Goal: Task Accomplishment & Management: Manage account settings

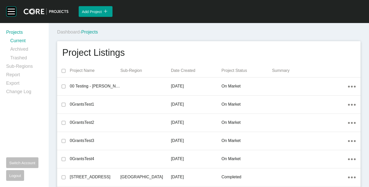
click at [206, 26] on div "Dashboard › Projects" at bounding box center [210, 32] width 306 height 14
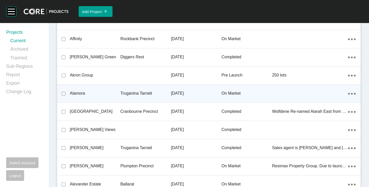
click at [77, 93] on p "Alamora" at bounding box center [95, 94] width 51 height 6
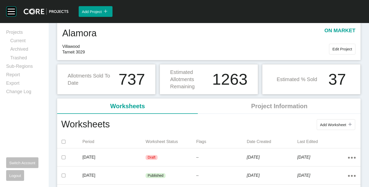
scroll to position [26, 0]
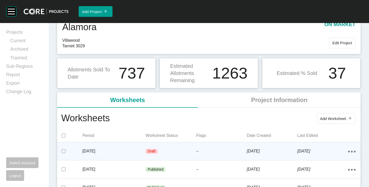
click at [110, 150] on p "[DATE]" at bounding box center [114, 152] width 63 height 6
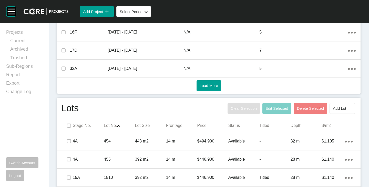
scroll to position [256, 0]
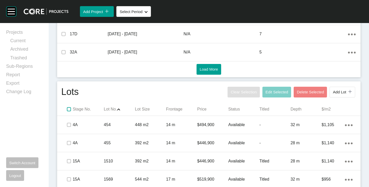
click at [68, 111] on label at bounding box center [69, 109] width 4 height 4
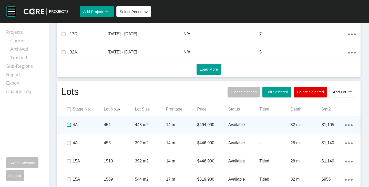
click at [68, 125] on label at bounding box center [69, 125] width 4 height 4
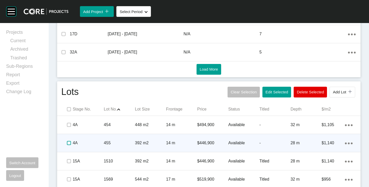
click at [70, 141] on label at bounding box center [69, 143] width 4 height 4
click at [69, 144] on label at bounding box center [69, 143] width 4 height 4
click at [67, 143] on label at bounding box center [69, 143] width 4 height 4
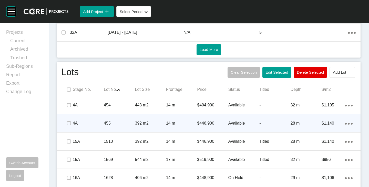
scroll to position [282, 0]
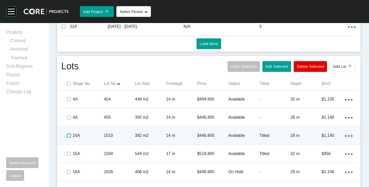
click at [70, 135] on label at bounding box center [69, 136] width 4 height 4
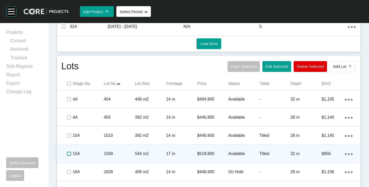
click at [70, 154] on label at bounding box center [69, 154] width 4 height 4
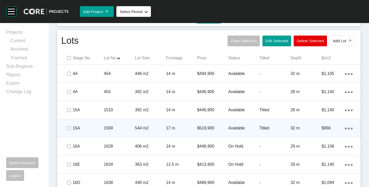
scroll to position [333, 0]
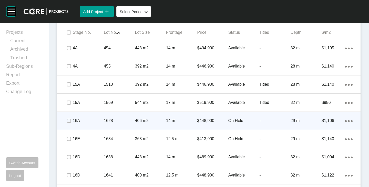
click at [232, 119] on p "On Hold" at bounding box center [244, 121] width 31 height 6
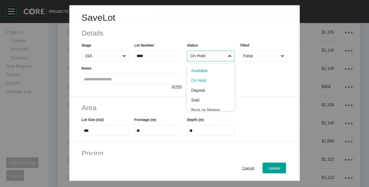
click at [216, 55] on input "On Hold" at bounding box center [209, 56] width 38 height 10
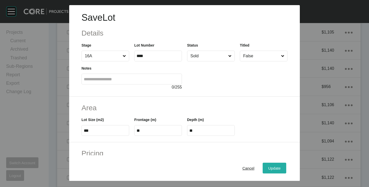
click at [267, 168] on div "Update" at bounding box center [274, 168] width 15 height 7
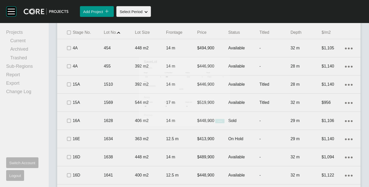
scroll to position [349, 0]
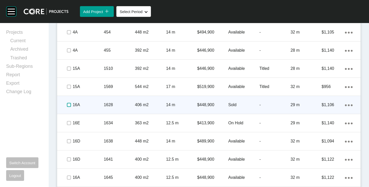
click at [69, 103] on label at bounding box center [69, 105] width 4 height 4
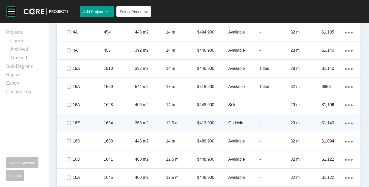
click at [231, 122] on p "On Hold" at bounding box center [244, 124] width 31 height 6
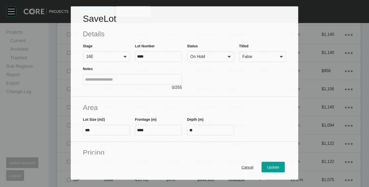
scroll to position [333, 0]
click at [204, 60] on input "On Hold" at bounding box center [208, 57] width 37 height 10
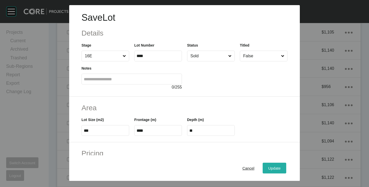
click at [269, 165] on button "Update" at bounding box center [275, 168] width 24 height 11
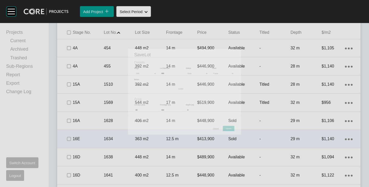
scroll to position [349, 0]
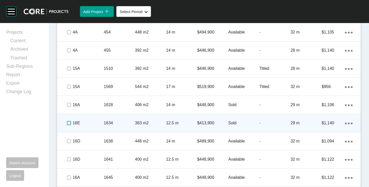
click at [68, 123] on label at bounding box center [69, 123] width 4 height 4
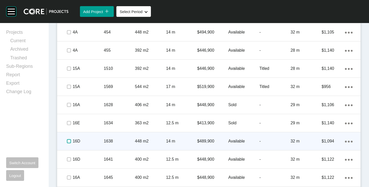
drag, startPoint x: 70, startPoint y: 142, endPoint x: 72, endPoint y: 141, distance: 2.6
click at [70, 142] on label at bounding box center [69, 142] width 4 height 4
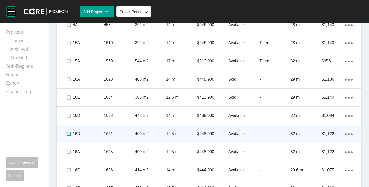
click at [70, 134] on label at bounding box center [69, 134] width 4 height 4
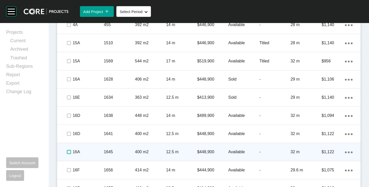
click at [70, 151] on label at bounding box center [69, 152] width 4 height 4
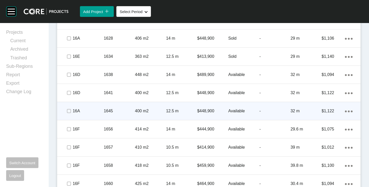
scroll to position [426, 0]
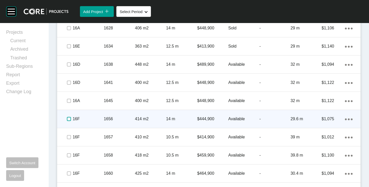
click at [70, 119] on label at bounding box center [69, 119] width 4 height 4
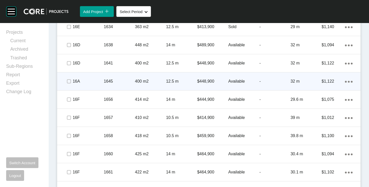
scroll to position [452, 0]
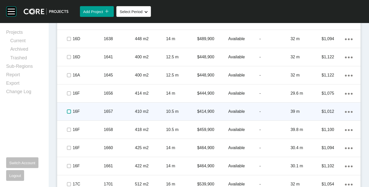
click at [67, 113] on label at bounding box center [69, 112] width 4 height 4
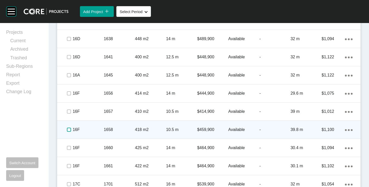
click at [68, 130] on label at bounding box center [69, 130] width 4 height 4
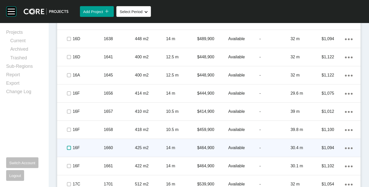
click at [68, 146] on label at bounding box center [69, 148] width 4 height 4
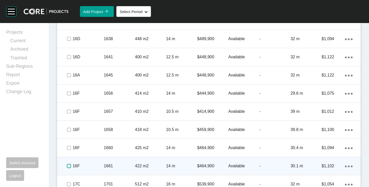
click at [68, 166] on label at bounding box center [69, 166] width 4 height 4
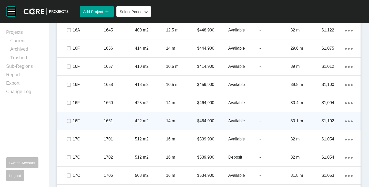
scroll to position [503, 0]
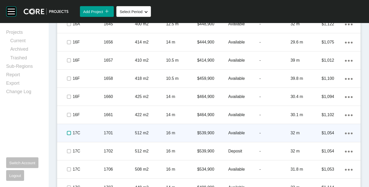
click at [70, 133] on label at bounding box center [69, 133] width 4 height 4
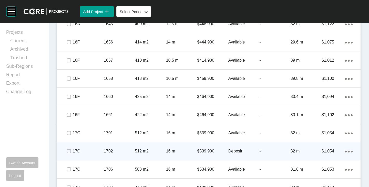
click at [234, 150] on p "Deposit" at bounding box center [244, 152] width 31 height 6
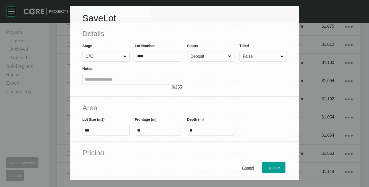
scroll to position [487, 0]
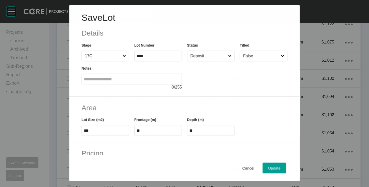
click at [203, 54] on input "Deposit" at bounding box center [209, 56] width 38 height 10
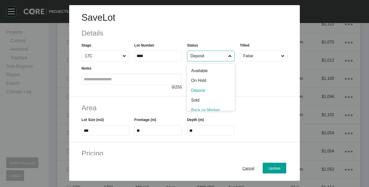
scroll to position [4, 0]
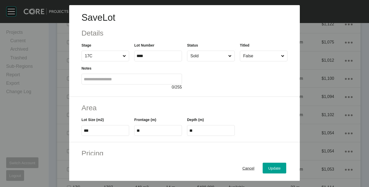
click at [266, 163] on div "Cancel Update" at bounding box center [184, 169] width 231 height 26
click at [270, 165] on button "Update" at bounding box center [275, 168] width 24 height 11
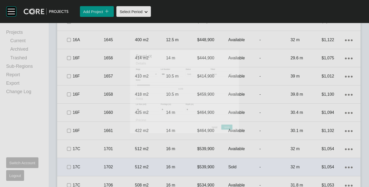
scroll to position [503, 0]
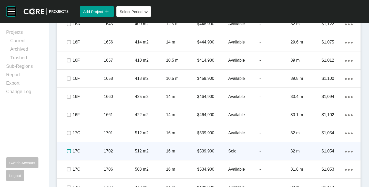
click at [67, 150] on label at bounding box center [69, 152] width 4 height 4
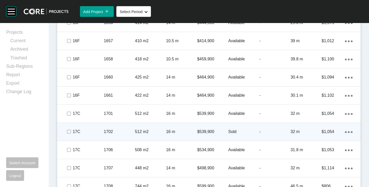
scroll to position [529, 0]
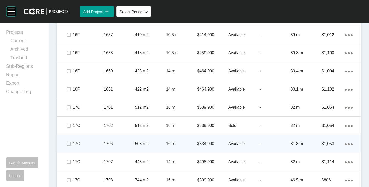
click at [229, 144] on p "Available" at bounding box center [244, 144] width 31 height 6
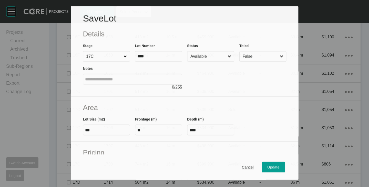
scroll to position [513, 0]
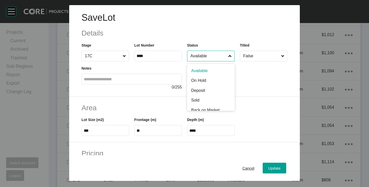
click at [199, 55] on input "Available" at bounding box center [209, 56] width 38 height 10
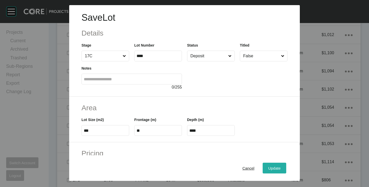
click at [271, 165] on div "Update" at bounding box center [274, 168] width 15 height 7
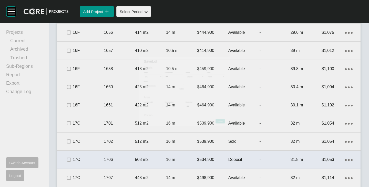
scroll to position [529, 0]
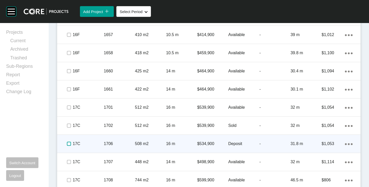
click at [68, 142] on label at bounding box center [69, 144] width 4 height 4
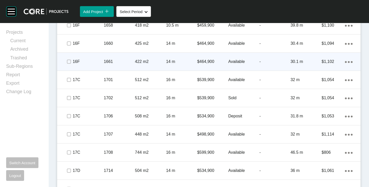
scroll to position [580, 0]
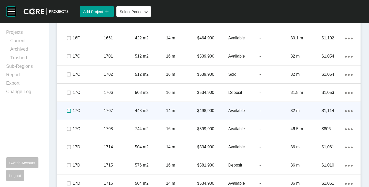
click at [68, 111] on label at bounding box center [69, 111] width 4 height 4
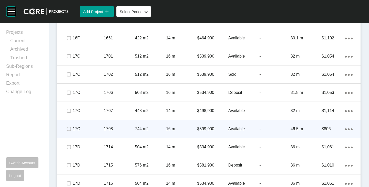
click at [232, 129] on p "Available" at bounding box center [244, 129] width 31 height 6
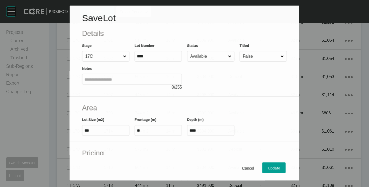
scroll to position [564, 0]
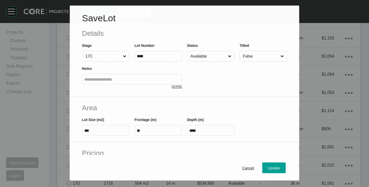
click at [201, 55] on input "Available" at bounding box center [209, 56] width 38 height 10
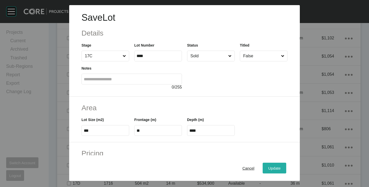
click at [268, 165] on button "Update" at bounding box center [275, 168] width 24 height 11
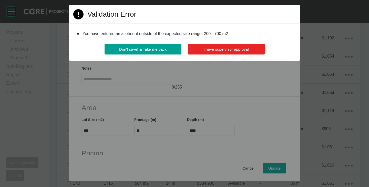
click at [215, 46] on button "I have supervisor approval" at bounding box center [226, 49] width 77 height 11
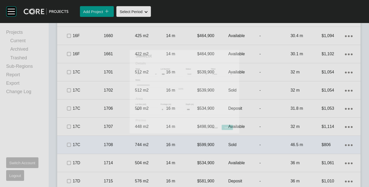
scroll to position [580, 0]
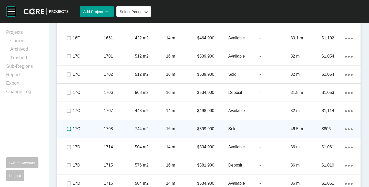
click at [70, 128] on label at bounding box center [69, 129] width 4 height 4
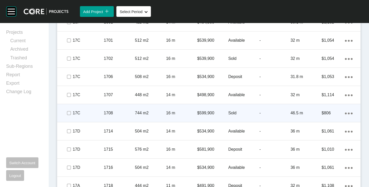
scroll to position [606, 0]
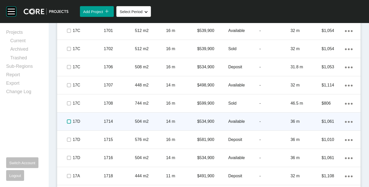
click at [70, 124] on label at bounding box center [69, 122] width 4 height 4
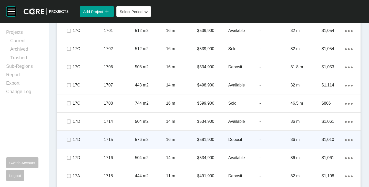
click at [237, 140] on p "Deposit" at bounding box center [244, 140] width 31 height 6
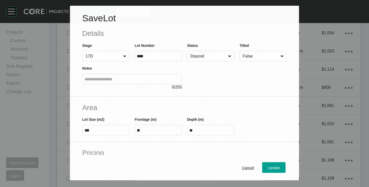
scroll to position [590, 0]
click at [204, 59] on input "Deposit" at bounding box center [209, 56] width 38 height 10
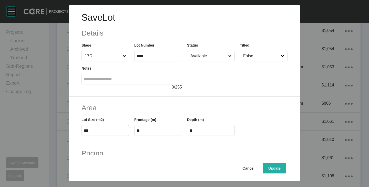
click at [274, 166] on div "Update" at bounding box center [274, 168] width 15 height 7
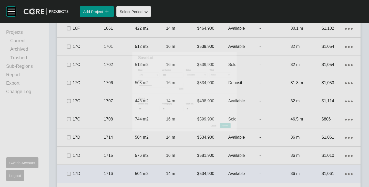
scroll to position [606, 0]
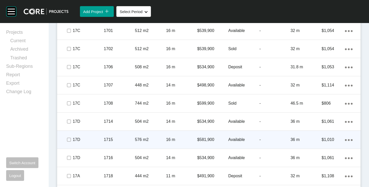
click at [70, 143] on span at bounding box center [69, 140] width 8 height 8
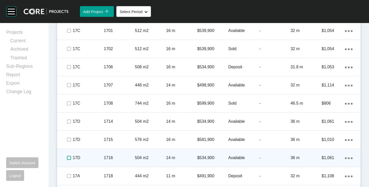
click at [70, 159] on label at bounding box center [69, 158] width 4 height 4
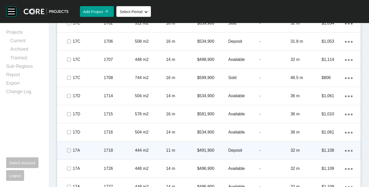
click at [238, 151] on p "Deposit" at bounding box center [244, 151] width 31 height 6
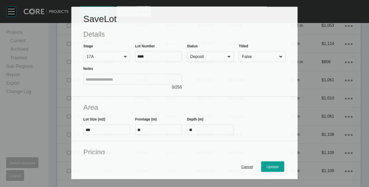
scroll to position [616, 0]
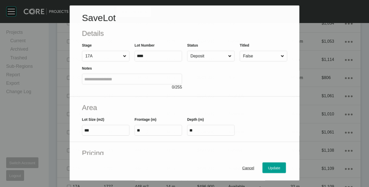
click at [214, 57] on input "Deposit" at bounding box center [209, 56] width 38 height 10
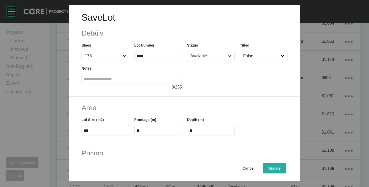
click at [269, 167] on span "Update" at bounding box center [275, 168] width 12 height 4
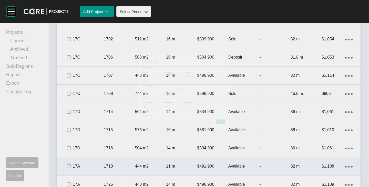
scroll to position [631, 0]
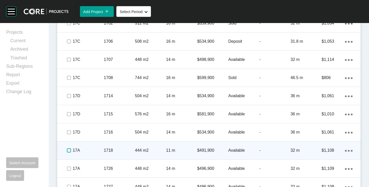
click at [67, 150] on label at bounding box center [69, 151] width 4 height 4
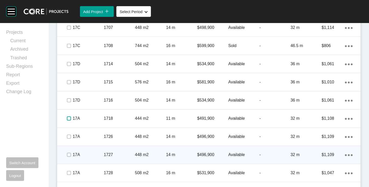
scroll to position [683, 0]
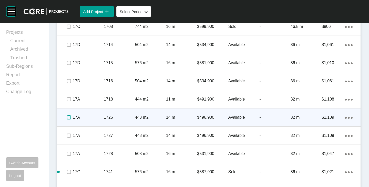
click at [67, 120] on label at bounding box center [69, 118] width 4 height 4
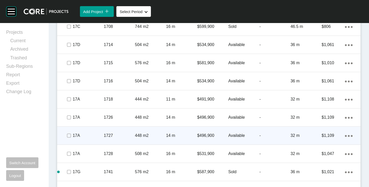
click at [231, 132] on div "Available" at bounding box center [244, 136] width 31 height 16
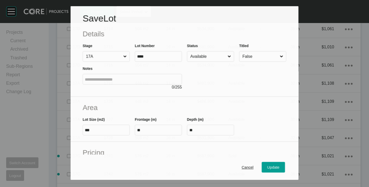
scroll to position [667, 0]
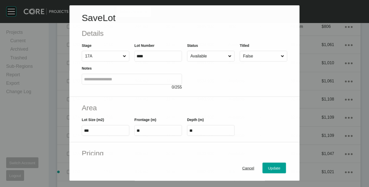
click at [204, 56] on input "Available" at bounding box center [209, 56] width 38 height 10
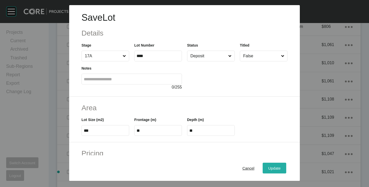
click at [271, 165] on div "Update" at bounding box center [274, 168] width 15 height 7
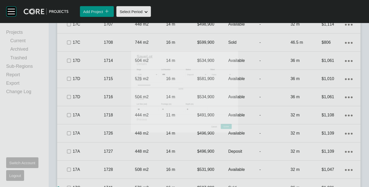
scroll to position [683, 0]
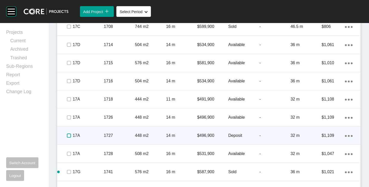
click at [68, 136] on label at bounding box center [69, 136] width 4 height 4
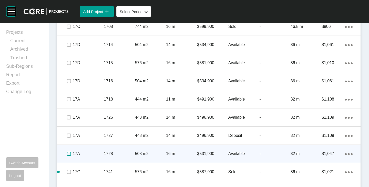
click at [67, 155] on label at bounding box center [69, 154] width 4 height 4
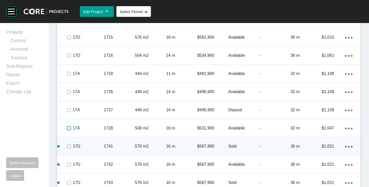
scroll to position [734, 0]
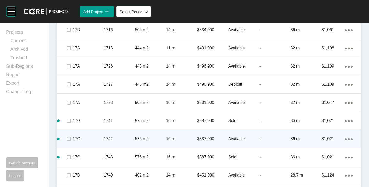
click at [234, 140] on p "Available" at bounding box center [244, 139] width 31 height 6
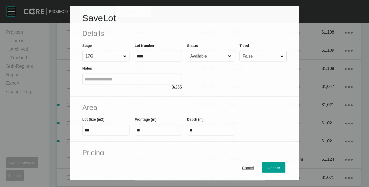
click at [209, 56] on input "Available" at bounding box center [208, 56] width 37 height 10
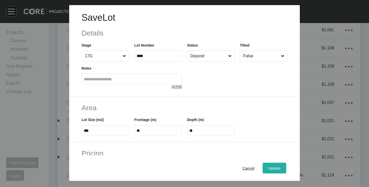
click at [277, 166] on div "Update" at bounding box center [274, 168] width 15 height 7
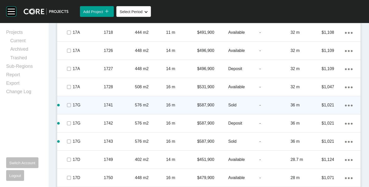
scroll to position [760, 0]
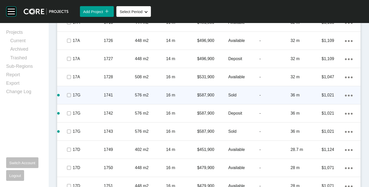
click at [67, 98] on span at bounding box center [69, 96] width 8 height 8
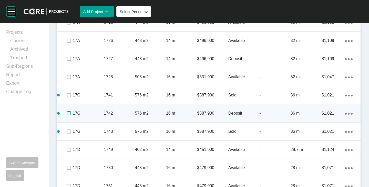
click at [68, 113] on label at bounding box center [69, 114] width 4 height 4
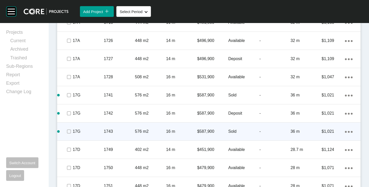
click at [67, 128] on span at bounding box center [69, 132] width 8 height 8
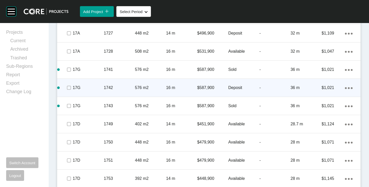
scroll to position [811, 0]
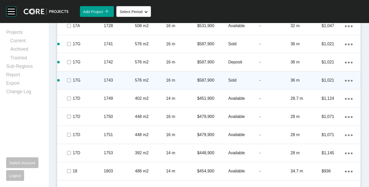
click at [348, 81] on ellipse at bounding box center [349, 81] width 2 height 2
click at [330, 81] on link "Duplicate" at bounding box center [323, 82] width 19 height 8
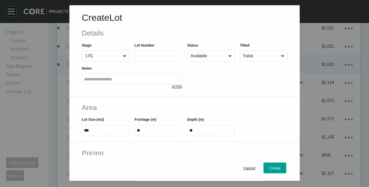
scroll to position [795, 0]
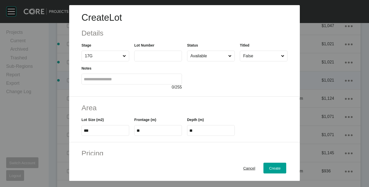
click at [162, 56] on input "text" at bounding box center [158, 56] width 43 height 4
click at [233, 77] on div at bounding box center [237, 76] width 101 height 29
click at [149, 54] on input "****" at bounding box center [158, 56] width 43 height 4
click at [222, 92] on div "Create Lot Details Stage 17G Lot Number **** Status Available Titled False Note…" at bounding box center [184, 51] width 231 height 92
click at [157, 60] on label "****" at bounding box center [158, 56] width 48 height 11
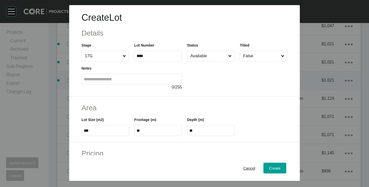
click at [157, 58] on input "****" at bounding box center [158, 56] width 43 height 4
click at [200, 85] on div at bounding box center [237, 76] width 101 height 29
click at [158, 54] on input "****" at bounding box center [158, 56] width 43 height 4
type input "****"
click at [203, 83] on div at bounding box center [237, 76] width 101 height 29
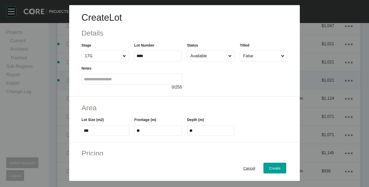
type input "******"
click at [247, 168] on span "Cancel" at bounding box center [249, 168] width 12 height 4
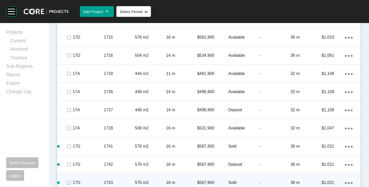
scroll to position [821, 0]
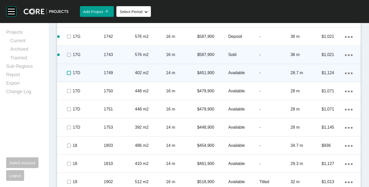
click at [69, 74] on label at bounding box center [69, 73] width 4 height 4
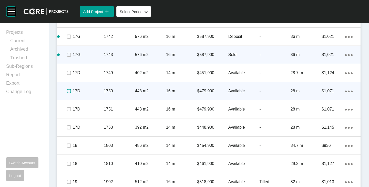
click at [68, 92] on label at bounding box center [69, 91] width 4 height 4
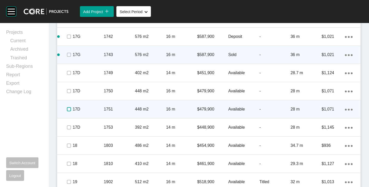
click at [70, 109] on label at bounding box center [69, 109] width 4 height 4
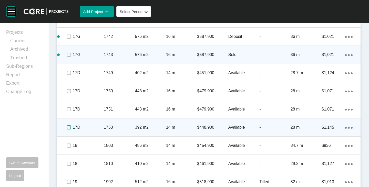
click at [68, 126] on label at bounding box center [69, 128] width 4 height 4
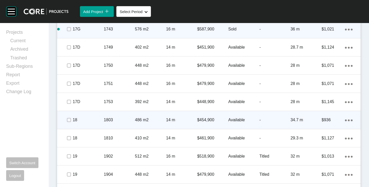
scroll to position [872, 0]
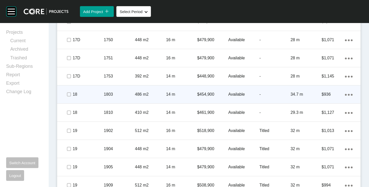
click at [237, 95] on p "Available" at bounding box center [244, 95] width 31 height 6
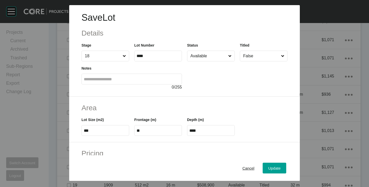
click at [205, 52] on input "Available" at bounding box center [209, 56] width 38 height 10
click at [269, 167] on span "Update" at bounding box center [275, 168] width 12 height 4
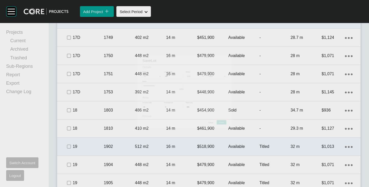
scroll to position [888, 0]
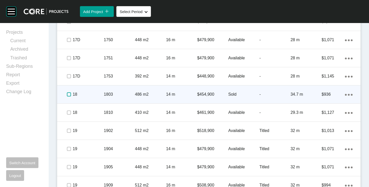
click at [67, 95] on label at bounding box center [69, 95] width 4 height 4
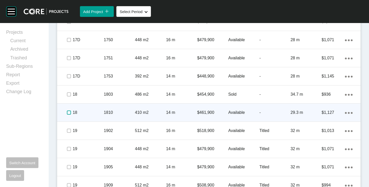
click at [69, 112] on label at bounding box center [69, 113] width 4 height 4
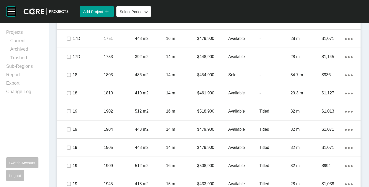
scroll to position [914, 0]
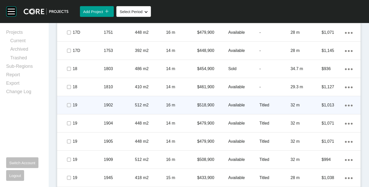
click at [233, 106] on p "Available" at bounding box center [244, 106] width 31 height 6
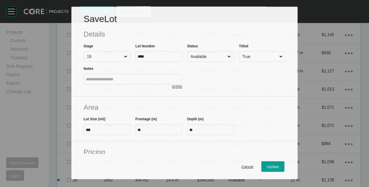
scroll to position [898, 0]
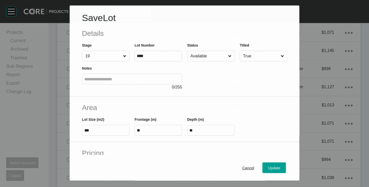
click at [205, 58] on input "Available" at bounding box center [209, 56] width 38 height 10
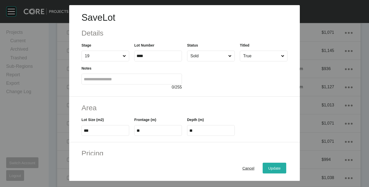
click at [273, 168] on span "Update" at bounding box center [275, 168] width 12 height 4
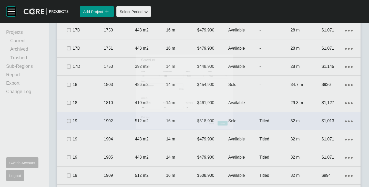
scroll to position [914, 0]
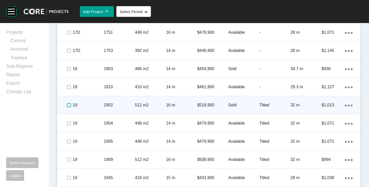
click at [69, 105] on label at bounding box center [69, 105] width 4 height 4
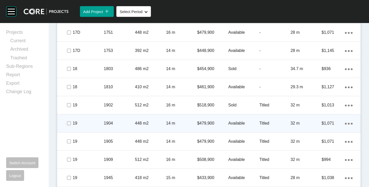
click at [235, 124] on p "Available" at bounding box center [244, 124] width 31 height 6
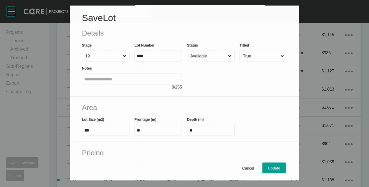
scroll to position [898, 0]
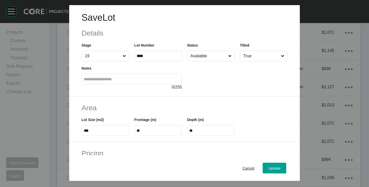
click at [198, 57] on input "Available" at bounding box center [209, 56] width 38 height 10
click at [271, 166] on div "Update" at bounding box center [274, 168] width 15 height 7
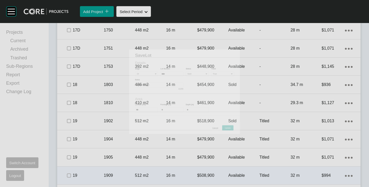
scroll to position [914, 0]
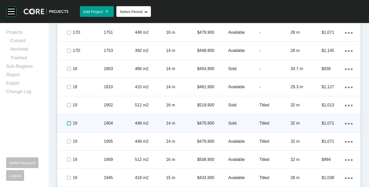
click at [68, 124] on label at bounding box center [69, 124] width 4 height 4
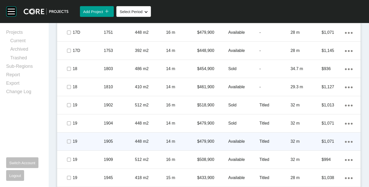
click at [229, 141] on p "Available" at bounding box center [244, 142] width 31 height 6
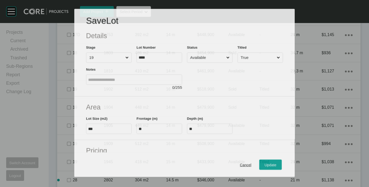
scroll to position [898, 0]
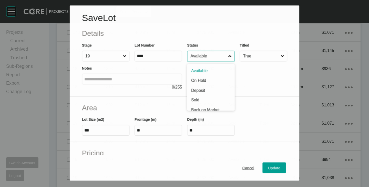
click at [195, 58] on input "Available" at bounding box center [209, 56] width 38 height 10
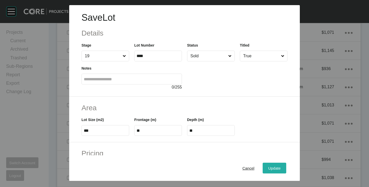
click at [274, 164] on button "Update" at bounding box center [275, 168] width 24 height 11
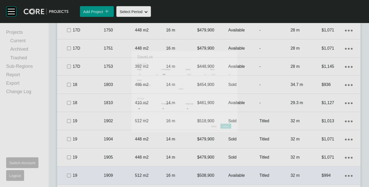
scroll to position [914, 0]
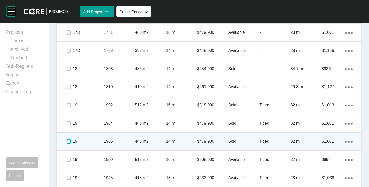
click at [68, 142] on label at bounding box center [69, 142] width 4 height 4
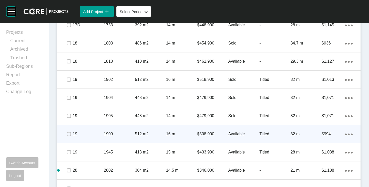
click at [239, 135] on p "Available" at bounding box center [244, 135] width 31 height 6
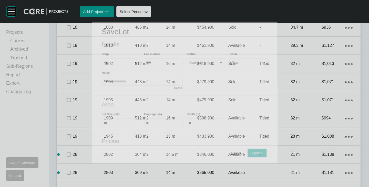
scroll to position [923, 0]
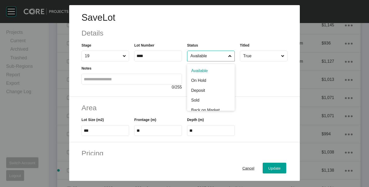
click at [199, 55] on input "Available" at bounding box center [209, 56] width 38 height 10
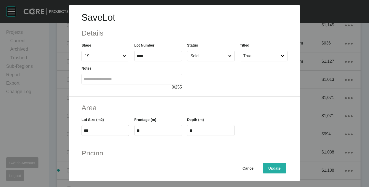
click at [279, 167] on button "Update" at bounding box center [275, 168] width 24 height 11
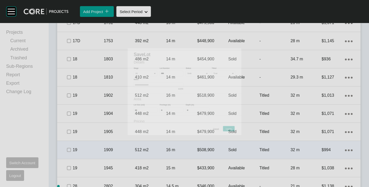
scroll to position [939, 0]
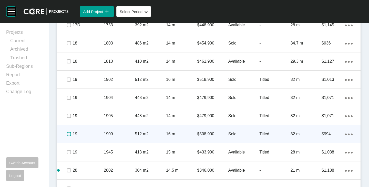
click at [68, 135] on label at bounding box center [69, 134] width 4 height 4
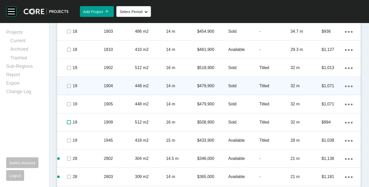
scroll to position [965, 0]
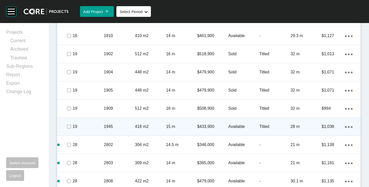
click at [345, 128] on div "Action Menu Dots Copy 6 Created with Sketch." at bounding box center [349, 127] width 8 height 6
click at [328, 130] on link "Duplicate" at bounding box center [323, 128] width 19 height 8
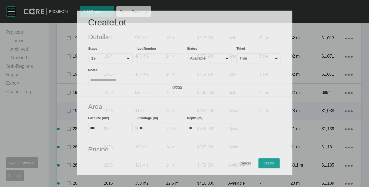
scroll to position [949, 0]
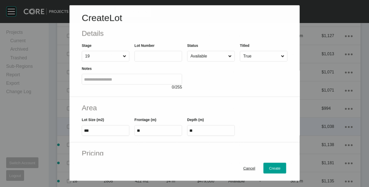
click at [164, 55] on input "text" at bounding box center [158, 56] width 43 height 4
type input "****"
click at [221, 88] on div at bounding box center [237, 76] width 101 height 29
type input "******"
click at [244, 167] on span "Cancel" at bounding box center [249, 168] width 12 height 4
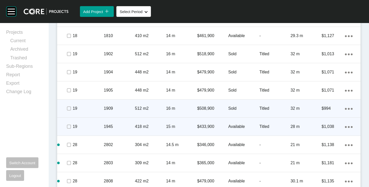
click at [345, 108] on div "Action Menu Dots Copy 6 Created with Sketch." at bounding box center [349, 109] width 8 height 6
click at [329, 108] on link "Duplicate" at bounding box center [323, 110] width 19 height 8
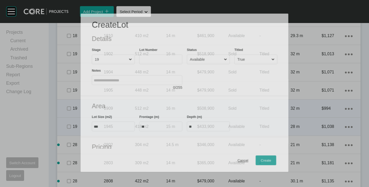
click at [147, 58] on input "text" at bounding box center [161, 60] width 39 height 4
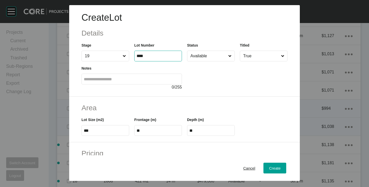
type input "****"
click at [210, 78] on div at bounding box center [237, 76] width 101 height 29
type input "*******"
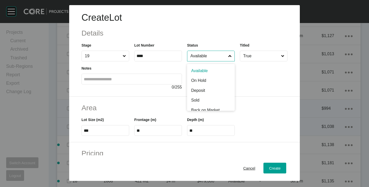
click at [208, 55] on input "Available" at bounding box center [209, 56] width 38 height 10
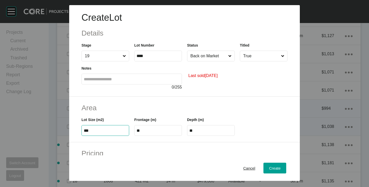
click at [100, 130] on input "***" at bounding box center [105, 131] width 43 height 4
type input "***"
type input "****"
type input "*****"
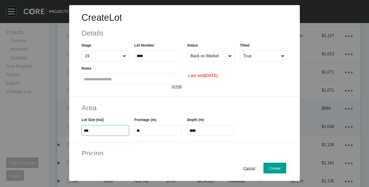
click at [144, 132] on input "**" at bounding box center [158, 131] width 43 height 4
type input "****"
type input "**"
click at [153, 112] on h2 "Area" at bounding box center [185, 108] width 206 height 10
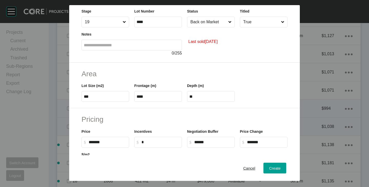
scroll to position [77, 0]
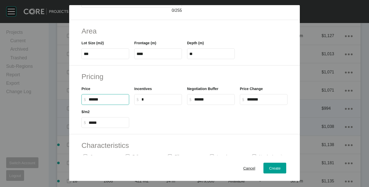
drag, startPoint x: 90, startPoint y: 98, endPoint x: 95, endPoint y: 100, distance: 5.5
click at [95, 100] on input "******" at bounding box center [108, 99] width 38 height 4
type input "*******"
type input "*"
type input "*****"
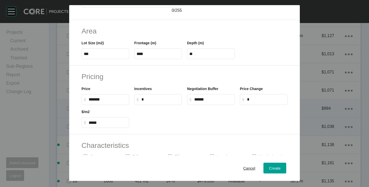
click at [166, 127] on div at bounding box center [211, 116] width 158 height 23
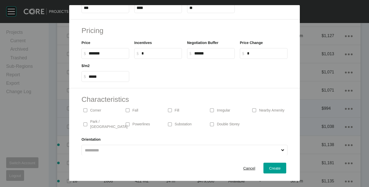
scroll to position [125, 0]
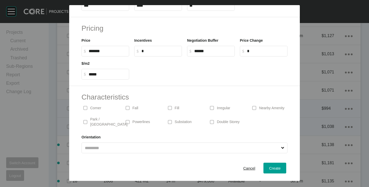
click at [102, 110] on div "Corner" at bounding box center [100, 108] width 37 height 12
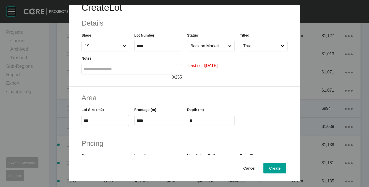
scroll to position [0, 0]
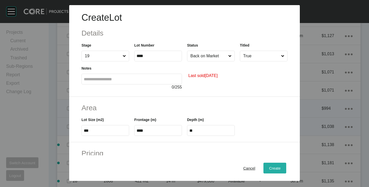
click at [264, 168] on button "Create" at bounding box center [275, 168] width 23 height 11
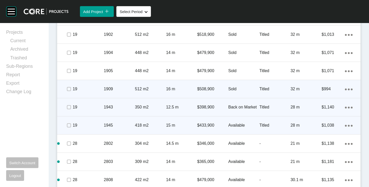
scroll to position [990, 0]
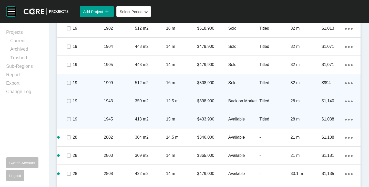
click at [237, 118] on p "Available" at bounding box center [244, 120] width 31 height 6
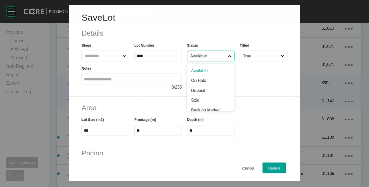
click at [203, 54] on input "Available" at bounding box center [209, 56] width 38 height 10
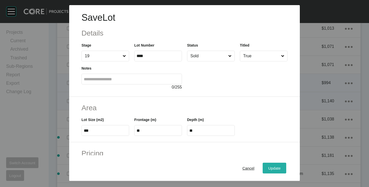
click at [272, 164] on button "Update" at bounding box center [275, 168] width 24 height 11
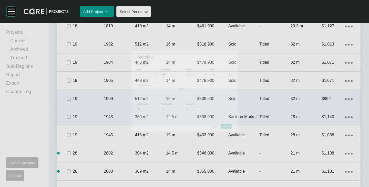
scroll to position [990, 0]
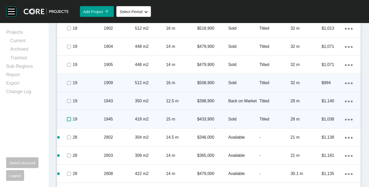
click at [68, 122] on label at bounding box center [69, 119] width 4 height 4
click at [346, 122] on div "Action Menu Dots Copy 6 Created with Sketch." at bounding box center [349, 120] width 8 height 6
click at [331, 120] on link "Duplicate" at bounding box center [323, 121] width 19 height 8
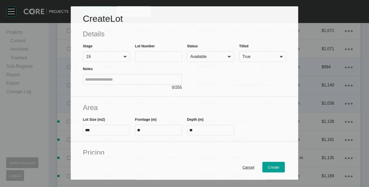
scroll to position [975, 0]
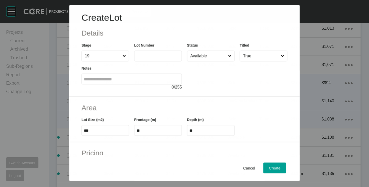
click at [152, 55] on input "text" at bounding box center [158, 56] width 43 height 4
type input "****"
click at [231, 81] on div at bounding box center [237, 76] width 101 height 29
type input "*******"
click at [204, 55] on input "Available" at bounding box center [209, 56] width 38 height 10
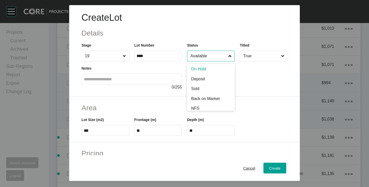
scroll to position [26, 0]
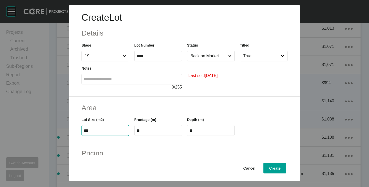
click at [99, 131] on input "***" at bounding box center [105, 131] width 43 height 4
type input "***"
type input "****"
type input "***"
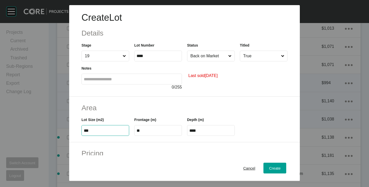
click at [128, 98] on div "Area Lot Size (m2) *** Frontage (m) ** Depth (m) ****" at bounding box center [184, 120] width 231 height 46
click at [160, 128] on label "**" at bounding box center [158, 130] width 48 height 11
click at [160, 129] on input "**" at bounding box center [158, 131] width 43 height 4
click at [160, 128] on label "**" at bounding box center [158, 130] width 48 height 11
click at [160, 129] on input "**" at bounding box center [158, 131] width 43 height 4
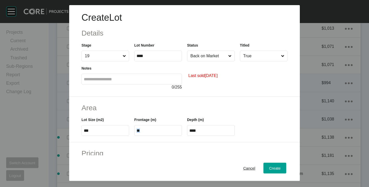
click at [146, 130] on input "**" at bounding box center [158, 131] width 43 height 4
type input "**"
click at [150, 111] on h2 "Area" at bounding box center [185, 108] width 206 height 10
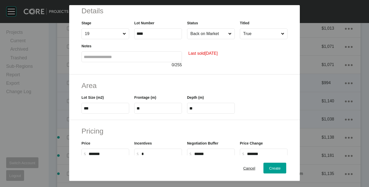
scroll to position [51, 0]
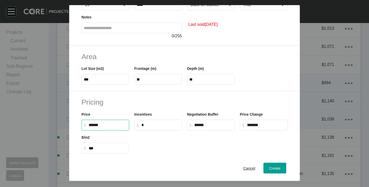
drag, startPoint x: 91, startPoint y: 125, endPoint x: 96, endPoint y: 127, distance: 5.2
click at [96, 127] on input "******" at bounding box center [108, 125] width 38 height 4
type input "*******"
type input "*"
type input "*****"
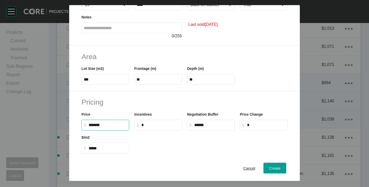
click at [165, 143] on div at bounding box center [211, 142] width 158 height 23
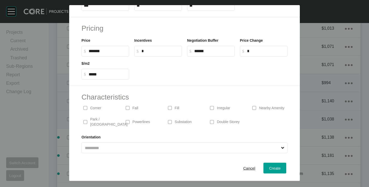
click at [97, 110] on p "Corner" at bounding box center [95, 108] width 11 height 5
click at [269, 166] on div "Create" at bounding box center [275, 168] width 14 height 7
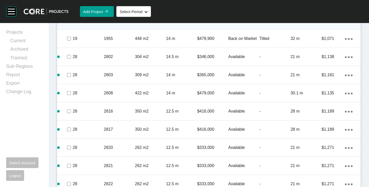
scroll to position [1097, 0]
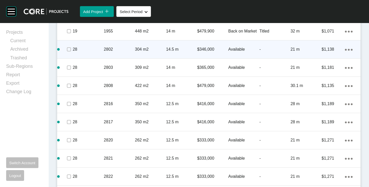
click at [345, 49] on icon "Action Menu Dots Copy 6 Created with Sketch." at bounding box center [349, 50] width 8 height 2
click at [325, 59] on link "Delete" at bounding box center [323, 59] width 19 height 8
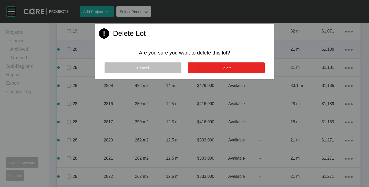
click at [244, 68] on button "Delete" at bounding box center [226, 68] width 77 height 11
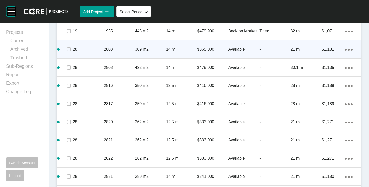
click at [346, 48] on div "Action Menu Dots Copy 6 Created with Sketch." at bounding box center [349, 50] width 8 height 6
click at [325, 57] on link "Delete" at bounding box center [323, 59] width 19 height 8
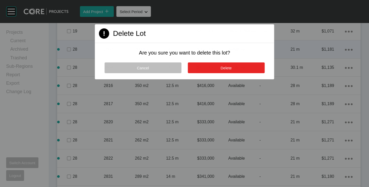
click at [251, 67] on button "Delete" at bounding box center [226, 68] width 77 height 11
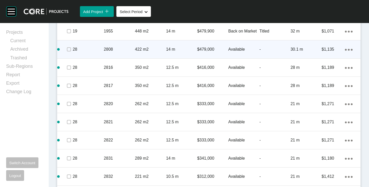
click at [347, 49] on icon "Action Menu Dots Copy 6 Created with Sketch." at bounding box center [349, 50] width 8 height 2
click at [322, 57] on link "Delete" at bounding box center [323, 59] width 19 height 8
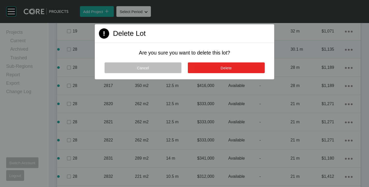
click at [253, 68] on button "Delete" at bounding box center [226, 68] width 77 height 11
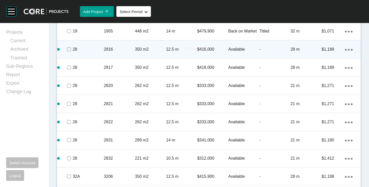
click at [345, 49] on div "Action Menu Dots Copy 6 Created with Sketch." at bounding box center [349, 50] width 8 height 6
click at [324, 56] on link "Delete" at bounding box center [323, 59] width 19 height 8
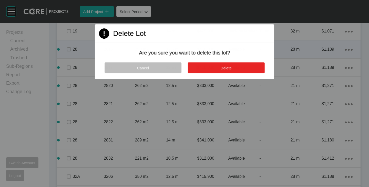
click at [245, 70] on button "Delete" at bounding box center [226, 68] width 77 height 11
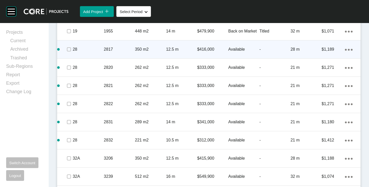
click at [345, 50] on icon "Action Menu Dots Copy 6 Created with Sketch." at bounding box center [349, 50] width 8 height 2
click at [323, 57] on link "Delete" at bounding box center [323, 59] width 19 height 8
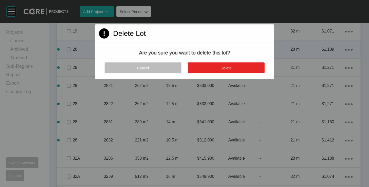
click at [250, 68] on button "Delete" at bounding box center [226, 68] width 77 height 11
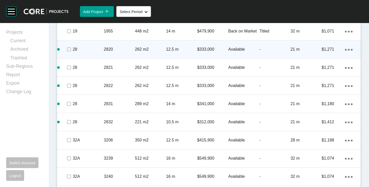
click at [345, 49] on icon "Action Menu Dots Copy 6 Created with Sketch." at bounding box center [349, 50] width 8 height 2
click at [326, 58] on link "Delete" at bounding box center [323, 59] width 19 height 8
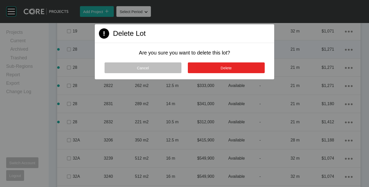
click at [236, 71] on button "Delete" at bounding box center [226, 68] width 77 height 11
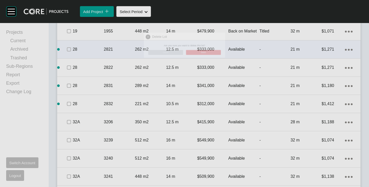
click at [349, 49] on div "Action Menu Dots Copy 6 Created with Sketch." at bounding box center [349, 50] width 8 height 6
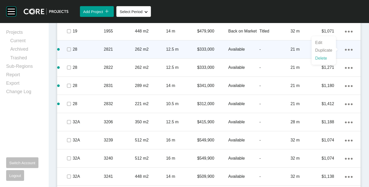
click at [318, 58] on link "Delete" at bounding box center [323, 59] width 19 height 8
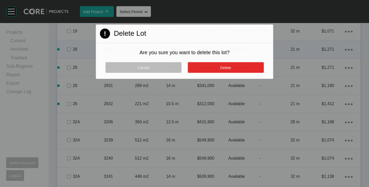
click at [248, 69] on button "Delete" at bounding box center [226, 67] width 76 height 11
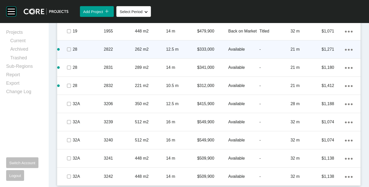
click at [348, 49] on ellipse at bounding box center [349, 50] width 2 height 2
click at [325, 60] on link "Delete" at bounding box center [323, 59] width 19 height 8
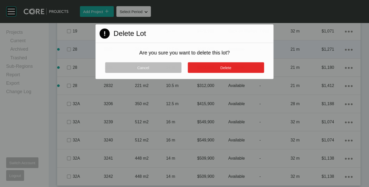
click at [235, 66] on button "Delete" at bounding box center [226, 67] width 76 height 11
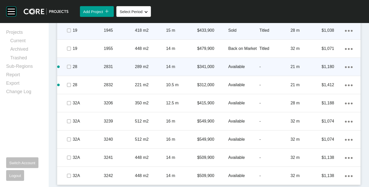
click at [345, 66] on div "Action Menu Dots Copy 6 Created with Sketch." at bounding box center [349, 67] width 8 height 6
click at [319, 76] on link "Delete" at bounding box center [323, 76] width 19 height 8
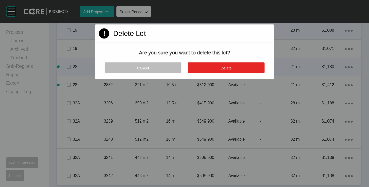
click at [235, 68] on button "Delete" at bounding box center [226, 68] width 77 height 11
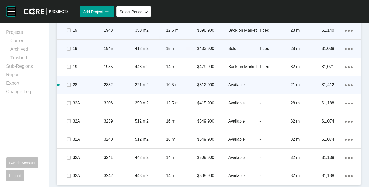
click at [345, 86] on icon "Action Menu Dots Copy 6 Created with Sketch." at bounding box center [349, 86] width 8 height 2
click at [322, 91] on link "Delete" at bounding box center [323, 94] width 19 height 8
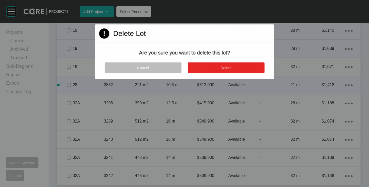
click at [232, 66] on button "Delete" at bounding box center [226, 68] width 77 height 11
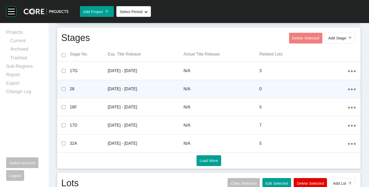
scroll to position [171, 0]
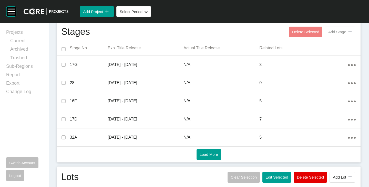
click at [339, 34] on span "Add Stage" at bounding box center [338, 32] width 18 height 4
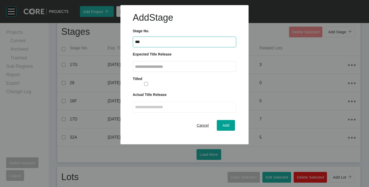
type input "***"
click at [160, 69] on input "text" at bounding box center [184, 67] width 99 height 4
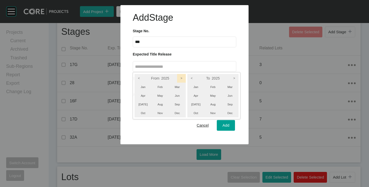
click at [179, 79] on icon ">" at bounding box center [181, 78] width 9 height 9
click at [235, 76] on icon ">" at bounding box center [234, 78] width 9 height 9
click at [233, 87] on li "Mar" at bounding box center [230, 87] width 17 height 9
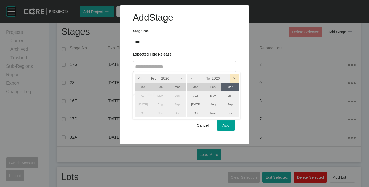
click at [236, 79] on icon ">" at bounding box center [234, 78] width 9 height 9
click at [232, 85] on li "Mar" at bounding box center [230, 87] width 17 height 9
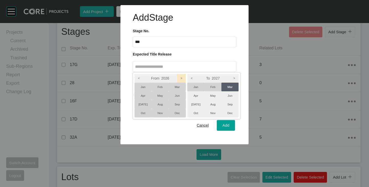
click at [182, 79] on icon ">" at bounding box center [181, 78] width 9 height 9
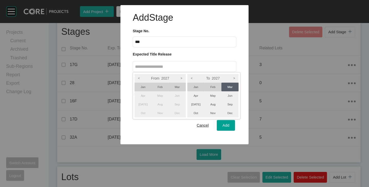
click at [139, 88] on li "Jan" at bounding box center [143, 87] width 17 height 9
click at [165, 132] on div at bounding box center [184, 72] width 369 height 145
type input "**********"
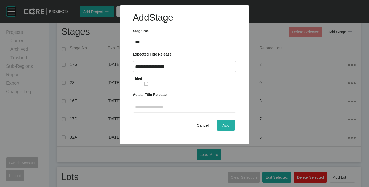
click at [222, 123] on div "Add" at bounding box center [225, 125] width 9 height 7
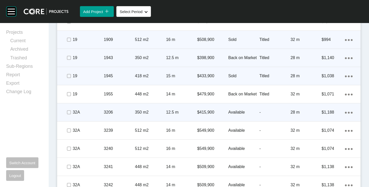
scroll to position [1043, 0]
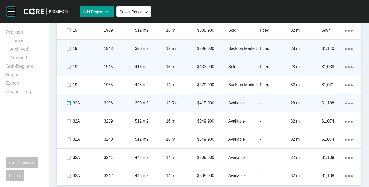
click at [69, 102] on label at bounding box center [69, 103] width 4 height 4
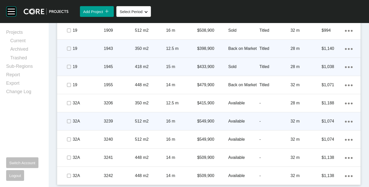
click at [70, 124] on span at bounding box center [69, 122] width 8 height 8
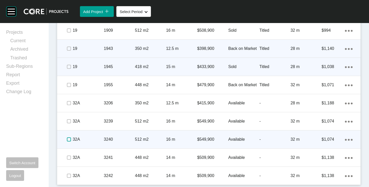
click at [68, 141] on label at bounding box center [69, 140] width 4 height 4
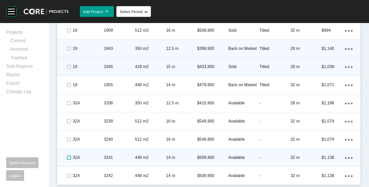
click at [68, 157] on label at bounding box center [69, 158] width 4 height 4
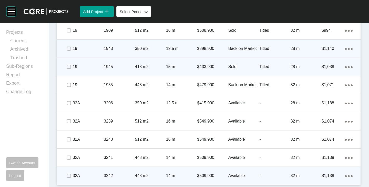
click at [69, 180] on div at bounding box center [69, 176] width 8 height 18
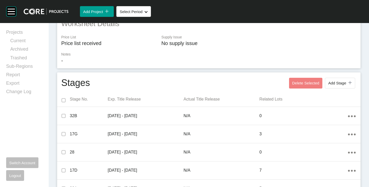
scroll to position [222, 0]
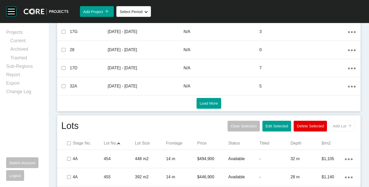
click at [340, 124] on button "Add Lot icon/tick copy 11 Created with Sketch." at bounding box center [343, 126] width 26 height 11
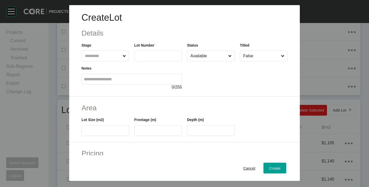
click at [107, 56] on input "text" at bounding box center [103, 56] width 38 height 10
click at [144, 57] on input "text" at bounding box center [158, 56] width 43 height 4
type input "****"
click at [87, 132] on input "text" at bounding box center [105, 131] width 43 height 4
type input "***"
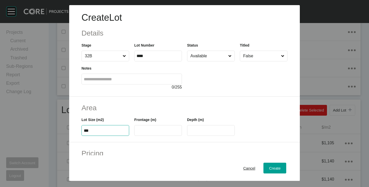
click at [145, 133] on label at bounding box center [158, 130] width 48 height 11
click at [145, 133] on input "text" at bounding box center [158, 131] width 43 height 4
type input "**"
click at [165, 114] on div "Frontage (m) **" at bounding box center [158, 124] width 53 height 23
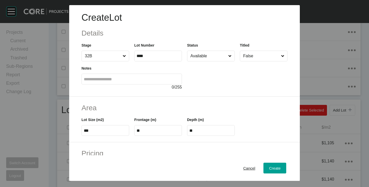
scroll to position [77, 0]
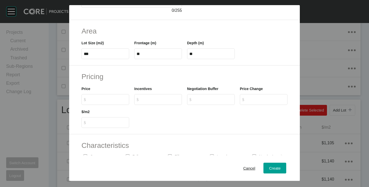
click at [100, 98] on input "$ Created with Sketch. $" at bounding box center [108, 99] width 38 height 4
type input "*******"
type input "*****"
click at [158, 123] on div at bounding box center [211, 116] width 158 height 23
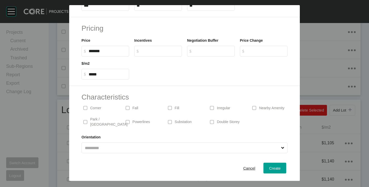
click at [142, 146] on input "text" at bounding box center [182, 148] width 196 height 10
click at [273, 168] on span "Create" at bounding box center [275, 168] width 12 height 4
type input "*"
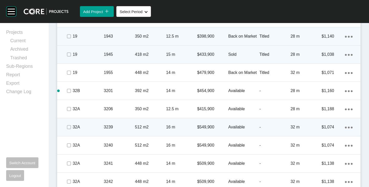
scroll to position [1061, 0]
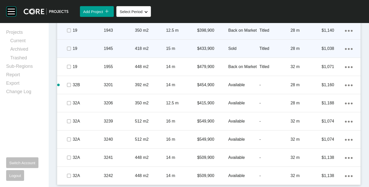
click at [346, 85] on icon "Action Menu Dots Copy 6 Created with Sketch." at bounding box center [349, 86] width 8 height 2
click at [330, 85] on link "Duplicate" at bounding box center [323, 86] width 19 height 8
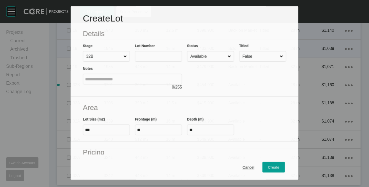
scroll to position [1045, 0]
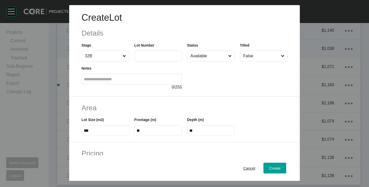
click at [156, 59] on label at bounding box center [158, 56] width 48 height 11
click at [156, 58] on input "text" at bounding box center [158, 56] width 43 height 4
type input "****"
click at [204, 86] on div at bounding box center [237, 76] width 101 height 29
click at [94, 129] on input "***" at bounding box center [105, 131] width 43 height 4
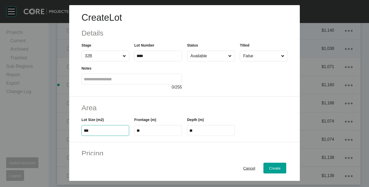
click at [94, 129] on input "***" at bounding box center [105, 131] width 43 height 4
type input "***"
type input "**"
type input "*****"
click at [124, 111] on h2 "Area" at bounding box center [185, 108] width 206 height 10
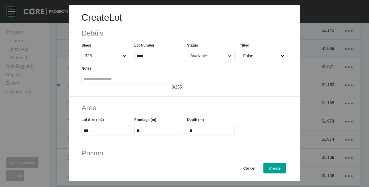
click at [149, 133] on label "**" at bounding box center [158, 130] width 48 height 11
click at [149, 133] on input "**" at bounding box center [158, 131] width 43 height 4
click at [149, 133] on label "**" at bounding box center [158, 130] width 48 height 11
click at [149, 133] on input "**" at bounding box center [158, 131] width 43 height 4
click at [148, 131] on input "**" at bounding box center [158, 131] width 43 height 4
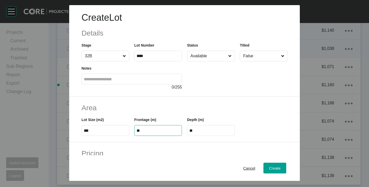
click at [148, 131] on input "**" at bounding box center [158, 131] width 43 height 4
type input "****"
type input "**"
click at [155, 109] on h2 "Area" at bounding box center [185, 108] width 206 height 10
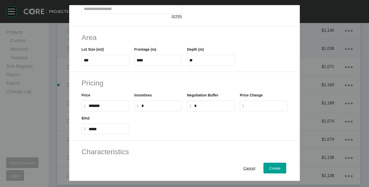
scroll to position [125, 0]
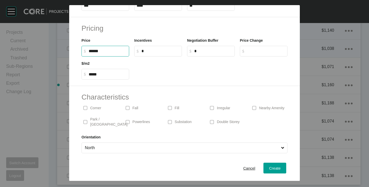
drag, startPoint x: 91, startPoint y: 50, endPoint x: 95, endPoint y: 53, distance: 4.3
click at [95, 53] on input "******" at bounding box center [108, 51] width 38 height 4
type input "*******"
type input "*****"
click at [148, 67] on div at bounding box center [211, 68] width 158 height 23
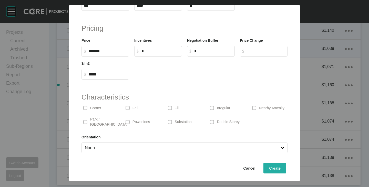
click at [277, 166] on div "Create" at bounding box center [275, 168] width 14 height 7
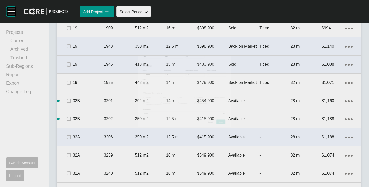
scroll to position [1061, 0]
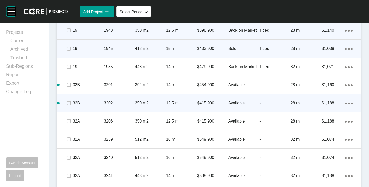
click at [346, 103] on icon "Action Menu Dots Copy 6 Created with Sketch." at bounding box center [349, 104] width 8 height 2
click at [331, 103] on link "Duplicate" at bounding box center [323, 105] width 19 height 8
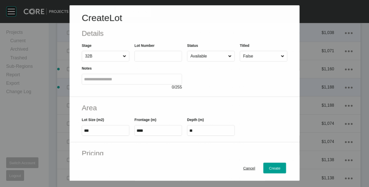
scroll to position [1045, 0]
click at [146, 56] on input "text" at bounding box center [158, 56] width 43 height 4
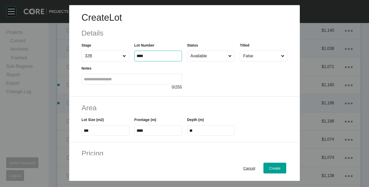
type input "****"
click at [216, 83] on div at bounding box center [237, 76] width 101 height 29
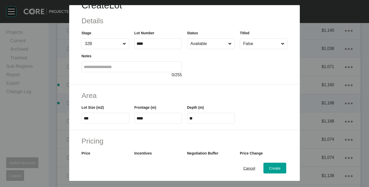
scroll to position [0, 0]
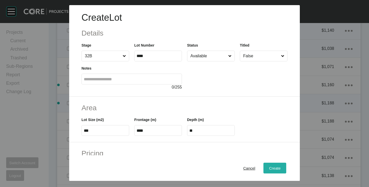
click at [273, 168] on span "Create" at bounding box center [275, 168] width 12 height 4
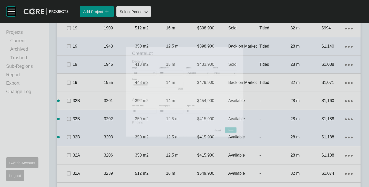
scroll to position [1061, 0]
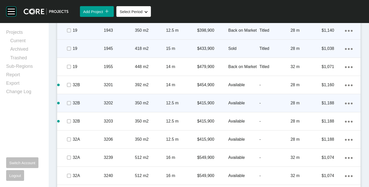
click at [346, 85] on icon "Action Menu Dots Copy 6 Created with Sketch." at bounding box center [349, 86] width 8 height 2
click at [322, 86] on link "Duplicate" at bounding box center [323, 86] width 19 height 8
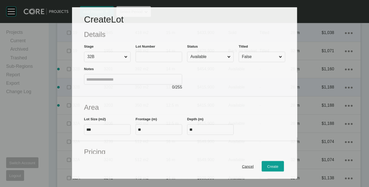
scroll to position [1045, 0]
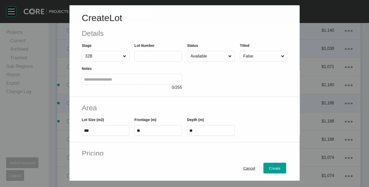
click at [149, 56] on input "text" at bounding box center [158, 56] width 43 height 4
type input "****"
click at [218, 78] on div at bounding box center [237, 76] width 101 height 29
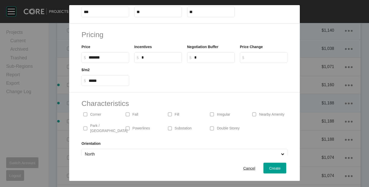
scroll to position [125, 0]
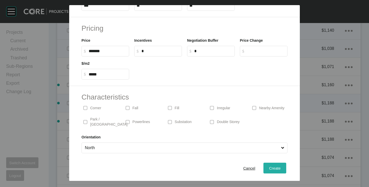
click at [268, 167] on div "Create" at bounding box center [275, 168] width 14 height 7
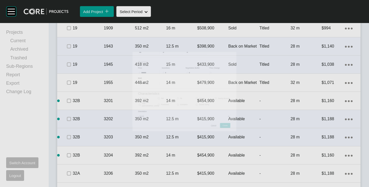
scroll to position [1061, 0]
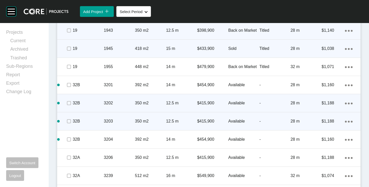
click at [346, 121] on icon "Action Menu Dots Copy 6 Created with Sketch." at bounding box center [349, 122] width 8 height 2
click at [331, 123] on link "Duplicate" at bounding box center [323, 123] width 19 height 8
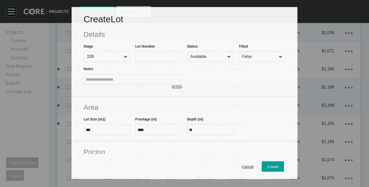
scroll to position [1045, 0]
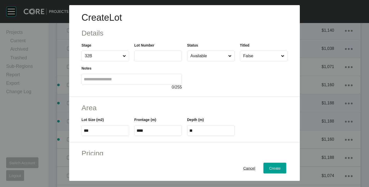
click at [154, 55] on input "text" at bounding box center [158, 56] width 43 height 4
type input "****"
click at [216, 86] on div at bounding box center [237, 76] width 101 height 29
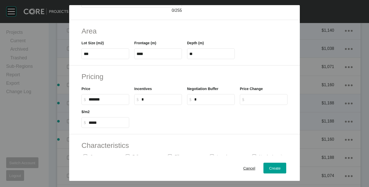
scroll to position [125, 0]
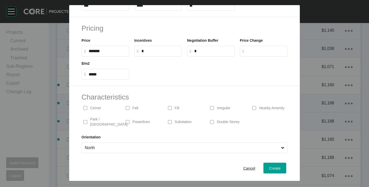
click at [272, 163] on div "Cancel Create" at bounding box center [184, 169] width 231 height 26
click at [273, 167] on span "Create" at bounding box center [275, 168] width 12 height 4
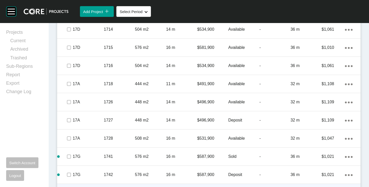
scroll to position [801, 0]
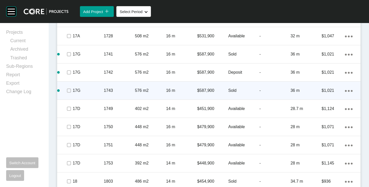
click at [345, 92] on div "Action Menu Dots Copy 6 Created with Sketch." at bounding box center [349, 91] width 8 height 6
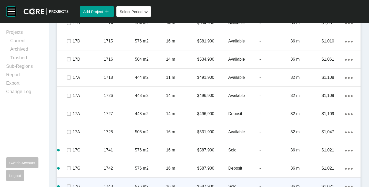
scroll to position [737, 0]
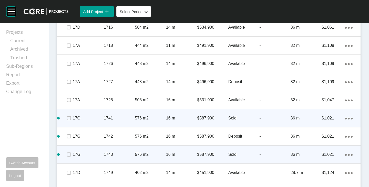
click at [345, 119] on ellipse at bounding box center [346, 119] width 2 height 2
click at [331, 119] on link "Duplicate" at bounding box center [323, 119] width 19 height 8
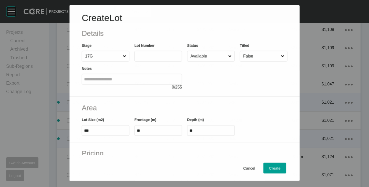
scroll to position [721, 0]
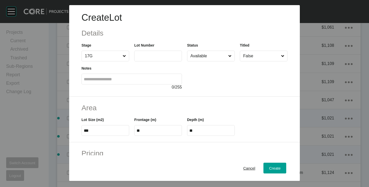
click at [140, 58] on input "text" at bounding box center [158, 56] width 43 height 4
type input "****"
click at [214, 81] on div at bounding box center [237, 76] width 101 height 29
type input "*******"
click at [248, 167] on span "Cancel" at bounding box center [249, 168] width 12 height 4
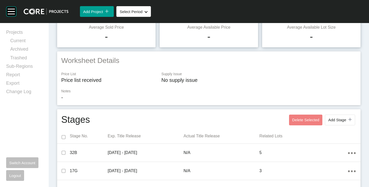
scroll to position [0, 0]
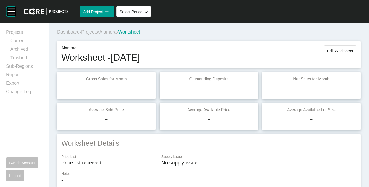
click at [111, 31] on span "Alamora" at bounding box center [108, 31] width 17 height 5
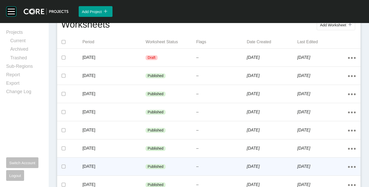
scroll to position [154, 0]
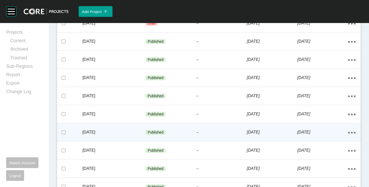
click at [143, 134] on p "[DATE]" at bounding box center [114, 133] width 63 height 6
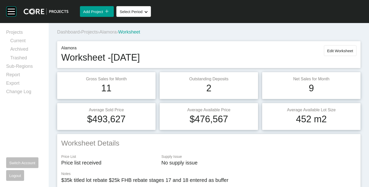
click at [114, 32] on span "Alamora" at bounding box center [108, 31] width 17 height 5
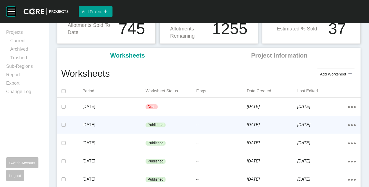
scroll to position [77, 0]
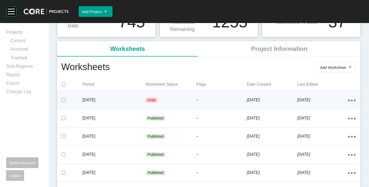
click at [124, 102] on p "[DATE]" at bounding box center [114, 100] width 63 height 6
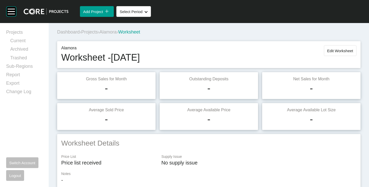
click at [114, 30] on span "Alamora" at bounding box center [108, 31] width 17 height 5
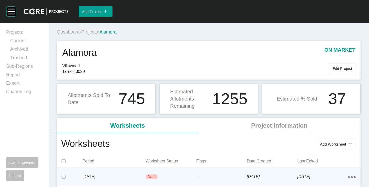
click at [135, 171] on div "[DATE]" at bounding box center [114, 177] width 63 height 16
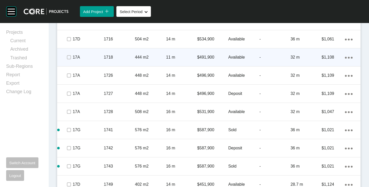
scroll to position [744, 0]
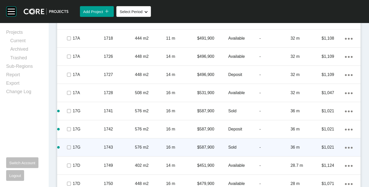
click at [345, 148] on icon "Action Menu Dots Copy 6 Created with Sketch." at bounding box center [349, 148] width 8 height 2
click at [333, 148] on link "Duplicate" at bounding box center [323, 149] width 19 height 8
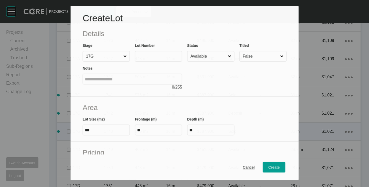
scroll to position [728, 0]
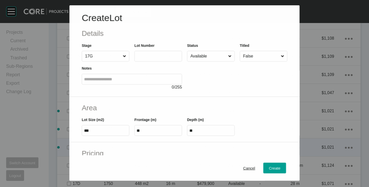
click at [151, 58] on input "text" at bounding box center [158, 56] width 43 height 4
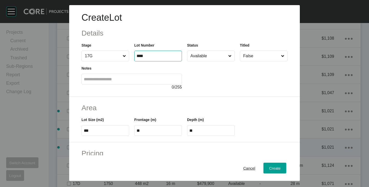
type input "****"
click at [214, 88] on div at bounding box center [237, 76] width 101 height 29
drag, startPoint x: 96, startPoint y: 128, endPoint x: 92, endPoint y: 136, distance: 9.2
click at [96, 130] on label "***" at bounding box center [106, 130] width 48 height 11
click at [96, 130] on input "***" at bounding box center [105, 131] width 43 height 4
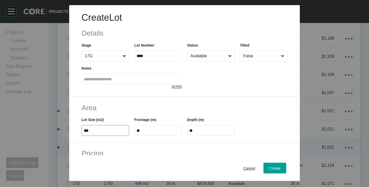
click at [92, 134] on label "***" at bounding box center [106, 130] width 48 height 11
click at [92, 133] on input "***" at bounding box center [105, 131] width 43 height 4
click at [92, 134] on label "***" at bounding box center [106, 130] width 48 height 11
click at [92, 133] on input "***" at bounding box center [105, 131] width 43 height 4
click at [92, 131] on input "***" at bounding box center [105, 131] width 43 height 4
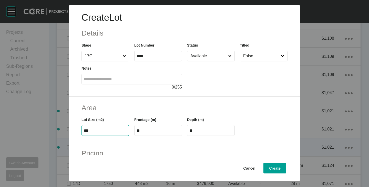
click at [92, 131] on input "***" at bounding box center [105, 131] width 43 height 4
type input "***"
type input "****"
type input "***"
drag, startPoint x: 118, startPoint y: 100, endPoint x: 121, endPoint y: 104, distance: 5.1
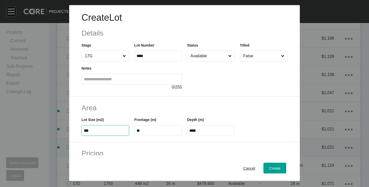
click at [118, 100] on div "Area Lot Size (m2) *** Frontage (m) ** Depth (m) ****" at bounding box center [184, 120] width 231 height 46
click at [144, 132] on input "**" at bounding box center [158, 131] width 43 height 4
type input "**"
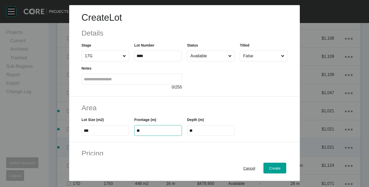
click at [156, 104] on h2 "Area" at bounding box center [185, 108] width 206 height 10
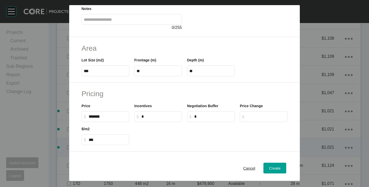
scroll to position [77, 0]
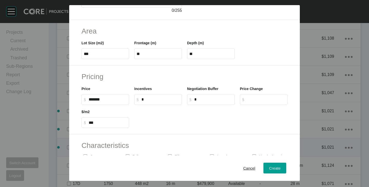
type input "******"
click at [112, 102] on input "******" at bounding box center [108, 99] width 38 height 4
click at [165, 123] on div at bounding box center [211, 116] width 158 height 23
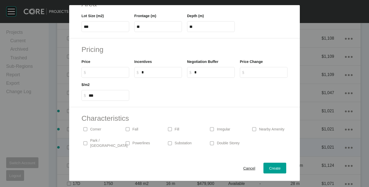
scroll to position [125, 0]
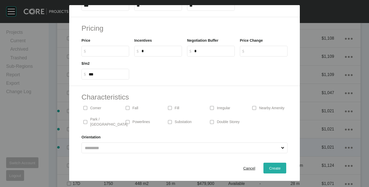
click at [269, 170] on span "Create" at bounding box center [275, 168] width 12 height 4
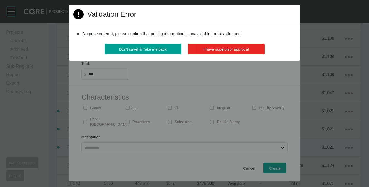
click at [210, 51] on span "I have supervisor approval" at bounding box center [226, 49] width 45 height 4
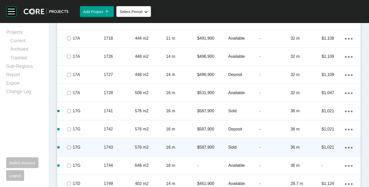
scroll to position [769, 0]
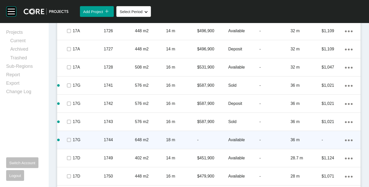
click at [237, 137] on div "Available" at bounding box center [244, 140] width 31 height 16
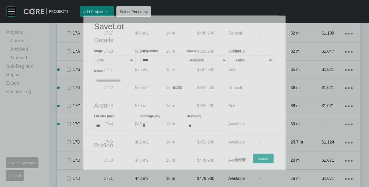
scroll to position [753, 0]
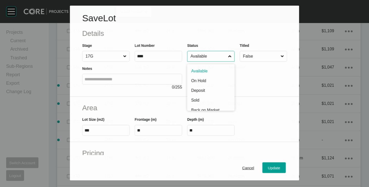
click at [204, 57] on input "Available" at bounding box center [209, 56] width 38 height 10
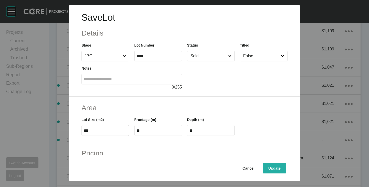
click at [271, 166] on div "Update" at bounding box center [274, 168] width 15 height 7
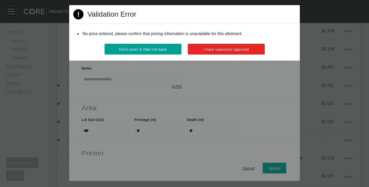
click at [228, 48] on span "I have supervisor approval" at bounding box center [226, 49] width 45 height 4
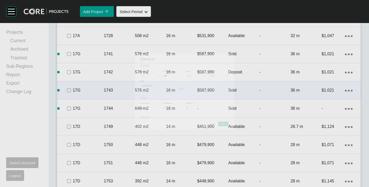
scroll to position [821, 0]
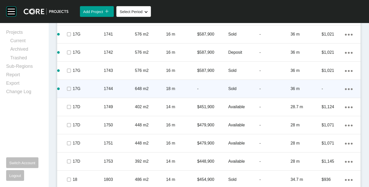
click at [345, 87] on div "Action Menu Dots Copy 6 Created with Sketch." at bounding box center [349, 89] width 8 height 6
click at [314, 90] on div "Edit Duplicate Delete" at bounding box center [324, 90] width 24 height 28
click at [320, 90] on link "Duplicate" at bounding box center [323, 90] width 19 height 8
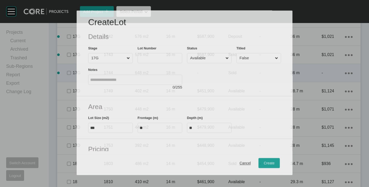
scroll to position [805, 0]
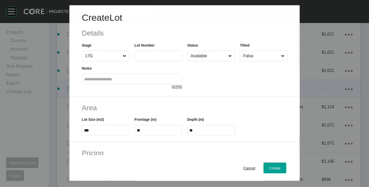
click at [154, 55] on input "text" at bounding box center [158, 56] width 43 height 4
type input "****"
click at [213, 85] on div at bounding box center [237, 76] width 101 height 29
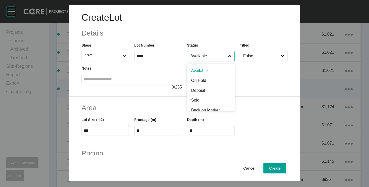
click at [208, 58] on input "Available" at bounding box center [209, 56] width 38 height 10
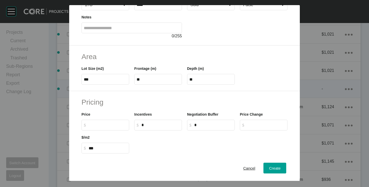
scroll to position [125, 0]
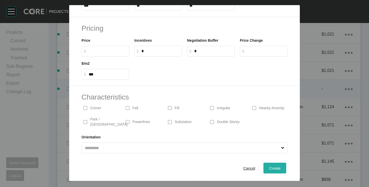
click at [269, 167] on span "Create" at bounding box center [275, 168] width 12 height 4
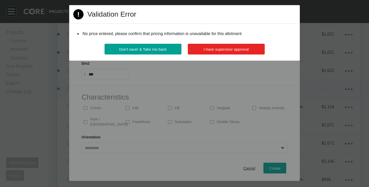
click at [223, 53] on button "I have supervisor approval" at bounding box center [226, 49] width 77 height 11
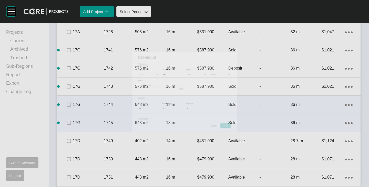
scroll to position [821, 0]
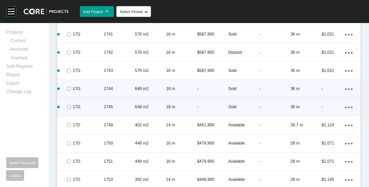
click at [345, 106] on div "Action Menu Dots Copy 6 Created with Sketch." at bounding box center [349, 107] width 8 height 6
click at [331, 108] on link "Duplicate" at bounding box center [323, 108] width 19 height 8
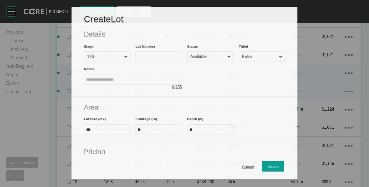
scroll to position [805, 0]
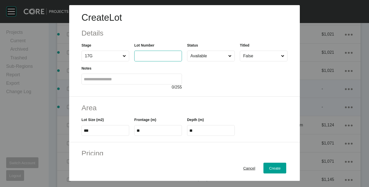
click at [156, 58] on input "text" at bounding box center [158, 56] width 43 height 4
type input "****"
drag, startPoint x: 247, startPoint y: 85, endPoint x: 243, endPoint y: 84, distance: 4.8
click at [247, 85] on div at bounding box center [237, 76] width 101 height 29
click at [208, 54] on input "Available" at bounding box center [209, 56] width 38 height 10
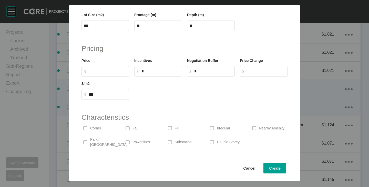
scroll to position [125, 0]
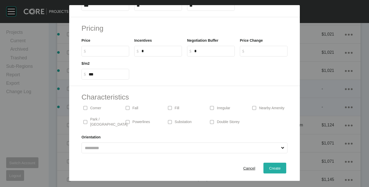
click at [279, 166] on button "Create" at bounding box center [275, 168] width 23 height 11
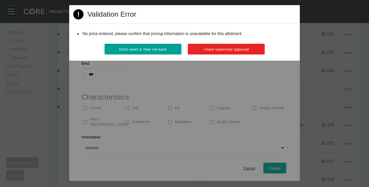
click at [231, 52] on button "I have supervisor approval" at bounding box center [226, 49] width 77 height 11
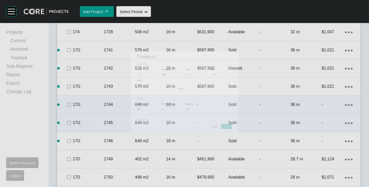
scroll to position [821, 0]
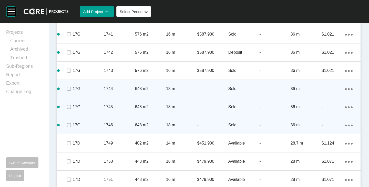
click at [348, 124] on div "Action Menu Dots Copy 6 Created with Sketch." at bounding box center [349, 126] width 8 height 6
click at [325, 127] on link "Duplicate" at bounding box center [323, 127] width 19 height 8
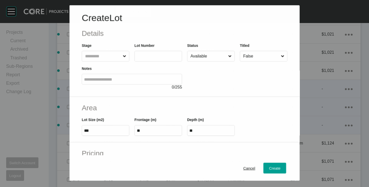
click at [142, 53] on label at bounding box center [158, 56] width 48 height 11
click at [142, 54] on input "text" at bounding box center [154, 56] width 34 height 4
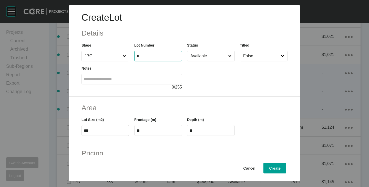
scroll to position [805, 0]
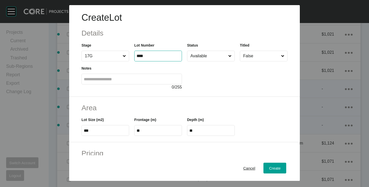
type input "****"
click at [233, 68] on div at bounding box center [237, 76] width 101 height 29
click at [93, 131] on input "***" at bounding box center [105, 131] width 43 height 4
type input "***"
type input "****"
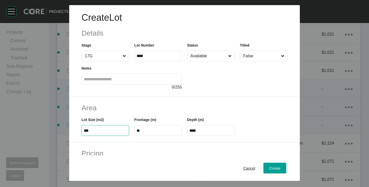
click at [133, 96] on div "Create Lot Details Stage 17G Lot Number **** Status Available Titled False Note…" at bounding box center [184, 51] width 231 height 92
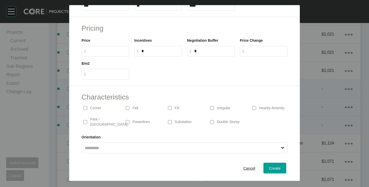
scroll to position [0, 0]
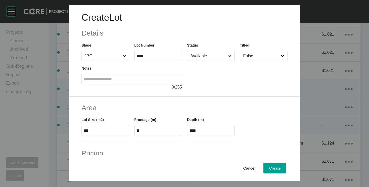
click at [205, 63] on div at bounding box center [237, 76] width 101 height 29
click at [206, 60] on input "Available" at bounding box center [209, 56] width 38 height 10
click at [269, 167] on span "Create" at bounding box center [275, 168] width 12 height 4
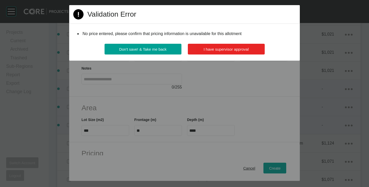
click at [236, 49] on span "I have supervisor approval" at bounding box center [226, 49] width 45 height 4
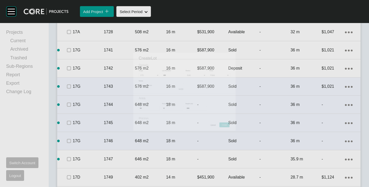
scroll to position [821, 0]
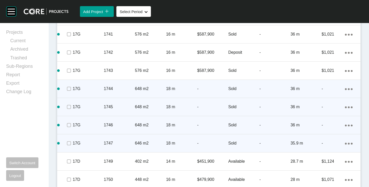
click at [345, 144] on icon "Action Menu Dots Copy 6 Created with Sketch." at bounding box center [349, 144] width 8 height 2
click at [319, 142] on link "Duplicate" at bounding box center [323, 145] width 19 height 8
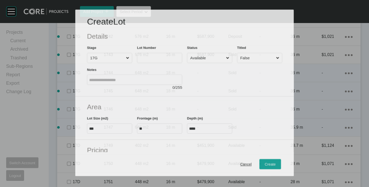
scroll to position [805, 0]
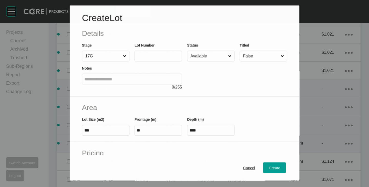
click at [143, 61] on label at bounding box center [158, 56] width 47 height 11
click at [143, 58] on input "text" at bounding box center [158, 56] width 43 height 4
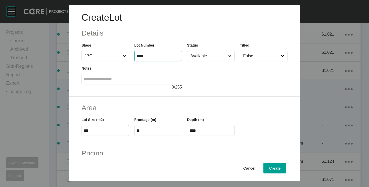
type input "****"
click at [216, 78] on div at bounding box center [237, 76] width 101 height 29
click at [244, 168] on span "Cancel" at bounding box center [249, 168] width 12 height 4
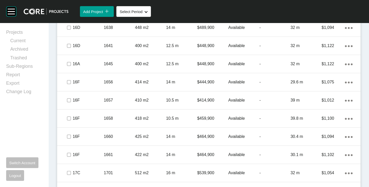
scroll to position [293, 0]
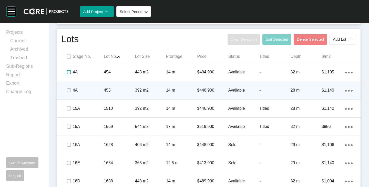
drag, startPoint x: 70, startPoint y: 73, endPoint x: 69, endPoint y: 84, distance: 10.3
click at [70, 73] on label at bounding box center [69, 72] width 4 height 4
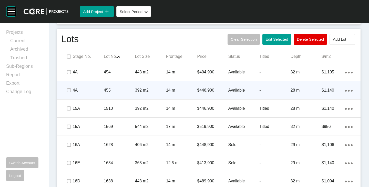
click at [69, 87] on span at bounding box center [69, 91] width 8 height 8
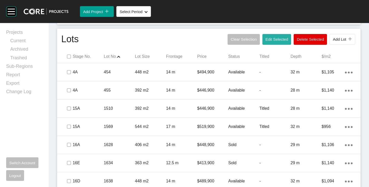
click at [268, 37] on button "Edit Selected" at bounding box center [277, 39] width 29 height 11
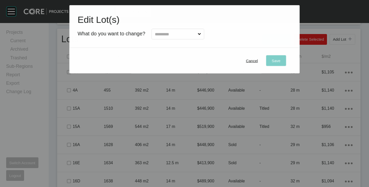
click at [202, 36] on span at bounding box center [199, 34] width 5 height 10
click at [197, 36] on input "text" at bounding box center [175, 34] width 43 height 10
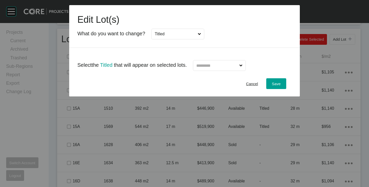
click at [217, 67] on input "text" at bounding box center [216, 66] width 43 height 10
click at [276, 83] on span "Save" at bounding box center [276, 84] width 9 height 4
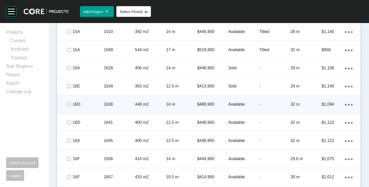
scroll to position [293, 0]
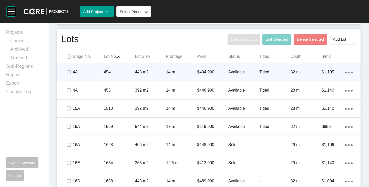
click at [241, 72] on p "Available" at bounding box center [244, 73] width 31 height 6
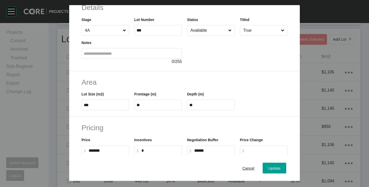
scroll to position [51, 0]
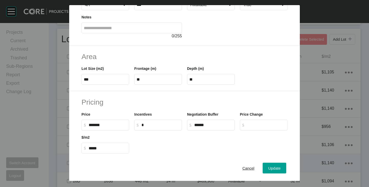
drag, startPoint x: 246, startPoint y: 166, endPoint x: 242, endPoint y: 160, distance: 7.1
click at [246, 166] on div "Cancel" at bounding box center [248, 168] width 15 height 7
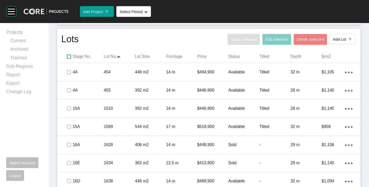
click at [68, 56] on label at bounding box center [69, 57] width 4 height 4
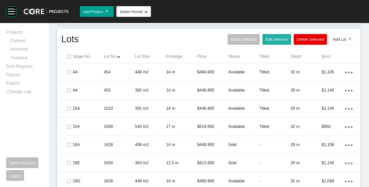
click at [266, 40] on span "Edit Selected" at bounding box center [277, 39] width 23 height 4
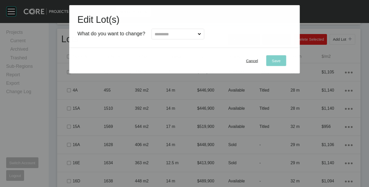
click at [163, 33] on input "text" at bounding box center [175, 34] width 43 height 10
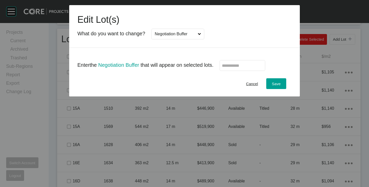
scroll to position [0, 0]
click at [224, 65] on input "text" at bounding box center [242, 66] width 41 height 4
type input "******"
click at [219, 83] on div "Cancel Save" at bounding box center [184, 84] width 231 height 26
click at [278, 85] on span "Save" at bounding box center [276, 84] width 9 height 4
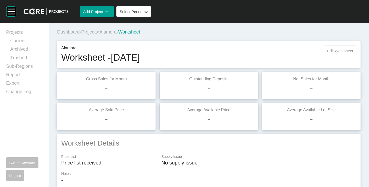
click at [332, 53] on button "Edit Worksheet" at bounding box center [340, 50] width 33 height 11
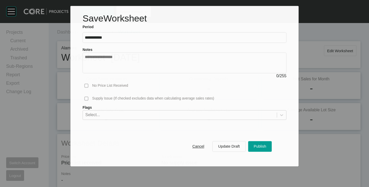
click at [150, 56] on textarea at bounding box center [185, 63] width 200 height 16
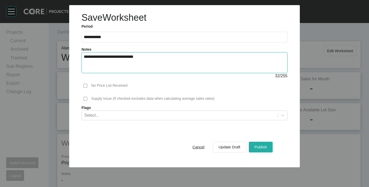
type textarea "**********"
click at [265, 149] on span "Publish" at bounding box center [261, 147] width 13 height 4
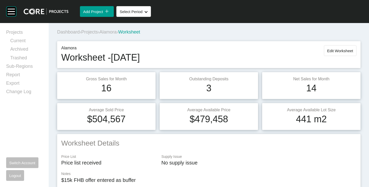
click at [112, 31] on span "Alamora" at bounding box center [108, 31] width 17 height 5
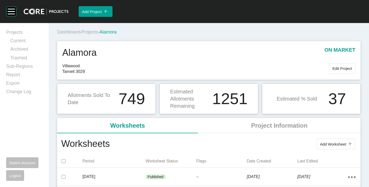
drag, startPoint x: 94, startPoint y: 29, endPoint x: 94, endPoint y: 33, distance: 3.8
click at [94, 29] on div "Dashboard › Projects › [GEOGRAPHIC_DATA]" at bounding box center [210, 32] width 306 height 6
click at [94, 33] on span "Projects" at bounding box center [89, 31] width 17 height 5
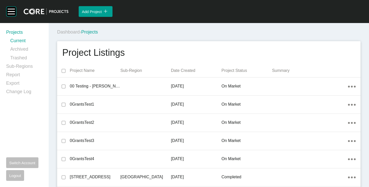
scroll to position [3434, 0]
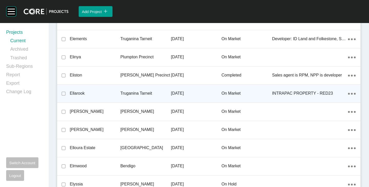
click at [85, 93] on p "Ellarook" at bounding box center [95, 94] width 51 height 6
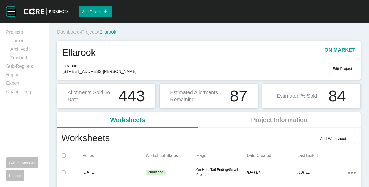
click at [94, 32] on span "Projects" at bounding box center [89, 31] width 17 height 5
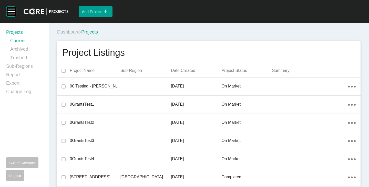
scroll to position [4345, 0]
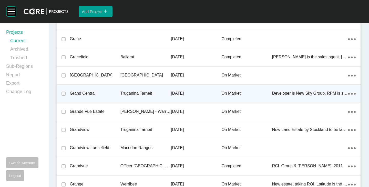
click at [83, 93] on p "Grand Central" at bounding box center [95, 94] width 51 height 6
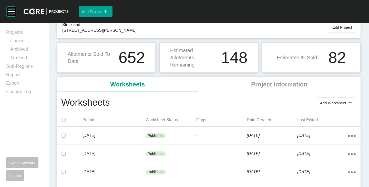
scroll to position [51, 0]
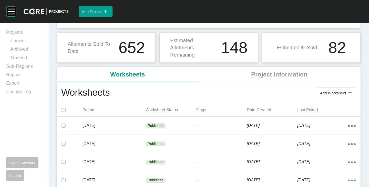
click at [322, 92] on span "Add Worksheet" at bounding box center [333, 93] width 26 height 4
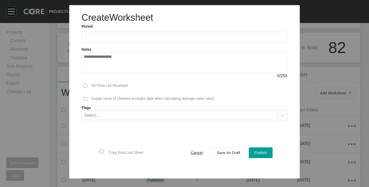
click at [100, 39] on label at bounding box center [185, 37] width 206 height 11
click at [100, 39] on input "text" at bounding box center [185, 37] width 202 height 4
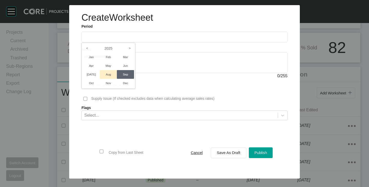
click at [108, 73] on li "Aug" at bounding box center [108, 74] width 17 height 9
type input "**********"
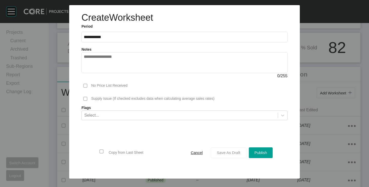
click at [228, 155] on span "Save As Draft" at bounding box center [229, 153] width 24 height 4
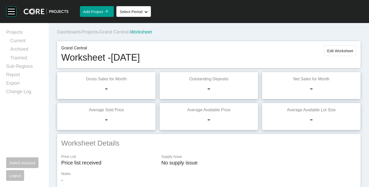
click at [128, 33] on span "Grand Central" at bounding box center [114, 31] width 29 height 5
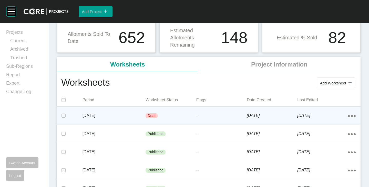
scroll to position [51, 0]
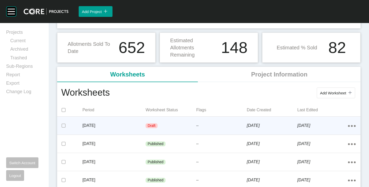
click at [206, 127] on p "--" at bounding box center [221, 126] width 51 height 5
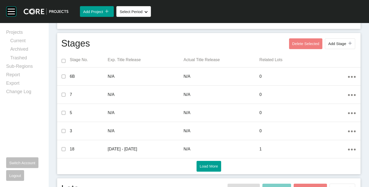
scroll to position [224, 0]
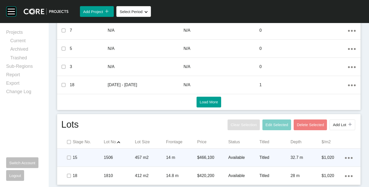
click at [206, 156] on p "$466,100" at bounding box center [212, 158] width 31 height 6
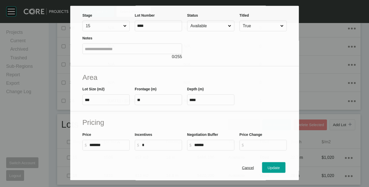
scroll to position [51, 0]
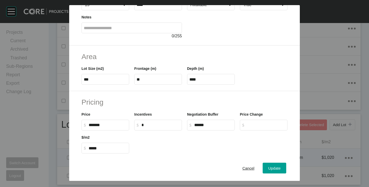
click at [243, 167] on span "Cancel" at bounding box center [249, 168] width 12 height 4
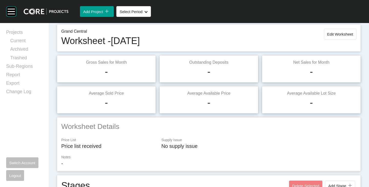
scroll to position [0, 0]
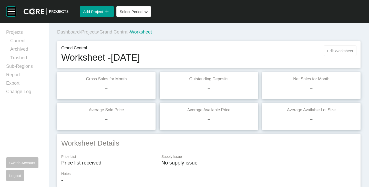
click at [328, 51] on span "Edit Worksheet" at bounding box center [341, 51] width 26 height 4
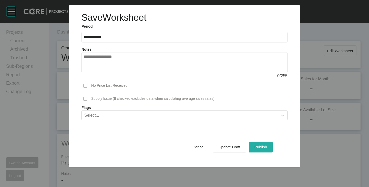
click at [262, 146] on span "Publish" at bounding box center [261, 147] width 13 height 4
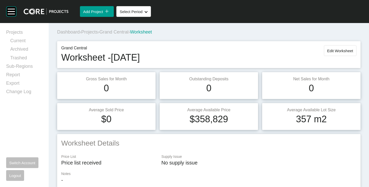
click at [119, 32] on span "Grand Central" at bounding box center [114, 31] width 29 height 5
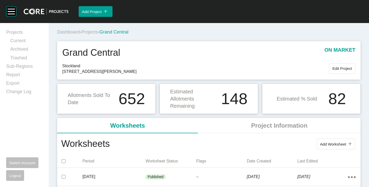
click at [94, 32] on span "Projects" at bounding box center [89, 31] width 17 height 5
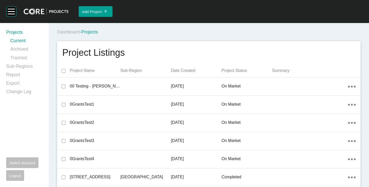
scroll to position [4381, 0]
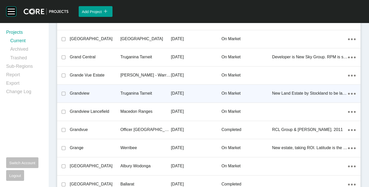
click at [80, 91] on p "Grandview" at bounding box center [95, 94] width 51 height 6
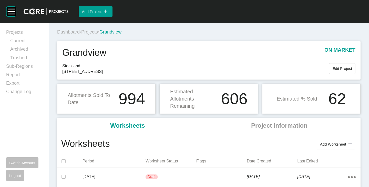
scroll to position [77, 0]
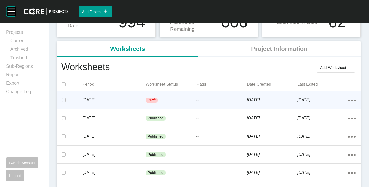
click at [201, 97] on div "--" at bounding box center [221, 100] width 51 height 15
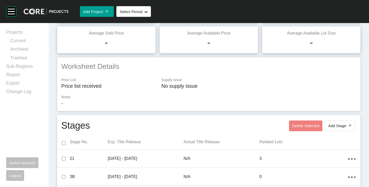
scroll to position [243, 0]
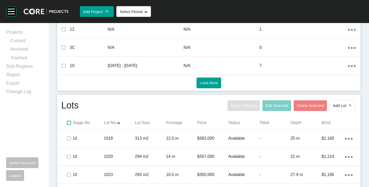
click at [70, 123] on label at bounding box center [69, 123] width 4 height 4
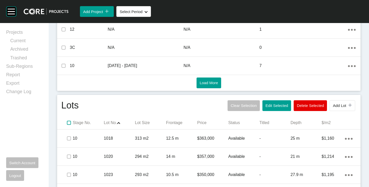
scroll to position [269, 0]
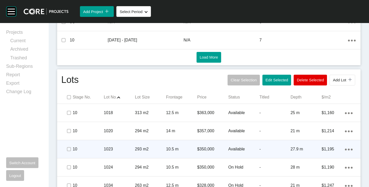
click at [231, 149] on p "Available" at bounding box center [244, 150] width 31 height 6
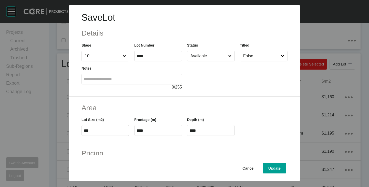
click at [214, 57] on input "Available" at bounding box center [209, 56] width 38 height 10
click at [269, 170] on span "Update" at bounding box center [275, 168] width 12 height 4
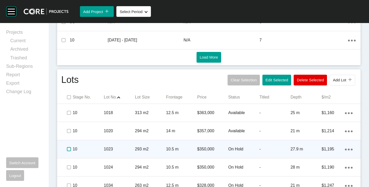
click at [68, 149] on label at bounding box center [69, 149] width 4 height 4
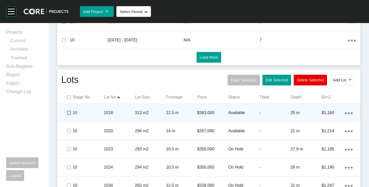
click at [67, 112] on label at bounding box center [69, 113] width 4 height 4
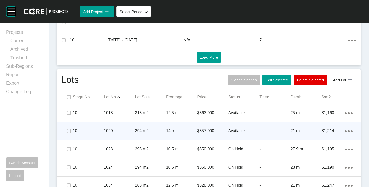
click at [68, 127] on span at bounding box center [69, 131] width 8 height 8
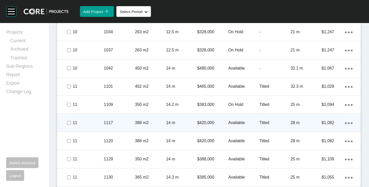
scroll to position [474, 0]
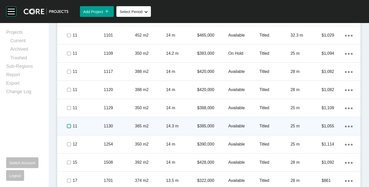
click at [67, 125] on label at bounding box center [69, 126] width 4 height 4
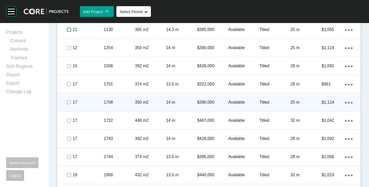
scroll to position [576, 0]
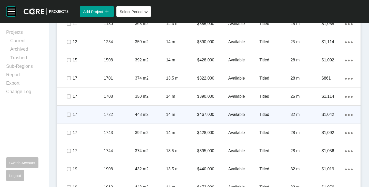
click at [346, 115] on icon "Action Menu Dots Copy 6 Created with Sketch." at bounding box center [349, 115] width 8 height 2
click at [331, 115] on link "Duplicate" at bounding box center [323, 116] width 19 height 8
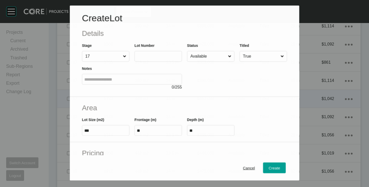
scroll to position [560, 0]
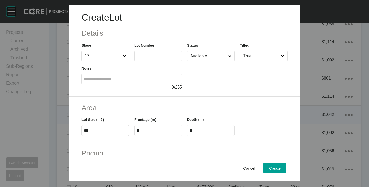
click at [152, 59] on label at bounding box center [158, 56] width 48 height 11
click at [152, 58] on input "text" at bounding box center [158, 56] width 43 height 4
type input "****"
click at [187, 80] on div at bounding box center [237, 76] width 101 height 29
type input "******"
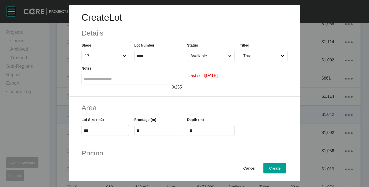
click at [208, 52] on input "Available" at bounding box center [209, 56] width 38 height 10
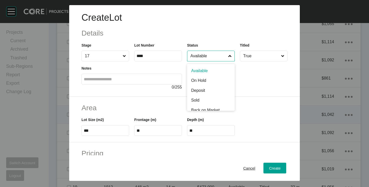
scroll to position [26, 0]
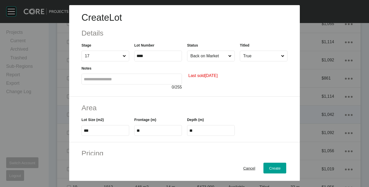
click at [92, 132] on input "***" at bounding box center [105, 131] width 43 height 4
type input "***"
type input "****"
type input "*****"
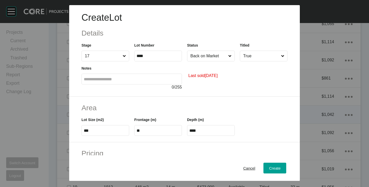
click at [151, 104] on h2 "Area" at bounding box center [185, 108] width 206 height 10
click at [200, 131] on input "****" at bounding box center [211, 131] width 43 height 4
type input "**"
click at [209, 111] on div "Create Lot Details Stage 17 Lot Number **** Status Back on Market Titled True N…" at bounding box center [184, 93] width 369 height 187
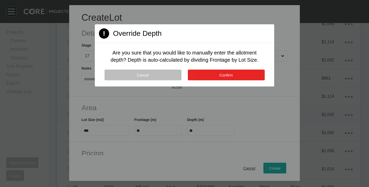
click at [218, 72] on button "Confirm" at bounding box center [226, 75] width 77 height 11
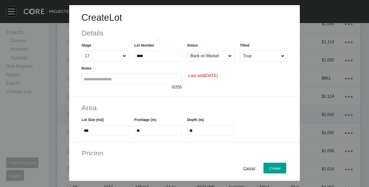
scroll to position [77, 0]
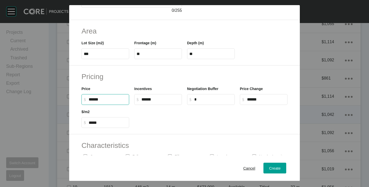
drag, startPoint x: 90, startPoint y: 100, endPoint x: 93, endPoint y: 101, distance: 2.9
click at [93, 101] on input "******" at bounding box center [108, 99] width 38 height 4
type input "*******"
type input "*"
type input "*****"
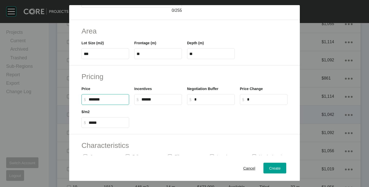
click at [174, 108] on div at bounding box center [211, 116] width 158 height 23
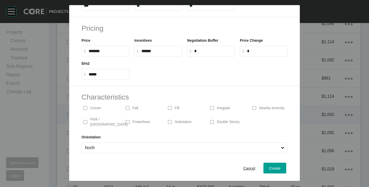
click at [104, 107] on div "Corner" at bounding box center [100, 108] width 37 height 12
click at [108, 145] on input "North" at bounding box center [182, 148] width 196 height 10
click at [269, 167] on span "Create" at bounding box center [275, 168] width 12 height 4
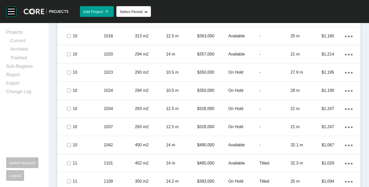
scroll to position [448, 0]
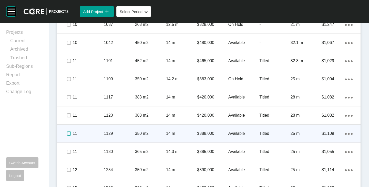
click at [68, 134] on label at bounding box center [69, 134] width 4 height 4
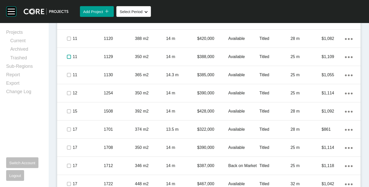
scroll to position [602, 0]
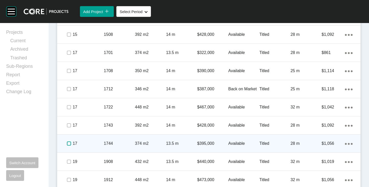
click at [68, 144] on label at bounding box center [69, 144] width 4 height 4
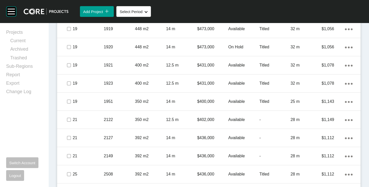
scroll to position [884, 0]
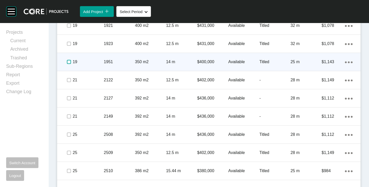
click at [68, 61] on label at bounding box center [69, 62] width 4 height 4
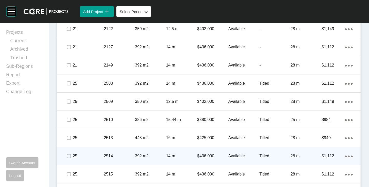
scroll to position [910, 0]
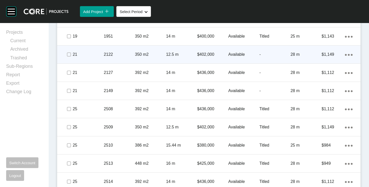
click at [234, 54] on p "Available" at bounding box center [244, 55] width 31 height 6
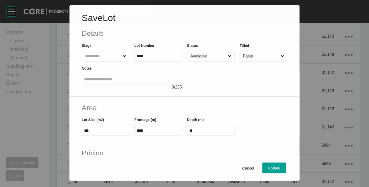
click at [201, 56] on input "Available" at bounding box center [209, 56] width 38 height 10
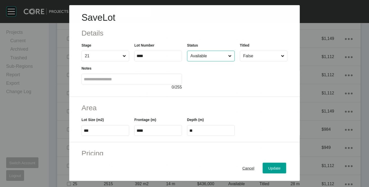
scroll to position [894, 0]
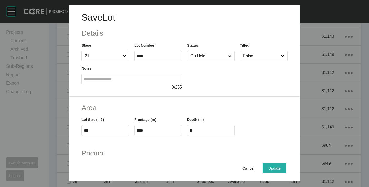
click at [276, 167] on span "Update" at bounding box center [275, 168] width 12 height 4
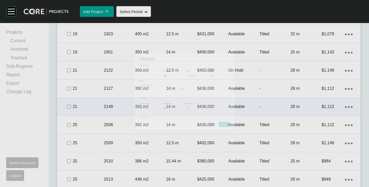
scroll to position [910, 0]
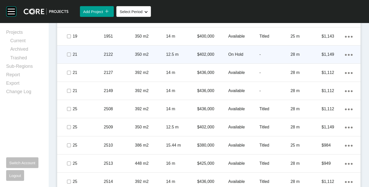
click at [68, 58] on span at bounding box center [69, 55] width 8 height 8
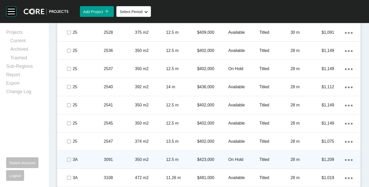
scroll to position [1192, 0]
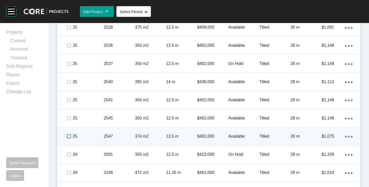
click at [67, 135] on label at bounding box center [69, 137] width 4 height 4
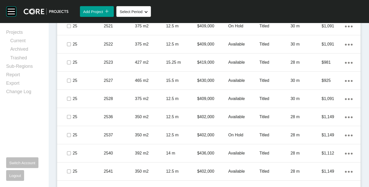
scroll to position [1115, 0]
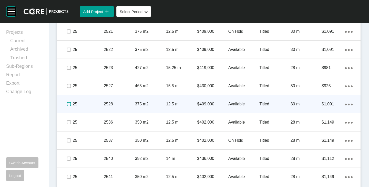
click at [67, 105] on label at bounding box center [69, 104] width 4 height 4
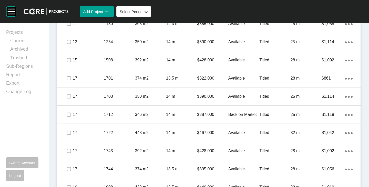
scroll to position [422, 0]
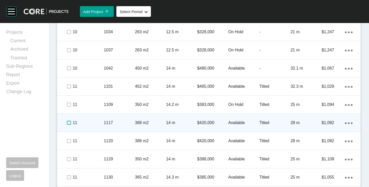
click at [69, 124] on label at bounding box center [69, 123] width 4 height 4
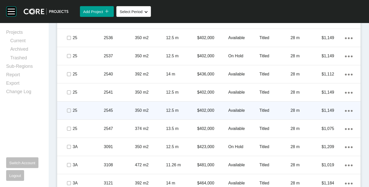
scroll to position [1207, 0]
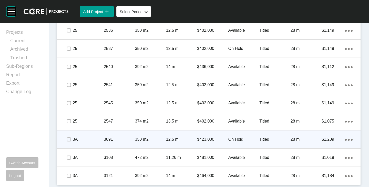
click at [232, 139] on p "On Hold" at bounding box center [244, 140] width 31 height 6
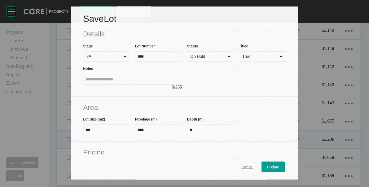
scroll to position [1191, 0]
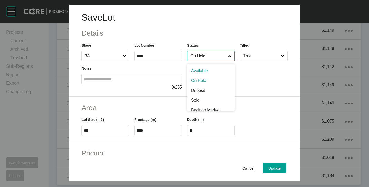
click at [207, 57] on input "On Hold" at bounding box center [209, 56] width 38 height 10
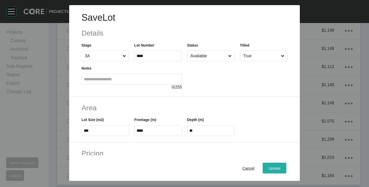
click at [276, 169] on span "Update" at bounding box center [275, 168] width 12 height 4
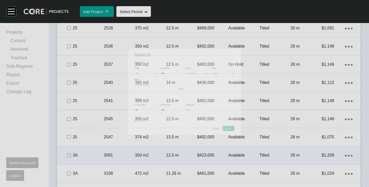
scroll to position [1207, 0]
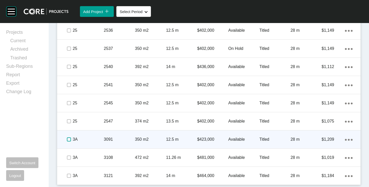
click at [69, 138] on label at bounding box center [69, 140] width 4 height 4
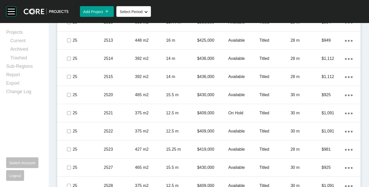
scroll to position [1027, 0]
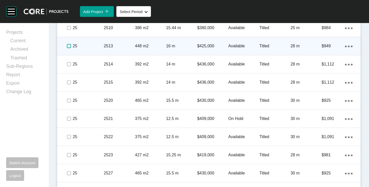
click at [67, 47] on label at bounding box center [69, 46] width 4 height 4
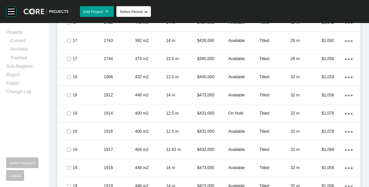
scroll to position [668, 0]
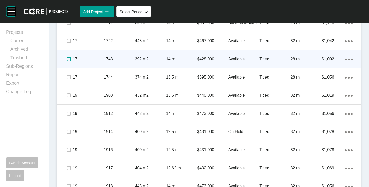
click at [67, 57] on label at bounding box center [69, 59] width 4 height 4
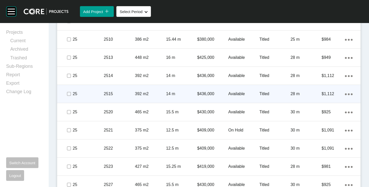
scroll to position [1027, 0]
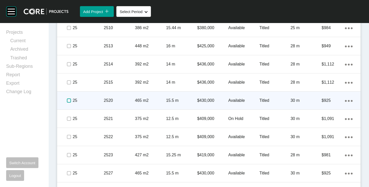
click at [67, 100] on label at bounding box center [69, 101] width 4 height 4
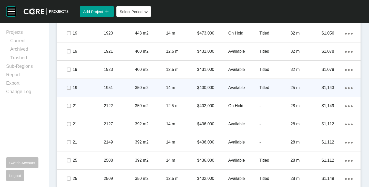
scroll to position [848, 0]
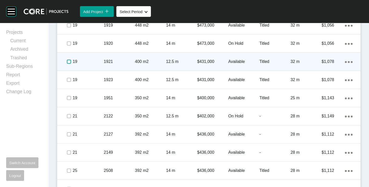
click at [68, 61] on label at bounding box center [69, 62] width 4 height 4
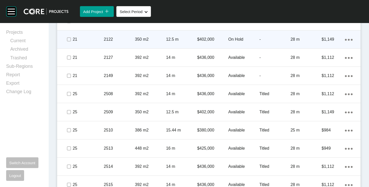
scroll to position [950, 0]
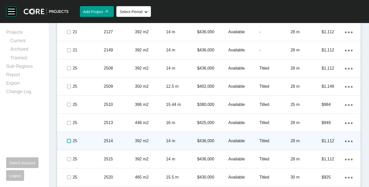
click at [68, 140] on label at bounding box center [69, 141] width 4 height 4
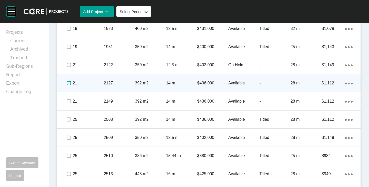
click at [68, 84] on label at bounding box center [69, 83] width 4 height 4
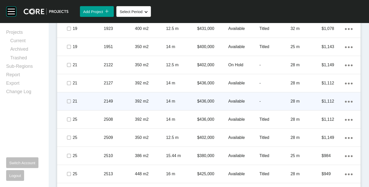
click at [66, 102] on span at bounding box center [69, 102] width 8 height 8
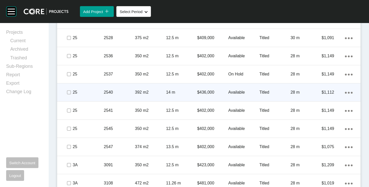
scroll to position [1207, 0]
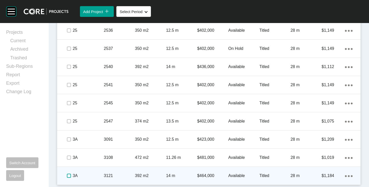
click at [67, 175] on label at bounding box center [69, 176] width 4 height 4
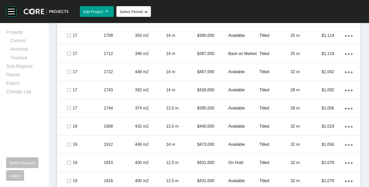
scroll to position [617, 0]
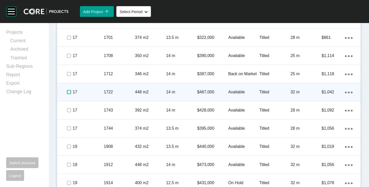
click at [67, 93] on label at bounding box center [69, 92] width 4 height 4
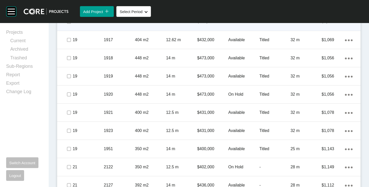
scroll to position [771, 0]
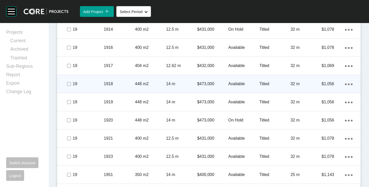
click at [229, 83] on p "Available" at bounding box center [244, 84] width 31 height 6
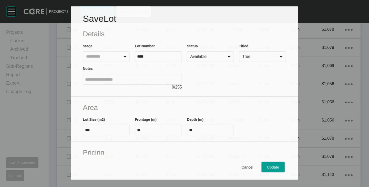
click at [202, 54] on input "Available" at bounding box center [208, 57] width 37 height 10
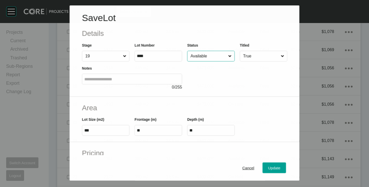
scroll to position [755, 0]
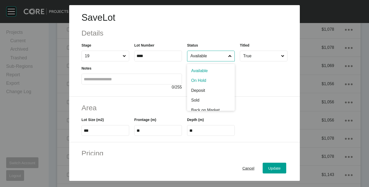
drag, startPoint x: 196, startPoint y: 80, endPoint x: 198, endPoint y: 82, distance: 3.1
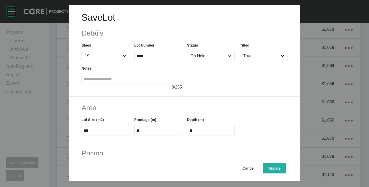
click at [263, 168] on button "Update" at bounding box center [275, 168] width 24 height 11
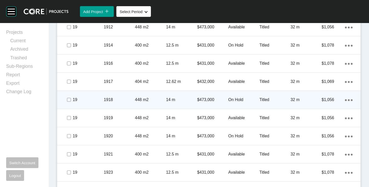
scroll to position [771, 0]
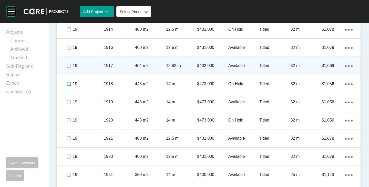
click at [67, 82] on label at bounding box center [69, 84] width 4 height 4
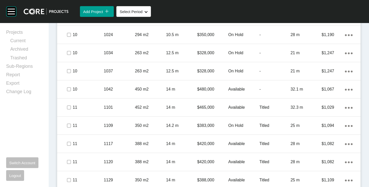
scroll to position [386, 0]
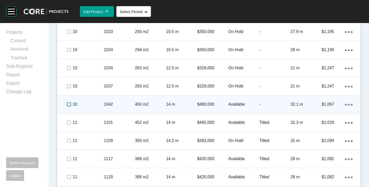
click at [68, 103] on label at bounding box center [69, 105] width 4 height 4
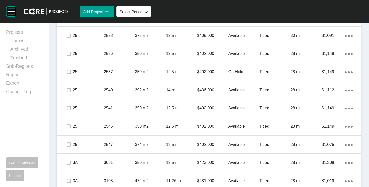
scroll to position [1207, 0]
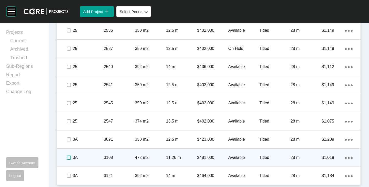
click at [67, 158] on label at bounding box center [69, 158] width 4 height 4
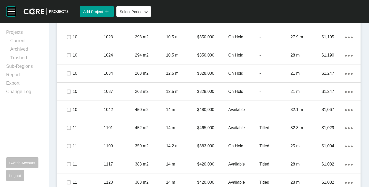
scroll to position [361, 0]
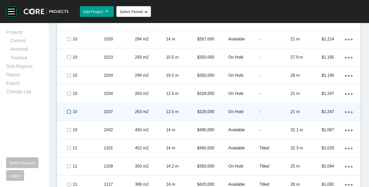
click at [67, 111] on label at bounding box center [69, 112] width 4 height 4
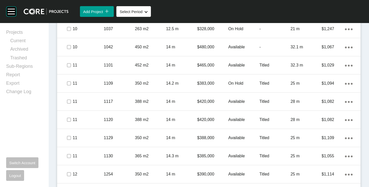
scroll to position [438, 0]
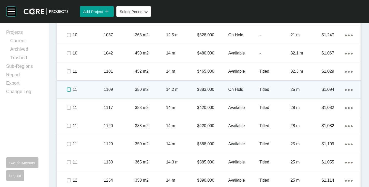
click at [67, 88] on label at bounding box center [69, 90] width 4 height 4
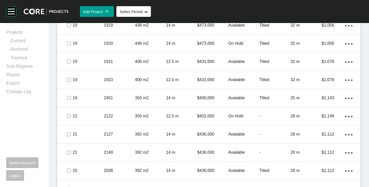
scroll to position [925, 0]
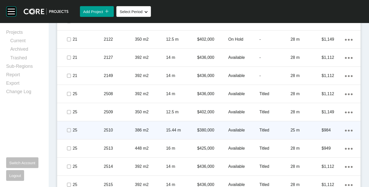
click at [233, 130] on p "Available" at bounding box center [244, 131] width 31 height 6
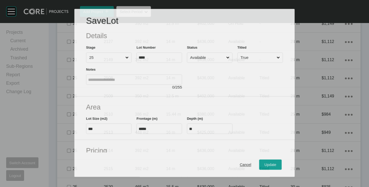
scroll to position [909, 0]
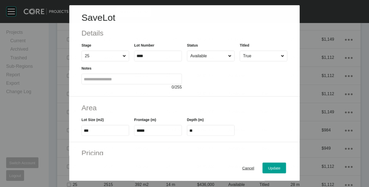
click at [202, 55] on input "Available" at bounding box center [209, 56] width 38 height 10
click at [270, 169] on span "Update" at bounding box center [275, 168] width 12 height 4
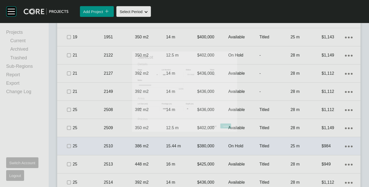
scroll to position [925, 0]
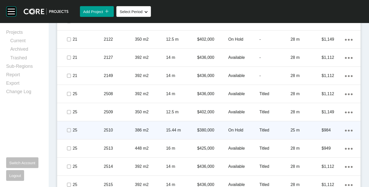
click at [71, 128] on span at bounding box center [69, 131] width 8 height 8
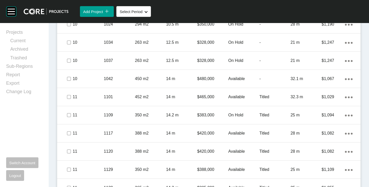
scroll to position [361, 0]
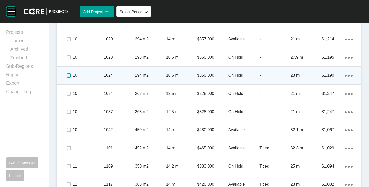
click at [69, 74] on label at bounding box center [69, 76] width 4 height 4
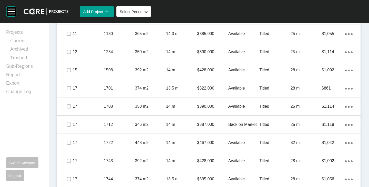
scroll to position [591, 0]
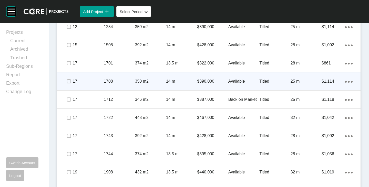
click at [236, 80] on p "Available" at bounding box center [244, 82] width 31 height 6
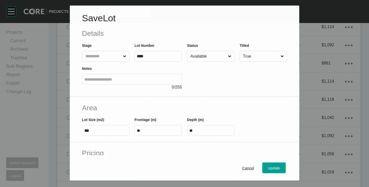
click at [206, 57] on input "Available" at bounding box center [209, 56] width 38 height 10
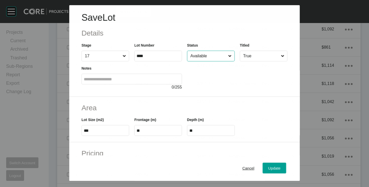
scroll to position [576, 0]
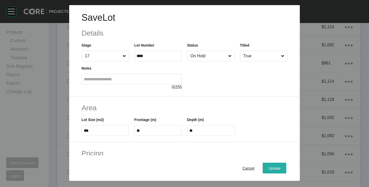
click at [270, 164] on button "Update" at bounding box center [275, 168] width 24 height 11
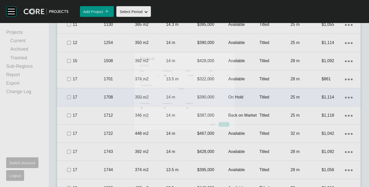
scroll to position [591, 0]
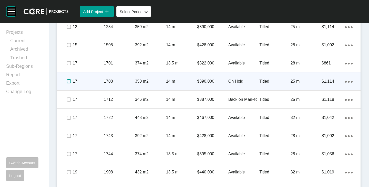
click at [70, 80] on label at bounding box center [69, 82] width 4 height 4
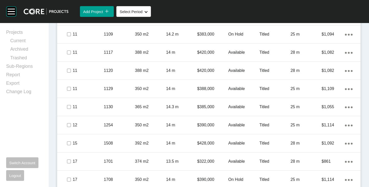
scroll to position [514, 0]
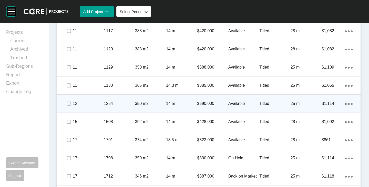
click at [235, 101] on p "Available" at bounding box center [244, 104] width 31 height 6
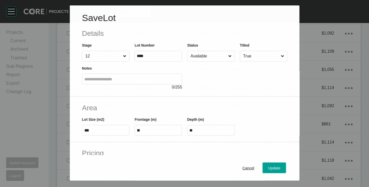
scroll to position [499, 0]
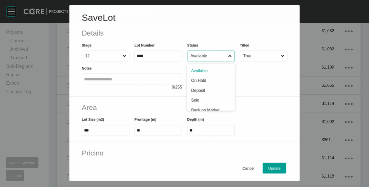
click at [216, 59] on input "Available" at bounding box center [209, 56] width 38 height 10
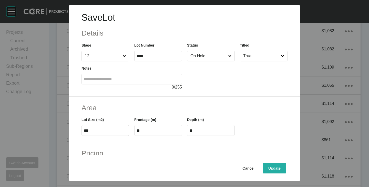
click at [263, 165] on button "Update" at bounding box center [275, 168] width 24 height 11
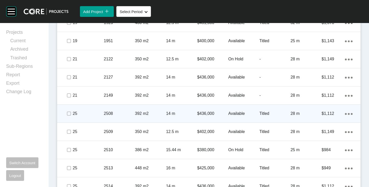
scroll to position [899, 0]
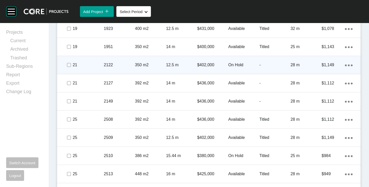
click at [345, 64] on div "Action Menu Dots Copy 6 Created with Sketch." at bounding box center [349, 65] width 8 height 6
click at [330, 64] on link "Duplicate" at bounding box center [323, 66] width 19 height 8
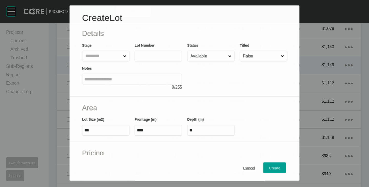
click at [155, 56] on input "text" at bounding box center [154, 56] width 34 height 4
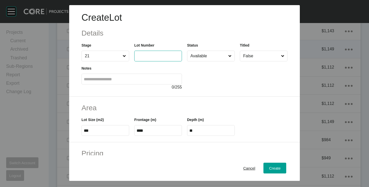
scroll to position [883, 0]
type input "****"
click at [229, 69] on div at bounding box center [237, 76] width 101 height 29
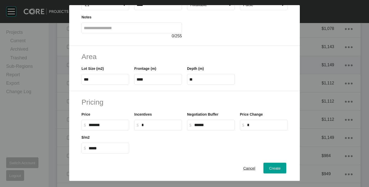
scroll to position [125, 0]
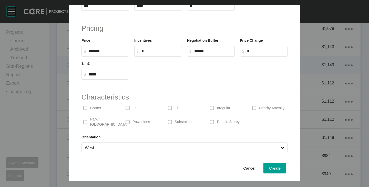
click at [200, 143] on input "West" at bounding box center [182, 148] width 196 height 10
drag, startPoint x: 159, startPoint y: 165, endPoint x: 229, endPoint y: 165, distance: 70.5
click at [159, 165] on div "Cancel Create" at bounding box center [184, 169] width 231 height 26
click at [269, 168] on span "Create" at bounding box center [275, 168] width 12 height 4
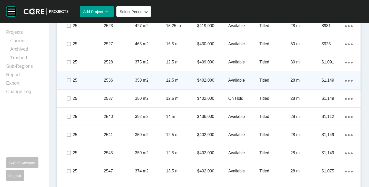
scroll to position [1181, 0]
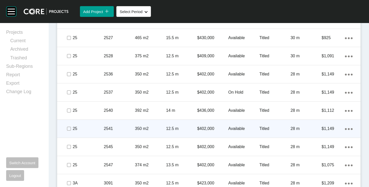
click at [232, 126] on p "Available" at bounding box center [244, 129] width 31 height 6
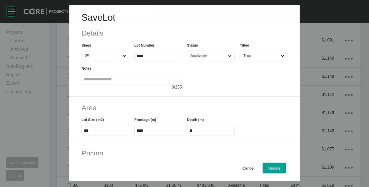
scroll to position [1165, 0]
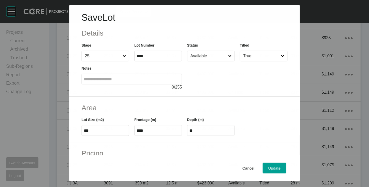
click at [204, 55] on input "Available" at bounding box center [209, 56] width 38 height 10
click at [265, 165] on button "Update" at bounding box center [275, 168] width 24 height 11
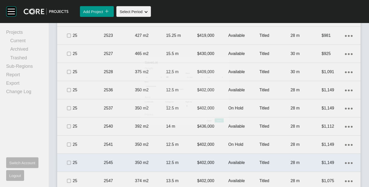
scroll to position [1181, 0]
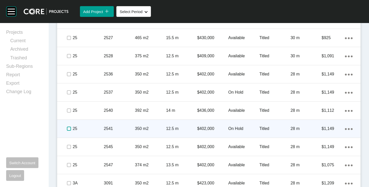
click at [70, 128] on label at bounding box center [69, 129] width 4 height 4
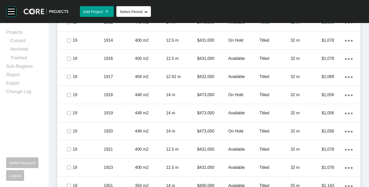
scroll to position [712, 0]
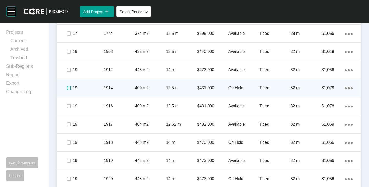
click at [67, 88] on label at bounding box center [69, 88] width 4 height 4
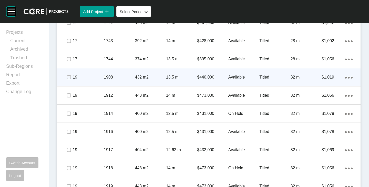
scroll to position [738, 0]
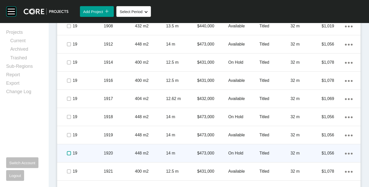
click at [67, 153] on label at bounding box center [69, 154] width 4 height 4
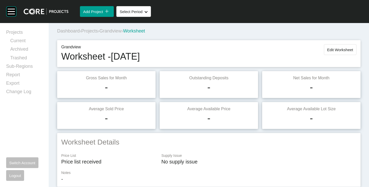
scroll to position [0, 0]
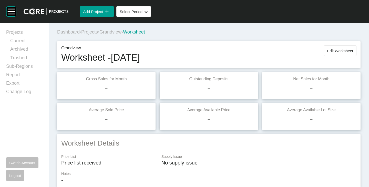
click at [120, 33] on span "Grandview" at bounding box center [111, 31] width 22 height 5
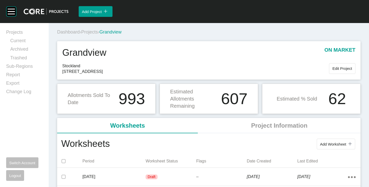
click at [92, 32] on span "Projects" at bounding box center [89, 31] width 17 height 5
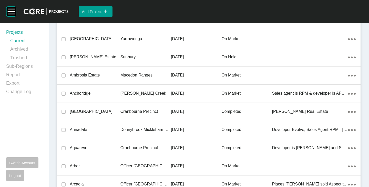
scroll to position [2870, 0]
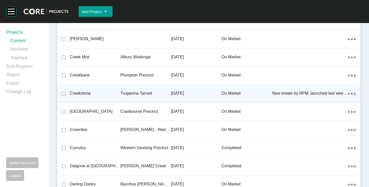
click at [87, 91] on p "Creekstone" at bounding box center [95, 94] width 51 height 6
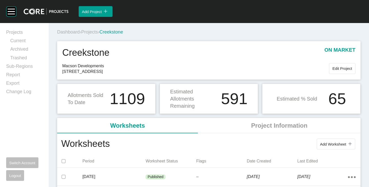
drag, startPoint x: 329, startPoint y: 146, endPoint x: 323, endPoint y: 140, distance: 8.5
click at [329, 146] on span "Add Worksheet" at bounding box center [333, 144] width 26 height 4
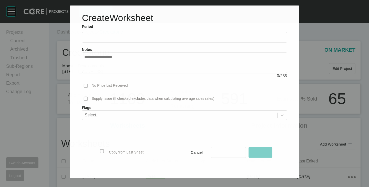
click at [139, 38] on input "text" at bounding box center [184, 37] width 201 height 4
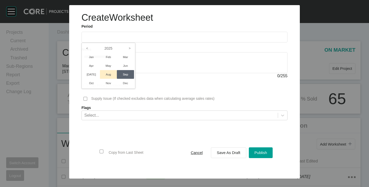
click at [112, 75] on li "Aug" at bounding box center [108, 74] width 17 height 9
type input "**********"
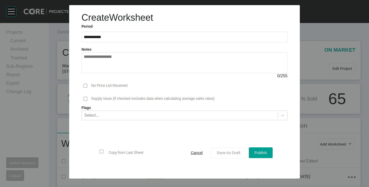
click at [223, 150] on div "Save As Draft" at bounding box center [229, 153] width 26 height 7
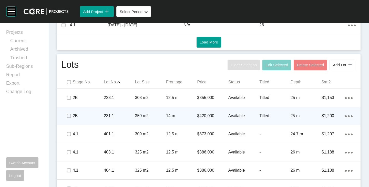
scroll to position [289, 0]
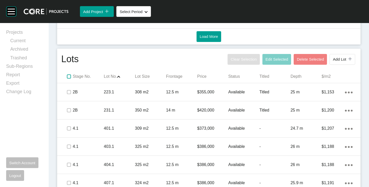
drag, startPoint x: 71, startPoint y: 75, endPoint x: 182, endPoint y: 76, distance: 111.8
click at [71, 75] on label at bounding box center [69, 77] width 4 height 4
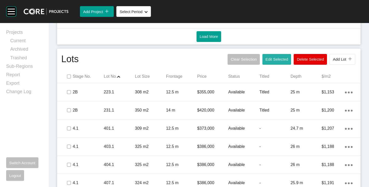
click at [268, 60] on span "Edit Selected" at bounding box center [277, 59] width 23 height 4
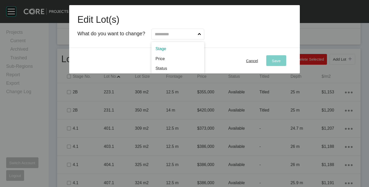
click at [182, 37] on input "text" at bounding box center [175, 34] width 43 height 10
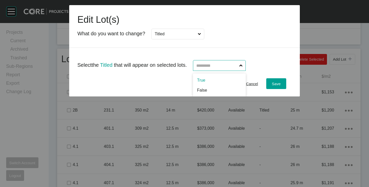
click at [215, 66] on input "text" at bounding box center [216, 66] width 43 height 10
click at [279, 84] on span "Save" at bounding box center [276, 84] width 9 height 4
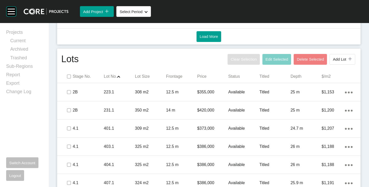
drag, startPoint x: 71, startPoint y: 78, endPoint x: 71, endPoint y: 84, distance: 5.9
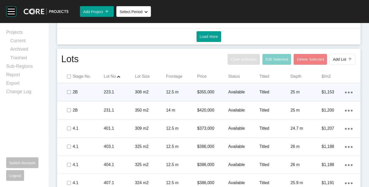
click at [71, 78] on span at bounding box center [69, 77] width 8 height 8
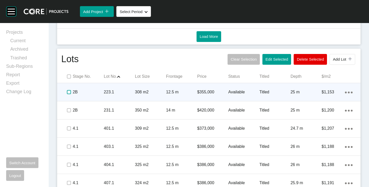
click at [68, 94] on label at bounding box center [69, 92] width 4 height 4
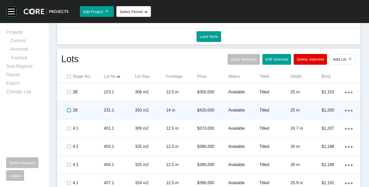
click at [70, 110] on label at bounding box center [69, 110] width 4 height 4
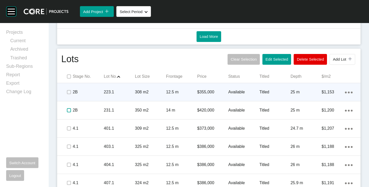
scroll to position [315, 0]
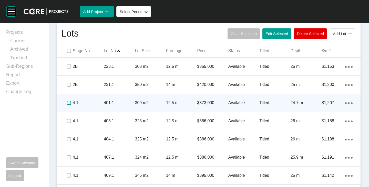
click at [68, 102] on label at bounding box center [69, 103] width 4 height 4
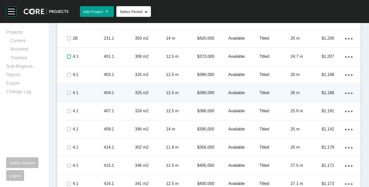
scroll to position [366, 0]
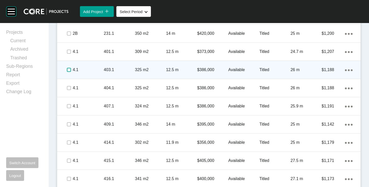
click at [68, 72] on label at bounding box center [69, 70] width 4 height 4
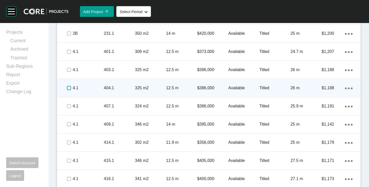
click at [68, 87] on label at bounding box center [69, 88] width 4 height 4
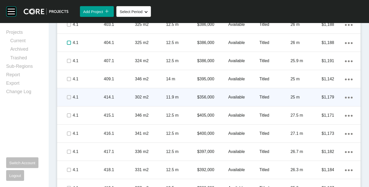
scroll to position [418, 0]
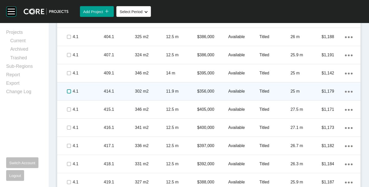
click at [67, 93] on label at bounding box center [69, 92] width 4 height 4
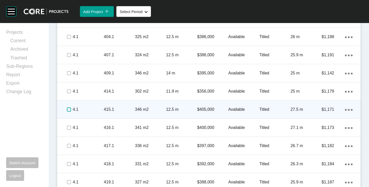
click at [69, 108] on label at bounding box center [69, 110] width 4 height 4
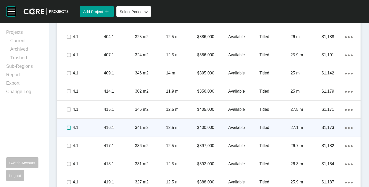
click at [69, 126] on label at bounding box center [69, 128] width 4 height 4
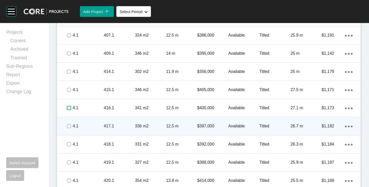
scroll to position [443, 0]
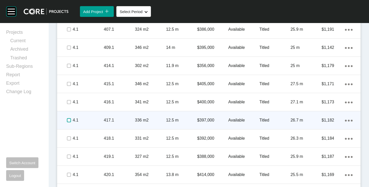
click at [69, 123] on label at bounding box center [69, 120] width 4 height 4
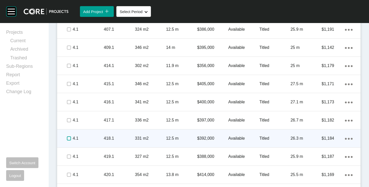
click at [69, 139] on label at bounding box center [69, 139] width 4 height 4
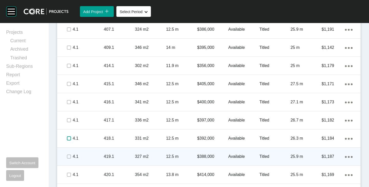
scroll to position [469, 0]
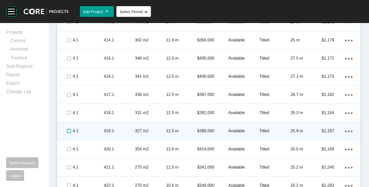
click at [69, 133] on label at bounding box center [69, 131] width 4 height 4
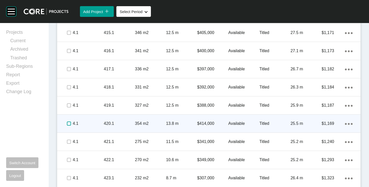
click at [68, 123] on label at bounding box center [69, 124] width 4 height 4
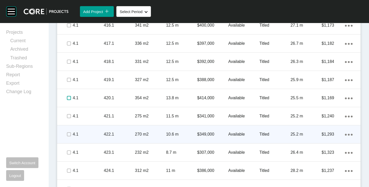
scroll to position [546, 0]
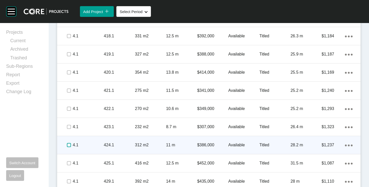
click at [69, 145] on label at bounding box center [69, 145] width 4 height 4
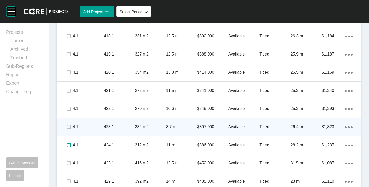
scroll to position [571, 0]
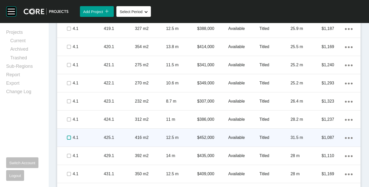
click at [69, 138] on label at bounding box center [69, 138] width 4 height 4
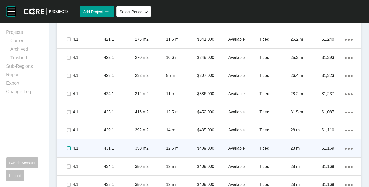
click at [68, 148] on label at bounding box center [69, 149] width 4 height 4
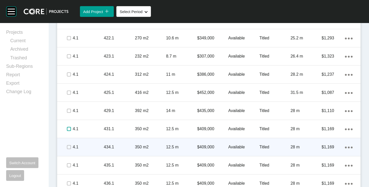
scroll to position [623, 0]
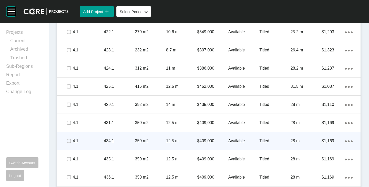
click at [69, 145] on span at bounding box center [69, 141] width 8 height 8
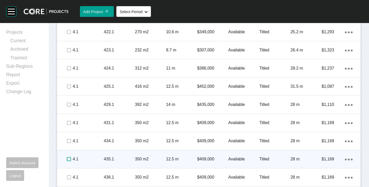
click at [69, 157] on span at bounding box center [69, 160] width 8 height 8
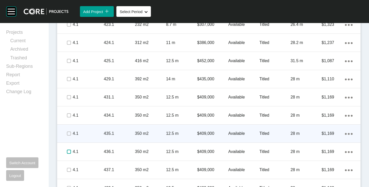
click at [69, 152] on label at bounding box center [69, 152] width 4 height 4
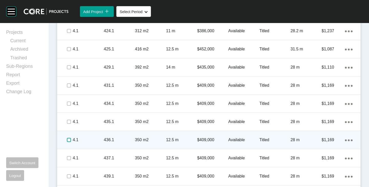
scroll to position [674, 0]
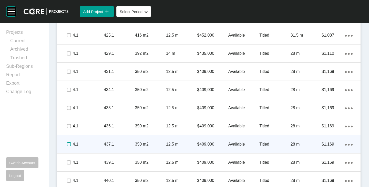
click at [68, 144] on label at bounding box center [69, 145] width 4 height 4
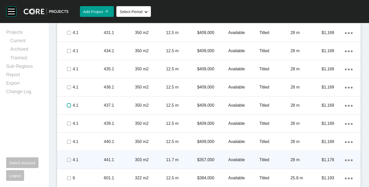
scroll to position [751, 0]
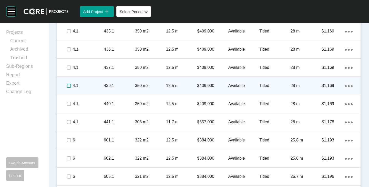
click at [69, 86] on label at bounding box center [69, 86] width 4 height 4
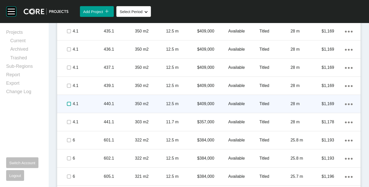
click at [70, 105] on label at bounding box center [69, 104] width 4 height 4
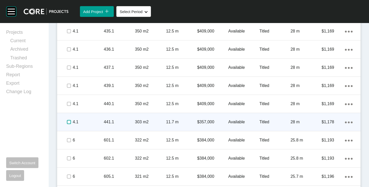
click at [70, 123] on label at bounding box center [69, 122] width 4 height 4
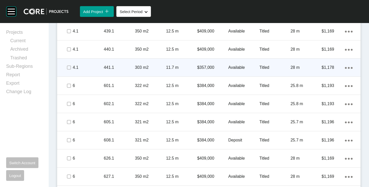
scroll to position [879, 0]
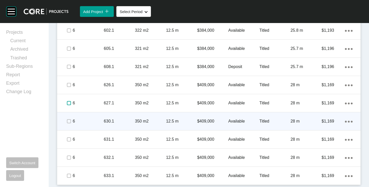
drag, startPoint x: 68, startPoint y: 103, endPoint x: 66, endPoint y: 113, distance: 9.7
click at [68, 103] on label at bounding box center [69, 103] width 4 height 4
click at [67, 124] on label at bounding box center [69, 122] width 4 height 4
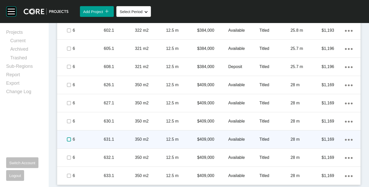
click at [71, 141] on label at bounding box center [69, 140] width 4 height 4
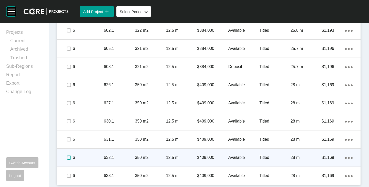
click at [68, 156] on label at bounding box center [69, 158] width 4 height 4
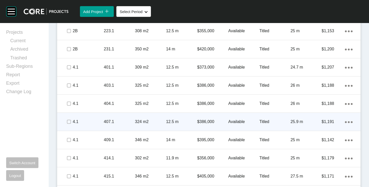
scroll to position [366, 0]
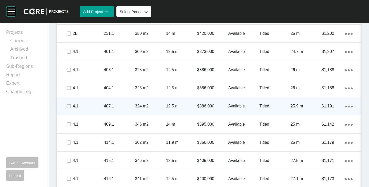
click at [229, 108] on p "Available" at bounding box center [244, 107] width 31 height 6
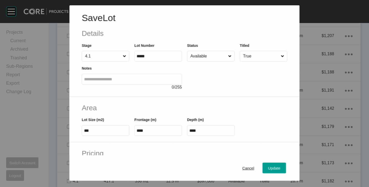
scroll to position [350, 0]
click at [214, 55] on input "Available" at bounding box center [209, 56] width 38 height 10
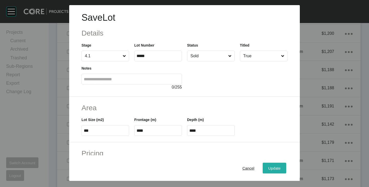
click at [269, 169] on span "Update" at bounding box center [275, 168] width 12 height 4
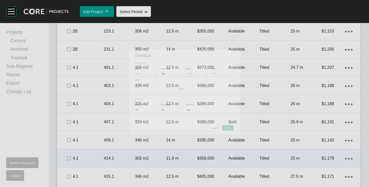
scroll to position [366, 0]
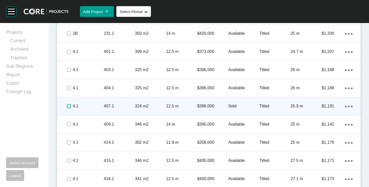
click at [68, 106] on label at bounding box center [69, 106] width 4 height 4
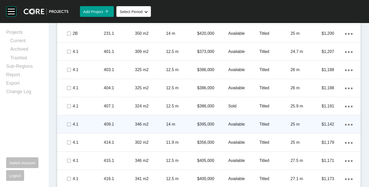
click at [238, 125] on p "Available" at bounding box center [244, 125] width 31 height 6
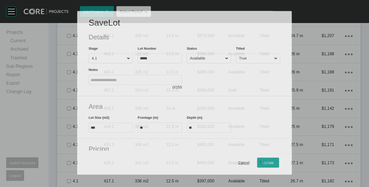
scroll to position [350, 0]
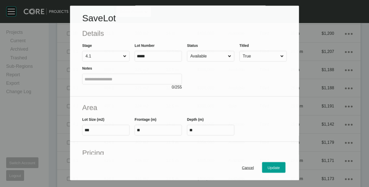
click at [202, 57] on input "Available" at bounding box center [208, 56] width 37 height 10
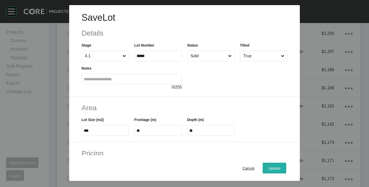
click at [272, 165] on div "Update" at bounding box center [274, 168] width 15 height 7
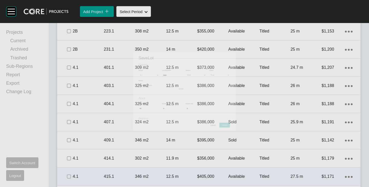
scroll to position [366, 0]
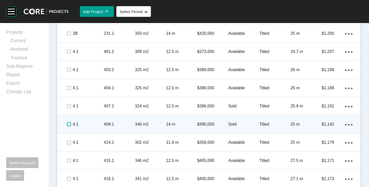
click at [69, 125] on label at bounding box center [69, 125] width 4 height 4
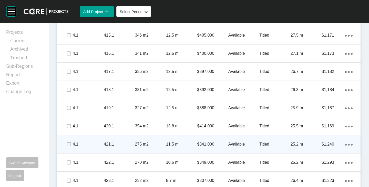
scroll to position [520, 0]
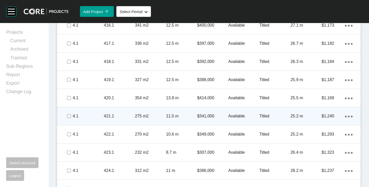
click at [231, 116] on p "Available" at bounding box center [244, 117] width 31 height 6
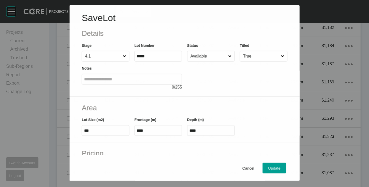
scroll to position [504, 0]
click at [205, 60] on input "Available" at bounding box center [209, 56] width 38 height 10
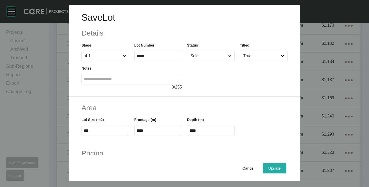
click at [269, 167] on span "Update" at bounding box center [275, 168] width 12 height 4
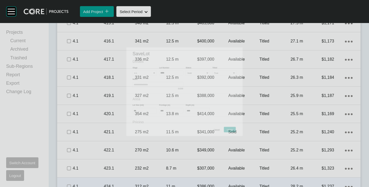
scroll to position [520, 0]
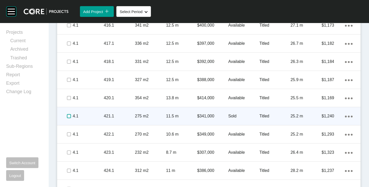
click at [67, 116] on label at bounding box center [69, 116] width 4 height 4
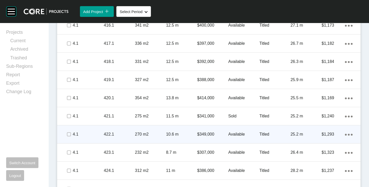
click at [237, 134] on p "Available" at bounding box center [244, 135] width 31 height 6
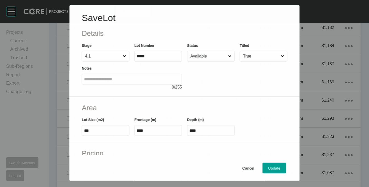
scroll to position [504, 0]
click at [205, 53] on input "Available" at bounding box center [209, 56] width 38 height 10
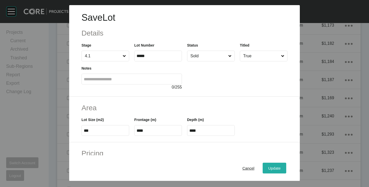
click at [269, 168] on span "Update" at bounding box center [275, 168] width 12 height 4
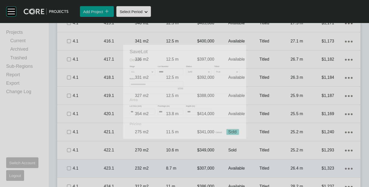
scroll to position [520, 0]
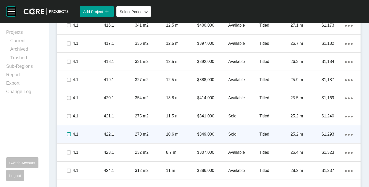
click at [68, 133] on label at bounding box center [69, 135] width 4 height 4
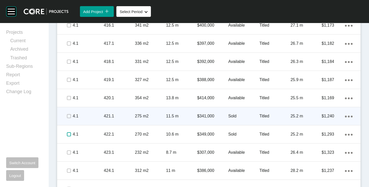
scroll to position [546, 0]
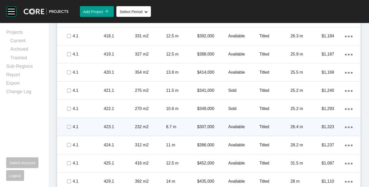
click at [240, 128] on p "Available" at bounding box center [244, 127] width 31 height 6
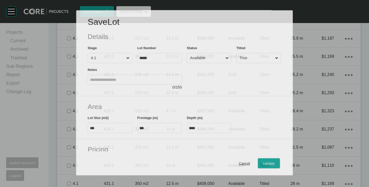
scroll to position [530, 0]
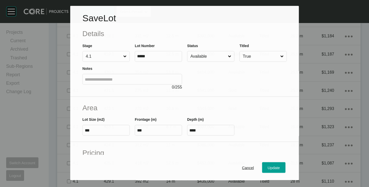
click at [201, 54] on input "Available" at bounding box center [208, 56] width 37 height 10
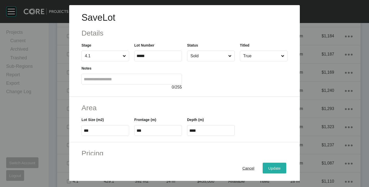
click at [269, 171] on span "Update" at bounding box center [275, 168] width 12 height 4
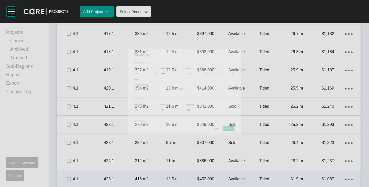
scroll to position [546, 0]
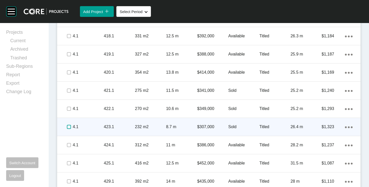
click at [69, 125] on label at bounding box center [69, 127] width 4 height 4
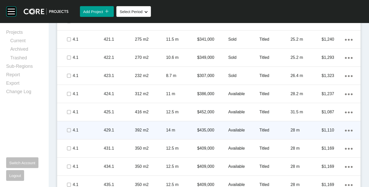
click at [239, 131] on p "Available" at bounding box center [244, 131] width 31 height 6
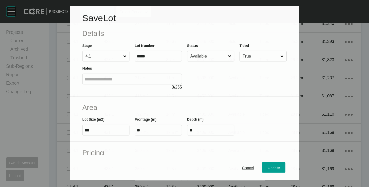
scroll to position [581, 0]
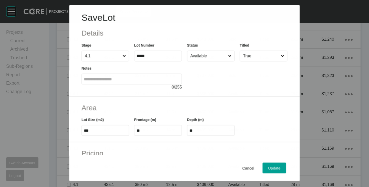
click at [213, 55] on input "Available" at bounding box center [209, 56] width 38 height 10
click at [263, 166] on button "Update" at bounding box center [275, 168] width 24 height 11
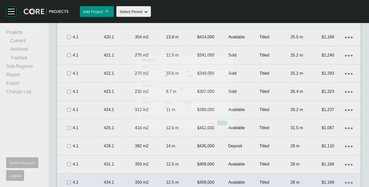
scroll to position [597, 0]
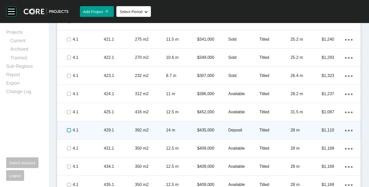
click at [68, 130] on label at bounding box center [69, 130] width 4 height 4
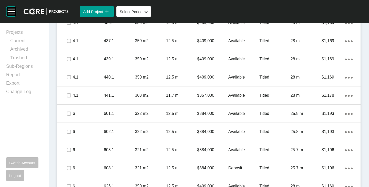
scroll to position [802, 0]
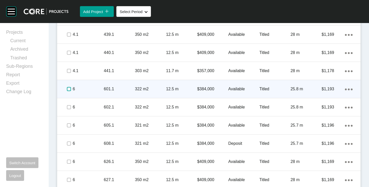
click at [67, 90] on label at bounding box center [69, 89] width 4 height 4
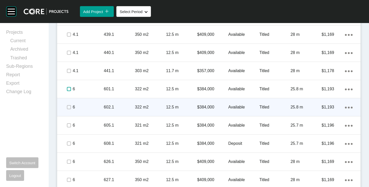
scroll to position [854, 0]
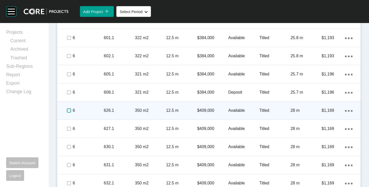
click at [68, 109] on label at bounding box center [69, 111] width 4 height 4
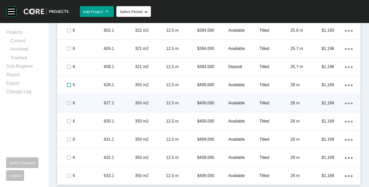
scroll to position [828, 0]
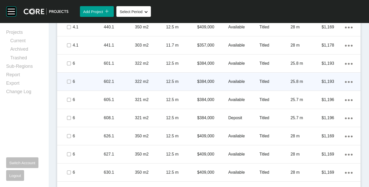
click at [236, 81] on p "Available" at bounding box center [244, 82] width 31 height 6
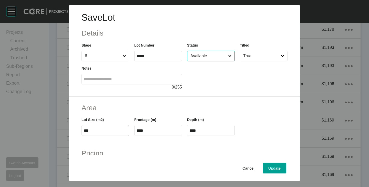
scroll to position [812, 0]
click at [217, 54] on input "Available" at bounding box center [209, 56] width 38 height 10
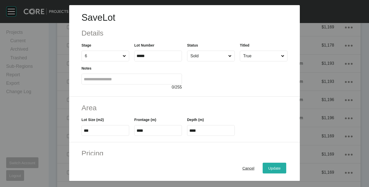
click at [269, 167] on span "Update" at bounding box center [275, 168] width 12 height 4
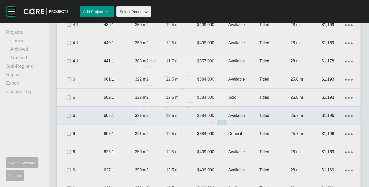
scroll to position [828, 0]
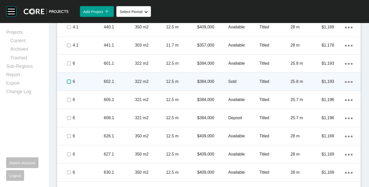
click at [70, 80] on label at bounding box center [69, 82] width 4 height 4
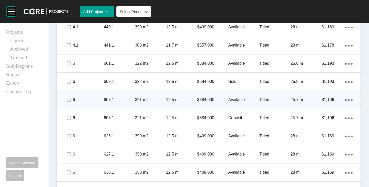
click at [237, 98] on p "Available" at bounding box center [244, 100] width 31 height 6
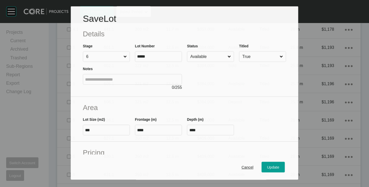
scroll to position [812, 0]
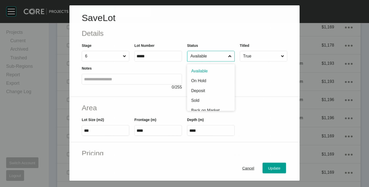
click at [206, 57] on input "Available" at bounding box center [209, 56] width 38 height 10
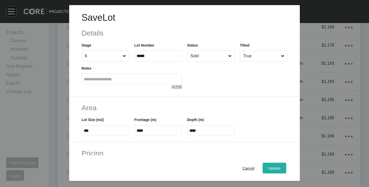
click at [276, 167] on div "Update" at bounding box center [274, 168] width 15 height 7
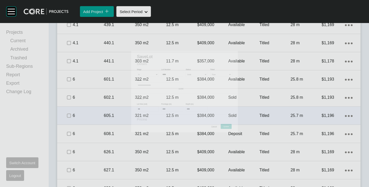
scroll to position [828, 0]
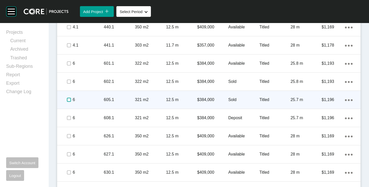
click at [69, 99] on label at bounding box center [69, 100] width 4 height 4
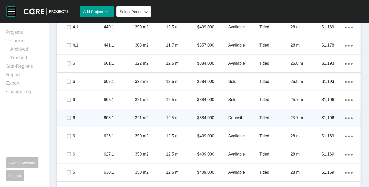
click at [237, 118] on p "Deposit" at bounding box center [244, 118] width 31 height 6
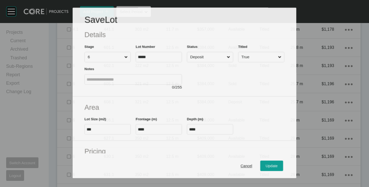
scroll to position [812, 0]
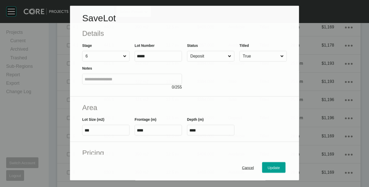
click at [205, 60] on input "Deposit" at bounding box center [208, 56] width 37 height 10
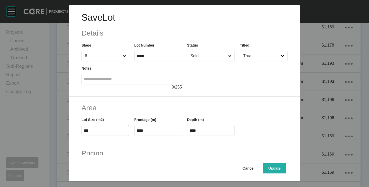
click at [267, 165] on div "Update" at bounding box center [274, 168] width 15 height 7
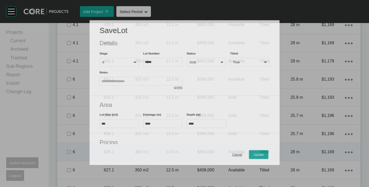
scroll to position [828, 0]
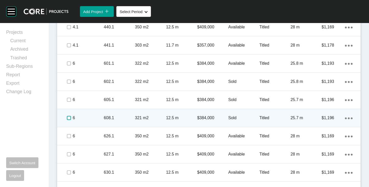
click at [70, 118] on label at bounding box center [69, 118] width 4 height 4
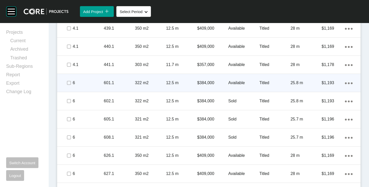
scroll to position [802, 0]
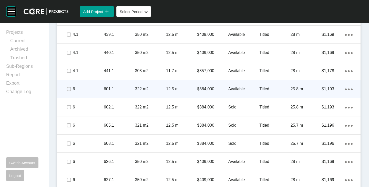
click at [230, 89] on p "Available" at bounding box center [244, 89] width 31 height 6
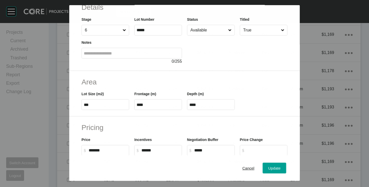
scroll to position [51, 0]
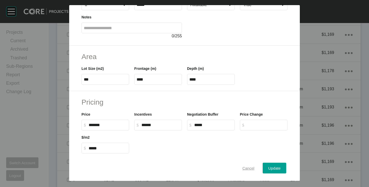
click at [243, 169] on span "Cancel" at bounding box center [249, 168] width 12 height 4
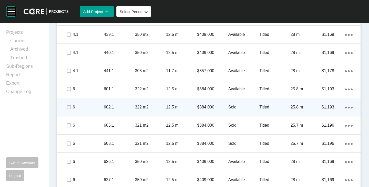
click at [207, 107] on p "$384,000" at bounding box center [212, 108] width 31 height 6
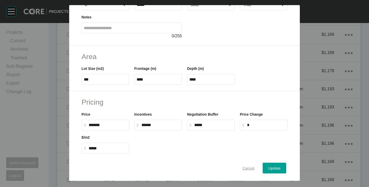
click at [246, 164] on button "Cancel" at bounding box center [248, 168] width 23 height 11
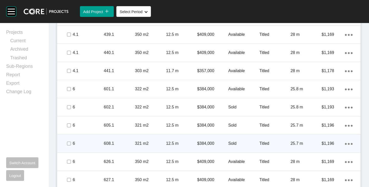
click at [206, 144] on p "$384,000" at bounding box center [212, 144] width 31 height 6
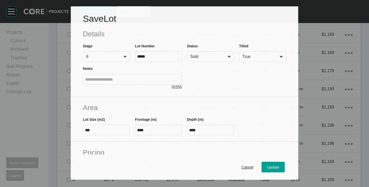
scroll to position [26, 0]
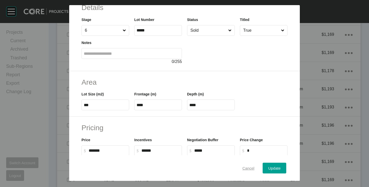
click at [243, 169] on span "Cancel" at bounding box center [249, 168] width 12 height 4
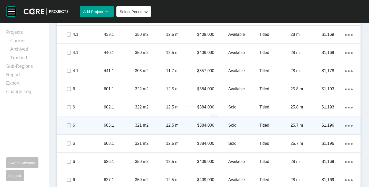
scroll to position [812, 0]
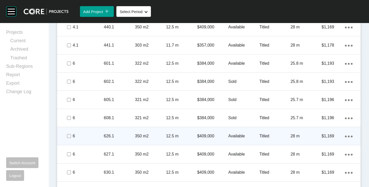
click at [203, 136] on p "$409,000" at bounding box center [212, 137] width 31 height 6
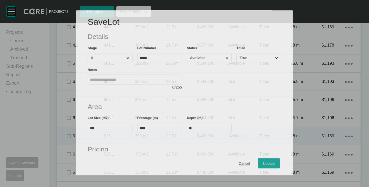
scroll to position [51, 0]
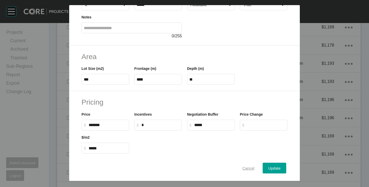
click at [243, 166] on span "Cancel" at bounding box center [249, 168] width 12 height 4
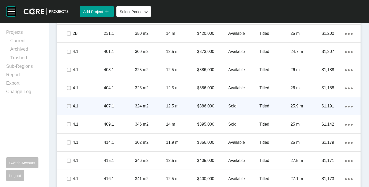
scroll to position [325, 0]
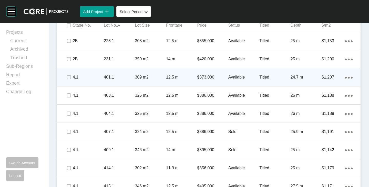
click at [206, 75] on p "$373,000" at bounding box center [212, 78] width 31 height 6
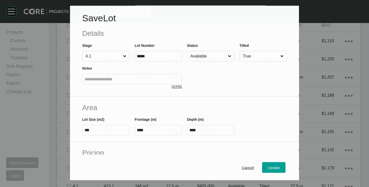
scroll to position [51, 0]
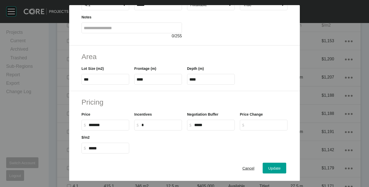
click at [142, 124] on input "*" at bounding box center [161, 125] width 38 height 4
type input "*****"
click at [174, 152] on div at bounding box center [211, 142] width 158 height 23
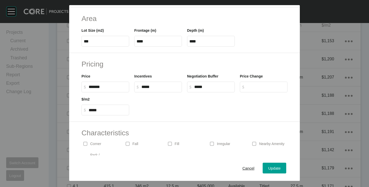
scroll to position [103, 0]
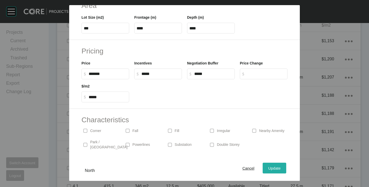
click at [272, 168] on span "Update" at bounding box center [275, 168] width 12 height 4
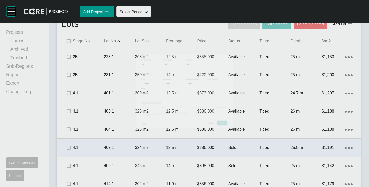
scroll to position [341, 0]
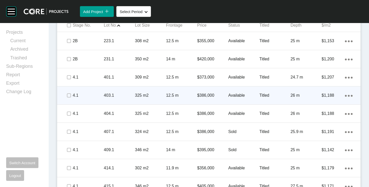
click at [211, 94] on p "$386,000" at bounding box center [212, 96] width 31 height 6
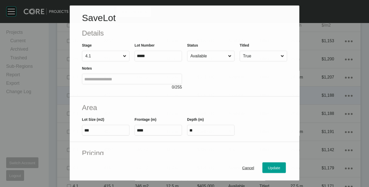
scroll to position [77, 0]
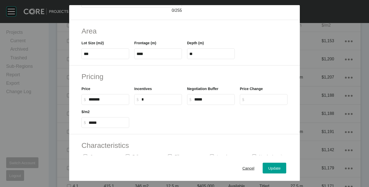
click at [142, 100] on input "*" at bounding box center [161, 99] width 38 height 4
type input "******"
click at [191, 128] on div at bounding box center [211, 116] width 158 height 23
click at [269, 167] on span "Update" at bounding box center [275, 168] width 12 height 4
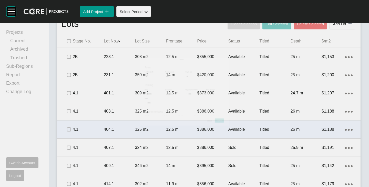
scroll to position [341, 0]
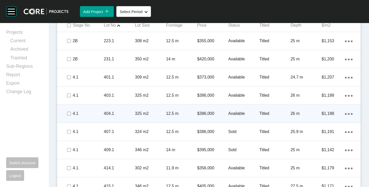
click at [200, 115] on p "$386,000" at bounding box center [212, 114] width 31 height 6
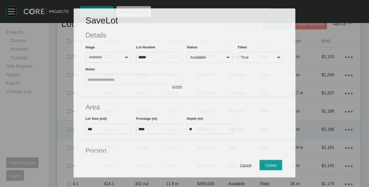
scroll to position [77, 0]
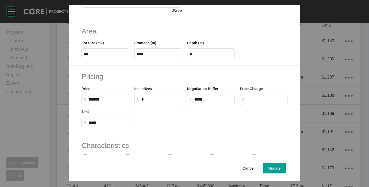
click at [139, 102] on label "$ Created with Sketch. $ *" at bounding box center [158, 99] width 48 height 11
click at [142, 102] on input "*" at bounding box center [161, 99] width 38 height 4
click at [139, 101] on label "$ Created with Sketch. $ *" at bounding box center [158, 99] width 48 height 11
click at [142, 101] on input "*" at bounding box center [161, 99] width 38 height 4
click at [140, 101] on label "$ Created with Sketch. $ *" at bounding box center [158, 99] width 48 height 11
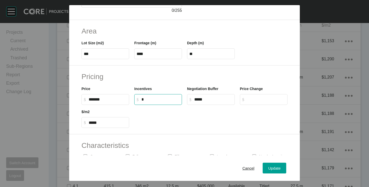
click at [142, 101] on input "*" at bounding box center [161, 99] width 38 height 4
type input "******"
click at [184, 118] on div at bounding box center [211, 116] width 158 height 23
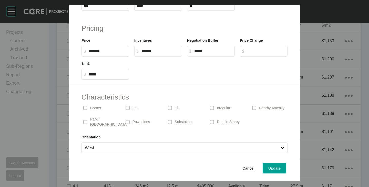
scroll to position [0, 0]
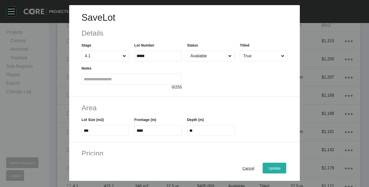
click at [267, 172] on div "Update" at bounding box center [274, 168] width 15 height 7
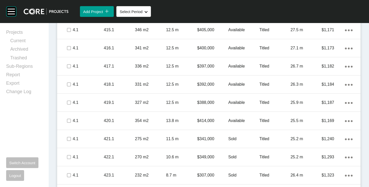
scroll to position [571, 0]
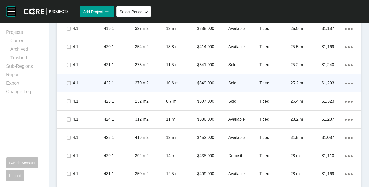
click at [202, 84] on p "$349,000" at bounding box center [212, 84] width 31 height 6
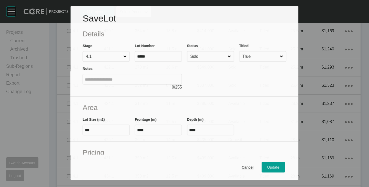
scroll to position [77, 0]
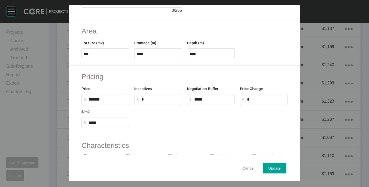
click at [243, 169] on span "Cancel" at bounding box center [249, 168] width 12 height 4
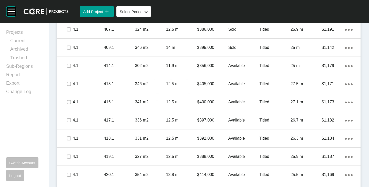
scroll to position [350, 0]
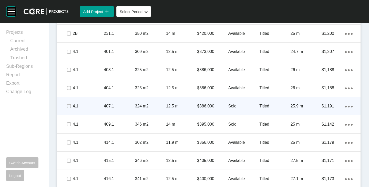
click at [197, 108] on p "$386,000" at bounding box center [212, 107] width 31 height 6
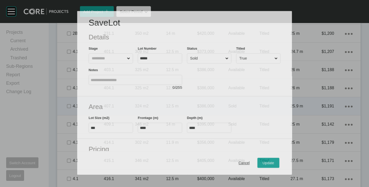
scroll to position [51, 0]
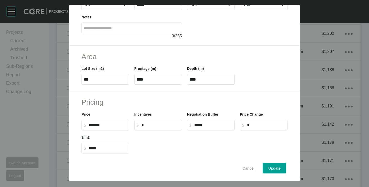
drag, startPoint x: 247, startPoint y: 172, endPoint x: 246, endPoint y: 168, distance: 4.5
click at [247, 172] on button "Cancel" at bounding box center [248, 168] width 23 height 11
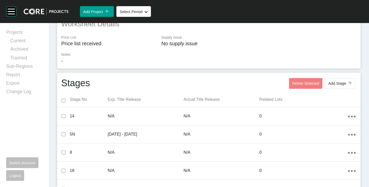
scroll to position [0, 0]
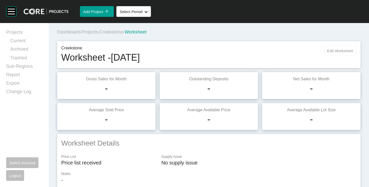
click at [334, 49] on span "Edit Worksheet" at bounding box center [341, 51] width 26 height 4
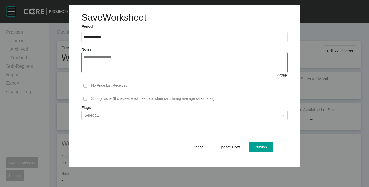
click at [110, 66] on textarea at bounding box center [185, 63] width 202 height 16
type textarea "**********"
click at [263, 147] on span "Publish" at bounding box center [261, 147] width 13 height 4
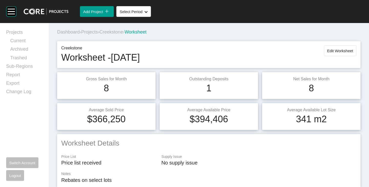
click at [123, 32] on span "Creekstone" at bounding box center [112, 31] width 24 height 5
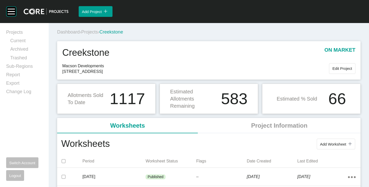
click at [95, 32] on span "Projects" at bounding box center [89, 31] width 17 height 5
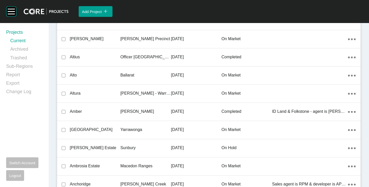
scroll to position [11628, 0]
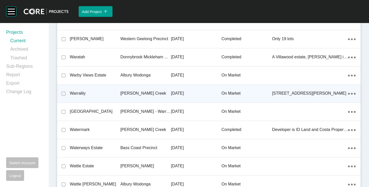
click at [82, 94] on p "Warralily" at bounding box center [95, 94] width 51 height 6
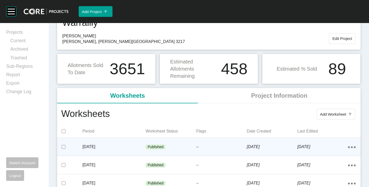
scroll to position [51, 0]
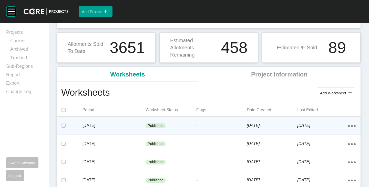
click at [131, 130] on div "[DATE]" at bounding box center [114, 126] width 63 height 16
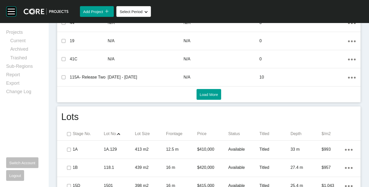
scroll to position [333, 0]
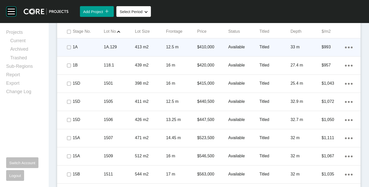
click at [231, 47] on p "Available" at bounding box center [244, 47] width 31 height 6
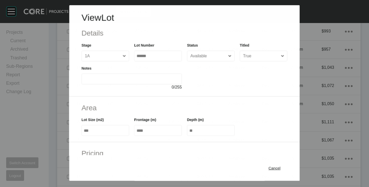
scroll to position [77, 0]
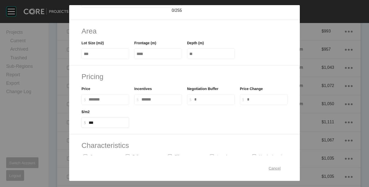
click at [273, 165] on div "Cancel" at bounding box center [274, 168] width 15 height 7
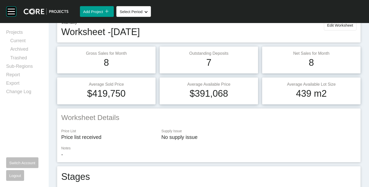
scroll to position [0, 0]
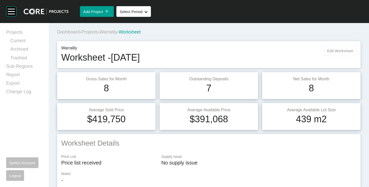
click at [332, 47] on button "Edit Worksheet" at bounding box center [340, 50] width 33 height 11
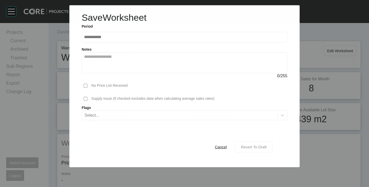
click at [253, 144] on div "Revert To Draft" at bounding box center [254, 147] width 28 height 7
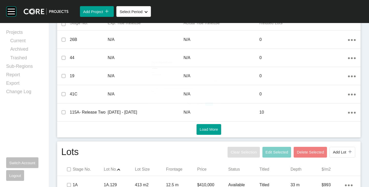
scroll to position [282, 0]
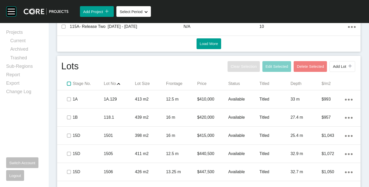
click at [69, 84] on label at bounding box center [69, 84] width 4 height 4
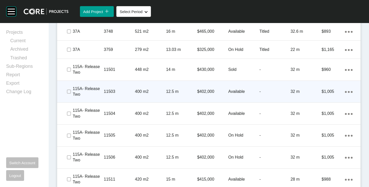
scroll to position [1000, 0]
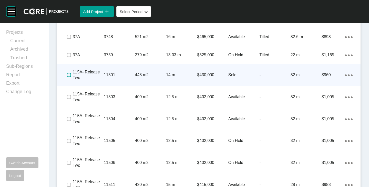
click at [68, 76] on label at bounding box center [69, 75] width 4 height 4
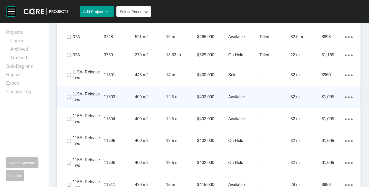
click at [70, 94] on span at bounding box center [69, 97] width 8 height 8
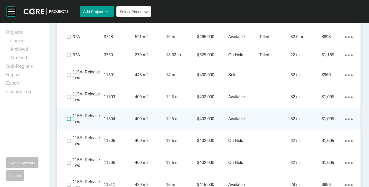
drag, startPoint x: 68, startPoint y: 118, endPoint x: 68, endPoint y: 121, distance: 2.6
click at [68, 119] on label at bounding box center [69, 119] width 4 height 4
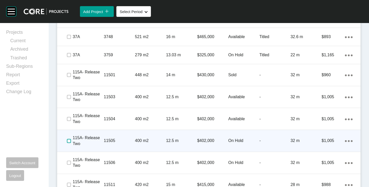
click at [70, 142] on label at bounding box center [69, 141] width 4 height 4
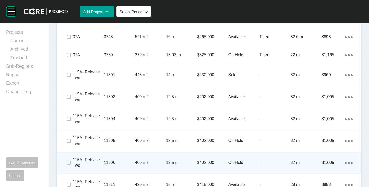
click at [70, 158] on div at bounding box center [69, 163] width 8 height 18
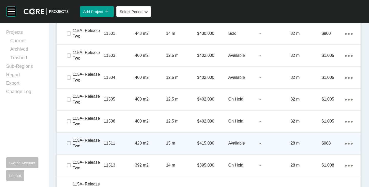
scroll to position [1052, 0]
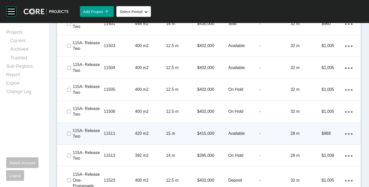
click at [68, 137] on span at bounding box center [69, 134] width 8 height 8
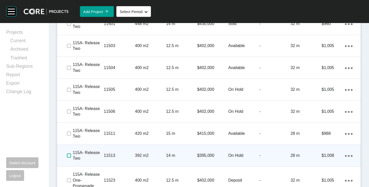
click at [71, 156] on label at bounding box center [69, 156] width 4 height 4
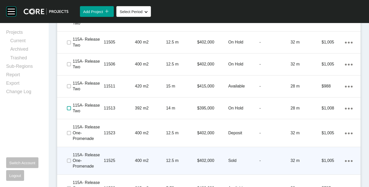
scroll to position [1128, 0]
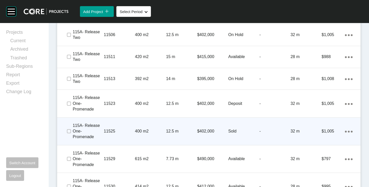
click at [70, 127] on div at bounding box center [69, 132] width 8 height 18
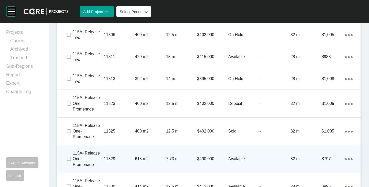
click at [71, 154] on div at bounding box center [69, 159] width 8 height 18
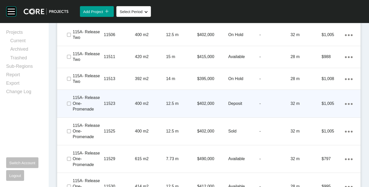
click at [66, 111] on div at bounding box center [69, 104] width 8 height 18
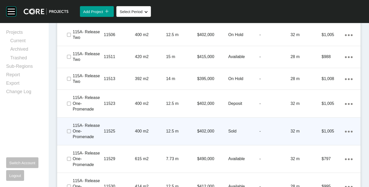
scroll to position [1180, 0]
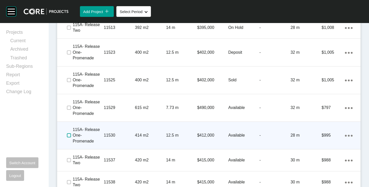
click at [70, 136] on label at bounding box center [69, 136] width 4 height 4
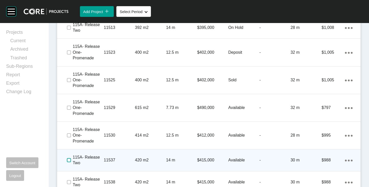
click at [69, 159] on label at bounding box center [69, 160] width 4 height 4
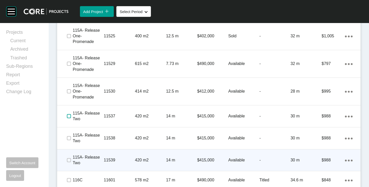
scroll to position [1231, 0]
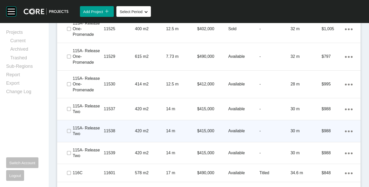
click at [70, 135] on div at bounding box center [69, 131] width 8 height 18
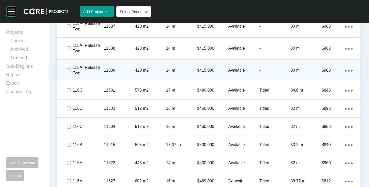
scroll to position [1308, 0]
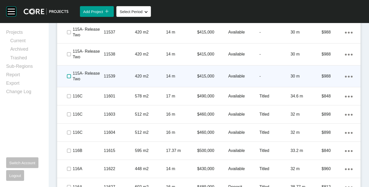
click at [69, 76] on label at bounding box center [69, 76] width 4 height 4
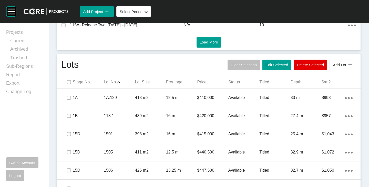
scroll to position [207, 0]
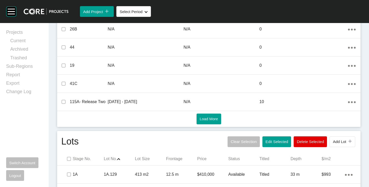
click at [272, 142] on span "Edit Selected" at bounding box center [277, 142] width 23 height 4
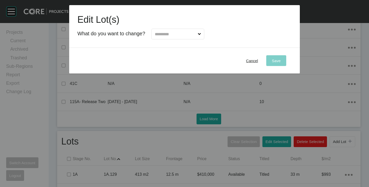
click at [170, 32] on input "text" at bounding box center [175, 34] width 43 height 10
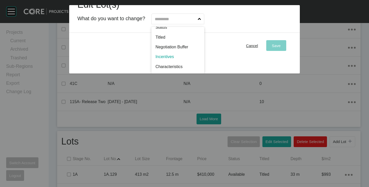
scroll to position [0, 0]
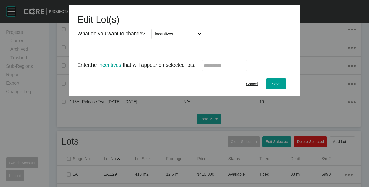
click at [209, 65] on input "text" at bounding box center [224, 66] width 41 height 4
type input "******"
click at [205, 84] on div "Cancel Save" at bounding box center [184, 84] width 231 height 26
click at [278, 80] on button "Save" at bounding box center [276, 83] width 20 height 11
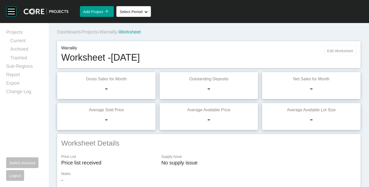
click at [333, 51] on span "Edit Worksheet" at bounding box center [341, 51] width 26 height 4
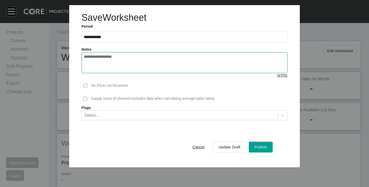
click at [154, 69] on textarea at bounding box center [185, 63] width 202 height 16
type textarea "**********"
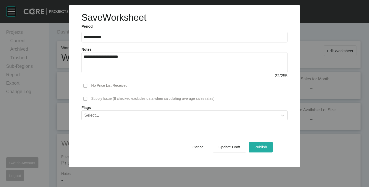
click at [269, 144] on button "Publish" at bounding box center [261, 147] width 24 height 11
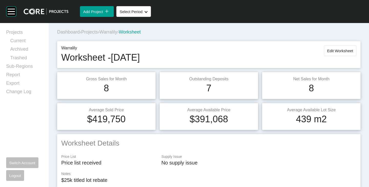
click at [117, 31] on span "Warralily" at bounding box center [109, 31] width 18 height 5
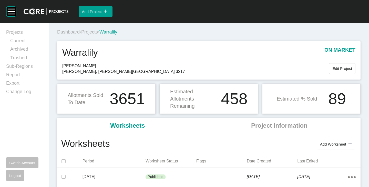
click at [87, 33] on span "Projects" at bounding box center [89, 31] width 17 height 5
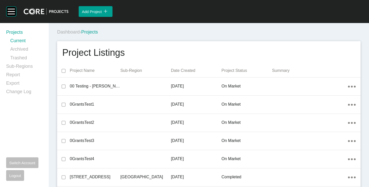
click at [27, 66] on link "Sub-Regions" at bounding box center [24, 67] width 36 height 8
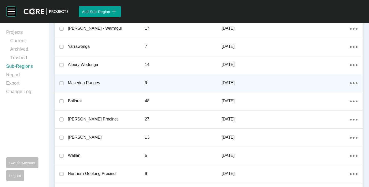
scroll to position [513, 0]
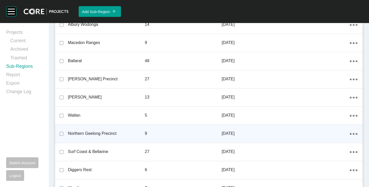
click at [350, 137] on div "Action Menu Dots Copy 6 Created with Sketch." at bounding box center [354, 134] width 8 height 6
click at [329, 135] on link "Edit" at bounding box center [332, 135] width 14 height 8
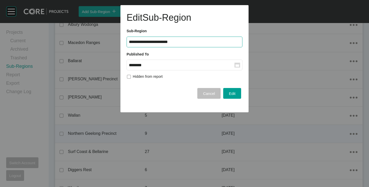
click at [174, 70] on label "******** Group Created with Sketch." at bounding box center [185, 65] width 116 height 11
click at [174, 67] on input "********" at bounding box center [182, 65] width 106 height 4
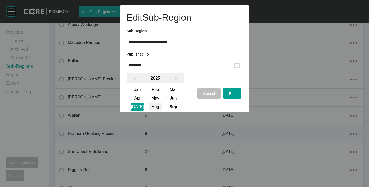
click at [155, 107] on div "Aug" at bounding box center [155, 107] width 13 height 8
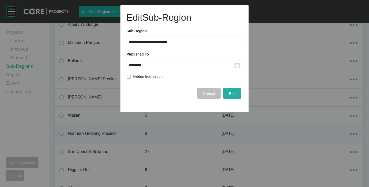
click at [230, 93] on span "Edit" at bounding box center [232, 94] width 7 height 4
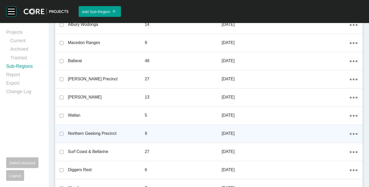
scroll to position [539, 0]
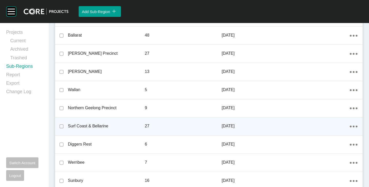
click at [350, 126] on ellipse at bounding box center [351, 127] width 2 height 2
click at [327, 128] on link "Edit" at bounding box center [332, 128] width 14 height 8
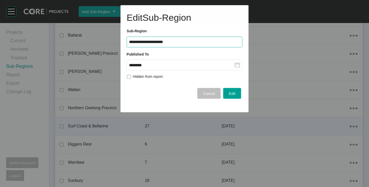
click at [167, 66] on input "********" at bounding box center [182, 65] width 106 height 4
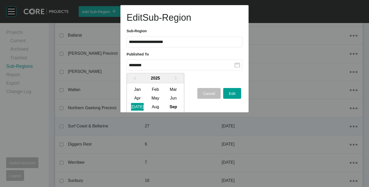
drag, startPoint x: 156, startPoint y: 108, endPoint x: 196, endPoint y: 100, distance: 41.0
click at [157, 108] on div "Aug" at bounding box center [155, 107] width 13 height 8
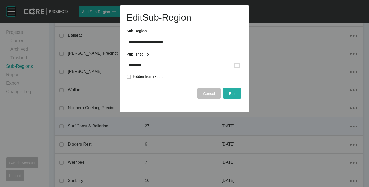
click at [230, 95] on span "Edit" at bounding box center [232, 94] width 7 height 4
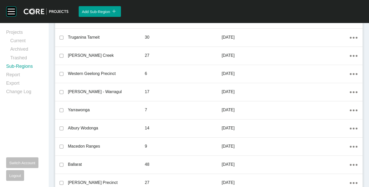
scroll to position [358, 0]
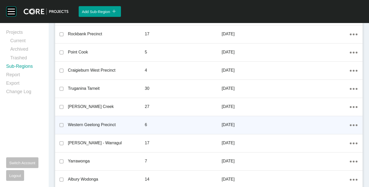
click at [350, 125] on icon "Action Menu Dots Copy 6 Created with Sketch." at bounding box center [354, 126] width 8 height 2
click at [332, 127] on link "Edit" at bounding box center [332, 126] width 14 height 8
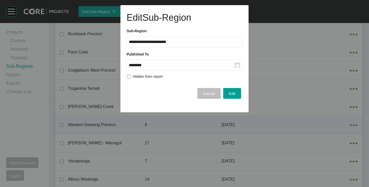
click at [169, 63] on input "********" at bounding box center [182, 65] width 106 height 4
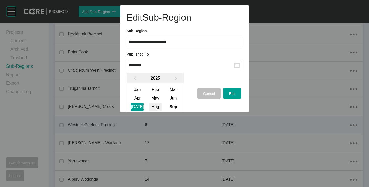
click at [159, 106] on div "Aug" at bounding box center [155, 107] width 13 height 8
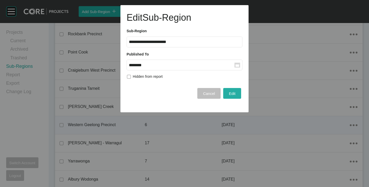
click at [232, 90] on div "Edit" at bounding box center [232, 93] width 9 height 7
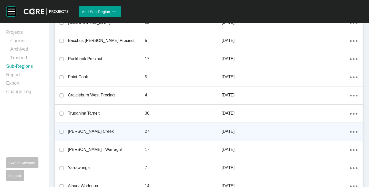
scroll to position [359, 0]
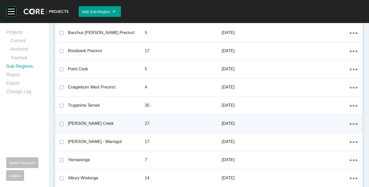
click at [350, 124] on ellipse at bounding box center [351, 124] width 2 height 2
click at [326, 124] on link "Edit" at bounding box center [332, 125] width 14 height 8
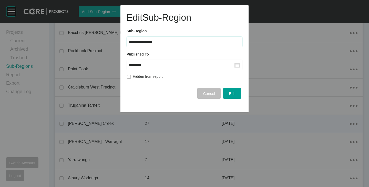
click at [172, 65] on input "********" at bounding box center [182, 65] width 106 height 4
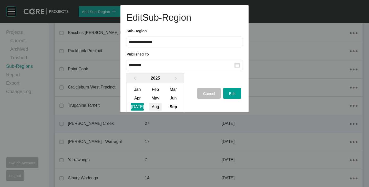
click at [156, 107] on div "Aug" at bounding box center [155, 107] width 13 height 8
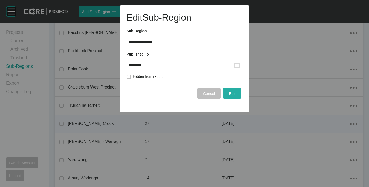
click at [232, 94] on span "Edit" at bounding box center [232, 94] width 7 height 4
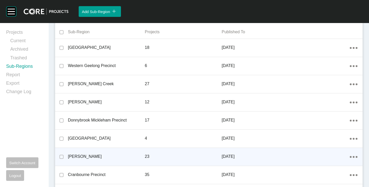
scroll to position [0, 0]
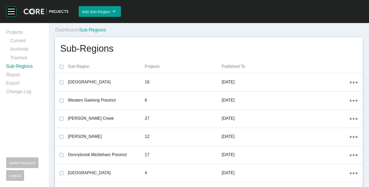
click at [21, 33] on link "Projects" at bounding box center [24, 33] width 36 height 8
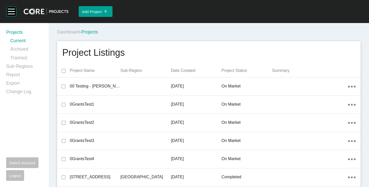
click at [148, 37] on div "Dashboard › Projects" at bounding box center [210, 32] width 306 height 14
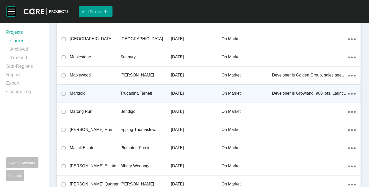
click at [84, 93] on p "Marigold" at bounding box center [95, 94] width 51 height 6
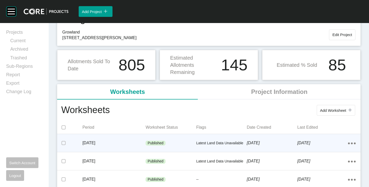
scroll to position [51, 0]
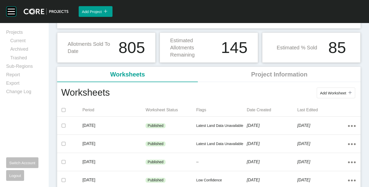
click at [325, 93] on span "Add Worksheet" at bounding box center [333, 93] width 26 height 4
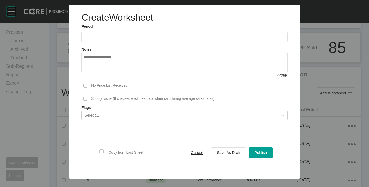
click at [124, 36] on input "text" at bounding box center [185, 37] width 202 height 4
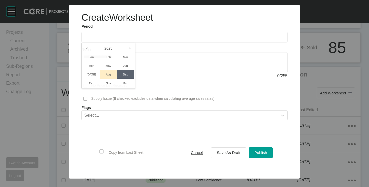
click at [107, 75] on li "Aug" at bounding box center [108, 74] width 17 height 9
type input "**********"
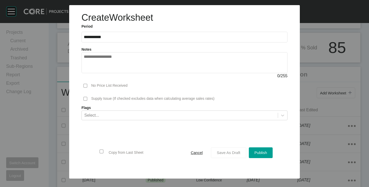
click at [215, 149] on button "Save As Draft" at bounding box center [228, 153] width 35 height 11
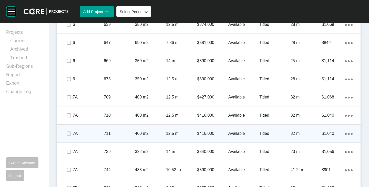
scroll to position [291, 0]
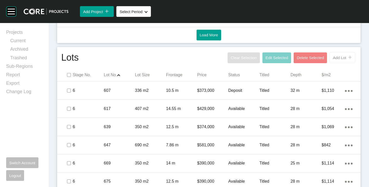
click at [333, 56] on span "Add Lot" at bounding box center [339, 58] width 13 height 4
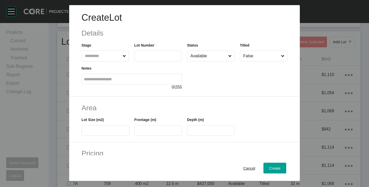
click at [105, 54] on input "text" at bounding box center [103, 56] width 38 height 10
type input "*"
click at [144, 58] on input "text" at bounding box center [158, 56] width 43 height 4
type input "***"
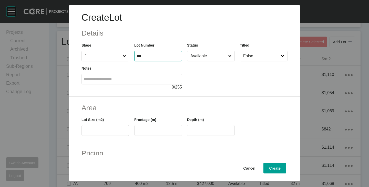
click at [226, 90] on div at bounding box center [237, 76] width 101 height 29
click at [105, 127] on label at bounding box center [106, 130] width 48 height 11
click at [105, 129] on input "text" at bounding box center [105, 131] width 43 height 4
type input "***"
click at [143, 129] on input "text" at bounding box center [158, 131] width 43 height 4
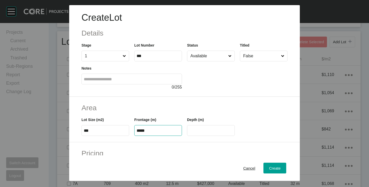
type input "*****"
type input "**"
click at [158, 103] on h2 "Area" at bounding box center [185, 108] width 206 height 10
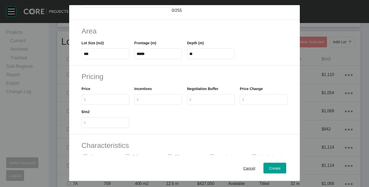
click at [102, 101] on input "$ Created with Sketch. $" at bounding box center [108, 99] width 38 height 4
click at [153, 117] on div "Create Lot Details Stage 1 Lot Number *** Status Available Titled False Notes 0…" at bounding box center [184, 93] width 369 height 187
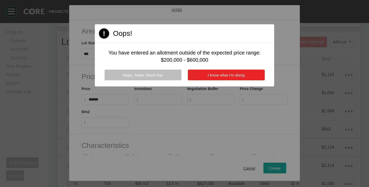
drag, startPoint x: 208, startPoint y: 69, endPoint x: 207, endPoint y: 75, distance: 6.2
click at [208, 69] on div "Page 1 Created with Sketch. Oops! You have entered an allotment outside of the …" at bounding box center [185, 55] width 180 height 62
click at [207, 76] on button "I know what I'm doing" at bounding box center [226, 75] width 77 height 11
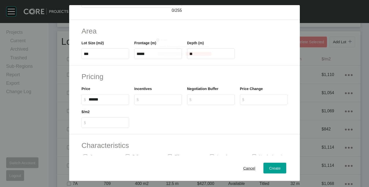
click at [120, 98] on input "******" at bounding box center [108, 99] width 38 height 4
type input "*******"
type input "*****"
click at [177, 115] on div at bounding box center [211, 116] width 158 height 23
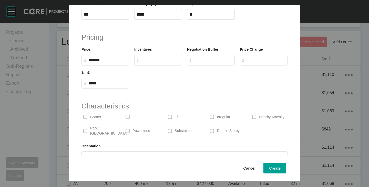
scroll to position [125, 0]
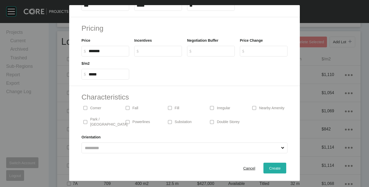
click at [270, 167] on span "Create" at bounding box center [275, 168] width 12 height 4
type input "*"
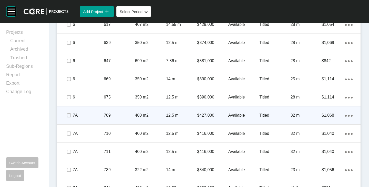
scroll to position [419, 0]
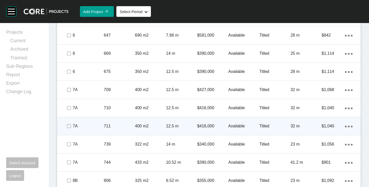
click at [346, 125] on div "Action Menu Dots Copy 6 Created with Sketch." at bounding box center [349, 127] width 8 height 6
click at [332, 127] on link "Duplicate" at bounding box center [323, 128] width 19 height 8
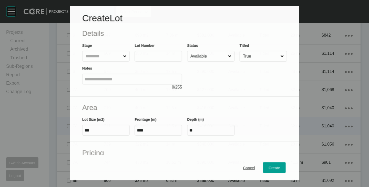
scroll to position [403, 0]
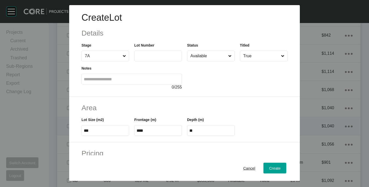
click at [161, 54] on input "text" at bounding box center [158, 56] width 43 height 4
type input "***"
click at [222, 92] on div "Create Lot Details Stage 7A Lot Number *** Status Available Titled True Notes 0…" at bounding box center [184, 51] width 231 height 92
type input "*******"
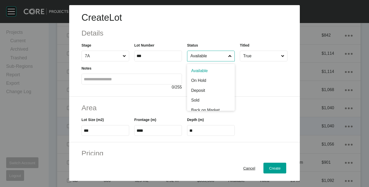
drag, startPoint x: 208, startPoint y: 56, endPoint x: 205, endPoint y: 61, distance: 6.0
click at [208, 56] on input "Available" at bounding box center [209, 56] width 38 height 10
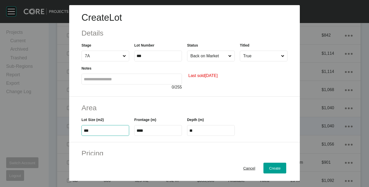
click at [92, 130] on input "***" at bounding box center [105, 131] width 43 height 4
type input "***"
type input "****"
type input "***"
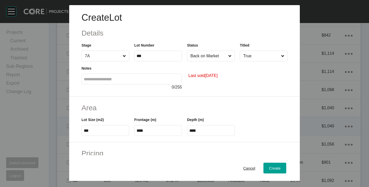
click at [112, 108] on h2 "Area" at bounding box center [185, 108] width 206 height 10
click at [147, 130] on input "****" at bounding box center [158, 131] width 43 height 4
type input "**"
click at [158, 108] on h2 "Area" at bounding box center [185, 108] width 206 height 10
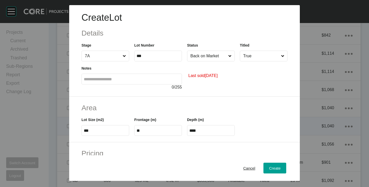
click at [195, 132] on input "****" at bounding box center [211, 131] width 43 height 4
type input "**"
click at [201, 108] on div "Create Lot Details Stage 7A Lot Number *** Status Back on Market Titled True No…" at bounding box center [184, 93] width 369 height 187
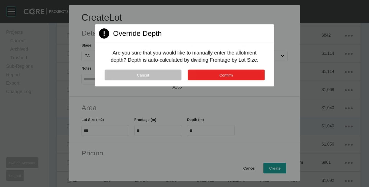
click at [210, 75] on button "Confirm" at bounding box center [226, 75] width 77 height 11
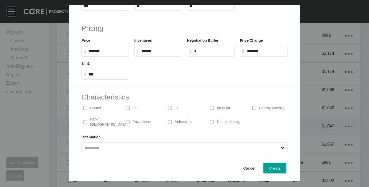
click at [96, 106] on p "Corner" at bounding box center [95, 108] width 11 height 5
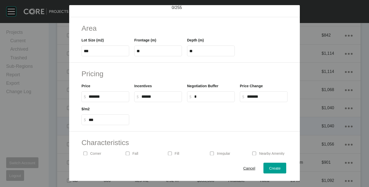
scroll to position [103, 0]
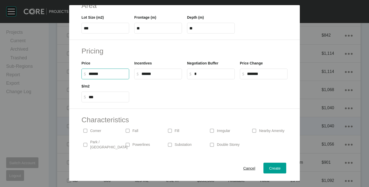
drag, startPoint x: 92, startPoint y: 76, endPoint x: 95, endPoint y: 75, distance: 3.1
click at [95, 75] on input "******" at bounding box center [108, 74] width 38 height 4
type input "*******"
type input "******"
type input "*****"
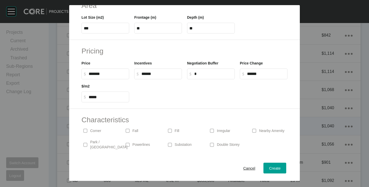
click at [148, 95] on div at bounding box center [211, 91] width 158 height 23
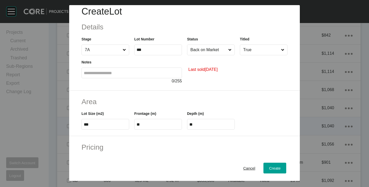
scroll to position [0, 0]
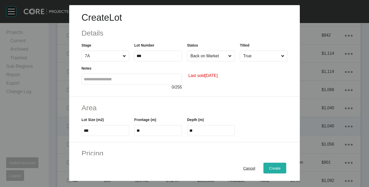
click at [268, 166] on div "Create" at bounding box center [275, 168] width 14 height 7
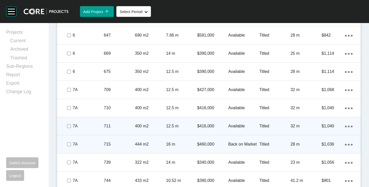
scroll to position [470, 0]
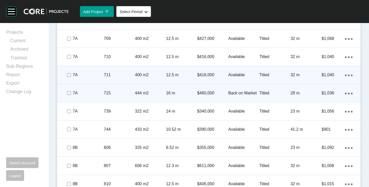
click at [345, 93] on icon "Action Menu Dots Copy 6 Created with Sketch." at bounding box center [349, 94] width 8 height 2
click at [330, 96] on link "Duplicate" at bounding box center [323, 95] width 19 height 8
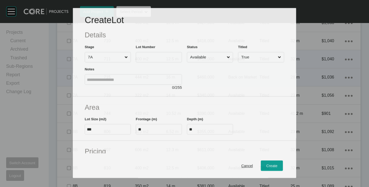
scroll to position [454, 0]
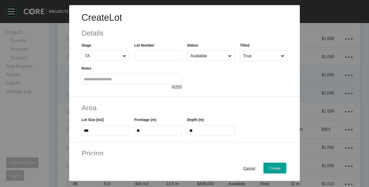
click at [157, 57] on input "text" at bounding box center [158, 56] width 43 height 4
type input "***"
click at [219, 88] on div at bounding box center [237, 76] width 101 height 29
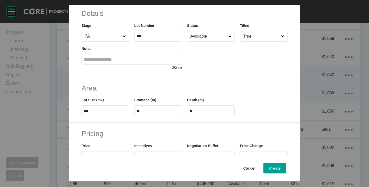
scroll to position [26, 0]
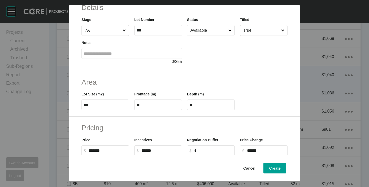
click at [91, 105] on input "***" at bounding box center [105, 105] width 43 height 4
type input "***"
type input "****"
type input "***"
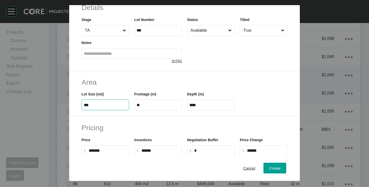
click at [124, 83] on h2 "Area" at bounding box center [185, 82] width 206 height 10
click at [142, 105] on input "**" at bounding box center [158, 105] width 43 height 4
type input "*****"
click at [161, 84] on h2 "Area" at bounding box center [185, 82] width 206 height 10
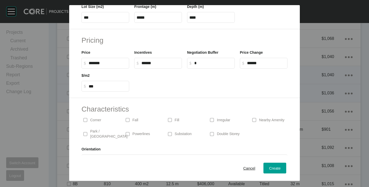
scroll to position [125, 0]
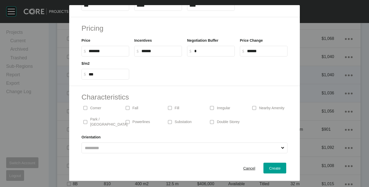
click at [105, 125] on div "Park / [GEOGRAPHIC_DATA]" at bounding box center [105, 122] width 47 height 16
click at [98, 110] on p "Corner" at bounding box center [95, 108] width 11 height 5
click at [217, 108] on p "Irregular" at bounding box center [223, 108] width 13 height 5
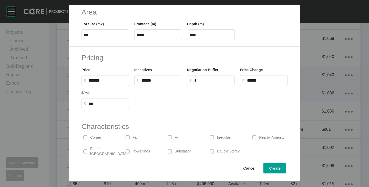
scroll to position [48, 0]
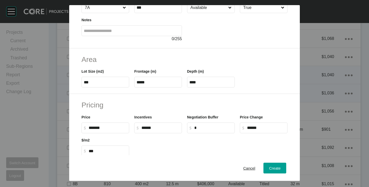
click at [207, 81] on input "****" at bounding box center [211, 82] width 43 height 4
type input "**"
click at [227, 58] on div "Create Lot Details Stage 7A Lot Number *** Status Available Titled True Notes 0…" at bounding box center [184, 93] width 369 height 187
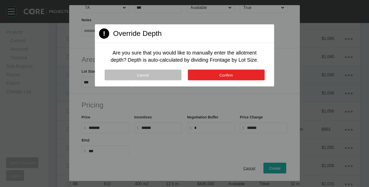
click at [231, 72] on button "Confirm" at bounding box center [226, 75] width 77 height 11
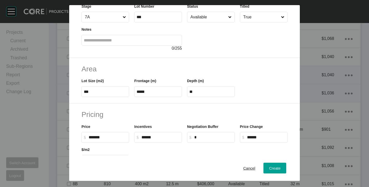
scroll to position [77, 0]
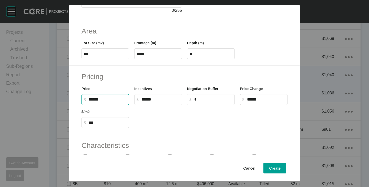
drag, startPoint x: 90, startPoint y: 100, endPoint x: 95, endPoint y: 102, distance: 5.2
click at [95, 102] on input "******" at bounding box center [108, 99] width 38 height 4
type input "*******"
type input "***"
click at [166, 115] on div at bounding box center [211, 116] width 158 height 23
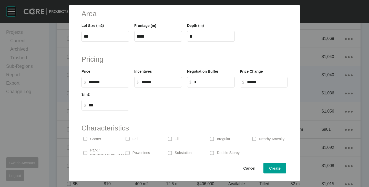
scroll to position [125, 0]
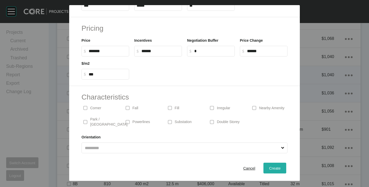
click at [268, 166] on div "Create" at bounding box center [275, 168] width 14 height 7
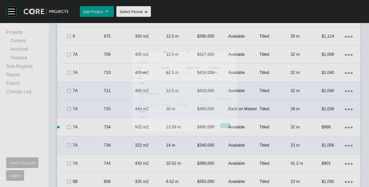
scroll to position [470, 0]
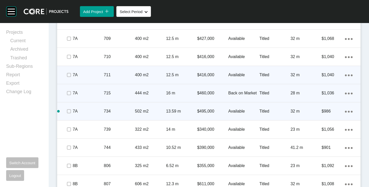
click at [345, 111] on icon "Action Menu Dots Copy 6 Created with Sketch." at bounding box center [349, 112] width 8 height 2
click at [326, 112] on link "Duplicate" at bounding box center [323, 113] width 19 height 8
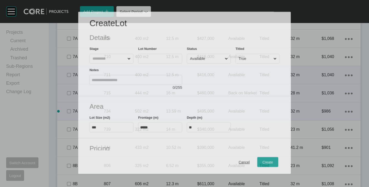
scroll to position [454, 0]
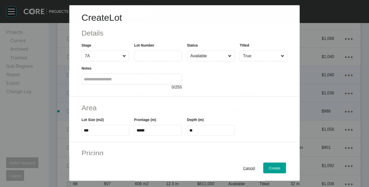
click at [155, 55] on input "text" at bounding box center [158, 56] width 43 height 4
type input "***"
click at [225, 76] on div at bounding box center [237, 76] width 101 height 29
type input "*******"
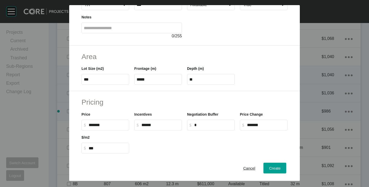
scroll to position [125, 0]
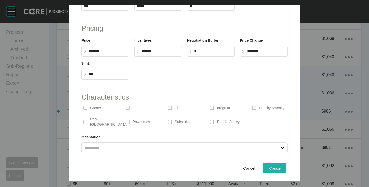
click at [269, 167] on span "Create" at bounding box center [275, 168] width 12 height 4
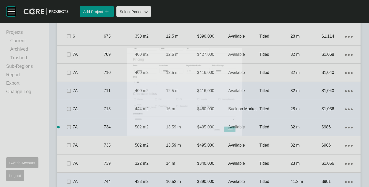
scroll to position [470, 0]
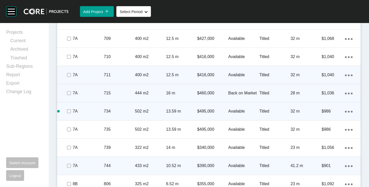
click at [205, 166] on p "$390,000" at bounding box center [212, 166] width 31 height 6
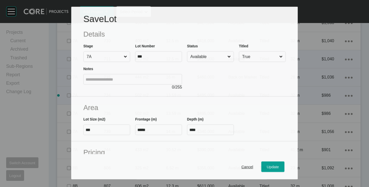
scroll to position [103, 0]
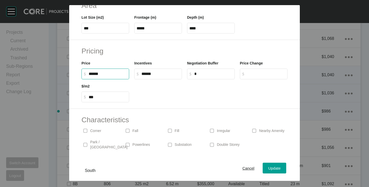
click at [95, 74] on input "******" at bounding box center [108, 74] width 38 height 4
type input "*******"
type input "*****"
type input "***"
click at [194, 98] on div at bounding box center [211, 91] width 158 height 23
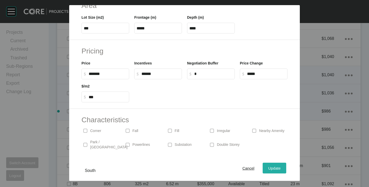
click at [275, 171] on span "Update" at bounding box center [275, 168] width 12 height 4
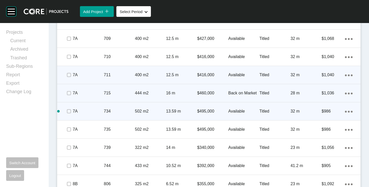
scroll to position [496, 0]
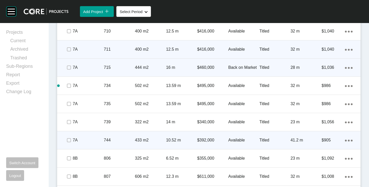
click at [351, 141] on ellipse at bounding box center [352, 141] width 2 height 2
click at [331, 139] on link "Duplicate" at bounding box center [323, 142] width 19 height 8
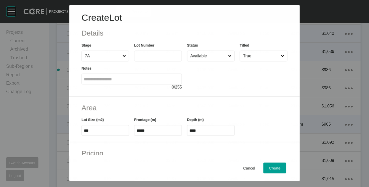
scroll to position [480, 0]
click at [152, 52] on label at bounding box center [158, 56] width 48 height 11
click at [152, 54] on input "text" at bounding box center [158, 56] width 43 height 4
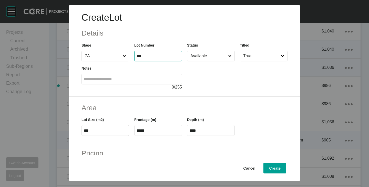
type input "***"
click at [210, 90] on div "Create Lot Details Stage 7A Lot Number *** Status Available Titled True Notes 0…" at bounding box center [184, 51] width 231 height 92
type input "********"
click at [207, 59] on input "Available" at bounding box center [209, 56] width 38 height 10
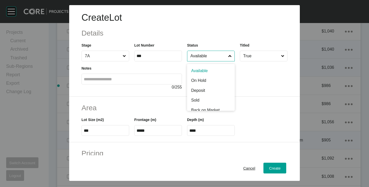
scroll to position [23, 0]
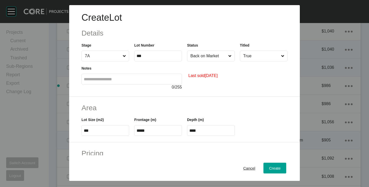
click at [93, 134] on label "***" at bounding box center [106, 130] width 48 height 11
click at [93, 133] on input "***" at bounding box center [105, 131] width 43 height 4
click at [93, 132] on input "***" at bounding box center [105, 131] width 43 height 4
type input "***"
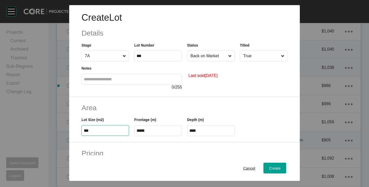
type input "****"
type input "***"
click at [153, 130] on input "*****" at bounding box center [158, 131] width 43 height 4
type input "*****"
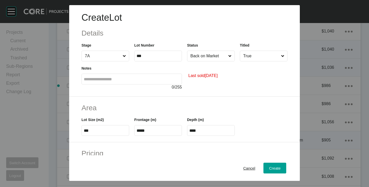
click at [160, 107] on h2 "Area" at bounding box center [185, 108] width 206 height 10
click at [195, 132] on input "****" at bounding box center [211, 131] width 43 height 4
type input "**"
click at [216, 110] on div "Create Lot Details Stage 7A Lot Number *** Status Back on Market Titled True No…" at bounding box center [184, 93] width 369 height 187
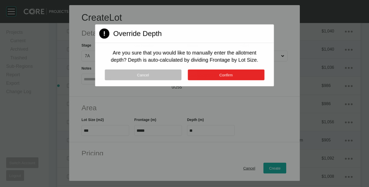
click at [213, 75] on button "Confirm" at bounding box center [226, 75] width 77 height 11
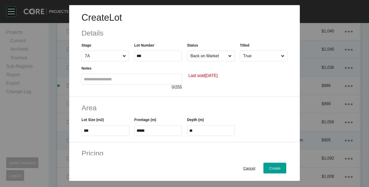
scroll to position [51, 0]
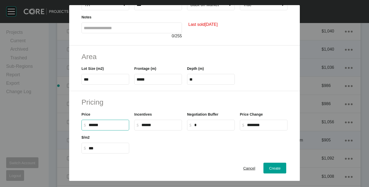
drag, startPoint x: 89, startPoint y: 124, endPoint x: 94, endPoint y: 126, distance: 5.7
click at [94, 126] on input "******" at bounding box center [108, 125] width 38 height 4
type input "*******"
type input "***"
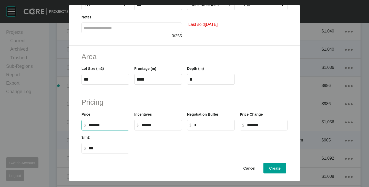
click at [166, 144] on div at bounding box center [211, 142] width 158 height 23
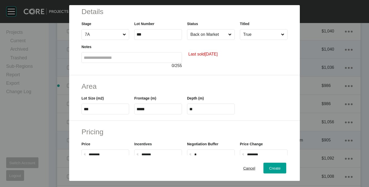
scroll to position [0, 0]
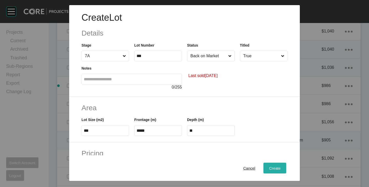
click at [273, 170] on span "Create" at bounding box center [275, 168] width 12 height 4
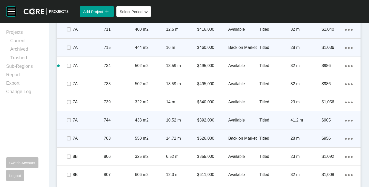
scroll to position [522, 0]
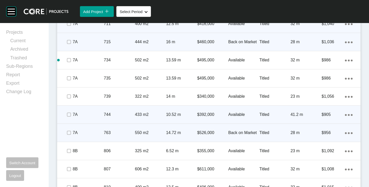
click at [346, 133] on icon "Action Menu Dots Copy 6 Created with Sketch." at bounding box center [349, 134] width 8 height 2
click at [331, 134] on link "Duplicate" at bounding box center [323, 134] width 19 height 8
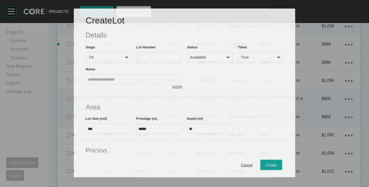
scroll to position [506, 0]
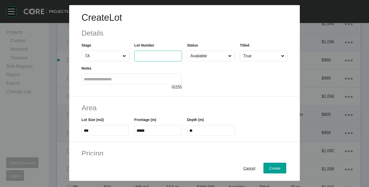
click at [164, 54] on input "text" at bounding box center [158, 56] width 43 height 4
type input "***"
click at [240, 86] on div at bounding box center [237, 76] width 101 height 29
type input "*******"
click at [206, 56] on input "Available" at bounding box center [209, 56] width 38 height 10
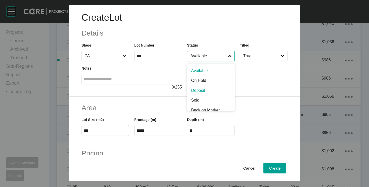
scroll to position [26, 0]
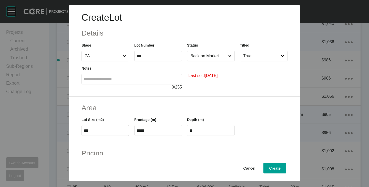
click at [103, 131] on input "***" at bounding box center [105, 131] width 43 height 4
type input "***"
type input "****"
type input "*****"
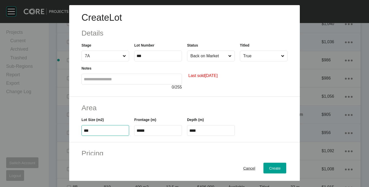
click at [125, 104] on h2 "Area" at bounding box center [185, 108] width 206 height 10
click at [154, 133] on input "*****" at bounding box center [158, 131] width 43 height 4
click at [153, 132] on input "*****" at bounding box center [158, 131] width 43 height 4
type input "**"
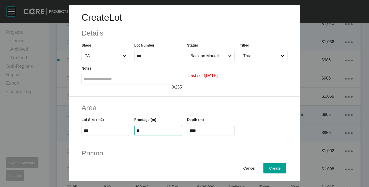
click at [154, 112] on h2 "Area" at bounding box center [185, 108] width 206 height 10
click at [199, 130] on input "****" at bounding box center [211, 131] width 43 height 4
type input "**"
click at [200, 107] on div "Create Lot Details Stage 7A Lot Number *** Status Back on Market Titled True No…" at bounding box center [184, 93] width 369 height 187
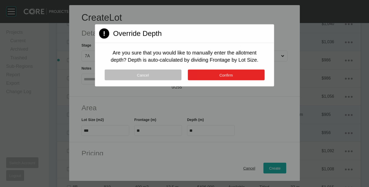
click at [209, 78] on button "Confirm" at bounding box center [226, 75] width 77 height 11
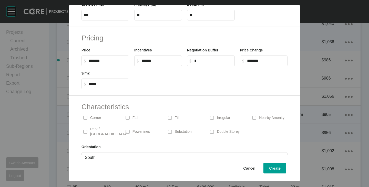
scroll to position [125, 0]
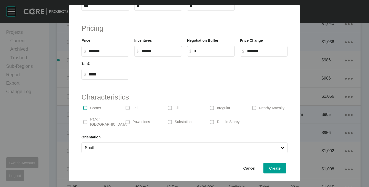
click at [83, 108] on label at bounding box center [85, 108] width 4 height 4
click at [221, 110] on p "Irregular" at bounding box center [223, 108] width 13 height 5
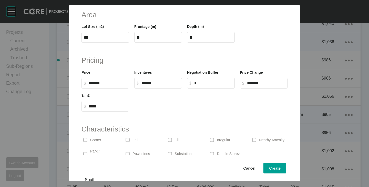
scroll to position [100, 0]
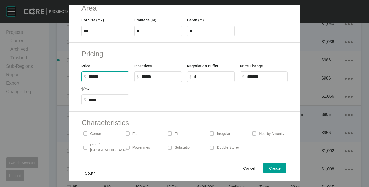
drag, startPoint x: 89, startPoint y: 78, endPoint x: 95, endPoint y: 78, distance: 5.7
click at [95, 78] on input "******" at bounding box center [108, 77] width 38 height 4
type input "*******"
type input "*****"
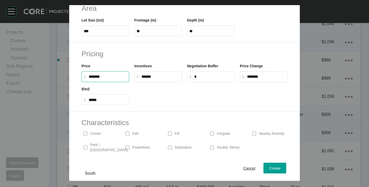
click at [174, 97] on div at bounding box center [211, 93] width 158 height 23
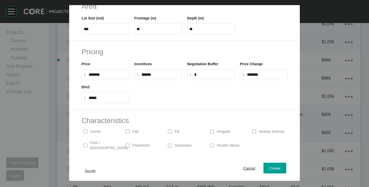
scroll to position [125, 0]
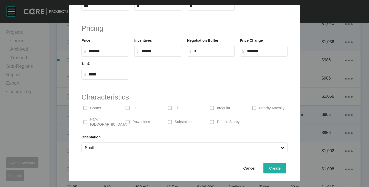
click at [269, 167] on span "Create" at bounding box center [275, 168] width 12 height 4
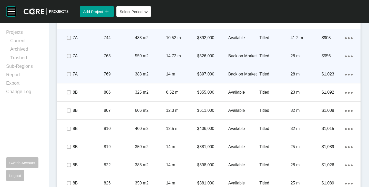
scroll to position [573, 0]
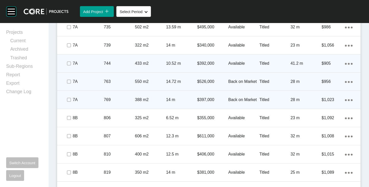
click at [345, 99] on div "Action Menu Dots Copy 6 Created with Sketch." at bounding box center [349, 100] width 8 height 6
click at [320, 100] on link "Duplicate" at bounding box center [323, 101] width 19 height 8
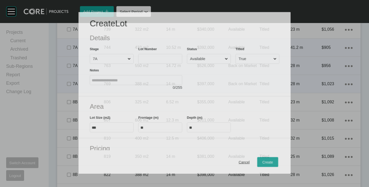
scroll to position [557, 0]
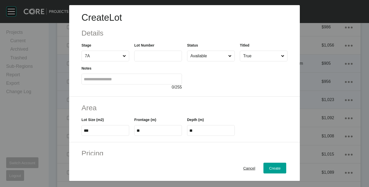
click at [153, 54] on input "text" at bounding box center [158, 56] width 43 height 4
type input "***"
click at [222, 100] on div "Area Lot Size (m2) *** Frontage (m) ** Depth (m) **" at bounding box center [184, 120] width 231 height 46
click at [96, 129] on input "***" at bounding box center [105, 131] width 43 height 4
type input "***"
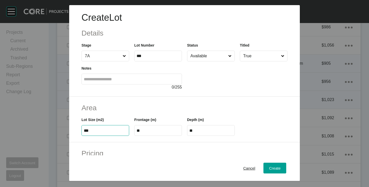
type input "****"
type input "*****"
click at [116, 102] on div "Area Lot Size (m2) *** Frontage (m) ** Depth (m) ****" at bounding box center [184, 120] width 231 height 46
click at [155, 132] on input "**" at bounding box center [158, 131] width 43 height 4
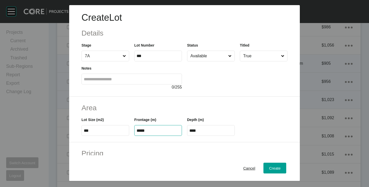
type input "*****"
click at [157, 112] on h2 "Area" at bounding box center [185, 108] width 206 height 10
click at [214, 130] on input "****" at bounding box center [211, 131] width 43 height 4
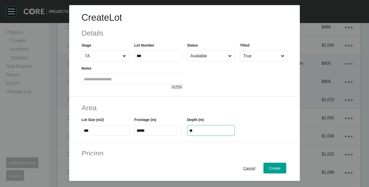
type input "**"
click at [218, 101] on div "Create Lot Details Stage 7A Lot Number *** Status Available Titled True Notes 0…" at bounding box center [184, 93] width 369 height 187
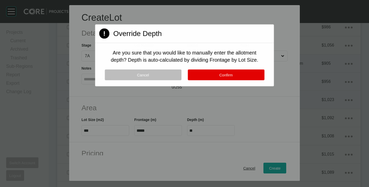
click at [220, 81] on div "Cancel Confirm" at bounding box center [184, 78] width 179 height 17
click at [221, 72] on button "Confirm" at bounding box center [226, 75] width 77 height 11
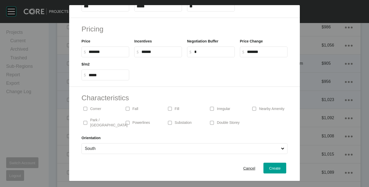
scroll to position [125, 0]
click at [89, 103] on div "Corner" at bounding box center [100, 108] width 37 height 12
click at [208, 108] on span at bounding box center [212, 108] width 8 height 8
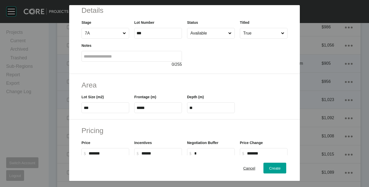
scroll to position [100, 0]
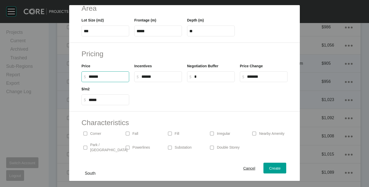
drag, startPoint x: 90, startPoint y: 79, endPoint x: 95, endPoint y: 79, distance: 5.6
click at [95, 79] on input "******" at bounding box center [108, 77] width 38 height 4
type input "*******"
type input "*****"
drag, startPoint x: 146, startPoint y: 92, endPoint x: 145, endPoint y: 88, distance: 3.6
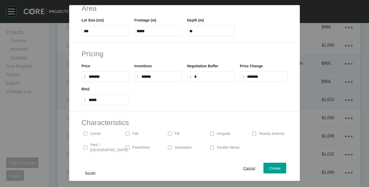
click at [146, 92] on div at bounding box center [211, 93] width 158 height 23
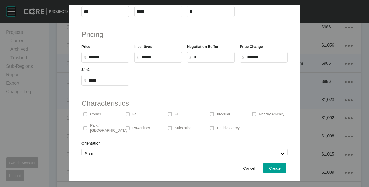
scroll to position [125, 0]
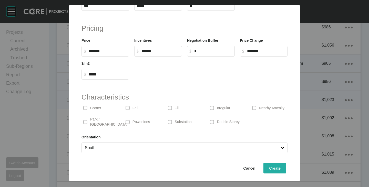
click at [273, 168] on span "Create" at bounding box center [275, 168] width 12 height 4
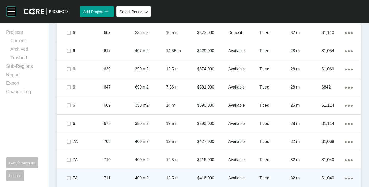
scroll to position [290, 0]
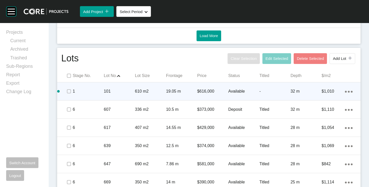
click at [270, 93] on p "-" at bounding box center [275, 92] width 31 height 6
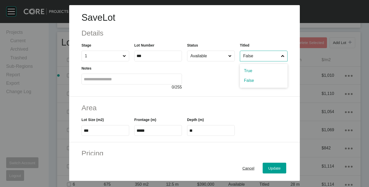
click at [273, 53] on input "False" at bounding box center [261, 56] width 38 height 10
click at [269, 164] on button "Update" at bounding box center [275, 168] width 24 height 11
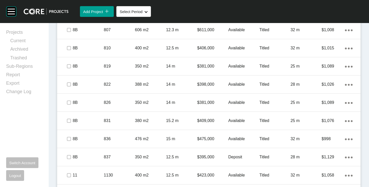
scroll to position [726, 0]
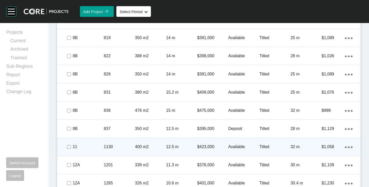
click at [348, 147] on ellipse at bounding box center [349, 148] width 2 height 2
click at [329, 146] on link "Duplicate" at bounding box center [323, 148] width 19 height 8
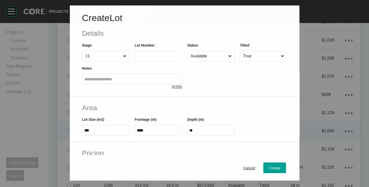
scroll to position [710, 0]
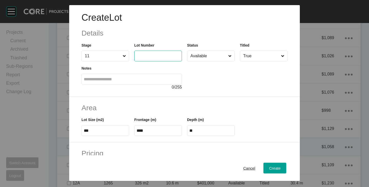
click at [152, 58] on input "text" at bounding box center [158, 56] width 43 height 4
type input "****"
click at [207, 73] on div at bounding box center [237, 76] width 101 height 29
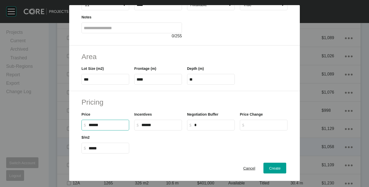
drag, startPoint x: 92, startPoint y: 125, endPoint x: 96, endPoint y: 127, distance: 4.4
click at [96, 127] on input "******" at bounding box center [108, 125] width 38 height 4
type input "*******"
type input "*****"
click at [144, 97] on h2 "Pricing" at bounding box center [185, 102] width 206 height 10
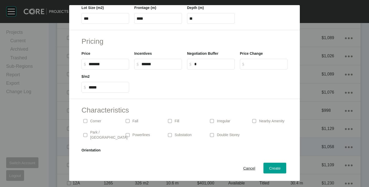
scroll to position [125, 0]
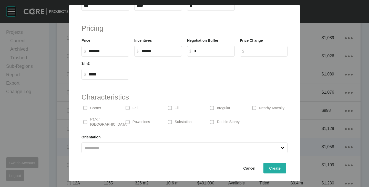
click at [269, 168] on span "Create" at bounding box center [275, 168] width 12 height 4
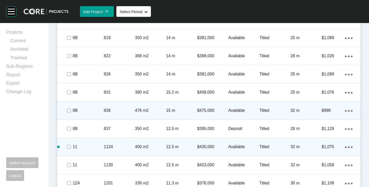
scroll to position [752, 0]
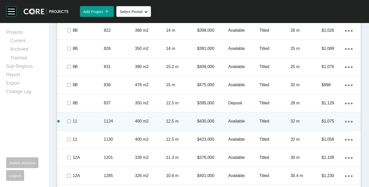
click at [348, 123] on ellipse at bounding box center [349, 122] width 2 height 2
click at [327, 122] on link "Duplicate" at bounding box center [323, 123] width 19 height 8
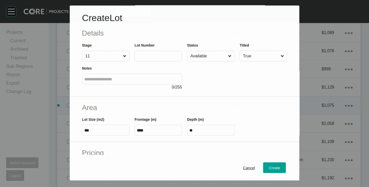
scroll to position [736, 0]
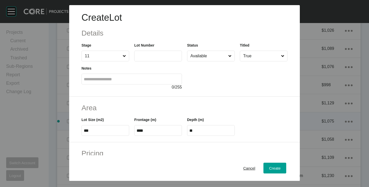
click at [143, 56] on input "text" at bounding box center [158, 56] width 43 height 4
type input "****"
click at [203, 82] on div at bounding box center [237, 76] width 101 height 29
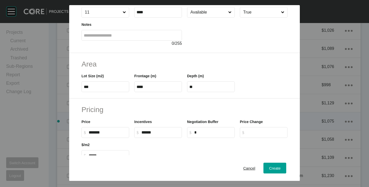
scroll to position [51, 0]
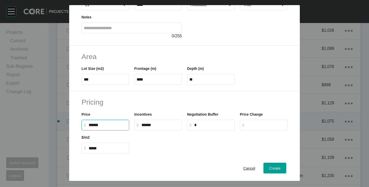
drag, startPoint x: 91, startPoint y: 124, endPoint x: 95, endPoint y: 127, distance: 5.1
click at [95, 127] on input "******" at bounding box center [108, 125] width 38 height 4
type input "*******"
type input "*****"
click at [141, 100] on h2 "Pricing" at bounding box center [185, 102] width 206 height 10
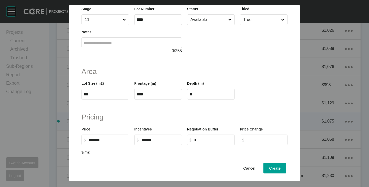
scroll to position [0, 0]
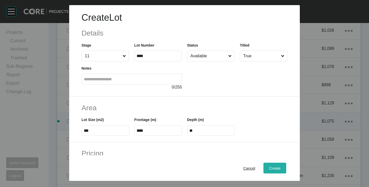
click at [272, 165] on div "Create" at bounding box center [275, 168] width 14 height 7
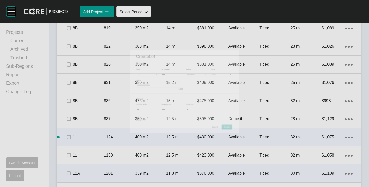
scroll to position [752, 0]
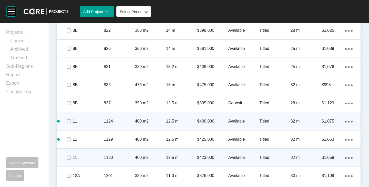
click at [201, 158] on p "$423,000" at bounding box center [212, 158] width 31 height 6
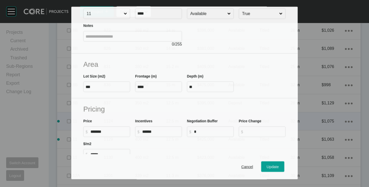
scroll to position [51, 0]
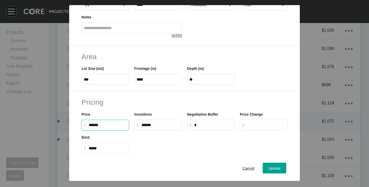
click at [95, 125] on input "******" at bounding box center [108, 125] width 38 height 4
type input "*******"
type input "*****"
click at [176, 146] on div at bounding box center [211, 142] width 158 height 23
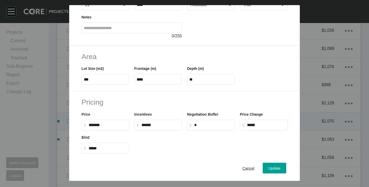
scroll to position [125, 0]
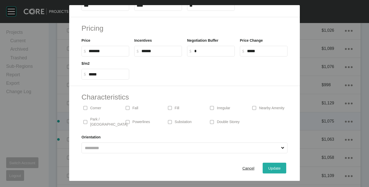
click at [276, 167] on span "Update" at bounding box center [275, 168] width 12 height 4
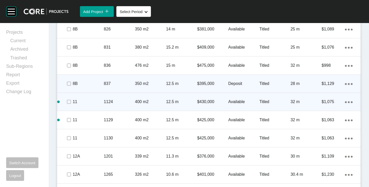
scroll to position [777, 0]
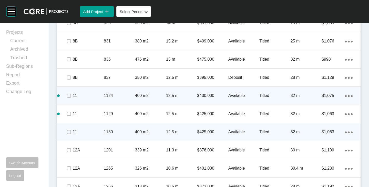
click at [348, 132] on ellipse at bounding box center [349, 133] width 2 height 2
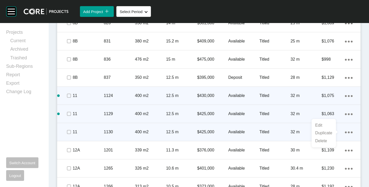
drag, startPoint x: 358, startPoint y: 111, endPoint x: 355, endPoint y: 121, distance: 10.0
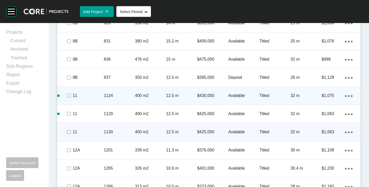
click at [345, 132] on div "Action Menu Dots Copy 6 Created with Sketch." at bounding box center [349, 133] width 8 height 6
click at [324, 133] on link "Duplicate" at bounding box center [323, 134] width 19 height 8
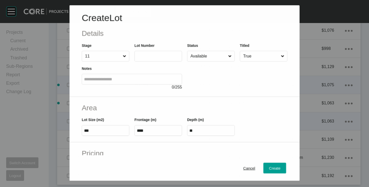
scroll to position [761, 0]
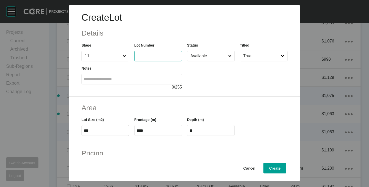
click at [150, 53] on label at bounding box center [158, 56] width 48 height 11
click at [150, 54] on input "text" at bounding box center [158, 56] width 43 height 4
type input "****"
click at [229, 90] on div at bounding box center [237, 76] width 101 height 29
click at [93, 132] on input "***" at bounding box center [105, 131] width 43 height 4
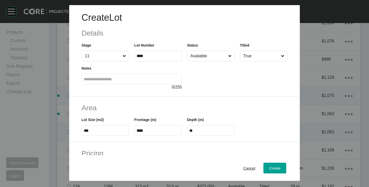
click at [93, 132] on input "***" at bounding box center [105, 131] width 43 height 4
type input "***"
type input "****"
type input "***"
click at [132, 107] on h2 "Area" at bounding box center [185, 108] width 206 height 10
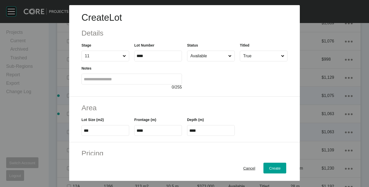
click at [148, 129] on input "****" at bounding box center [158, 131] width 43 height 4
type input "*****"
click at [159, 107] on h2 "Area" at bounding box center [185, 108] width 206 height 10
click at [198, 130] on input "****" at bounding box center [211, 131] width 43 height 4
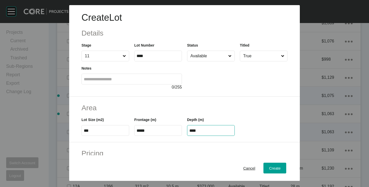
click at [198, 130] on input "****" at bounding box center [211, 131] width 43 height 4
type input "**"
click at [206, 112] on div "Create Lot Details Stage 11 Lot Number **** Status Available Titled True Notes …" at bounding box center [184, 93] width 369 height 187
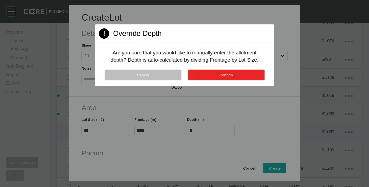
click at [219, 78] on button "Confirm" at bounding box center [226, 75] width 77 height 11
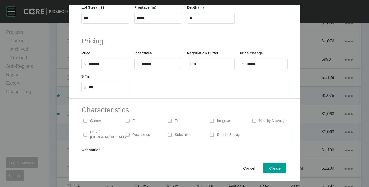
scroll to position [125, 0]
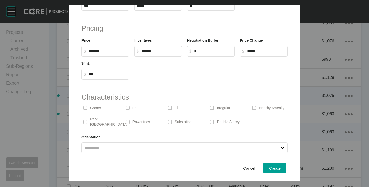
click at [92, 108] on p "Corner" at bounding box center [95, 108] width 11 height 5
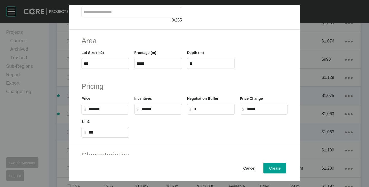
scroll to position [100, 0]
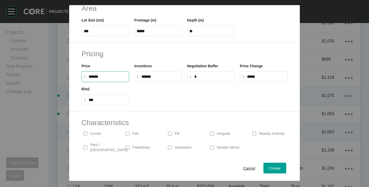
drag, startPoint x: 92, startPoint y: 77, endPoint x: 95, endPoint y: 78, distance: 3.2
click at [95, 78] on input "******" at bounding box center [108, 77] width 38 height 4
type input "*******"
type input "*****"
click at [199, 107] on div "Pricing Price $ Created with Sketch. $ ******* Incentives $ Created with Sketch…" at bounding box center [184, 77] width 231 height 69
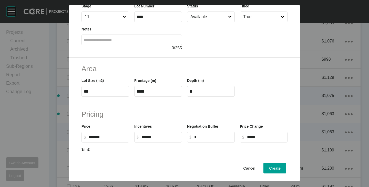
scroll to position [0, 0]
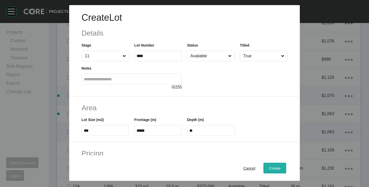
click at [273, 165] on button "Create" at bounding box center [275, 168] width 23 height 11
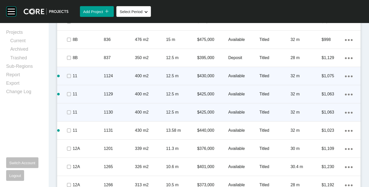
scroll to position [803, 0]
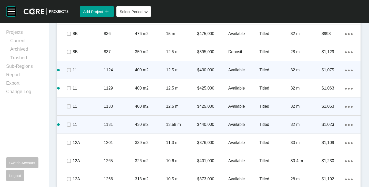
click at [347, 126] on icon "Action Menu Dots Copy 6 Created with Sketch." at bounding box center [349, 125] width 8 height 2
click at [326, 127] on link "Duplicate" at bounding box center [323, 126] width 19 height 8
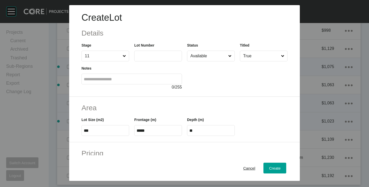
scroll to position [787, 0]
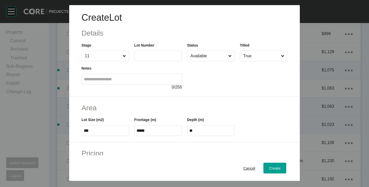
click at [141, 52] on label at bounding box center [158, 56] width 48 height 11
click at [141, 54] on input "text" at bounding box center [158, 56] width 43 height 4
type input "****"
click at [218, 76] on div at bounding box center [237, 76] width 101 height 29
type input "******"
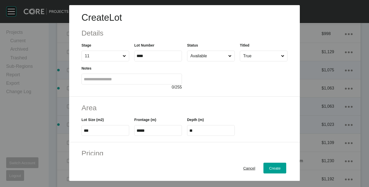
click at [96, 130] on input "***" at bounding box center [105, 131] width 43 height 4
type input "***"
type input "****"
type input "*****"
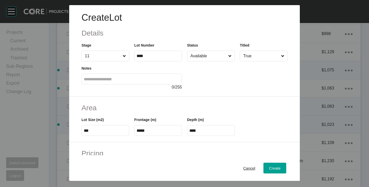
click at [153, 101] on div "Area Lot Size (m2) *** Frontage (m) ***** Depth (m) ****" at bounding box center [184, 120] width 231 height 46
click at [152, 129] on input "*****" at bounding box center [158, 131] width 43 height 4
type input "****"
click at [164, 103] on h2 "Area" at bounding box center [185, 108] width 206 height 10
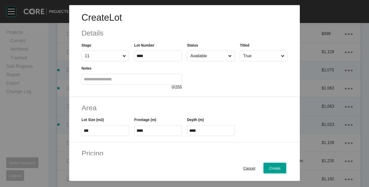
click at [196, 130] on input "****" at bounding box center [211, 131] width 43 height 4
type input "**"
click at [220, 105] on h2 "Area" at bounding box center [185, 108] width 206 height 10
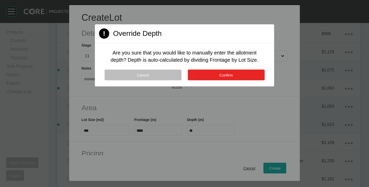
click at [232, 78] on button "Confirm" at bounding box center [226, 75] width 77 height 11
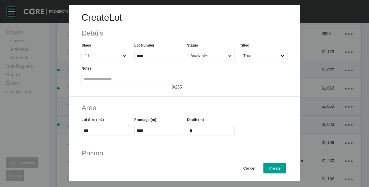
scroll to position [77, 0]
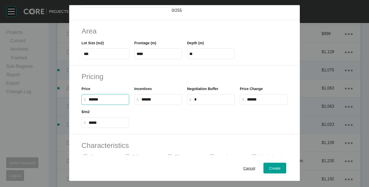
drag, startPoint x: 89, startPoint y: 99, endPoint x: 95, endPoint y: 101, distance: 6.6
click at [95, 101] on input "******" at bounding box center [108, 99] width 38 height 4
type input "*******"
type input "******"
type input "*****"
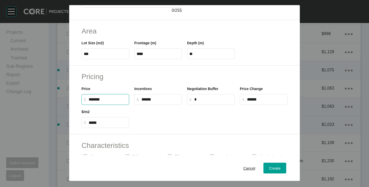
click at [154, 127] on div at bounding box center [211, 116] width 158 height 23
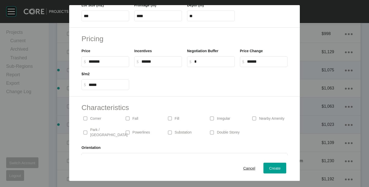
scroll to position [125, 0]
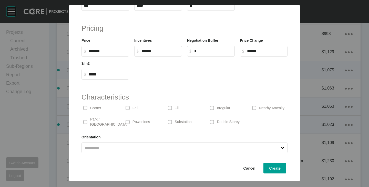
click at [98, 109] on p "Corner" at bounding box center [95, 108] width 11 height 5
click at [211, 107] on label at bounding box center [212, 108] width 4 height 4
click at [270, 165] on div "Create" at bounding box center [275, 168] width 14 height 7
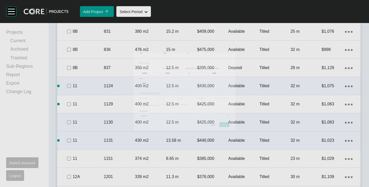
scroll to position [803, 0]
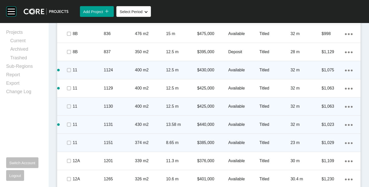
click at [347, 144] on icon "Action Menu Dots Copy 6 Created with Sketch." at bounding box center [349, 144] width 8 height 2
click at [326, 145] on link "Duplicate" at bounding box center [323, 144] width 19 height 8
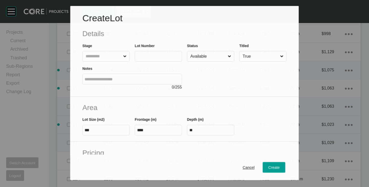
scroll to position [787, 0]
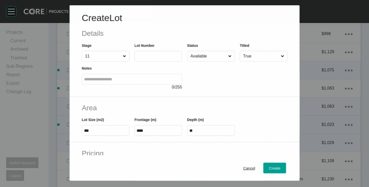
click at [152, 56] on input "text" at bounding box center [158, 56] width 43 height 4
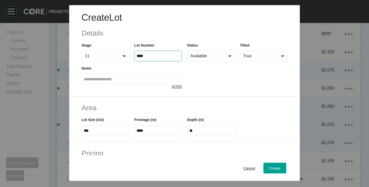
type input "****"
click at [214, 96] on div "Create Lot Details Stage 11 Lot Number **** Status Available Titled True Notes …" at bounding box center [184, 51] width 231 height 92
type input "******"
drag, startPoint x: 209, startPoint y: 46, endPoint x: 208, endPoint y: 52, distance: 6.0
click at [209, 46] on div "Status Available" at bounding box center [211, 52] width 48 height 19
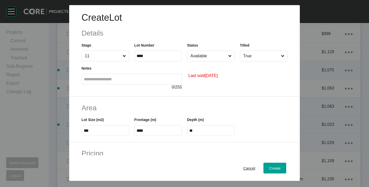
click at [208, 52] on input "Available" at bounding box center [209, 56] width 38 height 10
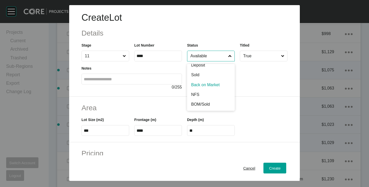
scroll to position [26, 0]
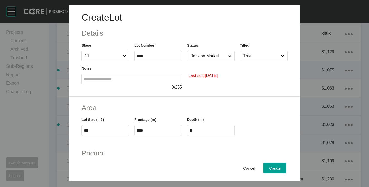
click at [105, 129] on input "***" at bounding box center [105, 131] width 43 height 4
type input "***"
type input "****"
type input "*****"
click at [126, 105] on h2 "Area" at bounding box center [185, 108] width 206 height 10
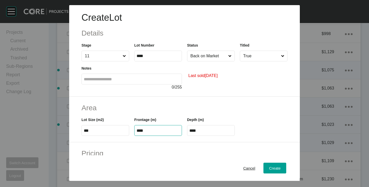
click at [145, 131] on input "****" at bounding box center [158, 131] width 43 height 4
type input "*****"
click at [159, 106] on h2 "Area" at bounding box center [185, 108] width 206 height 10
click at [196, 131] on input "****" at bounding box center [211, 131] width 43 height 4
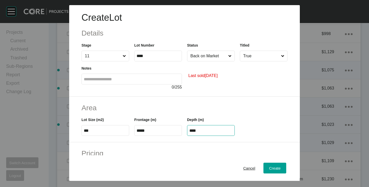
click at [196, 131] on input "****" at bounding box center [211, 131] width 43 height 4
type input "**"
click at [199, 113] on div "Create Lot Details Stage 11 Lot Number **** Status Back on Market Titled True N…" at bounding box center [184, 93] width 369 height 187
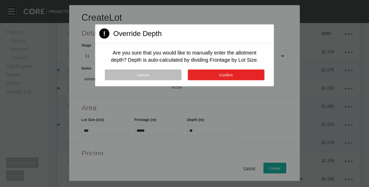
click at [210, 74] on button "Confirm" at bounding box center [226, 75] width 77 height 11
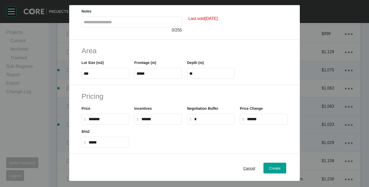
scroll to position [77, 0]
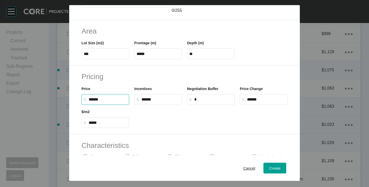
drag, startPoint x: 91, startPoint y: 98, endPoint x: 95, endPoint y: 101, distance: 4.3
click at [95, 101] on input "******" at bounding box center [108, 99] width 38 height 4
type input "*******"
type input "******"
type input "*****"
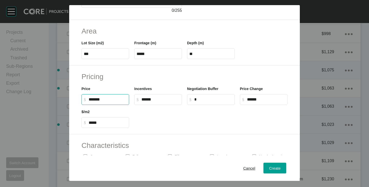
click at [147, 123] on div at bounding box center [211, 116] width 158 height 23
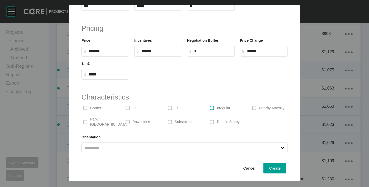
click at [210, 109] on label at bounding box center [212, 108] width 4 height 4
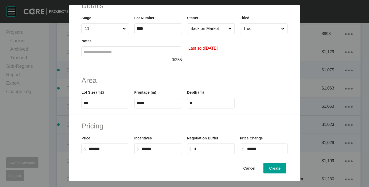
scroll to position [0, 0]
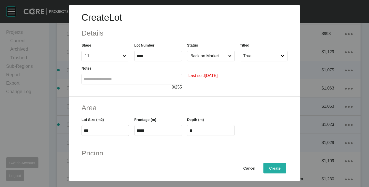
click at [270, 164] on button "Create" at bounding box center [275, 168] width 23 height 11
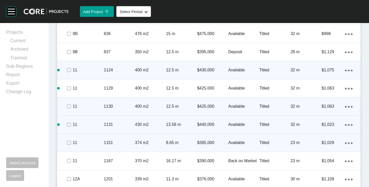
scroll to position [829, 0]
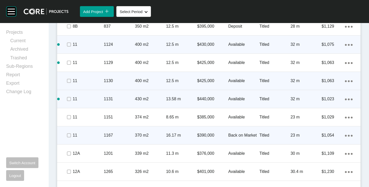
click at [345, 136] on icon "Action Menu Dots Copy 6 Created with Sketch." at bounding box center [349, 136] width 8 height 2
click at [321, 135] on link "Duplicate" at bounding box center [323, 137] width 19 height 8
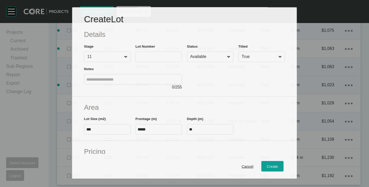
scroll to position [813, 0]
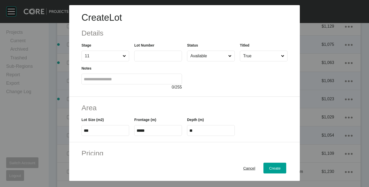
click at [153, 57] on input "text" at bounding box center [158, 56] width 43 height 4
type input "****"
click at [200, 79] on div at bounding box center [237, 76] width 101 height 29
type input "*******"
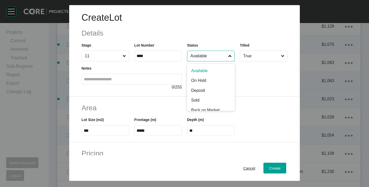
click at [210, 54] on input "Available" at bounding box center [209, 56] width 38 height 10
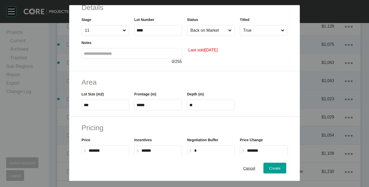
scroll to position [0, 0]
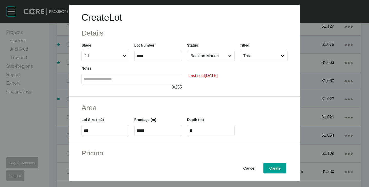
click at [97, 130] on input "***" at bounding box center [105, 131] width 43 height 4
type input "***"
type input "****"
type input "***"
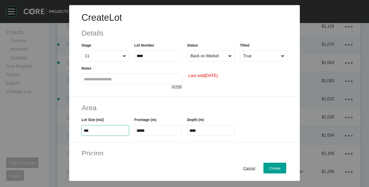
click at [124, 104] on h2 "Area" at bounding box center [185, 108] width 206 height 10
click at [146, 129] on input "*****" at bounding box center [158, 131] width 43 height 4
type input "*****"
click at [151, 108] on h2 "Area" at bounding box center [185, 108] width 206 height 10
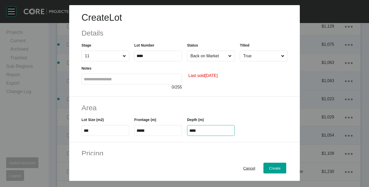
click at [200, 129] on input "****" at bounding box center [211, 131] width 43 height 4
type input "**"
click at [214, 97] on div "Create Lot Details Stage 11 Lot Number **** Status Back on Market Titled True N…" at bounding box center [184, 93] width 369 height 187
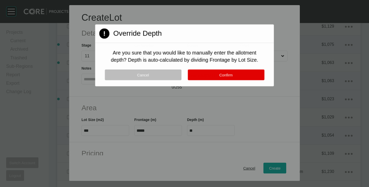
drag, startPoint x: 214, startPoint y: 74, endPoint x: 210, endPoint y: 79, distance: 6.3
click at [214, 74] on button "Confirm" at bounding box center [226, 75] width 77 height 11
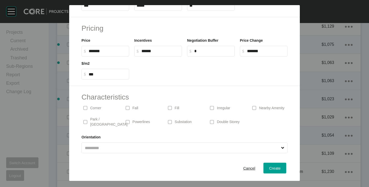
click at [94, 110] on p "Corner" at bounding box center [95, 108] width 11 height 5
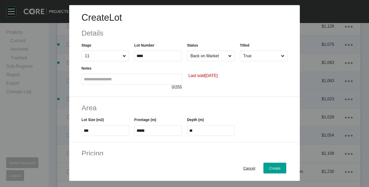
scroll to position [77, 0]
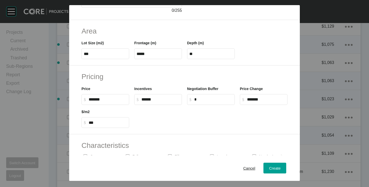
drag, startPoint x: 88, startPoint y: 101, endPoint x: 92, endPoint y: 101, distance: 3.8
click at [92, 101] on label "$ Created with Sketch. $ *******" at bounding box center [106, 99] width 48 height 11
click at [92, 101] on input "*******" at bounding box center [108, 99] width 38 height 4
drag, startPoint x: 89, startPoint y: 99, endPoint x: 95, endPoint y: 99, distance: 6.2
click at [95, 99] on input "******" at bounding box center [108, 99] width 38 height 4
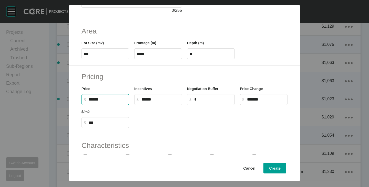
type input "*******"
type input "******"
type input "*****"
click at [168, 120] on div at bounding box center [211, 116] width 158 height 23
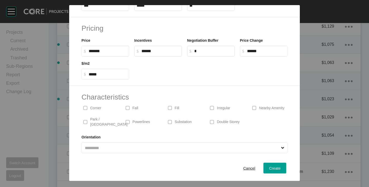
scroll to position [0, 0]
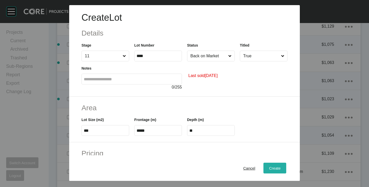
click at [272, 165] on div "Create" at bounding box center [275, 168] width 14 height 7
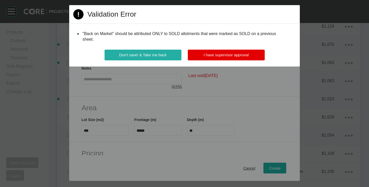
click at [171, 55] on button "Don't save! & Take me back" at bounding box center [143, 55] width 77 height 11
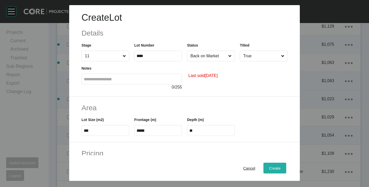
drag, startPoint x: 281, startPoint y: 175, endPoint x: 271, endPoint y: 167, distance: 12.8
click at [280, 175] on div "Cancel Create" at bounding box center [184, 169] width 231 height 26
click at [271, 167] on span "Create" at bounding box center [275, 168] width 12 height 4
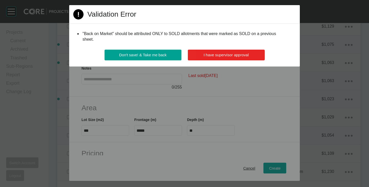
click at [230, 56] on span "I have supervisor approval" at bounding box center [226, 55] width 45 height 4
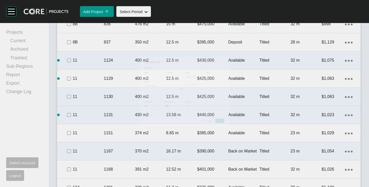
scroll to position [829, 0]
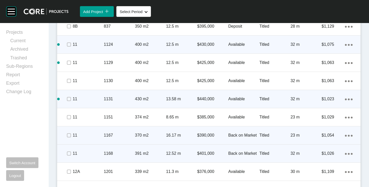
click at [348, 154] on ellipse at bounding box center [349, 154] width 2 height 2
click at [332, 153] on link "Duplicate" at bounding box center [323, 155] width 19 height 8
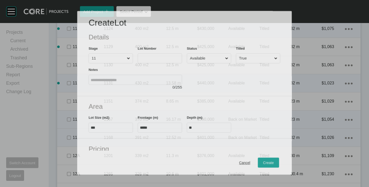
scroll to position [813, 0]
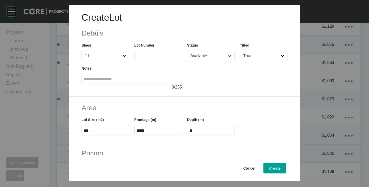
click at [145, 60] on label at bounding box center [158, 56] width 48 height 11
click at [145, 58] on input "text" at bounding box center [158, 56] width 43 height 4
type input "****"
click at [189, 73] on div at bounding box center [237, 76] width 101 height 29
click at [91, 131] on input "***" at bounding box center [105, 131] width 43 height 4
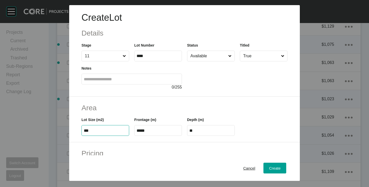
click at [91, 131] on input "***" at bounding box center [105, 131] width 43 height 4
type input "***"
type input "****"
type input "*****"
click at [120, 104] on h2 "Area" at bounding box center [185, 108] width 206 height 10
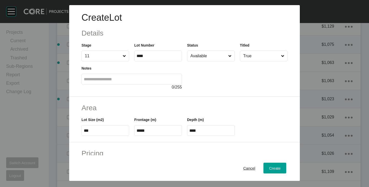
click at [151, 133] on input "*****" at bounding box center [158, 131] width 43 height 4
type input "****"
type input "**"
click at [150, 105] on h2 "Area" at bounding box center [185, 108] width 206 height 10
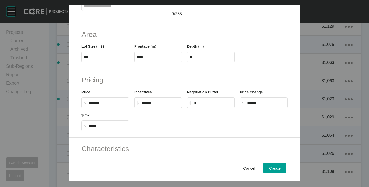
scroll to position [77, 0]
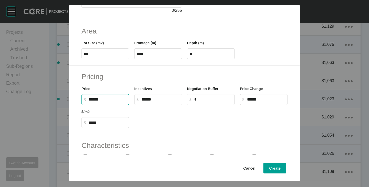
drag, startPoint x: 92, startPoint y: 100, endPoint x: 95, endPoint y: 101, distance: 3.3
click at [95, 101] on input "******" at bounding box center [108, 99] width 38 height 4
type input "*******"
type input "*****"
click at [170, 125] on div at bounding box center [211, 116] width 158 height 23
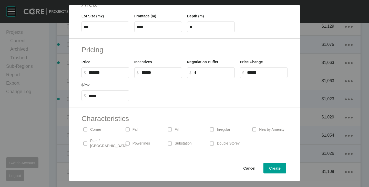
scroll to position [125, 0]
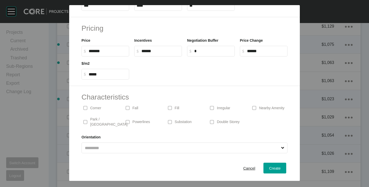
click at [98, 107] on p "Corner" at bounding box center [95, 108] width 11 height 5
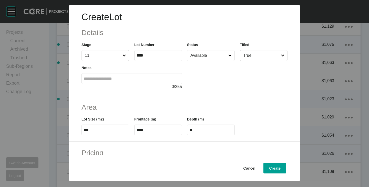
scroll to position [0, 0]
click at [275, 166] on div "Create" at bounding box center [275, 168] width 14 height 7
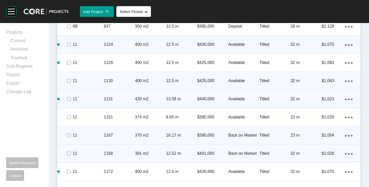
scroll to position [854, 0]
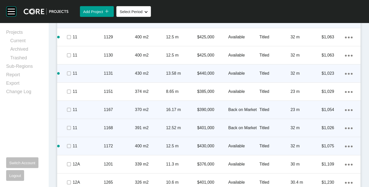
click at [345, 147] on icon "Action Menu Dots Copy 6 Created with Sketch." at bounding box center [349, 147] width 8 height 2
click at [322, 146] on link "Duplicate" at bounding box center [323, 148] width 19 height 8
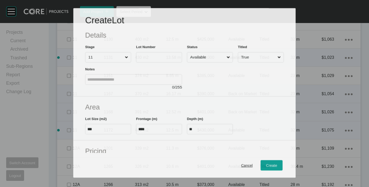
scroll to position [838, 0]
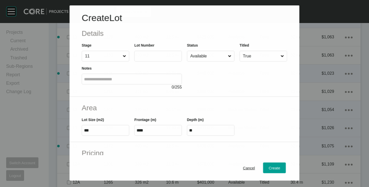
click at [158, 55] on input "text" at bounding box center [158, 56] width 43 height 4
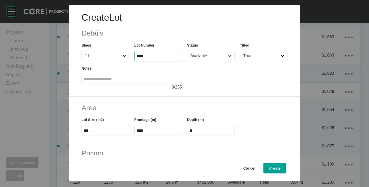
type input "****"
click at [220, 90] on div at bounding box center [237, 76] width 101 height 29
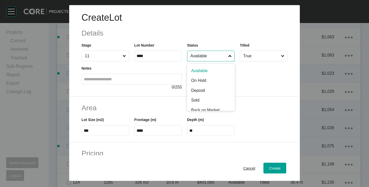
click at [209, 54] on input "Available" at bounding box center [209, 56] width 38 height 10
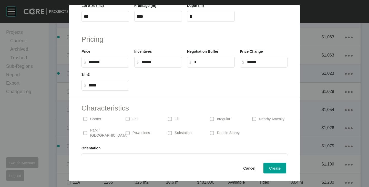
scroll to position [125, 0]
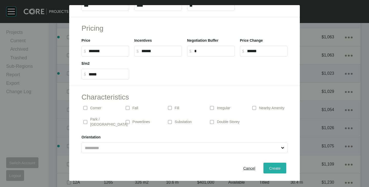
click at [269, 170] on span "Create" at bounding box center [275, 168] width 12 height 4
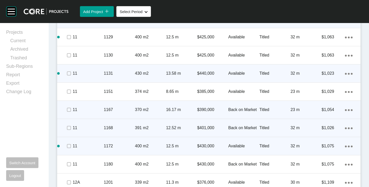
scroll to position [880, 0]
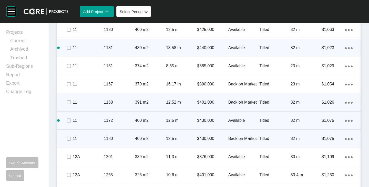
click at [348, 139] on ellipse at bounding box center [349, 139] width 2 height 2
click at [317, 142] on link "Duplicate" at bounding box center [323, 140] width 19 height 8
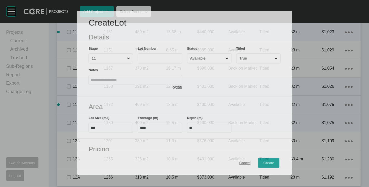
scroll to position [864, 0]
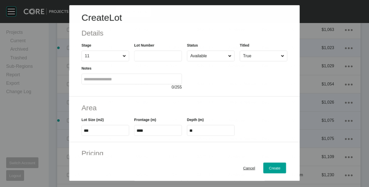
click at [142, 54] on input "text" at bounding box center [158, 56] width 43 height 4
click at [194, 78] on div at bounding box center [237, 76] width 101 height 29
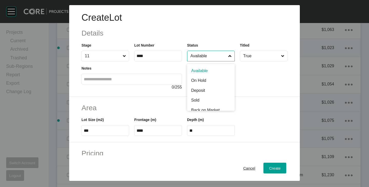
click at [211, 58] on input "Available" at bounding box center [209, 56] width 38 height 10
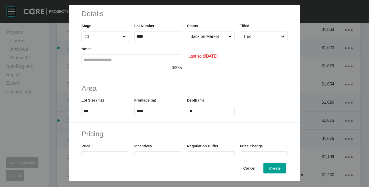
scroll to position [26, 0]
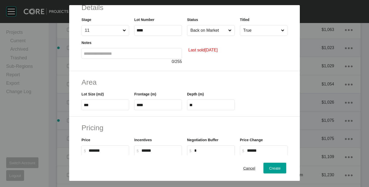
click at [99, 103] on label "***" at bounding box center [106, 105] width 48 height 11
click at [99, 103] on input "***" at bounding box center [105, 105] width 43 height 4
click at [95, 107] on input "***" at bounding box center [105, 105] width 43 height 4
click at [113, 78] on h2 "Area" at bounding box center [185, 82] width 206 height 10
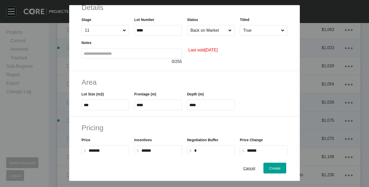
click at [151, 104] on input "****" at bounding box center [158, 105] width 43 height 4
click at [154, 83] on h2 "Area" at bounding box center [185, 82] width 206 height 10
click at [191, 105] on input "****" at bounding box center [211, 105] width 43 height 4
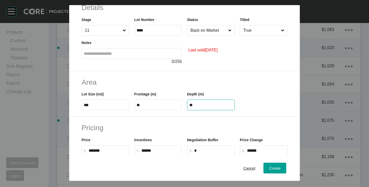
click at [198, 85] on h2 "Area" at bounding box center [185, 82] width 206 height 10
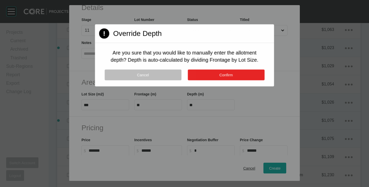
click at [202, 74] on button "Confirm" at bounding box center [226, 75] width 77 height 11
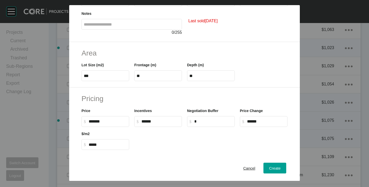
scroll to position [103, 0]
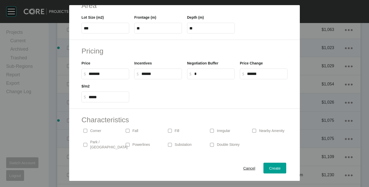
click at [92, 132] on p "Corner" at bounding box center [95, 131] width 11 height 5
drag, startPoint x: 89, startPoint y: 73, endPoint x: 95, endPoint y: 74, distance: 5.7
click at [95, 74] on input "******" at bounding box center [108, 74] width 38 height 4
click at [176, 103] on div "Pricing Price $ Created with Sketch. $ ******* Incentives $ Created with Sketch…" at bounding box center [184, 74] width 231 height 69
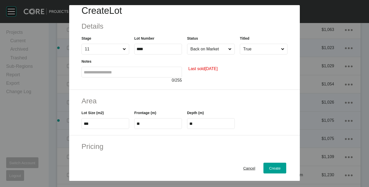
scroll to position [0, 0]
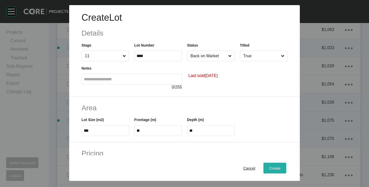
click at [273, 171] on div "Create" at bounding box center [275, 168] width 14 height 7
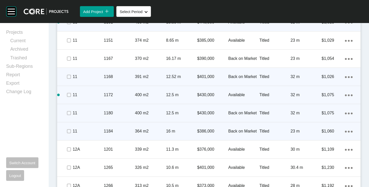
scroll to position [916, 0]
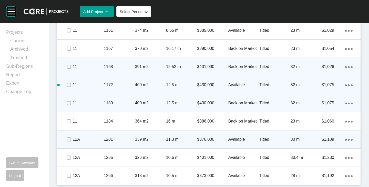
click at [348, 138] on div "Action Menu Dots Copy 6 Created with Sketch." at bounding box center [349, 140] width 8 height 6
click at [328, 138] on link "Duplicate" at bounding box center [323, 141] width 19 height 8
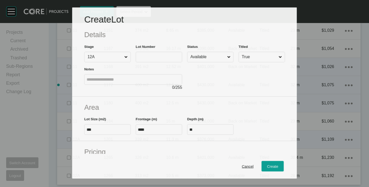
scroll to position [900, 0]
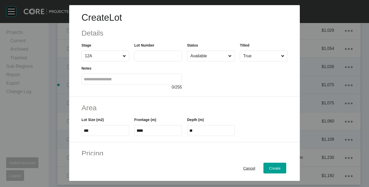
click at [144, 58] on input "text" at bounding box center [158, 56] width 43 height 4
click at [219, 90] on div at bounding box center [237, 76] width 101 height 29
click at [97, 131] on input "***" at bounding box center [105, 131] width 43 height 4
click at [150, 131] on input "****" at bounding box center [158, 131] width 43 height 4
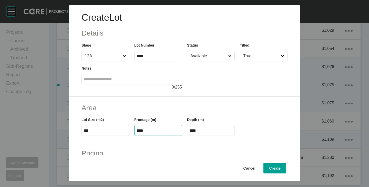
click at [150, 131] on input "****" at bounding box center [158, 131] width 43 height 4
click at [172, 90] on span "0" at bounding box center [173, 87] width 2 height 4
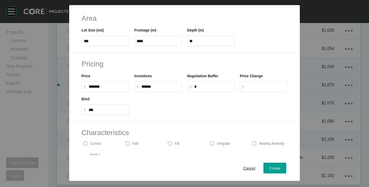
scroll to position [103, 0]
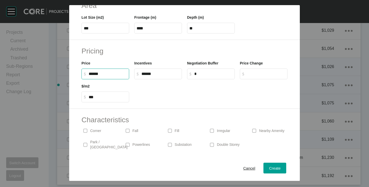
drag, startPoint x: 89, startPoint y: 73, endPoint x: 95, endPoint y: 74, distance: 5.9
click at [95, 74] on input "******" at bounding box center [108, 74] width 38 height 4
click at [164, 102] on div at bounding box center [211, 91] width 158 height 23
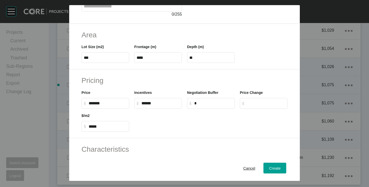
scroll to position [125, 0]
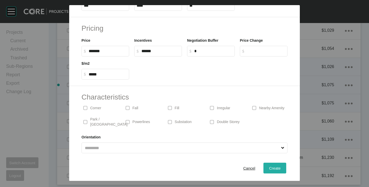
click at [273, 169] on span "Create" at bounding box center [275, 168] width 12 height 4
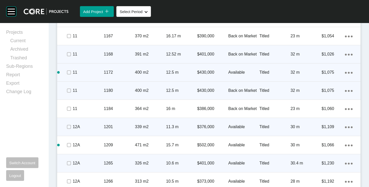
scroll to position [934, 0]
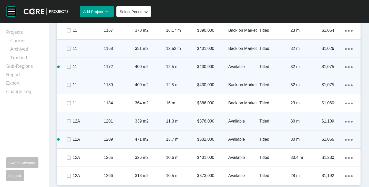
click at [348, 140] on ellipse at bounding box center [349, 140] width 2 height 2
click at [331, 140] on link "Duplicate" at bounding box center [323, 141] width 19 height 8
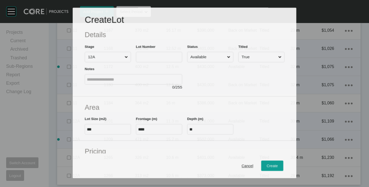
scroll to position [918, 0]
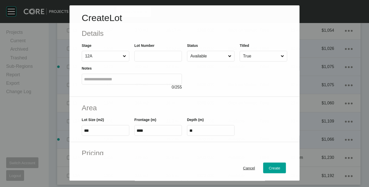
click at [157, 53] on label at bounding box center [158, 56] width 47 height 11
click at [157, 54] on input "text" at bounding box center [158, 56] width 43 height 4
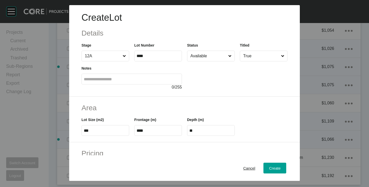
click at [204, 71] on div at bounding box center [237, 76] width 101 height 29
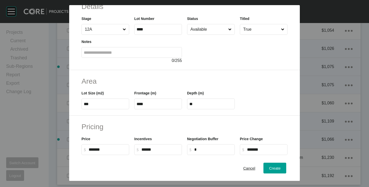
scroll to position [51, 0]
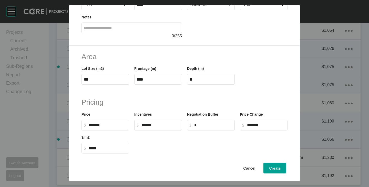
click at [96, 80] on input "***" at bounding box center [105, 79] width 43 height 4
click at [143, 56] on h2 "Area" at bounding box center [185, 57] width 206 height 10
click at [148, 80] on input "****" at bounding box center [158, 79] width 43 height 4
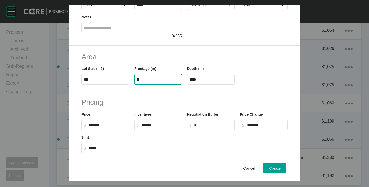
click at [154, 63] on div "Frontage (m) **" at bounding box center [158, 73] width 53 height 23
click at [194, 79] on input "****" at bounding box center [211, 79] width 43 height 4
click at [220, 61] on div "Create Lot Details Stage 12A Lot Number **** Status Available Titled True Notes…" at bounding box center [184, 93] width 369 height 187
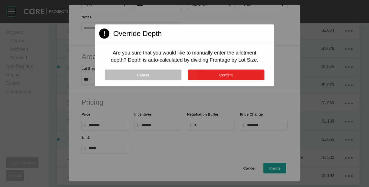
click at [219, 72] on button "Confirm" at bounding box center [226, 75] width 77 height 11
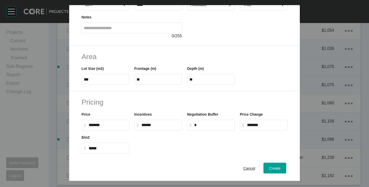
scroll to position [125, 0]
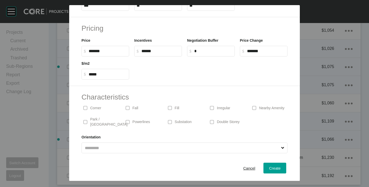
click at [100, 107] on p "Corner" at bounding box center [95, 108] width 11 height 5
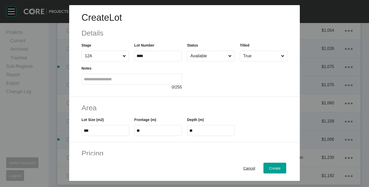
scroll to position [77, 0]
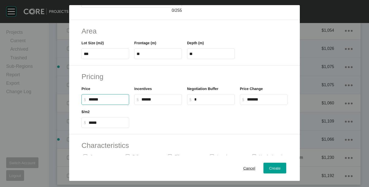
drag, startPoint x: 89, startPoint y: 99, endPoint x: 96, endPoint y: 102, distance: 7.2
click at [96, 102] on input "******" at bounding box center [108, 99] width 38 height 4
click at [170, 128] on div at bounding box center [211, 116] width 158 height 23
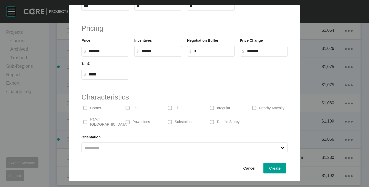
scroll to position [0, 0]
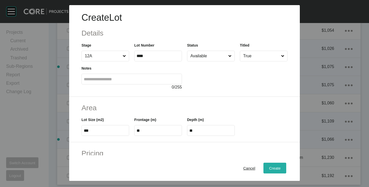
click at [269, 167] on span "Create" at bounding box center [275, 168] width 12 height 4
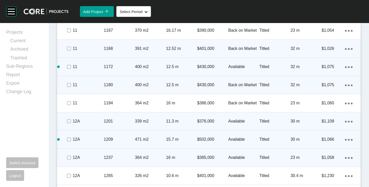
scroll to position [952, 0]
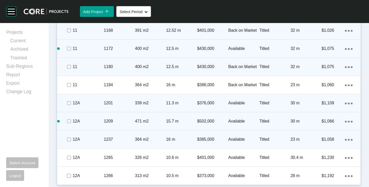
click at [345, 140] on ellipse at bounding box center [346, 140] width 2 height 2
click at [331, 140] on link "Duplicate" at bounding box center [323, 141] width 19 height 8
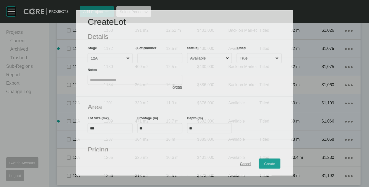
scroll to position [936, 0]
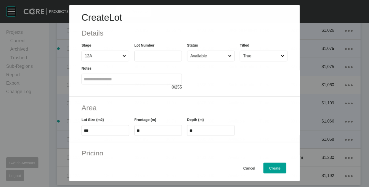
click at [151, 57] on input "text" at bounding box center [158, 56] width 43 height 4
click at [219, 88] on div at bounding box center [237, 76] width 101 height 29
click at [91, 133] on input "***" at bounding box center [105, 131] width 43 height 4
click at [119, 101] on div "Area Lot Size (m2) *** Frontage (m) ** Depth (m) ****" at bounding box center [184, 120] width 231 height 46
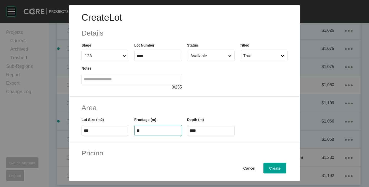
click at [143, 131] on input "**" at bounding box center [158, 131] width 43 height 4
click at [148, 108] on h2 "Area" at bounding box center [185, 108] width 206 height 10
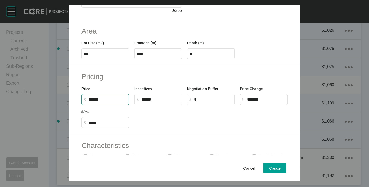
drag, startPoint x: 89, startPoint y: 100, endPoint x: 93, endPoint y: 101, distance: 4.1
click at [93, 101] on input "******" at bounding box center [108, 99] width 38 height 4
click at [170, 129] on div "Pricing Price $ Created with Sketch. $ ******* Incentives $ Created with Sketch…" at bounding box center [184, 100] width 231 height 69
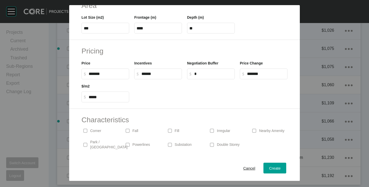
scroll to position [125, 0]
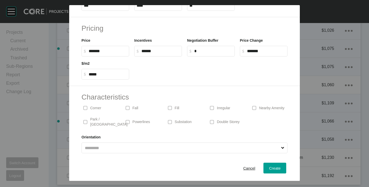
click at [94, 107] on p "Corner" at bounding box center [95, 108] width 11 height 5
click at [270, 173] on button "Create" at bounding box center [275, 168] width 23 height 11
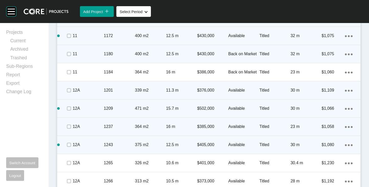
scroll to position [970, 0]
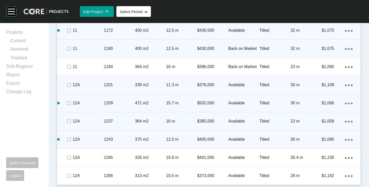
drag, startPoint x: 344, startPoint y: 140, endPoint x: 338, endPoint y: 141, distance: 6.2
click at [345, 140] on icon "Action Menu Dots Copy 6 Created with Sketch." at bounding box center [349, 140] width 8 height 2
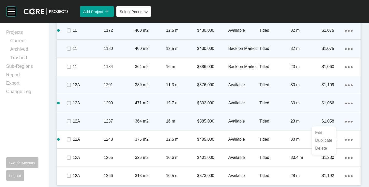
click at [323, 139] on link "Duplicate" at bounding box center [323, 141] width 19 height 8
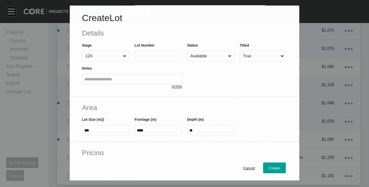
scroll to position [954, 0]
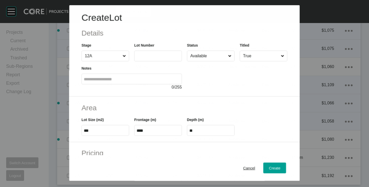
click at [162, 54] on input "text" at bounding box center [158, 56] width 43 height 4
click at [229, 96] on div "Create Lot Details Stage 12A Lot Number **** Status Available Titled True Notes…" at bounding box center [184, 51] width 231 height 92
click at [97, 132] on input "***" at bounding box center [105, 131] width 43 height 4
click at [125, 108] on h2 "Area" at bounding box center [185, 108] width 206 height 10
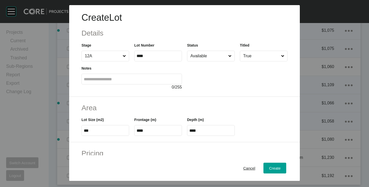
click at [147, 131] on input "****" at bounding box center [158, 131] width 43 height 4
click at [161, 113] on div "Frontage (m) *****" at bounding box center [158, 124] width 53 height 23
click at [203, 129] on input "****" at bounding box center [211, 131] width 43 height 4
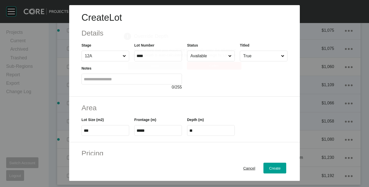
click at [211, 103] on div "Create Lot Details Stage 12A Lot Number **** Status Available Titled True Notes…" at bounding box center [184, 93] width 369 height 187
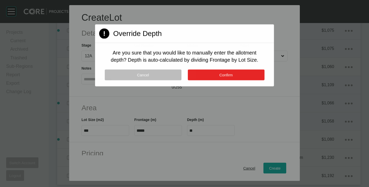
click at [216, 77] on button "Confirm" at bounding box center [226, 75] width 77 height 11
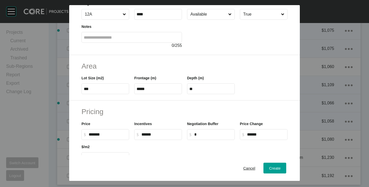
scroll to position [51, 0]
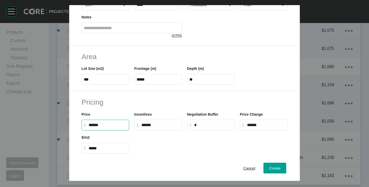
drag, startPoint x: 89, startPoint y: 126, endPoint x: 95, endPoint y: 127, distance: 5.7
click at [95, 127] on input "******" at bounding box center [108, 125] width 38 height 4
click at [186, 143] on div at bounding box center [211, 142] width 158 height 23
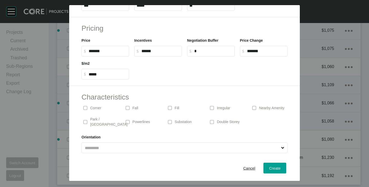
scroll to position [0, 0]
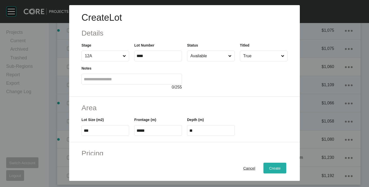
click at [270, 166] on div "Create" at bounding box center [275, 168] width 14 height 7
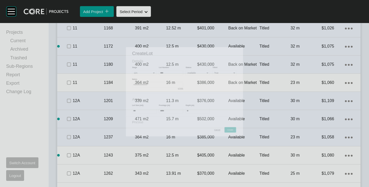
scroll to position [970, 0]
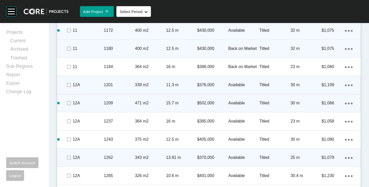
click at [345, 157] on icon "Action Menu Dots Copy 6 Created with Sketch." at bounding box center [349, 158] width 8 height 2
click at [323, 160] on link "Duplicate" at bounding box center [323, 159] width 19 height 8
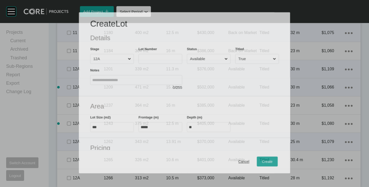
scroll to position [954, 0]
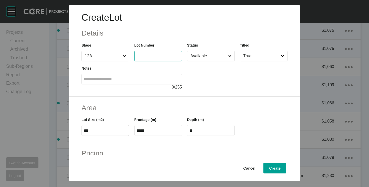
click at [141, 57] on input "text" at bounding box center [158, 56] width 43 height 4
click at [203, 86] on div at bounding box center [237, 76] width 101 height 29
click at [204, 63] on div "Last sold [DATE]" at bounding box center [237, 76] width 101 height 29
click at [205, 56] on input "Available" at bounding box center [209, 56] width 38 height 10
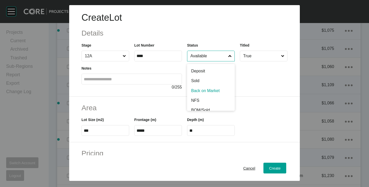
scroll to position [26, 0]
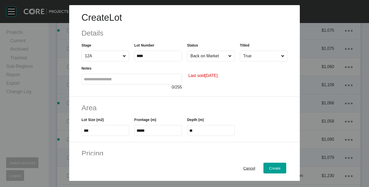
click at [112, 134] on label "***" at bounding box center [106, 130] width 48 height 11
click at [112, 133] on input "***" at bounding box center [105, 131] width 43 height 4
click at [112, 134] on label "***" at bounding box center [106, 130] width 48 height 11
click at [112, 133] on input "***" at bounding box center [105, 131] width 43 height 4
click at [111, 132] on input "***" at bounding box center [105, 131] width 43 height 4
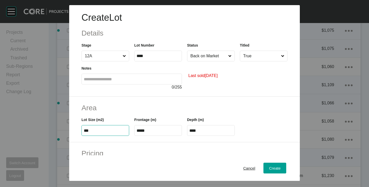
click at [111, 132] on input "***" at bounding box center [105, 131] width 43 height 4
click at [132, 108] on h2 "Area" at bounding box center [185, 108] width 206 height 10
click at [143, 131] on input "*****" at bounding box center [158, 131] width 43 height 4
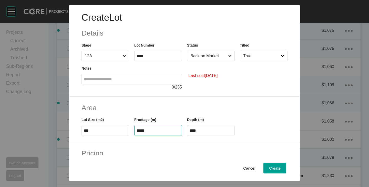
click at [153, 111] on h2 "Area" at bounding box center [185, 108] width 206 height 10
click at [202, 129] on input "****" at bounding box center [211, 131] width 43 height 4
click at [209, 114] on div "Depth (m) ****" at bounding box center [211, 124] width 53 height 23
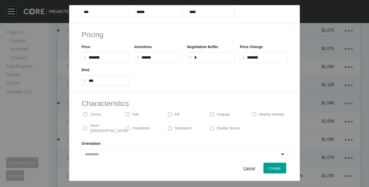
scroll to position [125, 0]
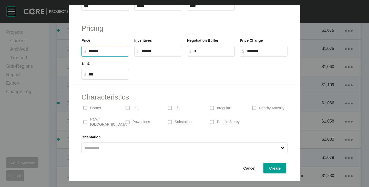
drag, startPoint x: 89, startPoint y: 51, endPoint x: 95, endPoint y: 51, distance: 5.4
click at [95, 51] on input "******" at bounding box center [108, 51] width 38 height 4
click at [177, 83] on div "Pricing Price $ Created with Sketch. $ ******* Incentives $ Created with Sketch…" at bounding box center [184, 51] width 231 height 69
click at [269, 168] on span "Create" at bounding box center [275, 168] width 12 height 4
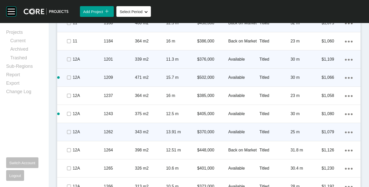
scroll to position [1007, 0]
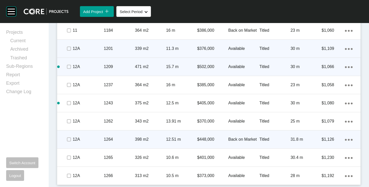
click at [347, 140] on icon "Action Menu Dots Copy 6 Created with Sketch." at bounding box center [349, 140] width 8 height 2
click at [329, 139] on link "Duplicate" at bounding box center [323, 141] width 19 height 8
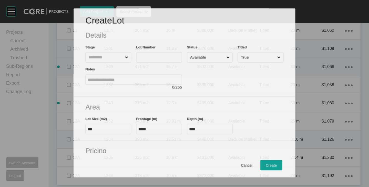
scroll to position [991, 0]
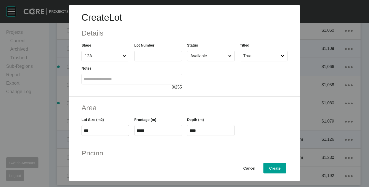
click at [144, 54] on input "text" at bounding box center [158, 56] width 43 height 4
click at [199, 71] on div at bounding box center [237, 76] width 101 height 29
click at [103, 133] on input "***" at bounding box center [105, 131] width 43 height 4
click at [126, 101] on div "Area Lot Size (m2) *** Frontage (m) ***** Depth (m) ****" at bounding box center [184, 120] width 231 height 46
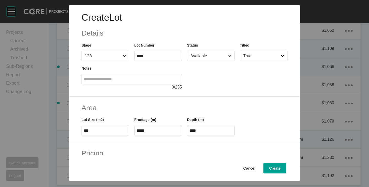
click at [151, 128] on label "*****" at bounding box center [158, 130] width 48 height 11
click at [151, 129] on input "*****" at bounding box center [158, 131] width 43 height 4
click at [150, 130] on input "*****" at bounding box center [158, 131] width 43 height 4
click at [156, 110] on h2 "Area" at bounding box center [185, 108] width 206 height 10
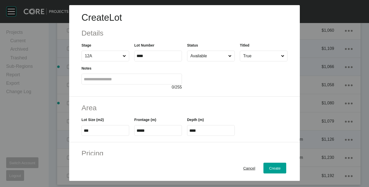
click at [201, 132] on input "****" at bounding box center [211, 131] width 43 height 4
click at [208, 100] on div "Area Lot Size (m2) *** Frontage (m) ***** Depth (m) **" at bounding box center [184, 120] width 231 height 46
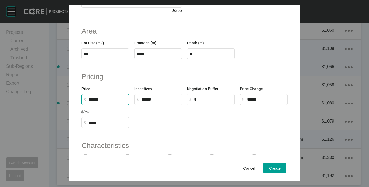
drag, startPoint x: 89, startPoint y: 99, endPoint x: 95, endPoint y: 99, distance: 6.2
click at [95, 99] on input "******" at bounding box center [108, 99] width 38 height 4
click at [146, 113] on div at bounding box center [211, 116] width 158 height 23
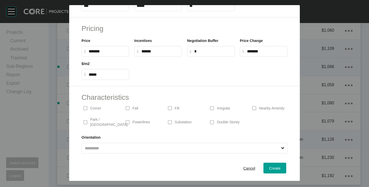
scroll to position [125, 0]
click at [269, 166] on span "Create" at bounding box center [275, 168] width 12 height 4
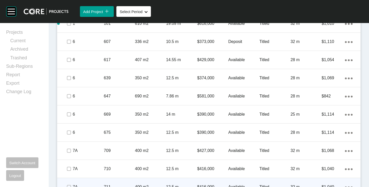
scroll to position [255, 0]
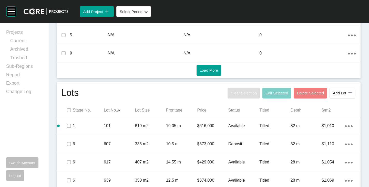
drag, startPoint x: 71, startPoint y: 111, endPoint x: 81, endPoint y: 89, distance: 24.0
click at [71, 110] on span at bounding box center [69, 111] width 8 height 8
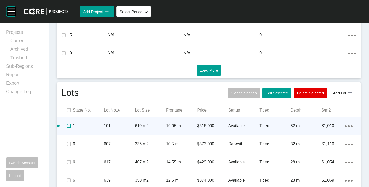
click at [69, 126] on label at bounding box center [69, 126] width 4 height 4
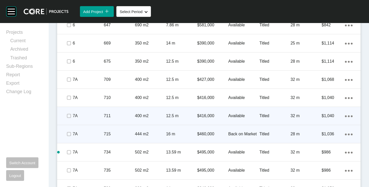
scroll to position [435, 0]
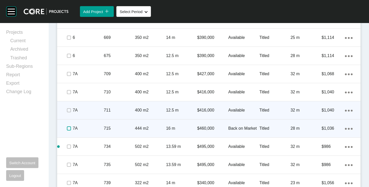
click at [70, 130] on label at bounding box center [69, 129] width 4 height 4
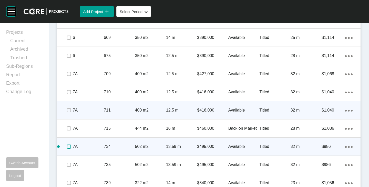
click at [69, 147] on label at bounding box center [69, 147] width 4 height 4
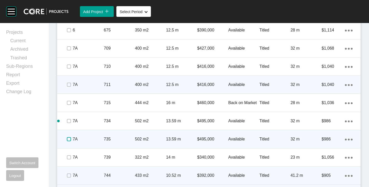
click at [68, 138] on label at bounding box center [69, 139] width 4 height 4
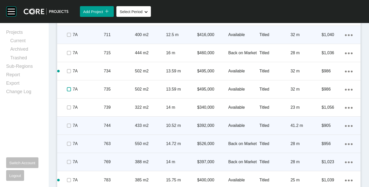
scroll to position [512, 0]
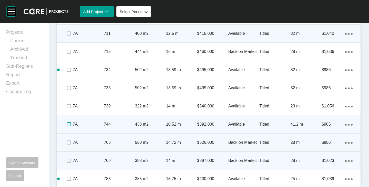
click at [68, 124] on label at bounding box center [69, 125] width 4 height 4
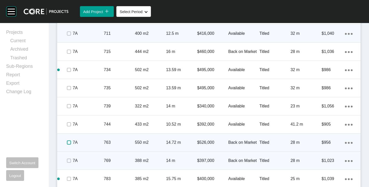
click at [68, 144] on label at bounding box center [69, 143] width 4 height 4
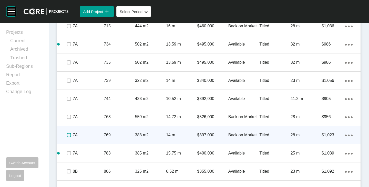
click at [68, 136] on label at bounding box center [69, 135] width 4 height 4
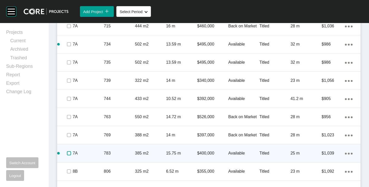
click at [68, 153] on label at bounding box center [69, 154] width 4 height 4
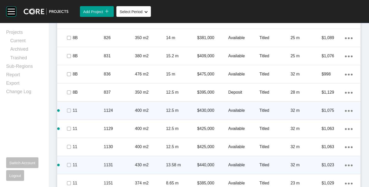
scroll to position [768, 0]
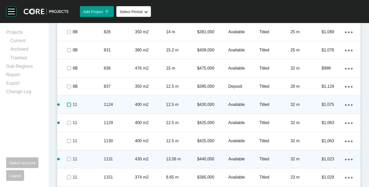
click at [68, 105] on label at bounding box center [69, 105] width 4 height 4
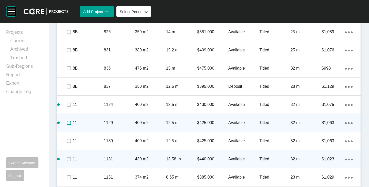
click at [68, 125] on label at bounding box center [69, 123] width 4 height 4
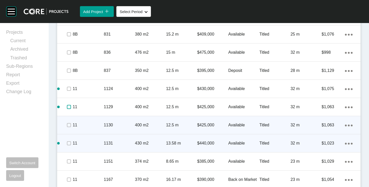
scroll to position [794, 0]
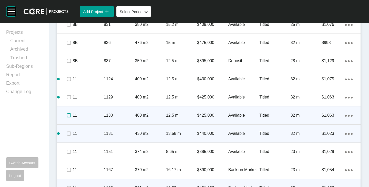
click at [68, 116] on label at bounding box center [69, 116] width 4 height 4
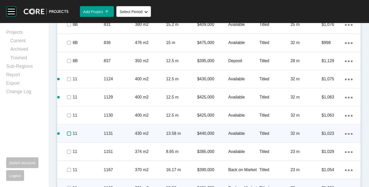
click at [68, 133] on label at bounding box center [69, 134] width 4 height 4
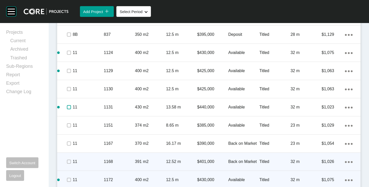
scroll to position [845, 0]
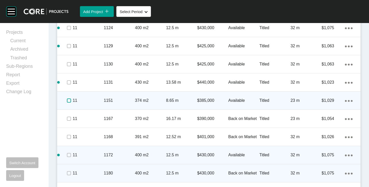
click at [70, 101] on label at bounding box center [69, 101] width 4 height 4
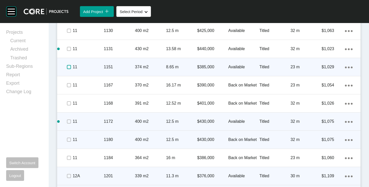
scroll to position [922, 0]
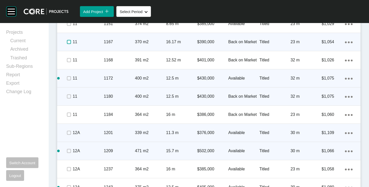
click at [68, 44] on label at bounding box center [69, 42] width 4 height 4
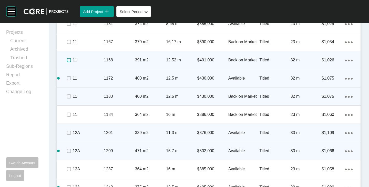
click at [68, 59] on label at bounding box center [69, 60] width 4 height 4
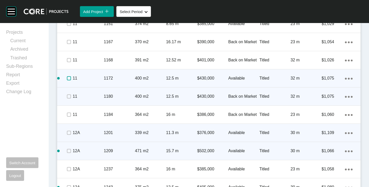
click at [69, 79] on label at bounding box center [69, 78] width 4 height 4
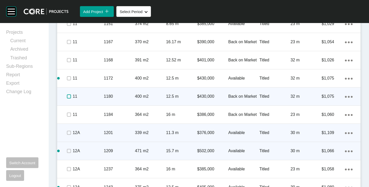
click at [67, 97] on label at bounding box center [69, 97] width 4 height 4
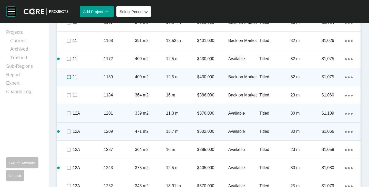
scroll to position [948, 0]
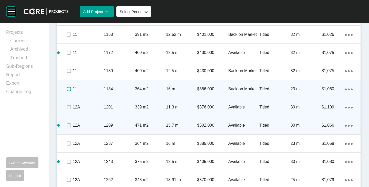
click at [68, 88] on label at bounding box center [69, 89] width 4 height 4
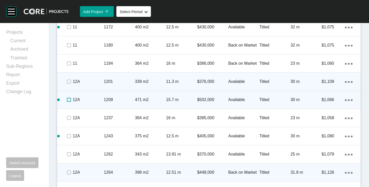
click at [69, 99] on label at bounding box center [69, 100] width 4 height 4
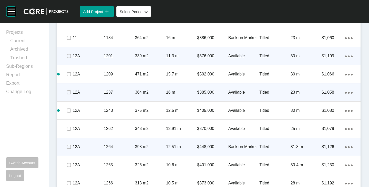
click at [68, 97] on div at bounding box center [69, 93] width 8 height 18
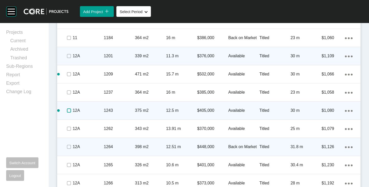
click at [67, 111] on label at bounding box center [69, 111] width 4 height 4
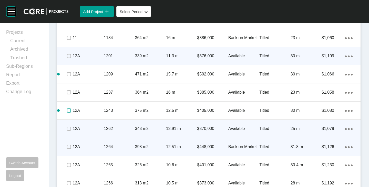
scroll to position [1025, 0]
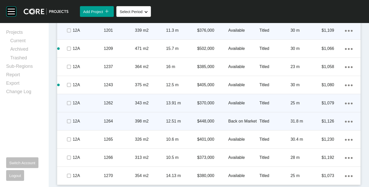
click at [68, 109] on div at bounding box center [69, 103] width 8 height 18
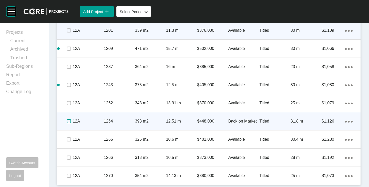
click at [69, 121] on label at bounding box center [69, 122] width 4 height 4
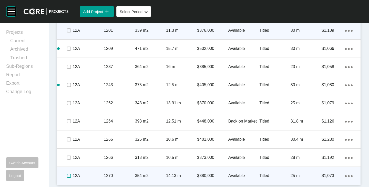
click at [68, 176] on label at bounding box center [69, 176] width 4 height 4
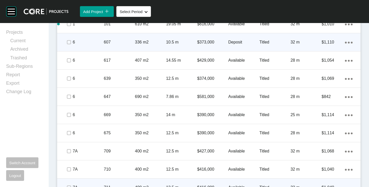
scroll to position [409, 0]
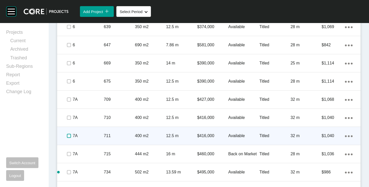
click at [68, 137] on label at bounding box center [69, 136] width 4 height 4
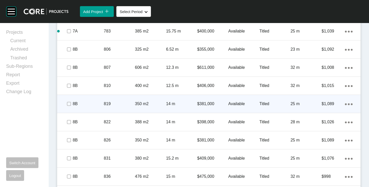
scroll to position [666, 0]
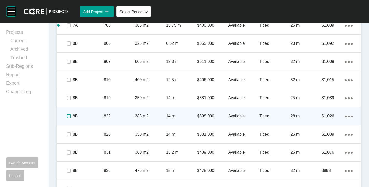
click at [68, 117] on label at bounding box center [69, 116] width 4 height 4
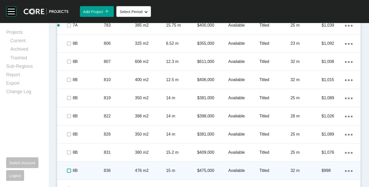
drag, startPoint x: 68, startPoint y: 172, endPoint x: 70, endPoint y: 166, distance: 5.7
click at [68, 172] on label at bounding box center [69, 171] width 4 height 4
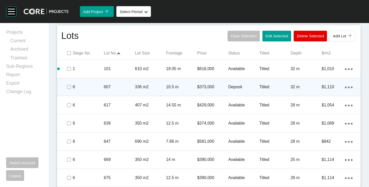
scroll to position [307, 0]
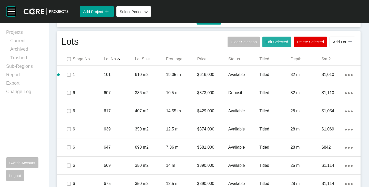
click at [266, 43] on span "Edit Selected" at bounding box center [277, 42] width 23 height 4
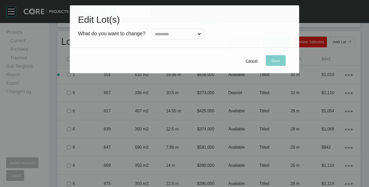
click at [174, 34] on input "text" at bounding box center [175, 34] width 43 height 10
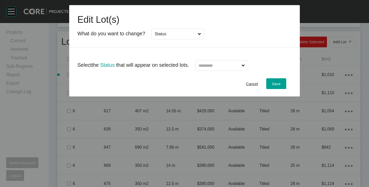
click at [209, 65] on input "text" at bounding box center [219, 66] width 43 height 10
click at [283, 82] on button "Save" at bounding box center [276, 83] width 20 height 11
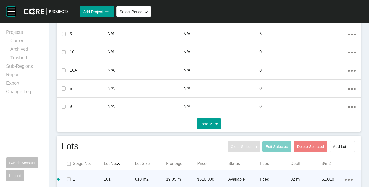
scroll to position [256, 0]
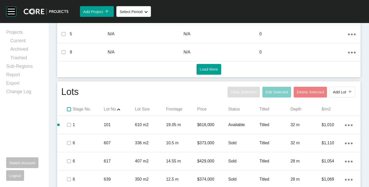
drag, startPoint x: 70, startPoint y: 109, endPoint x: 73, endPoint y: 108, distance: 2.8
click at [70, 109] on label at bounding box center [69, 109] width 4 height 4
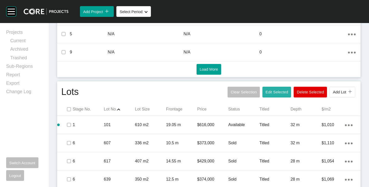
click at [277, 94] on span "Edit Selected" at bounding box center [277, 92] width 23 height 4
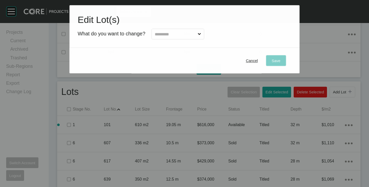
click at [189, 36] on input "text" at bounding box center [175, 34] width 43 height 10
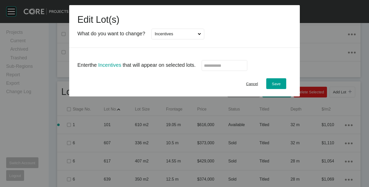
click at [212, 66] on input "text" at bounding box center [224, 66] width 41 height 4
click at [207, 82] on div "Cancel Save" at bounding box center [184, 84] width 231 height 26
click at [273, 82] on span "Save" at bounding box center [276, 84] width 9 height 4
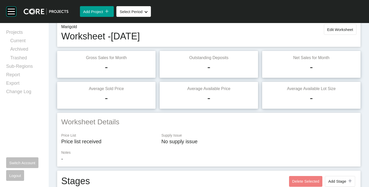
scroll to position [0, 0]
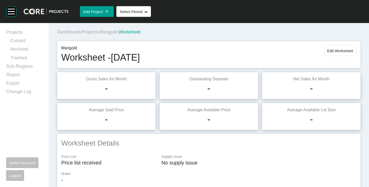
click at [331, 53] on button "Edit Worksheet" at bounding box center [340, 50] width 33 height 11
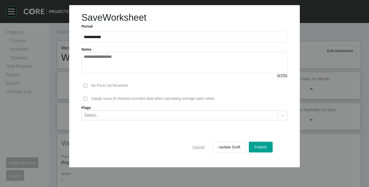
drag, startPoint x: 195, startPoint y: 149, endPoint x: 191, endPoint y: 146, distance: 5.0
click at [195, 157] on div "Cancel Update Draft Publish" at bounding box center [185, 147] width 206 height 28
click at [193, 148] on div "Cancel" at bounding box center [198, 147] width 15 height 7
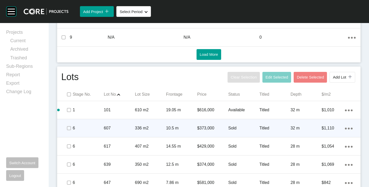
scroll to position [282, 0]
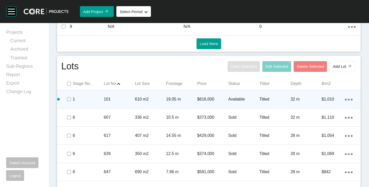
click at [199, 102] on p "$616,000" at bounding box center [212, 100] width 31 height 6
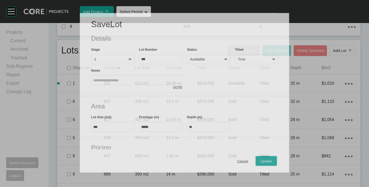
scroll to position [51, 0]
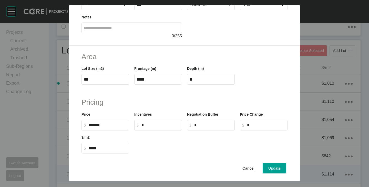
click at [243, 167] on span "Cancel" at bounding box center [249, 168] width 12 height 4
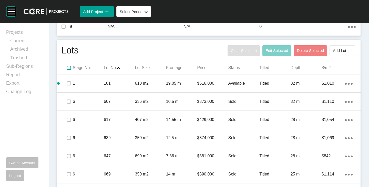
click at [67, 67] on label at bounding box center [69, 68] width 4 height 4
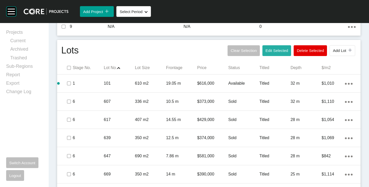
click at [277, 49] on span "Edit Selected" at bounding box center [277, 50] width 23 height 4
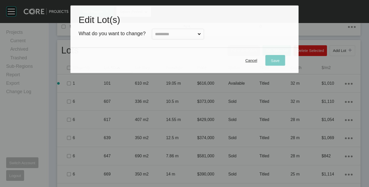
click at [176, 33] on input "text" at bounding box center [175, 34] width 43 height 10
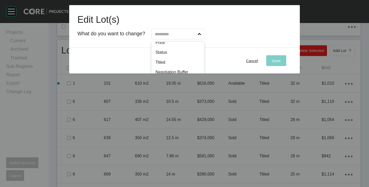
scroll to position [26, 0]
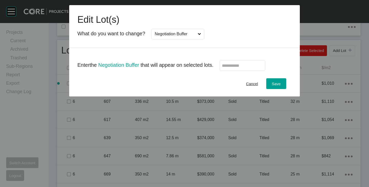
click at [238, 67] on input "text" at bounding box center [242, 66] width 41 height 4
click at [216, 77] on div "Cancel Save" at bounding box center [184, 84] width 231 height 26
click at [277, 85] on span "Save" at bounding box center [276, 84] width 9 height 4
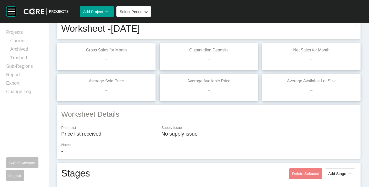
scroll to position [0, 0]
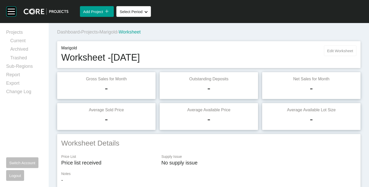
click at [328, 52] on span "Edit Worksheet" at bounding box center [341, 51] width 26 height 4
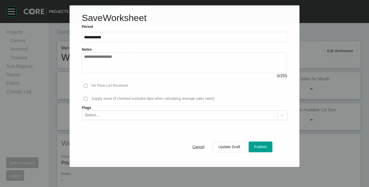
click at [146, 59] on textarea at bounding box center [184, 63] width 201 height 16
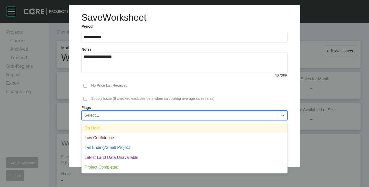
click at [181, 120] on div "Select..." at bounding box center [180, 115] width 196 height 9
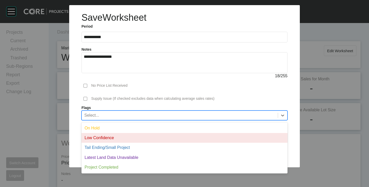
click at [122, 139] on div "Low Confidence" at bounding box center [185, 138] width 206 height 10
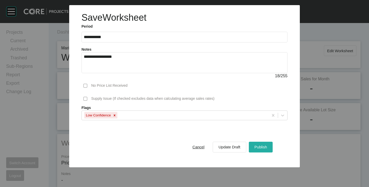
click at [252, 146] on button "Publish" at bounding box center [261, 147] width 24 height 11
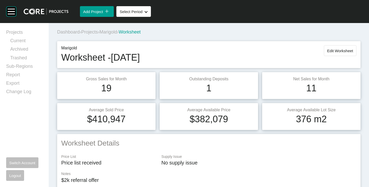
click at [108, 31] on span "Marigold" at bounding box center [109, 31] width 18 height 5
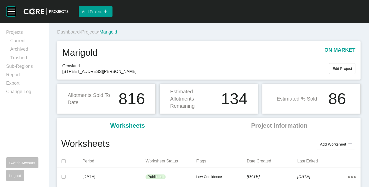
click at [94, 32] on span "Projects" at bounding box center [89, 31] width 17 height 5
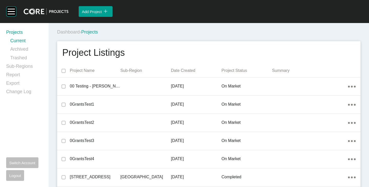
scroll to position [4345, 0]
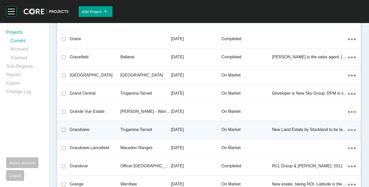
click at [84, 127] on div "Grandview" at bounding box center [95, 130] width 51 height 16
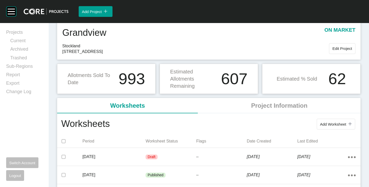
scroll to position [26, 0]
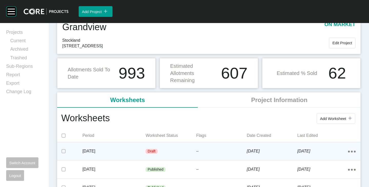
click at [119, 151] on p "[DATE]" at bounding box center [114, 152] width 63 height 6
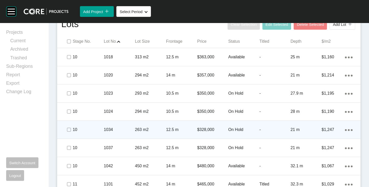
scroll to position [204, 0]
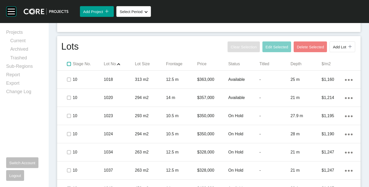
drag, startPoint x: 70, startPoint y: 63, endPoint x: 68, endPoint y: 68, distance: 5.2
click at [70, 63] on label at bounding box center [69, 64] width 4 height 4
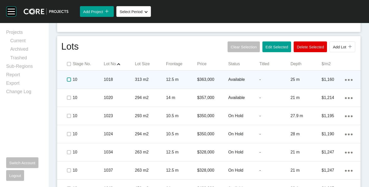
click at [68, 80] on label at bounding box center [69, 80] width 4 height 4
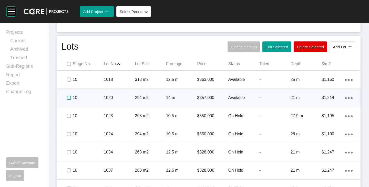
click at [68, 96] on label at bounding box center [69, 98] width 4 height 4
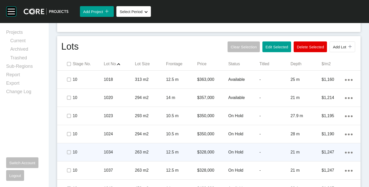
click at [232, 152] on p "On Hold" at bounding box center [244, 153] width 31 height 6
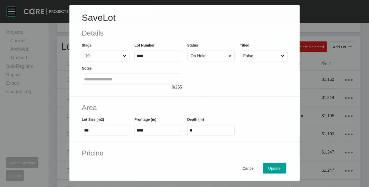
click at [208, 61] on input "On Hold" at bounding box center [209, 56] width 38 height 10
click at [269, 166] on span "Update" at bounding box center [275, 168] width 12 height 4
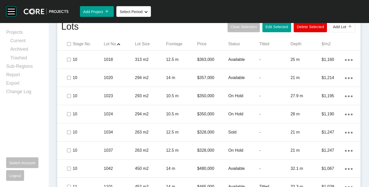
scroll to position [332, 0]
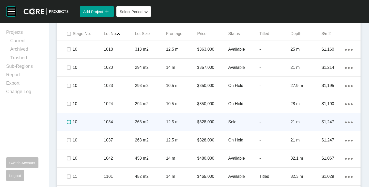
click at [70, 120] on label at bounding box center [69, 122] width 4 height 4
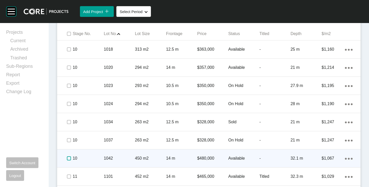
click at [68, 157] on label at bounding box center [69, 159] width 4 height 4
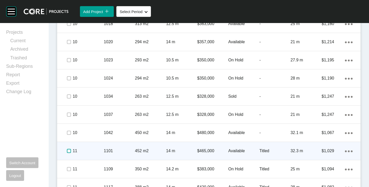
click at [67, 150] on label at bounding box center [69, 151] width 4 height 4
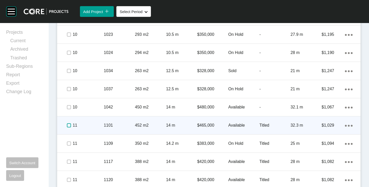
scroll to position [409, 0]
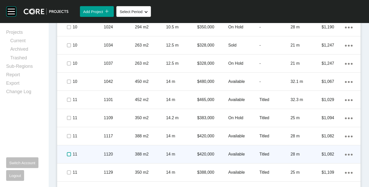
click at [67, 153] on label at bounding box center [69, 155] width 4 height 4
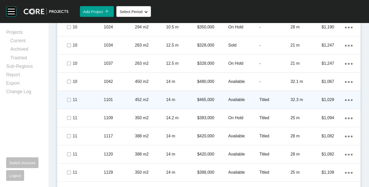
scroll to position [460, 0]
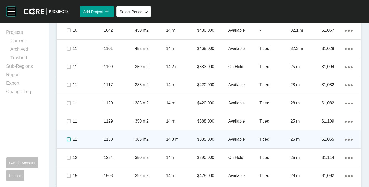
click at [67, 138] on label at bounding box center [69, 140] width 4 height 4
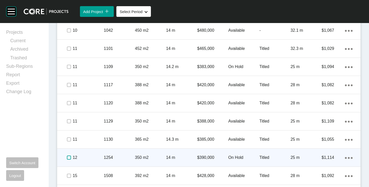
click at [67, 156] on label at bounding box center [69, 158] width 4 height 4
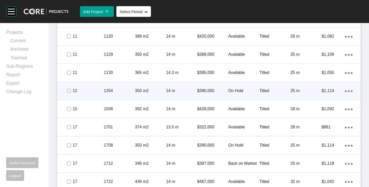
scroll to position [537, 0]
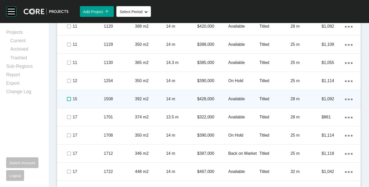
click at [69, 99] on label at bounding box center [69, 99] width 4 height 4
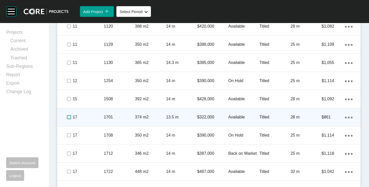
click at [68, 116] on label at bounding box center [69, 117] width 4 height 4
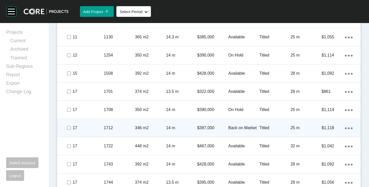
scroll to position [589, 0]
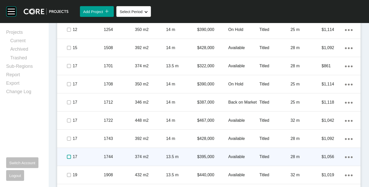
click at [68, 158] on label at bounding box center [69, 157] width 4 height 4
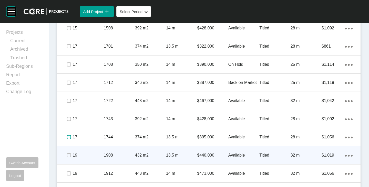
scroll to position [640, 0]
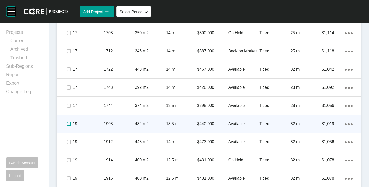
click at [68, 123] on label at bounding box center [69, 124] width 4 height 4
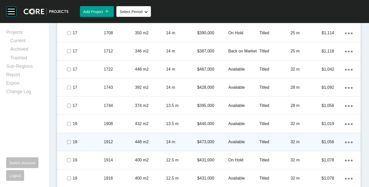
click at [235, 142] on p "Available" at bounding box center [244, 143] width 31 height 6
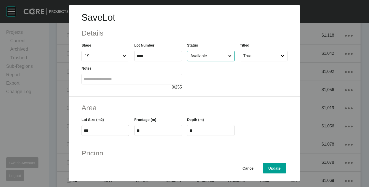
click at [210, 52] on input "Available" at bounding box center [209, 56] width 38 height 10
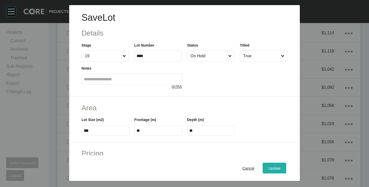
drag, startPoint x: 264, startPoint y: 168, endPoint x: 266, endPoint y: 164, distance: 4.3
click at [267, 168] on div "Update" at bounding box center [274, 168] width 15 height 7
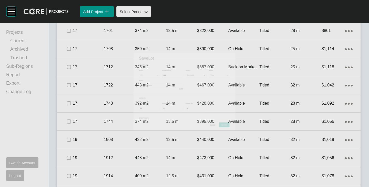
scroll to position [640, 0]
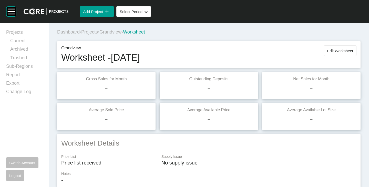
scroll to position [640, 0]
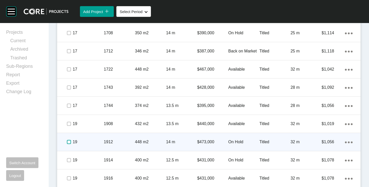
click at [67, 141] on label at bounding box center [69, 142] width 4 height 4
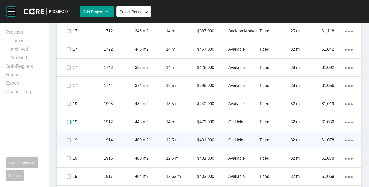
scroll to position [666, 0]
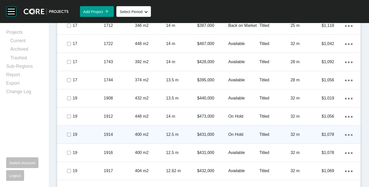
click at [237, 132] on div "On Hold" at bounding box center [244, 135] width 31 height 16
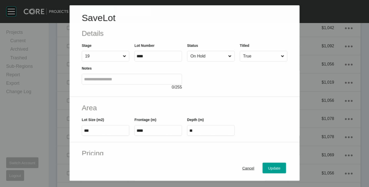
scroll to position [650, 0]
click at [200, 53] on input "On Hold" at bounding box center [209, 56] width 38 height 10
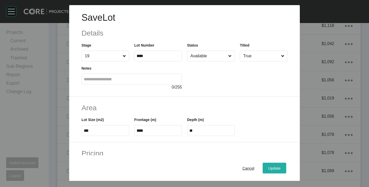
click at [275, 171] on div "Update" at bounding box center [274, 168] width 15 height 7
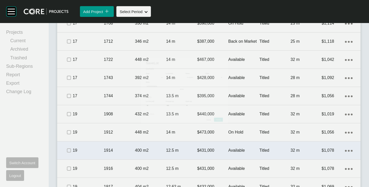
scroll to position [666, 0]
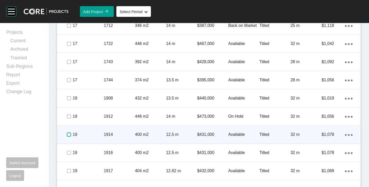
click at [68, 135] on label at bounding box center [69, 135] width 4 height 4
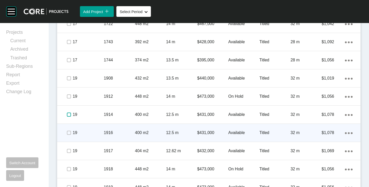
scroll to position [691, 0]
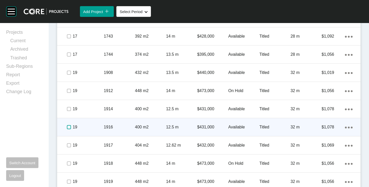
click at [68, 127] on label at bounding box center [69, 127] width 4 height 4
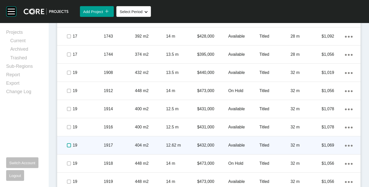
click at [68, 144] on label at bounding box center [69, 146] width 4 height 4
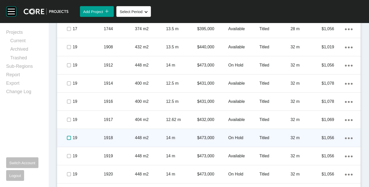
click at [67, 139] on label at bounding box center [69, 138] width 4 height 4
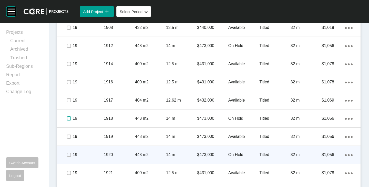
scroll to position [742, 0]
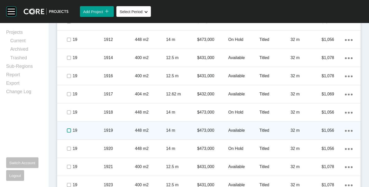
click at [70, 130] on label at bounding box center [69, 131] width 4 height 4
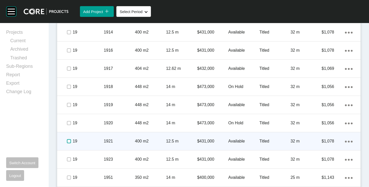
click at [67, 141] on label at bounding box center [69, 142] width 4 height 4
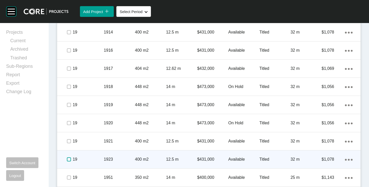
click at [67, 159] on label at bounding box center [69, 160] width 4 height 4
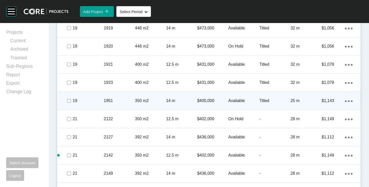
scroll to position [871, 0]
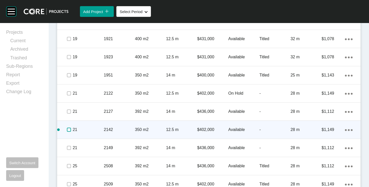
click at [68, 128] on label at bounding box center [69, 130] width 4 height 4
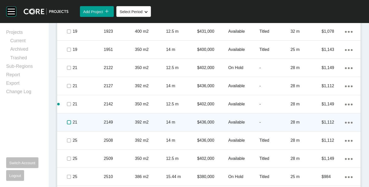
click at [68, 123] on label at bounding box center [69, 123] width 4 height 4
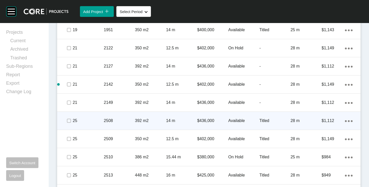
scroll to position [922, 0]
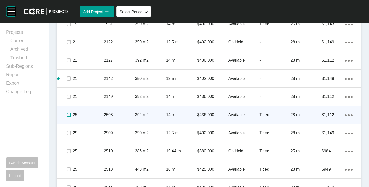
click at [70, 114] on label at bounding box center [69, 115] width 4 height 4
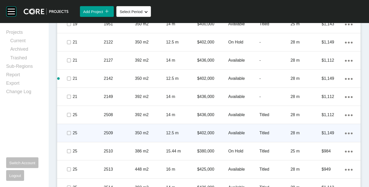
click at [236, 132] on p "Available" at bounding box center [244, 134] width 31 height 6
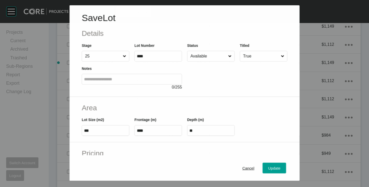
scroll to position [906, 0]
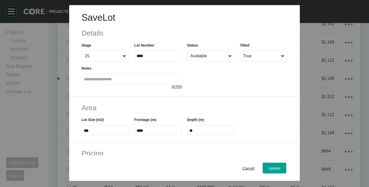
click at [197, 57] on input "Available" at bounding box center [209, 56] width 38 height 10
click at [270, 165] on div "Update" at bounding box center [274, 168] width 15 height 7
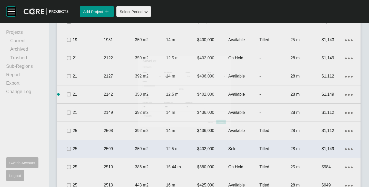
scroll to position [922, 0]
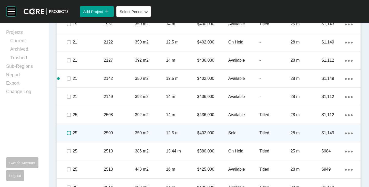
click at [67, 133] on label at bounding box center [69, 133] width 4 height 4
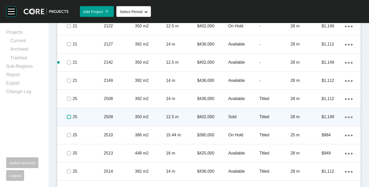
scroll to position [948, 0]
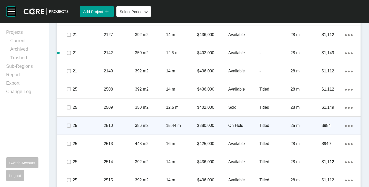
click at [238, 126] on p "On Hold" at bounding box center [244, 126] width 31 height 6
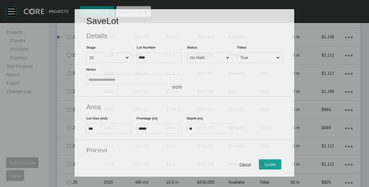
scroll to position [932, 0]
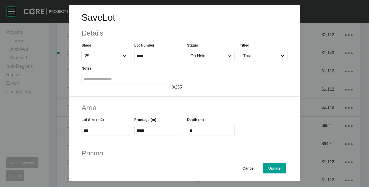
click at [204, 58] on input "On Hold" at bounding box center [209, 56] width 38 height 10
click at [269, 168] on span "Update" at bounding box center [275, 168] width 12 height 4
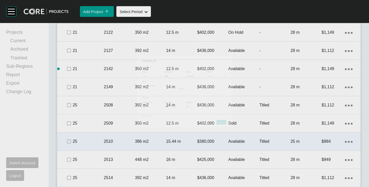
scroll to position [948, 0]
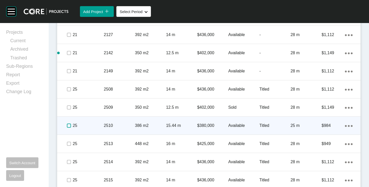
click at [70, 126] on label at bounding box center [69, 126] width 4 height 4
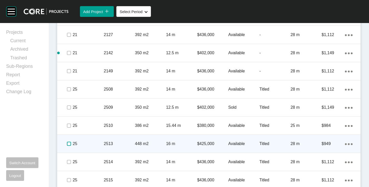
click at [69, 144] on label at bounding box center [69, 144] width 4 height 4
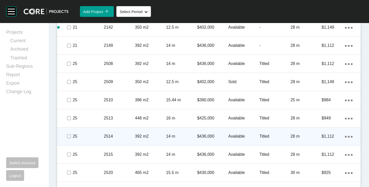
click at [69, 140] on span at bounding box center [69, 137] width 8 height 8
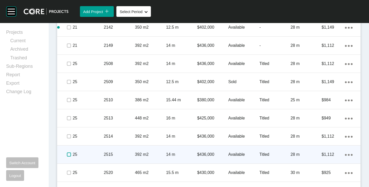
click at [70, 154] on label at bounding box center [69, 155] width 4 height 4
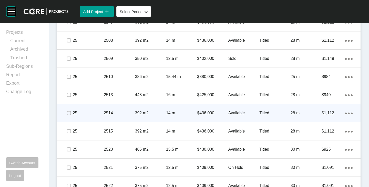
scroll to position [1025, 0]
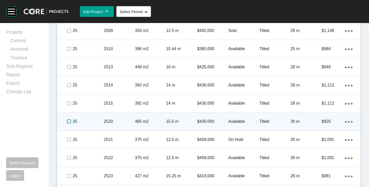
click at [67, 121] on label at bounding box center [69, 122] width 4 height 4
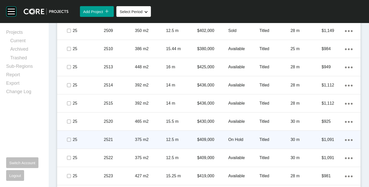
click at [236, 141] on p "On Hold" at bounding box center [244, 140] width 31 height 6
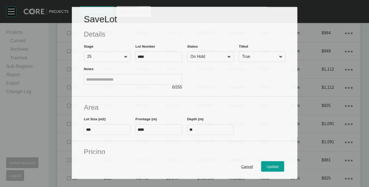
scroll to position [1009, 0]
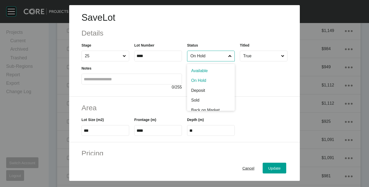
click at [206, 56] on input "On Hold" at bounding box center [209, 56] width 38 height 10
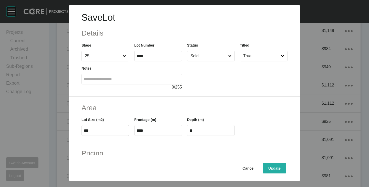
click at [276, 167] on div "Update" at bounding box center [274, 168] width 15 height 7
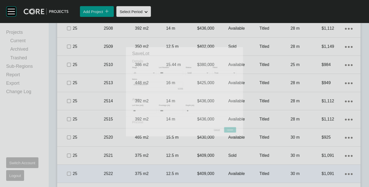
scroll to position [1025, 0]
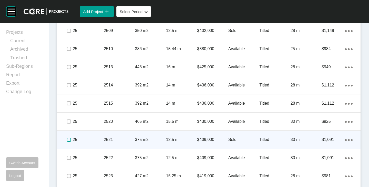
click at [68, 140] on label at bounding box center [69, 140] width 4 height 4
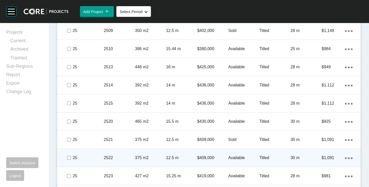
click at [233, 157] on p "Available" at bounding box center [244, 158] width 31 height 6
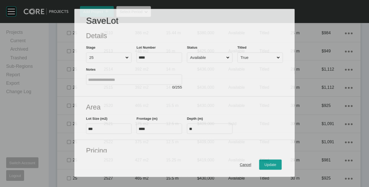
scroll to position [1009, 0]
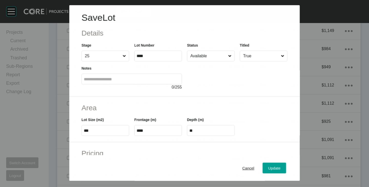
click at [213, 58] on input "Available" at bounding box center [209, 56] width 38 height 10
click at [273, 169] on span "Update" at bounding box center [275, 168] width 12 height 4
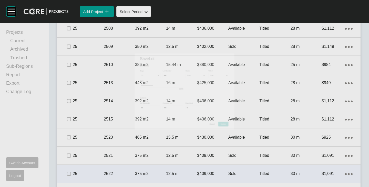
scroll to position [1025, 0]
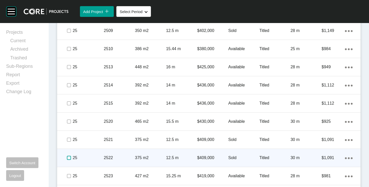
click at [68, 158] on label at bounding box center [69, 158] width 4 height 4
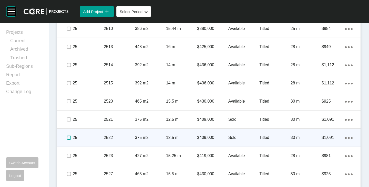
scroll to position [1050, 0]
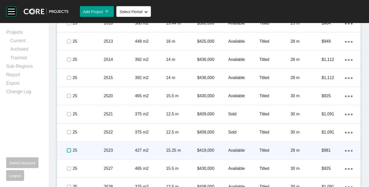
click at [68, 149] on label at bounding box center [69, 151] width 4 height 4
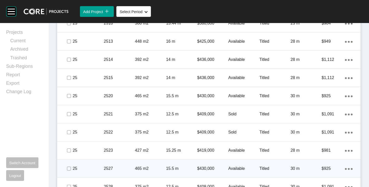
scroll to position [1102, 0]
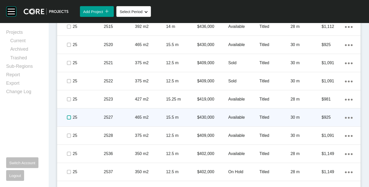
click at [67, 118] on label at bounding box center [69, 118] width 4 height 4
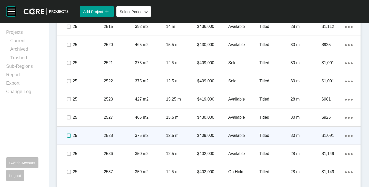
click at [69, 136] on label at bounding box center [69, 136] width 4 height 4
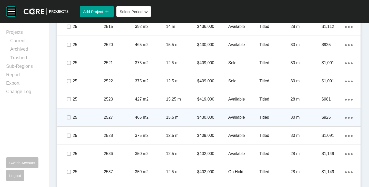
scroll to position [1127, 0]
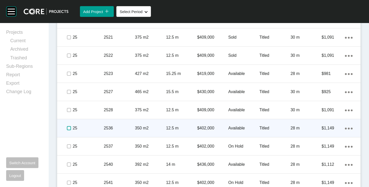
click at [69, 127] on label at bounding box center [69, 128] width 4 height 4
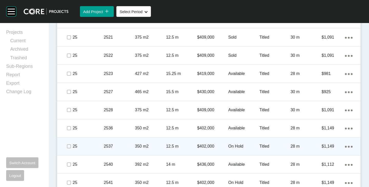
click at [230, 146] on p "On Hold" at bounding box center [244, 147] width 31 height 6
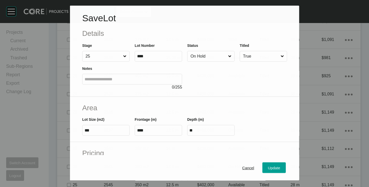
scroll to position [1111, 0]
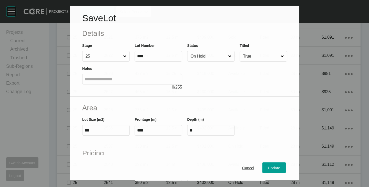
click at [205, 55] on input "On Hold" at bounding box center [209, 56] width 38 height 10
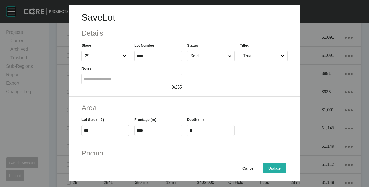
click at [271, 167] on span "Update" at bounding box center [275, 168] width 12 height 4
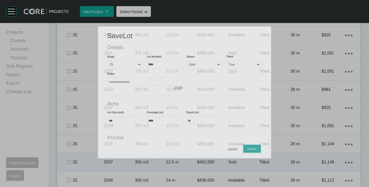
scroll to position [1127, 0]
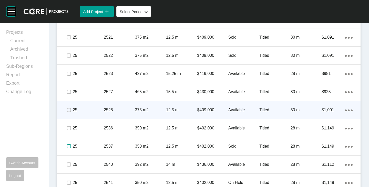
drag, startPoint x: 69, startPoint y: 146, endPoint x: 98, endPoint y: 106, distance: 50.0
click at [69, 146] on label at bounding box center [69, 147] width 4 height 4
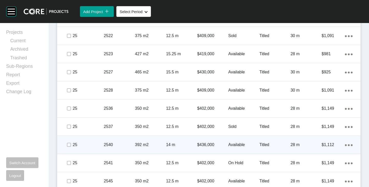
scroll to position [1153, 0]
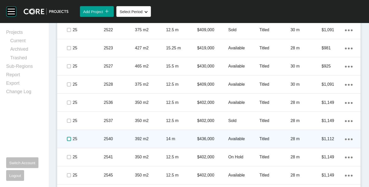
click at [68, 138] on label at bounding box center [69, 139] width 4 height 4
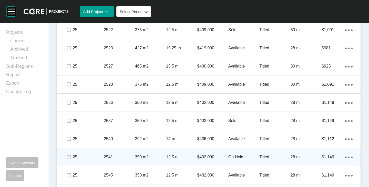
click at [236, 156] on p "On Hold" at bounding box center [244, 158] width 31 height 6
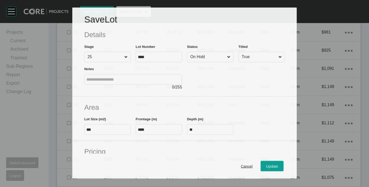
scroll to position [1137, 0]
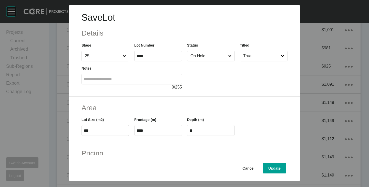
click at [206, 59] on input "On Hold" at bounding box center [209, 56] width 38 height 10
click at [271, 168] on span "Update" at bounding box center [275, 168] width 12 height 4
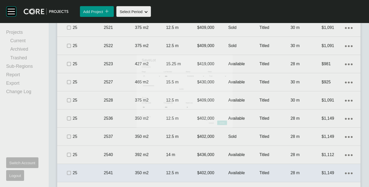
scroll to position [1153, 0]
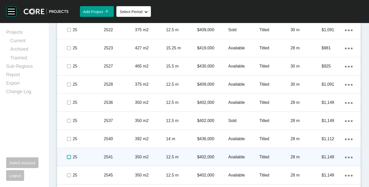
click at [69, 156] on label at bounding box center [69, 157] width 4 height 4
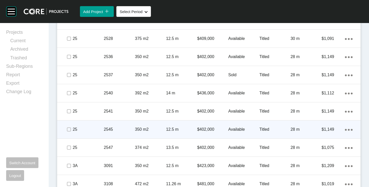
scroll to position [1204, 0]
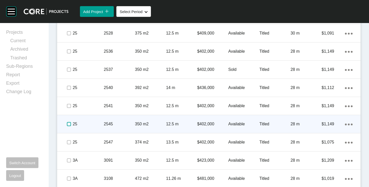
click at [67, 124] on label at bounding box center [69, 124] width 4 height 4
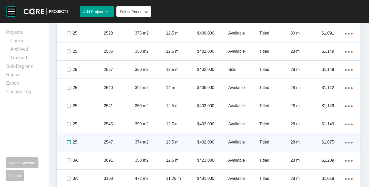
click at [68, 142] on label at bounding box center [69, 143] width 4 height 4
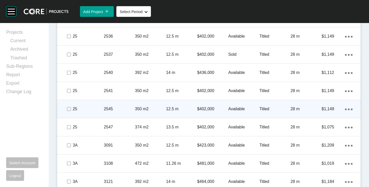
scroll to position [1225, 0]
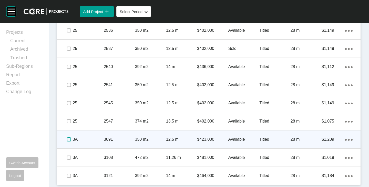
click at [68, 139] on label at bounding box center [69, 140] width 4 height 4
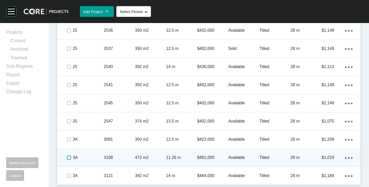
click at [67, 156] on label at bounding box center [69, 158] width 4 height 4
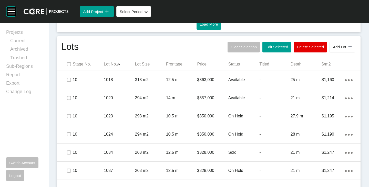
scroll to position [308, 0]
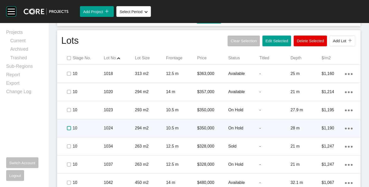
click at [68, 128] on label at bounding box center [69, 128] width 4 height 4
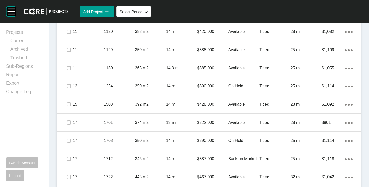
scroll to position [564, 0]
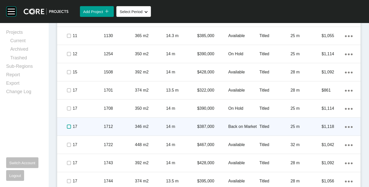
click at [70, 128] on label at bounding box center [69, 127] width 4 height 4
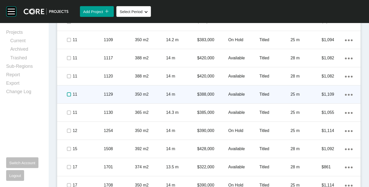
click at [68, 96] on label at bounding box center [69, 95] width 4 height 4
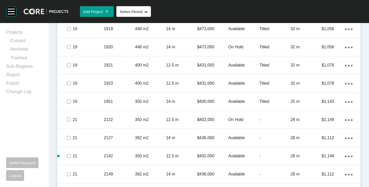
scroll to position [846, 0]
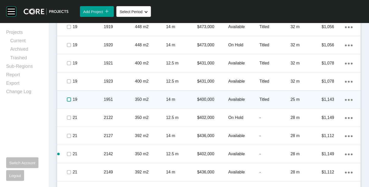
click at [69, 99] on label at bounding box center [69, 100] width 4 height 4
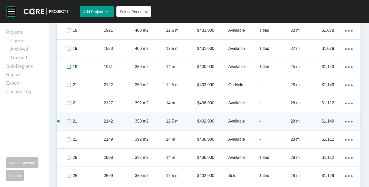
scroll to position [898, 0]
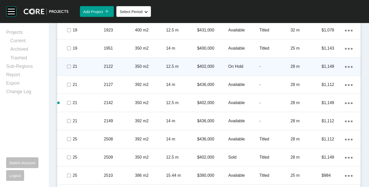
drag, startPoint x: 71, startPoint y: 69, endPoint x: 75, endPoint y: 60, distance: 9.8
click at [71, 68] on span at bounding box center [69, 67] width 8 height 8
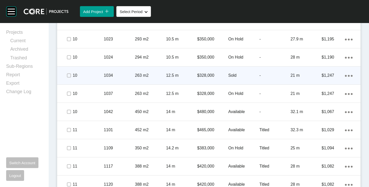
scroll to position [404, 0]
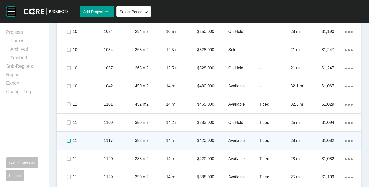
click at [70, 140] on label at bounding box center [69, 141] width 4 height 4
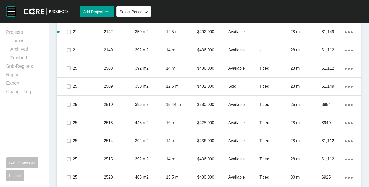
scroll to position [1097, 0]
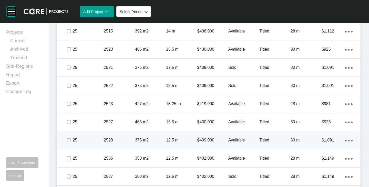
click at [345, 141] on icon "Action Menu Dots Copy 6 Created with Sketch." at bounding box center [349, 141] width 8 height 2
click at [331, 140] on link "Duplicate" at bounding box center [323, 142] width 19 height 8
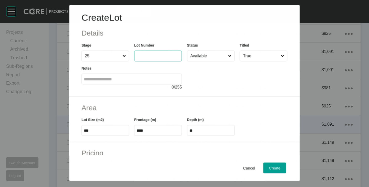
click at [155, 54] on input "text" at bounding box center [158, 56] width 43 height 4
type input "****"
click at [216, 79] on div at bounding box center [237, 76] width 101 height 29
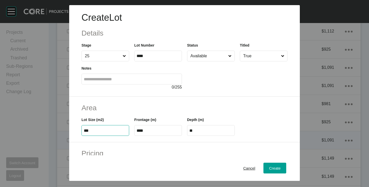
click at [94, 131] on input "***" at bounding box center [105, 131] width 43 height 4
type input "***"
type input "****"
type input "***"
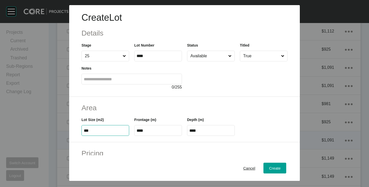
click at [156, 132] on input "****" at bounding box center [158, 131] width 43 height 4
type input "****"
type input "**"
click at [160, 107] on h2 "Area" at bounding box center [185, 108] width 206 height 10
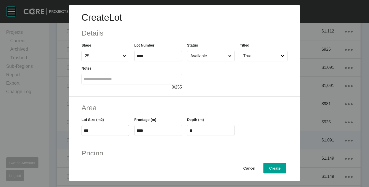
scroll to position [77, 0]
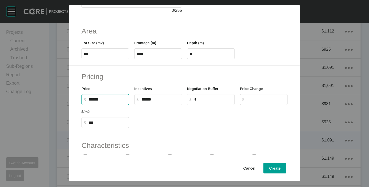
drag, startPoint x: 91, startPoint y: 100, endPoint x: 95, endPoint y: 101, distance: 4.3
click at [95, 101] on input "******" at bounding box center [108, 99] width 38 height 4
type input "*******"
type input "***"
click at [153, 124] on div at bounding box center [211, 116] width 158 height 23
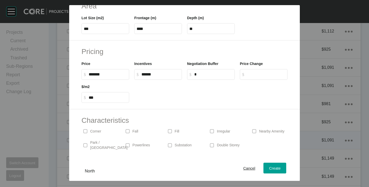
scroll to position [125, 0]
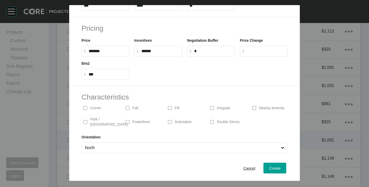
click at [197, 144] on input "North" at bounding box center [182, 148] width 196 height 10
click at [272, 166] on span "Create" at bounding box center [275, 168] width 12 height 4
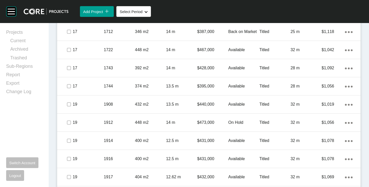
scroll to position [602, 0]
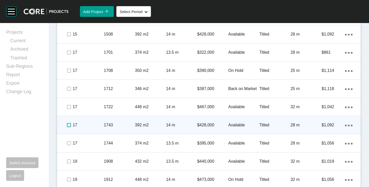
click at [70, 124] on label at bounding box center [69, 125] width 4 height 4
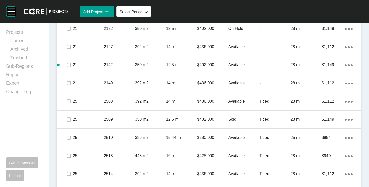
scroll to position [910, 0]
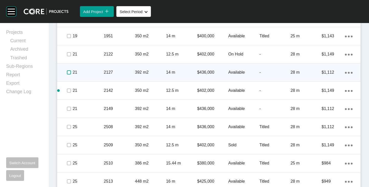
click at [68, 72] on label at bounding box center [69, 73] width 4 height 4
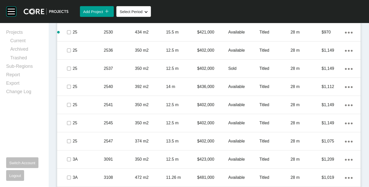
scroll to position [1243, 0]
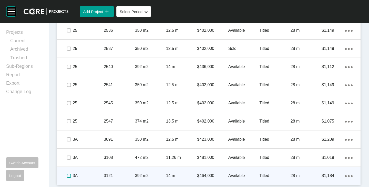
click at [68, 177] on label at bounding box center [69, 176] width 4 height 4
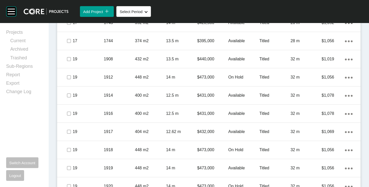
scroll to position [602, 0]
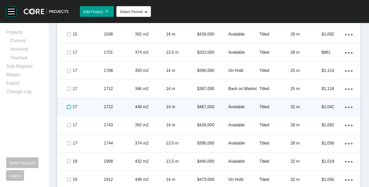
click at [68, 109] on label at bounding box center [69, 107] width 4 height 4
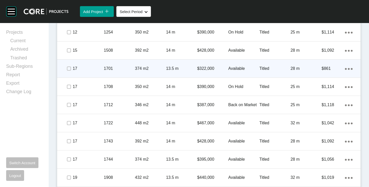
scroll to position [577, 0]
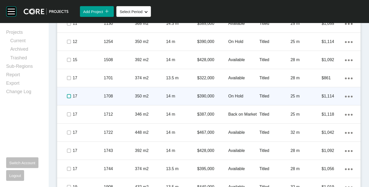
click at [68, 97] on label at bounding box center [69, 96] width 4 height 4
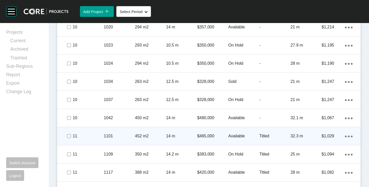
scroll to position [397, 0]
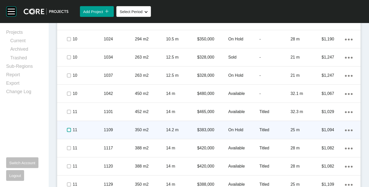
click at [69, 131] on label at bounding box center [69, 130] width 4 height 4
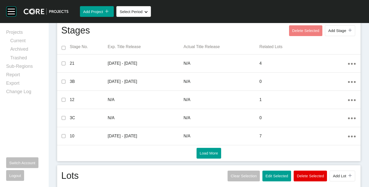
scroll to position [269, 0]
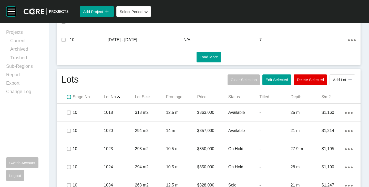
drag, startPoint x: 69, startPoint y: 98, endPoint x: 98, endPoint y: 96, distance: 28.8
click at [69, 98] on label at bounding box center [69, 97] width 4 height 4
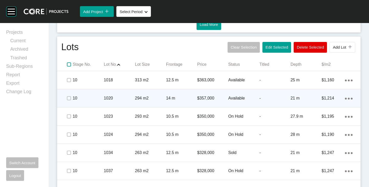
scroll to position [320, 0]
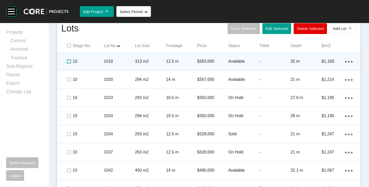
click at [67, 63] on label at bounding box center [69, 61] width 4 height 4
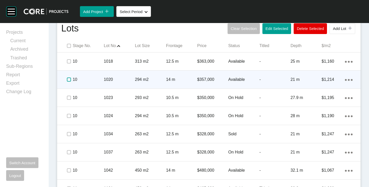
click at [67, 78] on label at bounding box center [69, 80] width 4 height 4
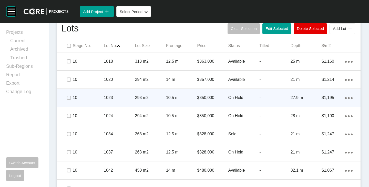
click at [66, 99] on span at bounding box center [69, 98] width 8 height 8
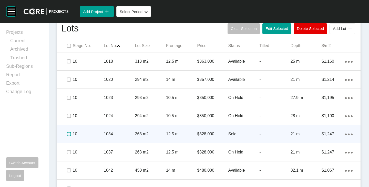
drag, startPoint x: 68, startPoint y: 136, endPoint x: 69, endPoint y: 142, distance: 6.5
click at [68, 136] on label at bounding box center [69, 134] width 4 height 4
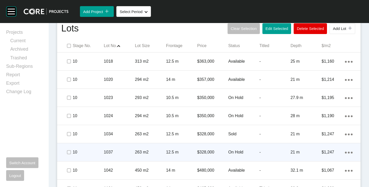
click at [70, 156] on span at bounding box center [69, 153] width 8 height 8
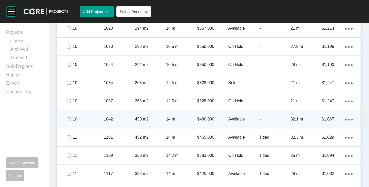
click at [68, 122] on span at bounding box center [69, 120] width 8 height 8
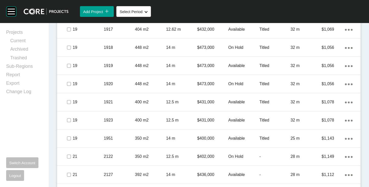
scroll to position [910, 0]
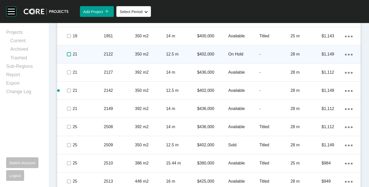
click at [69, 56] on label at bounding box center [69, 54] width 4 height 4
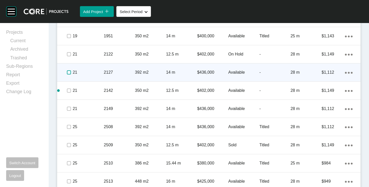
click at [68, 74] on label at bounding box center [69, 73] width 4 height 4
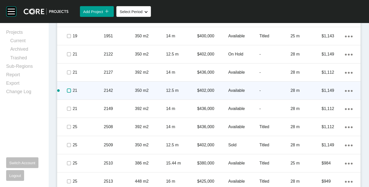
click at [67, 91] on label at bounding box center [69, 91] width 4 height 4
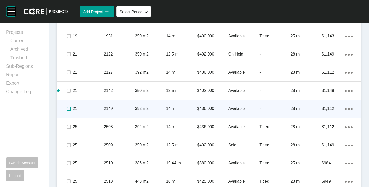
click at [67, 107] on label at bounding box center [69, 109] width 4 height 4
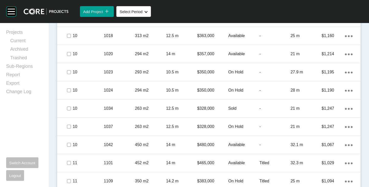
scroll to position [294, 0]
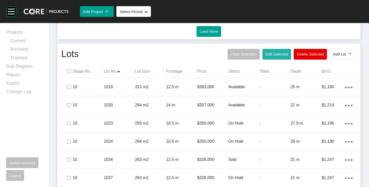
click at [273, 54] on span "Edit Selected" at bounding box center [277, 54] width 23 height 4
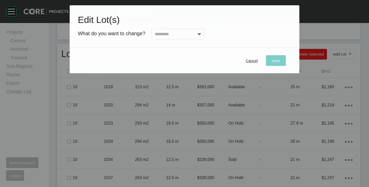
click at [150, 33] on div at bounding box center [174, 32] width 59 height 13
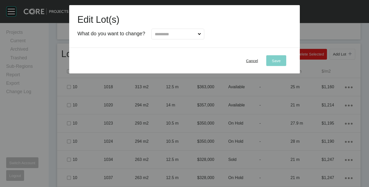
click at [161, 35] on input "text" at bounding box center [175, 34] width 43 height 10
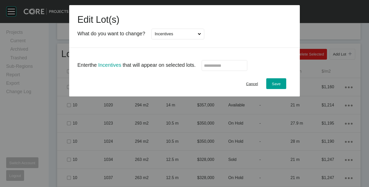
click at [209, 63] on label at bounding box center [225, 65] width 46 height 11
click at [209, 64] on input "text" at bounding box center [224, 66] width 41 height 4
type input "******"
click at [212, 78] on div "Cancel Save" at bounding box center [184, 84] width 231 height 26
click at [277, 83] on span "Save" at bounding box center [276, 84] width 9 height 4
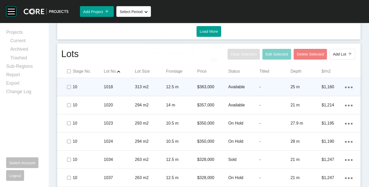
click at [238, 90] on p "Available" at bounding box center [244, 87] width 31 height 6
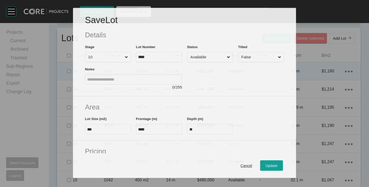
scroll to position [51, 0]
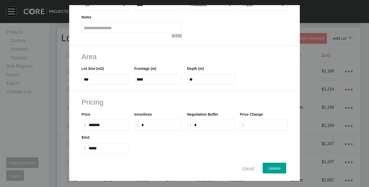
click at [244, 166] on span "Cancel" at bounding box center [249, 168] width 12 height 4
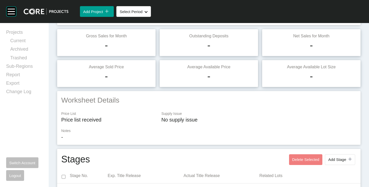
scroll to position [0, 0]
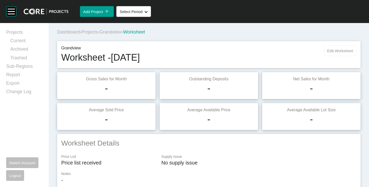
click at [345, 51] on span "Edit Worksheet" at bounding box center [341, 51] width 26 height 4
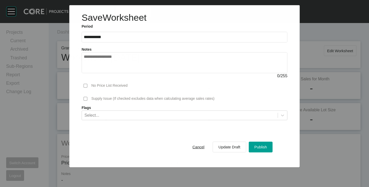
click at [174, 61] on textarea at bounding box center [184, 63] width 201 height 16
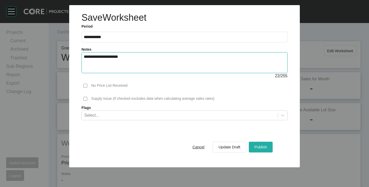
type textarea "**********"
click at [270, 147] on button "Publish" at bounding box center [261, 147] width 24 height 11
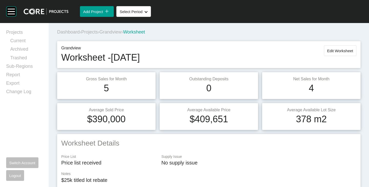
click at [115, 30] on span "Grandview" at bounding box center [111, 31] width 22 height 5
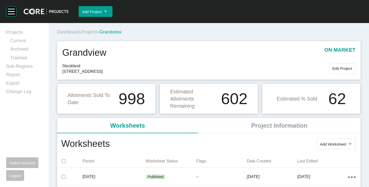
click at [94, 33] on span "Projects" at bounding box center [89, 31] width 17 height 5
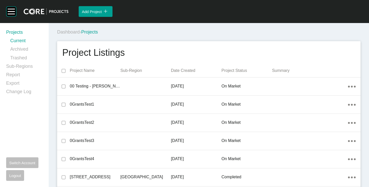
scroll to position [7695, 0]
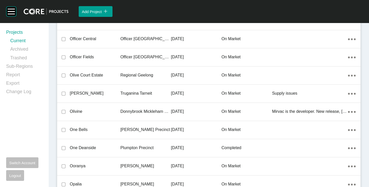
click at [76, 94] on p "[PERSON_NAME]" at bounding box center [95, 94] width 51 height 6
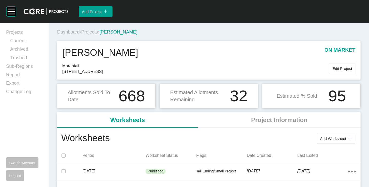
scroll to position [51, 0]
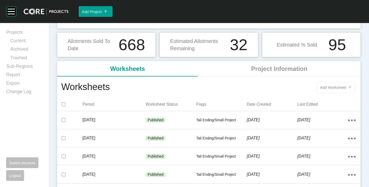
click at [325, 88] on span "Add Worksheet" at bounding box center [333, 87] width 26 height 4
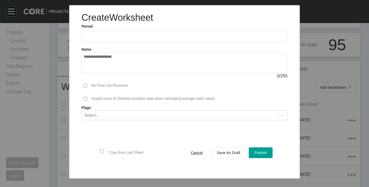
click at [97, 39] on input "text" at bounding box center [185, 37] width 202 height 4
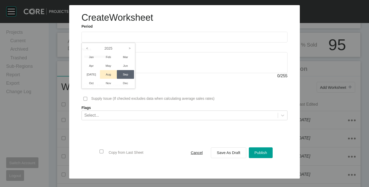
click at [105, 74] on li "Aug" at bounding box center [108, 74] width 17 height 9
type input "**********"
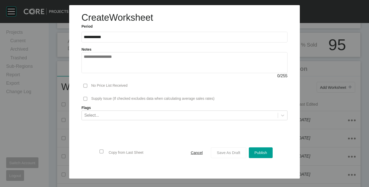
drag, startPoint x: 229, startPoint y: 153, endPoint x: 226, endPoint y: 156, distance: 4.4
click at [229, 153] on span "Save As Draft" at bounding box center [229, 153] width 24 height 4
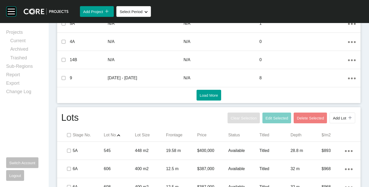
scroll to position [282, 0]
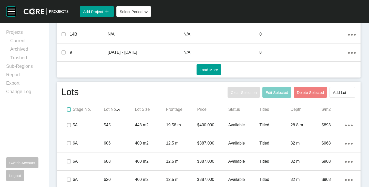
click at [70, 110] on label at bounding box center [69, 110] width 4 height 4
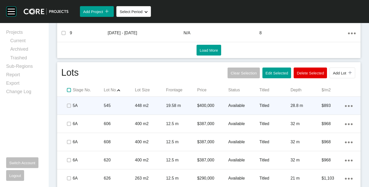
scroll to position [308, 0]
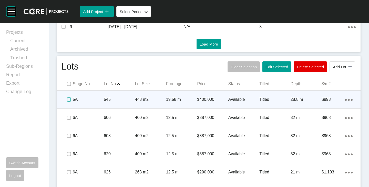
click at [68, 99] on label at bounding box center [69, 100] width 4 height 4
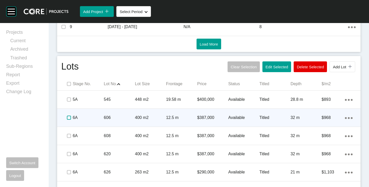
click at [68, 117] on label at bounding box center [69, 118] width 4 height 4
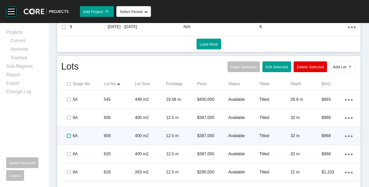
click at [68, 136] on label at bounding box center [69, 136] width 4 height 4
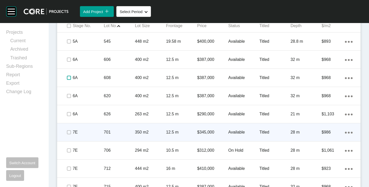
scroll to position [385, 0]
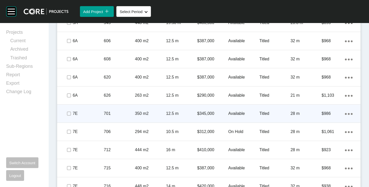
click at [68, 117] on span at bounding box center [69, 114] width 8 height 8
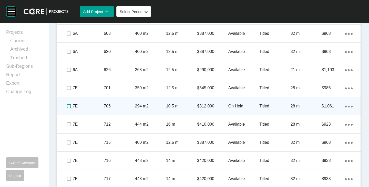
click at [69, 105] on label at bounding box center [69, 106] width 4 height 4
click at [236, 105] on p "On Hold" at bounding box center [244, 107] width 31 height 6
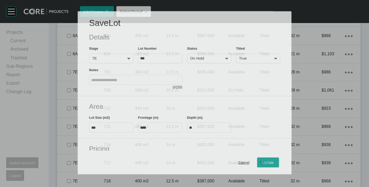
scroll to position [394, 0]
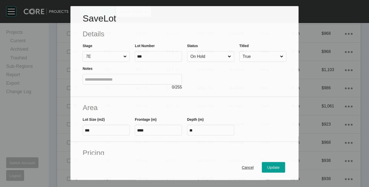
click at [203, 58] on input "On Hold" at bounding box center [208, 57] width 37 height 10
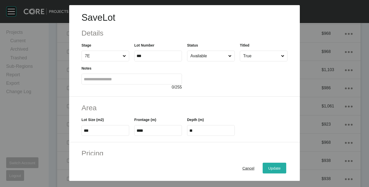
drag, startPoint x: 274, startPoint y: 168, endPoint x: 271, endPoint y: 172, distance: 4.7
click at [273, 168] on span "Update" at bounding box center [275, 168] width 12 height 4
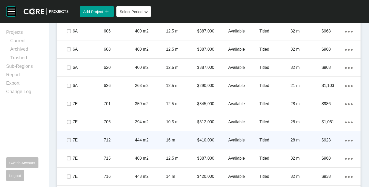
scroll to position [410, 0]
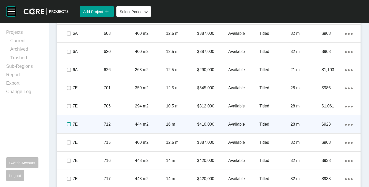
click at [67, 126] on label at bounding box center [69, 125] width 4 height 4
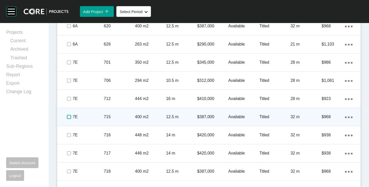
click at [68, 117] on label at bounding box center [69, 117] width 4 height 4
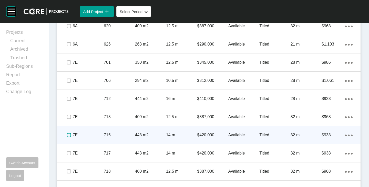
click at [70, 134] on label at bounding box center [69, 135] width 4 height 4
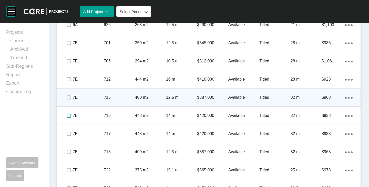
scroll to position [462, 0]
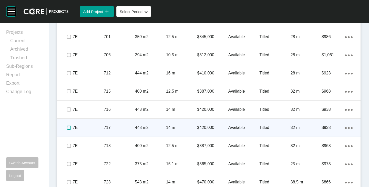
click at [67, 130] on label at bounding box center [69, 128] width 4 height 4
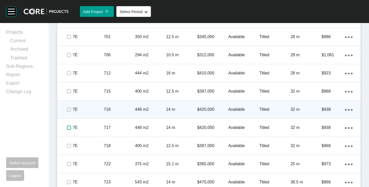
scroll to position [513, 0]
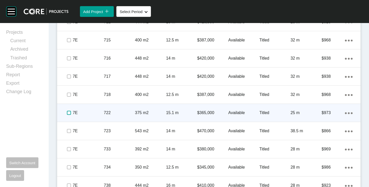
click at [70, 114] on label at bounding box center [69, 113] width 4 height 4
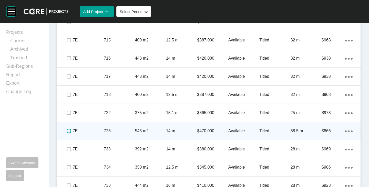
click at [68, 133] on label at bounding box center [69, 131] width 4 height 4
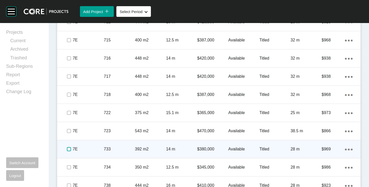
click at [69, 151] on label at bounding box center [69, 149] width 4 height 4
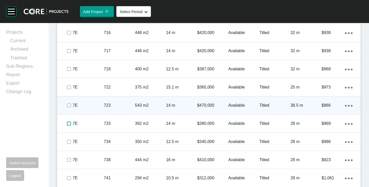
scroll to position [564, 0]
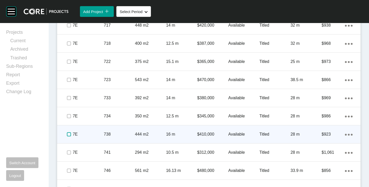
click at [68, 135] on label at bounding box center [69, 135] width 4 height 4
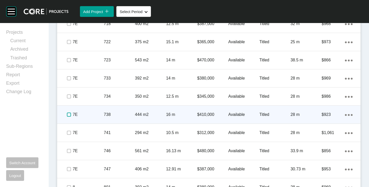
scroll to position [590, 0]
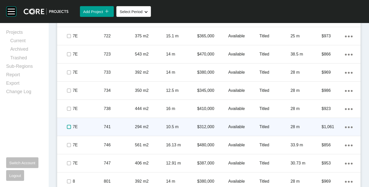
click at [68, 128] on label at bounding box center [69, 127] width 4 height 4
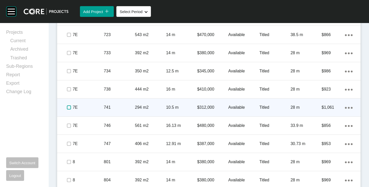
scroll to position [616, 0]
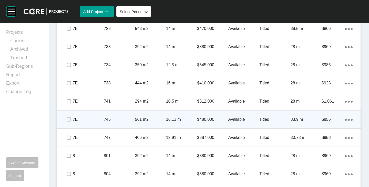
click at [69, 123] on span at bounding box center [69, 120] width 8 height 8
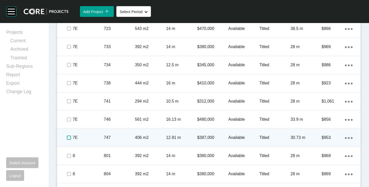
click at [68, 138] on label at bounding box center [69, 138] width 4 height 4
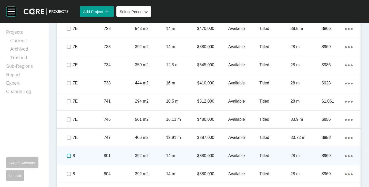
click at [69, 154] on label at bounding box center [69, 156] width 4 height 4
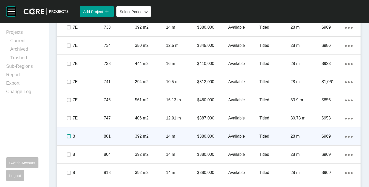
scroll to position [641, 0]
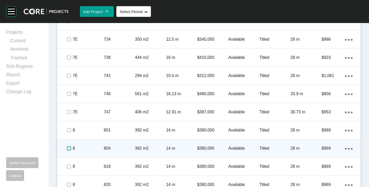
click at [69, 149] on label at bounding box center [69, 149] width 4 height 4
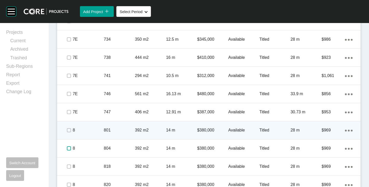
scroll to position [667, 0]
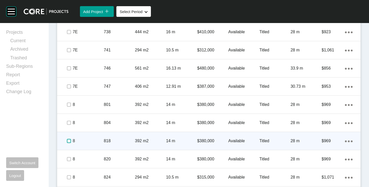
click at [70, 142] on label at bounding box center [69, 141] width 4 height 4
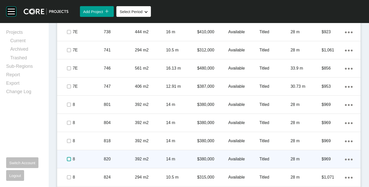
click at [68, 160] on label at bounding box center [69, 159] width 4 height 4
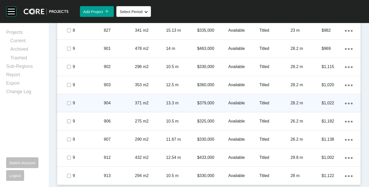
scroll to position [807, 0]
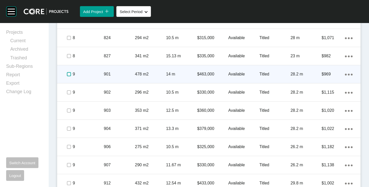
click at [68, 74] on label at bounding box center [69, 74] width 4 height 4
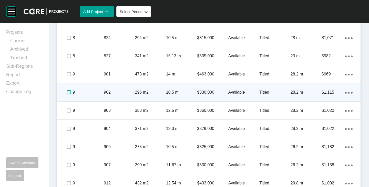
click at [68, 92] on label at bounding box center [69, 93] width 4 height 4
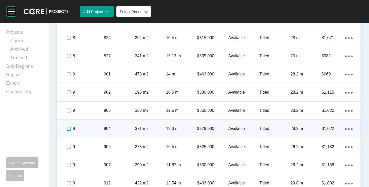
click at [69, 129] on label at bounding box center [69, 129] width 4 height 4
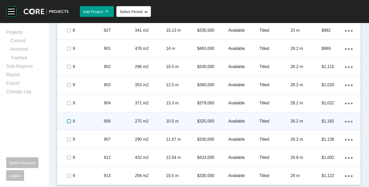
click at [70, 121] on label at bounding box center [69, 122] width 4 height 4
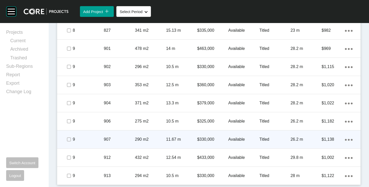
click at [68, 142] on span at bounding box center [69, 140] width 8 height 8
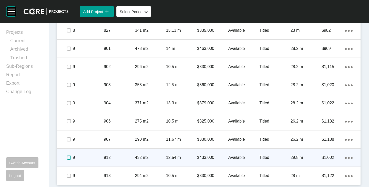
click at [69, 159] on label at bounding box center [69, 158] width 4 height 4
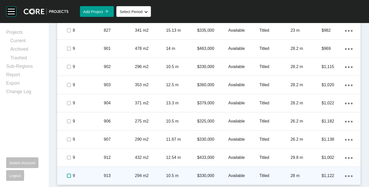
click at [70, 176] on label at bounding box center [69, 176] width 4 height 4
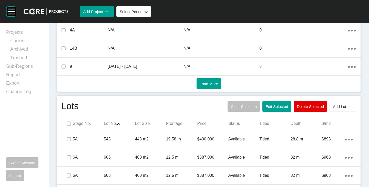
scroll to position [345, 0]
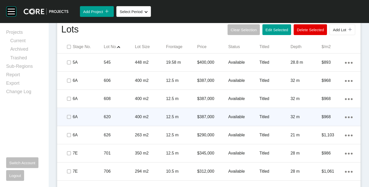
click at [230, 117] on p "Available" at bounding box center [244, 117] width 31 height 6
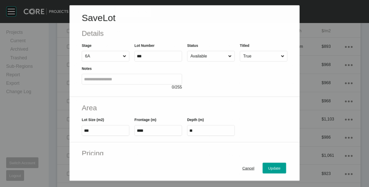
click at [209, 53] on input "Available" at bounding box center [209, 56] width 38 height 10
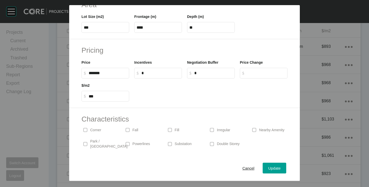
scroll to position [125, 0]
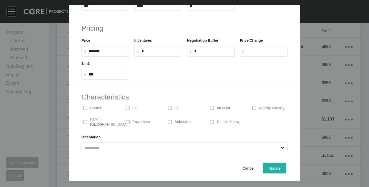
click at [273, 168] on span "Update" at bounding box center [275, 168] width 12 height 4
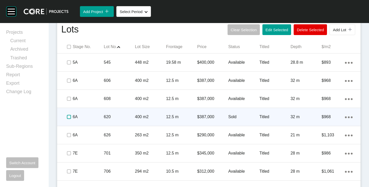
click at [68, 117] on label at bounding box center [69, 117] width 4 height 4
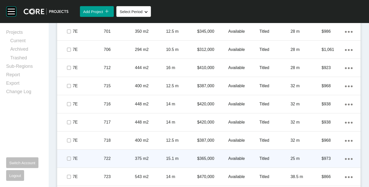
scroll to position [473, 0]
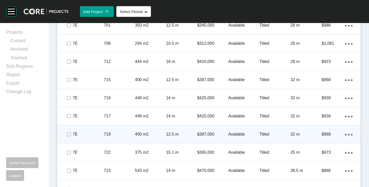
click at [233, 136] on p "Available" at bounding box center [244, 135] width 31 height 6
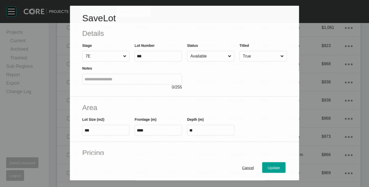
scroll to position [457, 0]
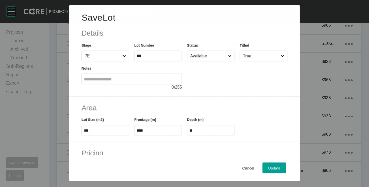
click at [209, 54] on input "Available" at bounding box center [209, 56] width 38 height 10
click at [273, 169] on span "Update" at bounding box center [275, 168] width 12 height 4
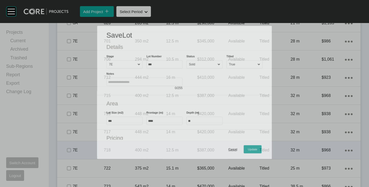
scroll to position [473, 0]
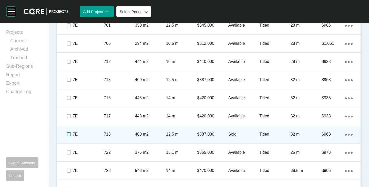
click at [67, 134] on label at bounding box center [69, 135] width 4 height 4
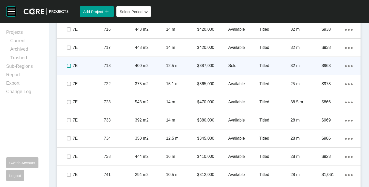
scroll to position [550, 0]
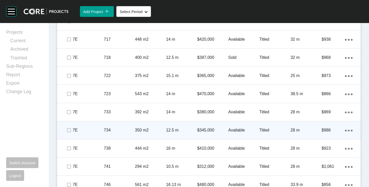
click at [238, 129] on p "Available" at bounding box center [244, 131] width 31 height 6
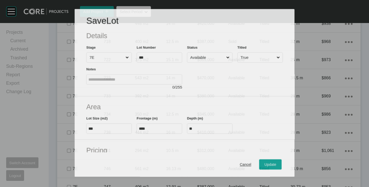
scroll to position [534, 0]
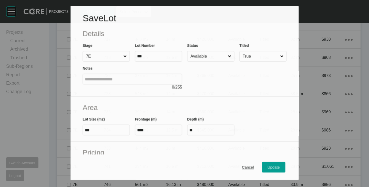
click at [214, 55] on input "Available" at bounding box center [208, 57] width 37 height 10
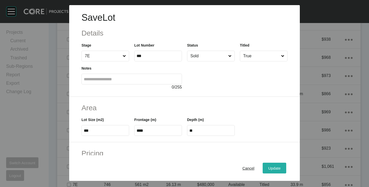
click at [269, 165] on button "Update" at bounding box center [275, 168] width 24 height 11
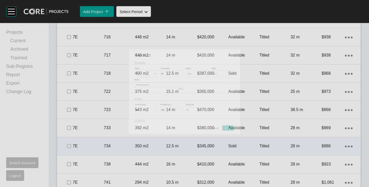
scroll to position [550, 0]
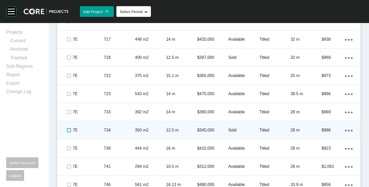
click at [70, 132] on label at bounding box center [69, 130] width 4 height 4
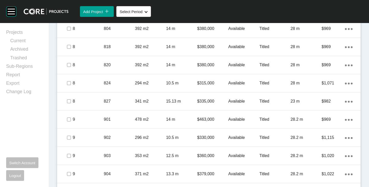
scroll to position [755, 0]
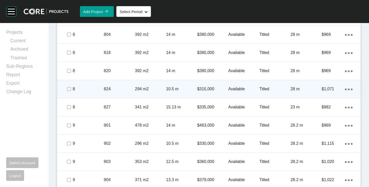
click at [239, 88] on p "Available" at bounding box center [244, 89] width 31 height 6
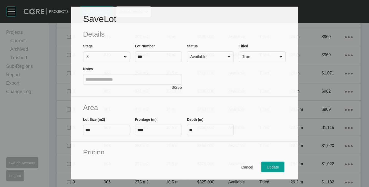
scroll to position [739, 0]
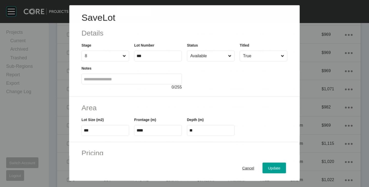
click at [210, 57] on input "Available" at bounding box center [209, 56] width 38 height 10
click at [270, 171] on div "Update" at bounding box center [274, 168] width 15 height 7
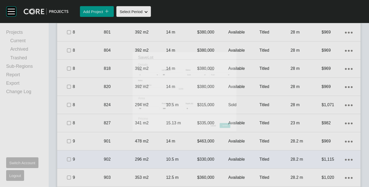
scroll to position [755, 0]
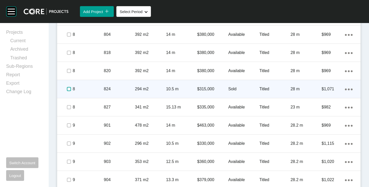
click at [69, 89] on label at bounding box center [69, 89] width 4 height 4
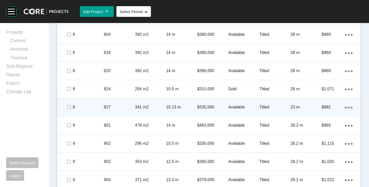
click at [237, 106] on p "Available" at bounding box center [244, 108] width 31 height 6
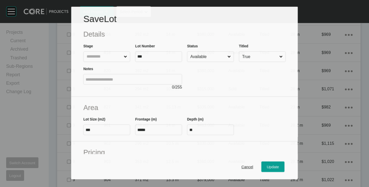
scroll to position [739, 0]
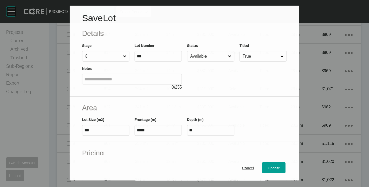
click at [207, 55] on input "Available" at bounding box center [209, 56] width 38 height 10
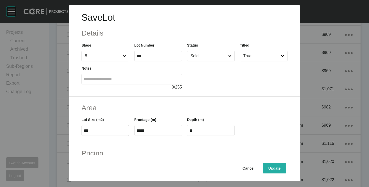
drag, startPoint x: 269, startPoint y: 164, endPoint x: 272, endPoint y: 163, distance: 3.5
click at [269, 164] on button "Update" at bounding box center [275, 168] width 24 height 11
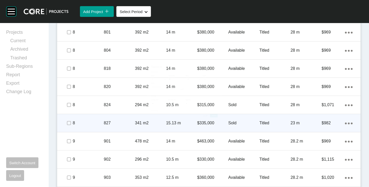
scroll to position [755, 0]
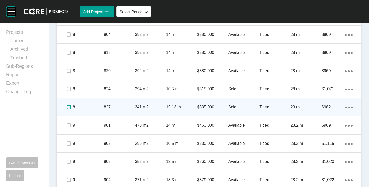
click at [67, 108] on label at bounding box center [69, 107] width 4 height 4
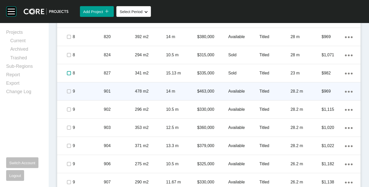
scroll to position [807, 0]
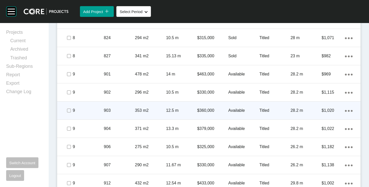
click at [237, 111] on p "Available" at bounding box center [244, 111] width 31 height 6
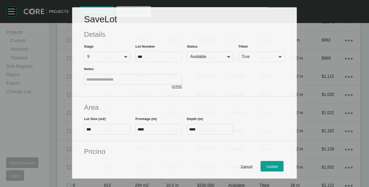
scroll to position [791, 0]
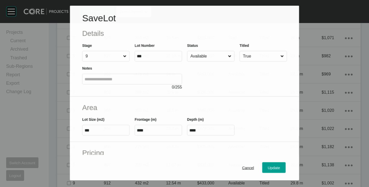
click at [208, 56] on input "Available" at bounding box center [209, 56] width 38 height 10
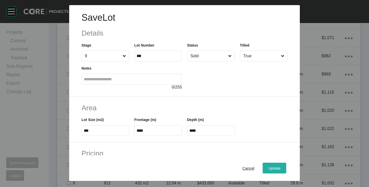
click at [274, 167] on span "Update" at bounding box center [275, 168] width 12 height 4
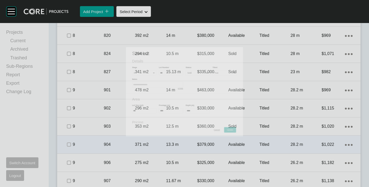
scroll to position [807, 0]
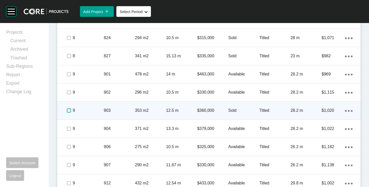
click at [67, 110] on label at bounding box center [69, 111] width 4 height 4
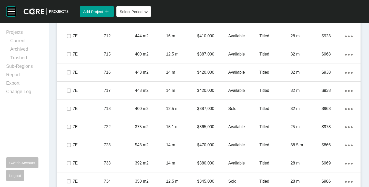
scroll to position [422, 0]
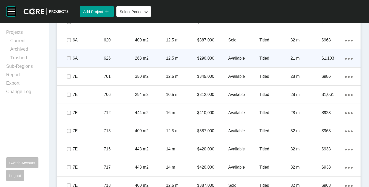
click at [230, 59] on p "Available" at bounding box center [244, 59] width 31 height 6
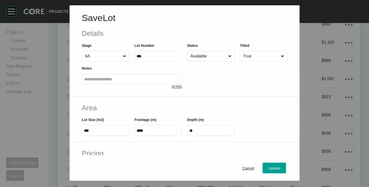
scroll to position [406, 0]
click at [205, 56] on input "Available" at bounding box center [209, 56] width 38 height 10
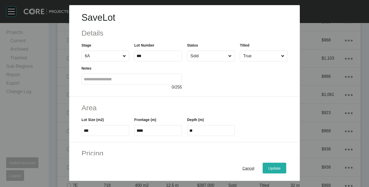
click at [269, 168] on span "Update" at bounding box center [275, 168] width 12 height 4
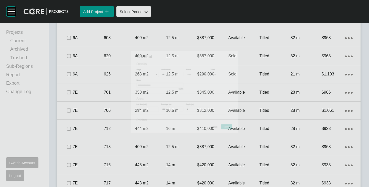
scroll to position [422, 0]
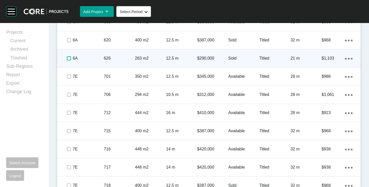
click at [69, 58] on label at bounding box center [69, 58] width 4 height 4
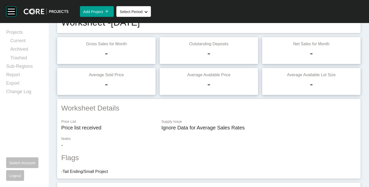
scroll to position [0, 0]
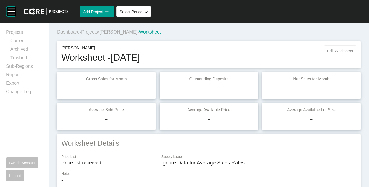
click at [337, 52] on span "Edit Worksheet" at bounding box center [341, 51] width 26 height 4
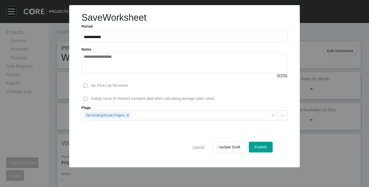
click at [202, 146] on span "Cancel" at bounding box center [199, 147] width 12 height 4
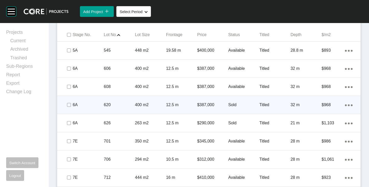
scroll to position [385, 0]
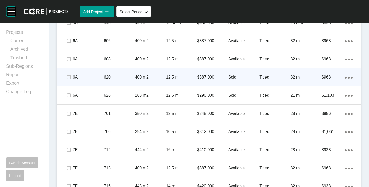
click at [205, 75] on p "$387,000" at bounding box center [212, 78] width 31 height 6
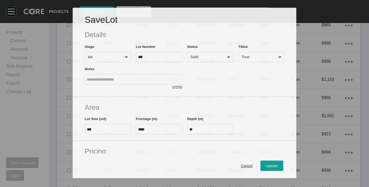
scroll to position [51, 0]
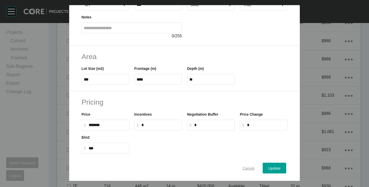
click at [244, 169] on span "Cancel" at bounding box center [249, 168] width 12 height 4
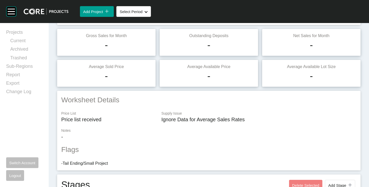
scroll to position [0, 0]
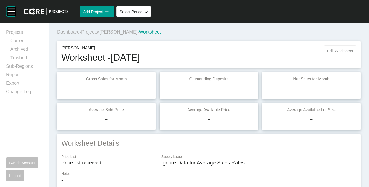
click at [329, 52] on span "Edit Worksheet" at bounding box center [341, 51] width 26 height 4
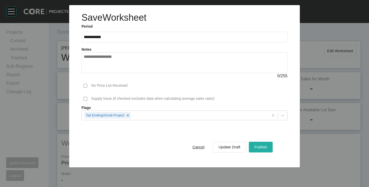
click at [257, 146] on span "Publish" at bounding box center [261, 147] width 13 height 4
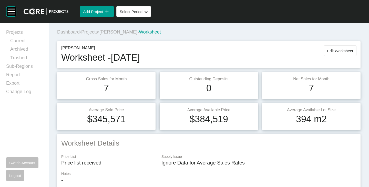
click at [110, 30] on span "[PERSON_NAME]" at bounding box center [119, 31] width 38 height 5
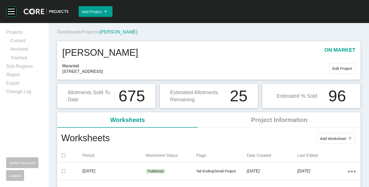
click at [86, 33] on span "Projects" at bounding box center [89, 31] width 17 height 5
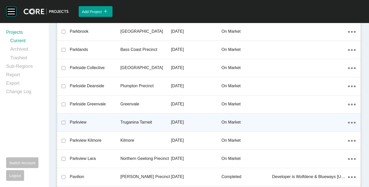
scroll to position [8089, 0]
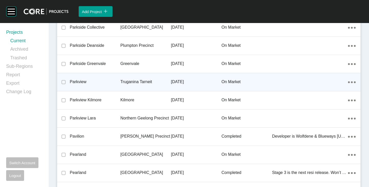
click at [80, 80] on p "Parkview" at bounding box center [95, 82] width 51 height 6
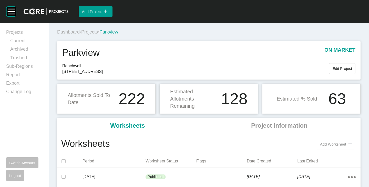
click at [322, 142] on button "Add Worksheet icon/tick copy 11 Created with Sketch." at bounding box center [336, 144] width 38 height 11
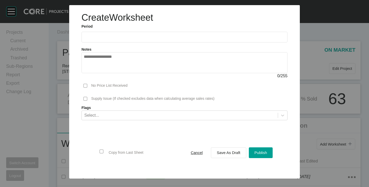
click at [100, 36] on input "text" at bounding box center [185, 37] width 202 height 4
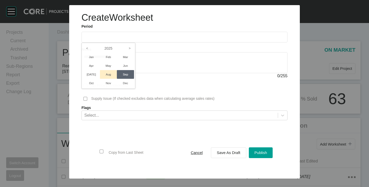
click at [107, 74] on li "Aug" at bounding box center [108, 74] width 17 height 9
type input "**********"
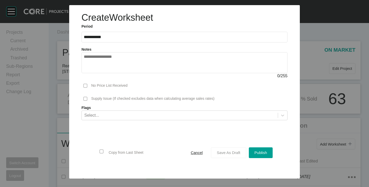
click at [232, 152] on span "Save As Draft" at bounding box center [229, 153] width 24 height 4
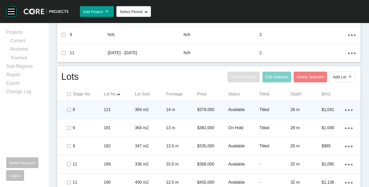
scroll to position [244, 0]
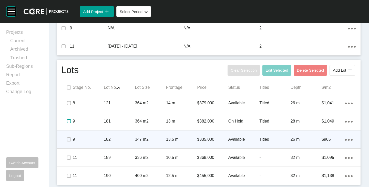
drag, startPoint x: 70, startPoint y: 122, endPoint x: 68, endPoint y: 136, distance: 14.2
click at [70, 122] on label at bounding box center [69, 122] width 4 height 4
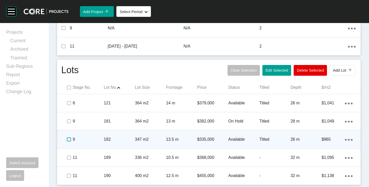
click at [69, 140] on label at bounding box center [69, 140] width 4 height 4
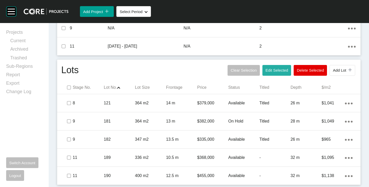
click at [278, 71] on span "Edit Selected" at bounding box center [277, 70] width 23 height 4
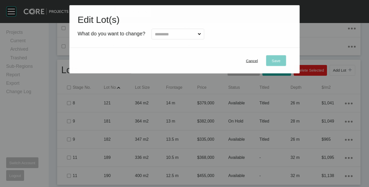
click at [179, 34] on input "text" at bounding box center [175, 34] width 43 height 10
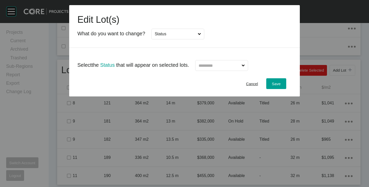
click at [216, 68] on input "text" at bounding box center [219, 66] width 43 height 10
click at [283, 82] on button "Save" at bounding box center [276, 83] width 20 height 11
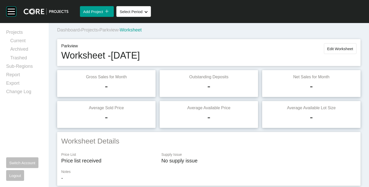
scroll to position [0, 0]
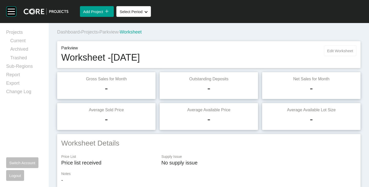
click at [328, 52] on span "Edit Worksheet" at bounding box center [341, 51] width 26 height 4
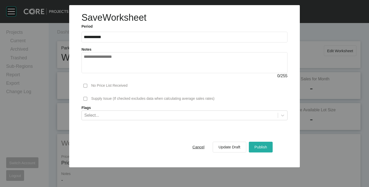
click at [258, 145] on span "Publish" at bounding box center [261, 147] width 13 height 4
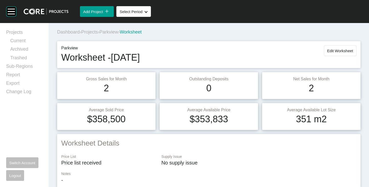
click at [117, 33] on span "Parkview" at bounding box center [109, 31] width 19 height 5
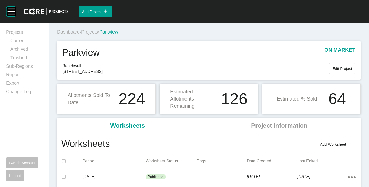
click at [97, 30] on span "Projects" at bounding box center [89, 31] width 17 height 5
